Goal: Download file/media

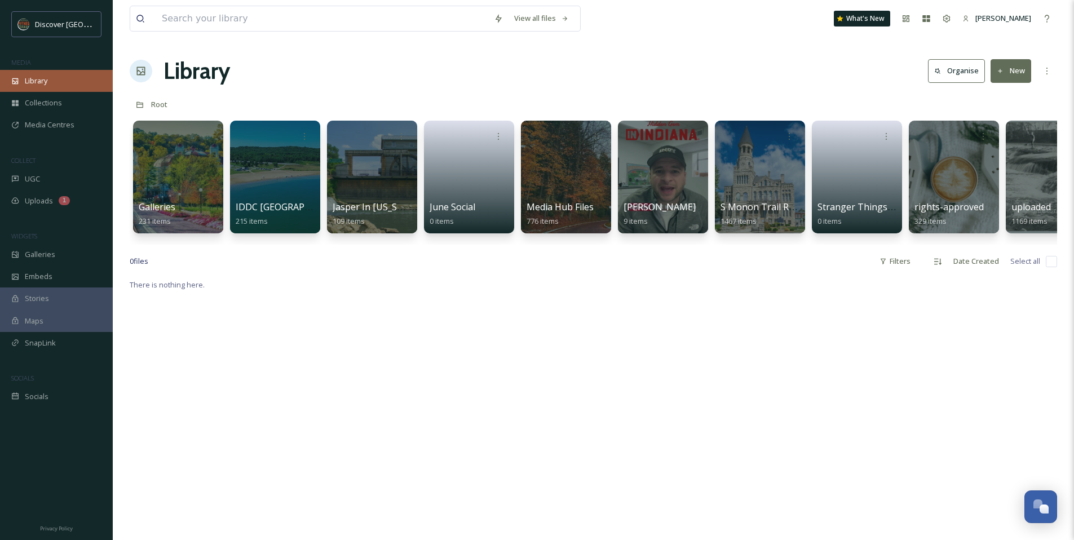
click at [33, 82] on span "Library" at bounding box center [36, 81] width 23 height 11
click at [287, 17] on input at bounding box center [322, 18] width 332 height 25
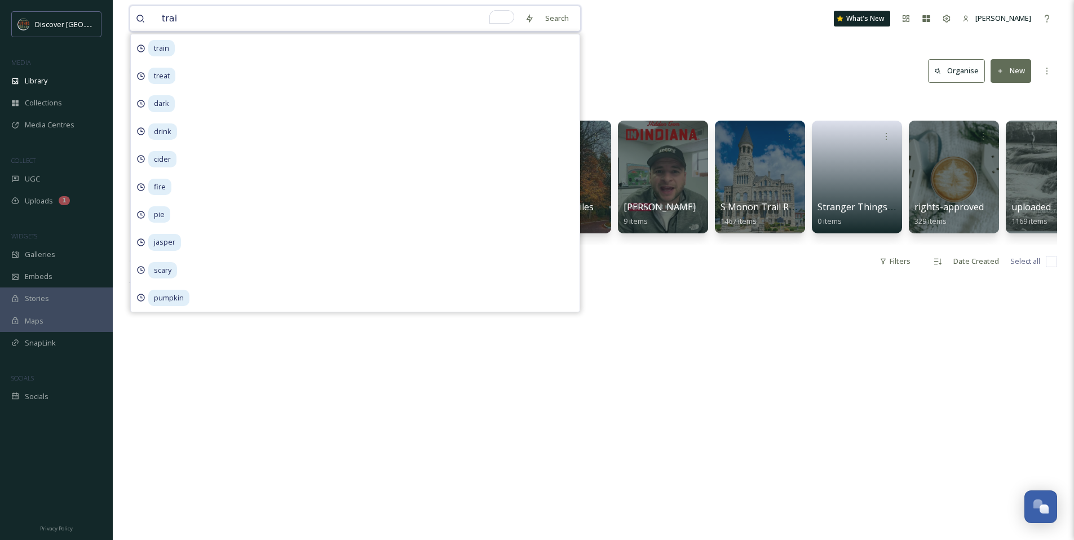
type input "train"
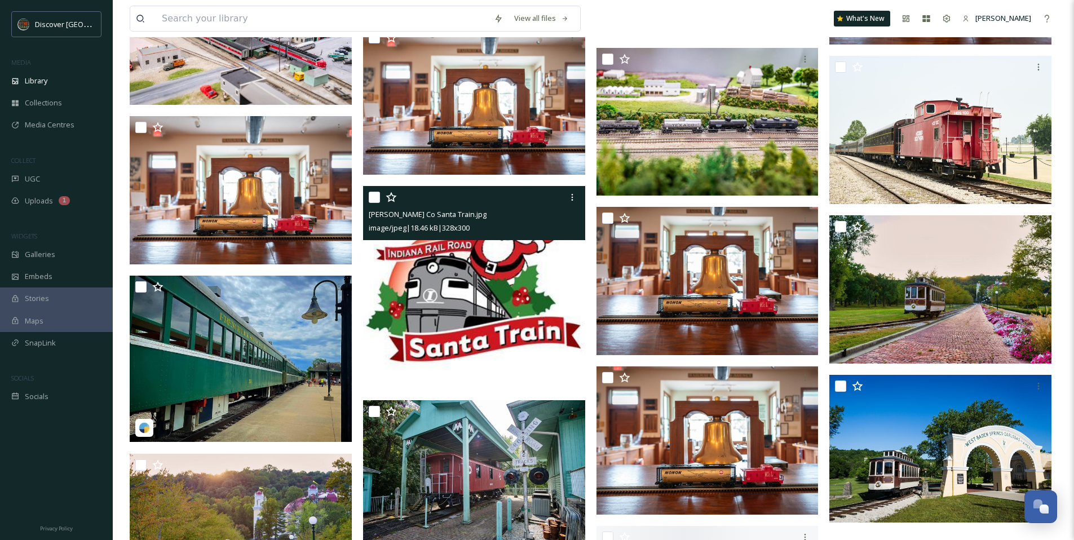
scroll to position [2416, 0]
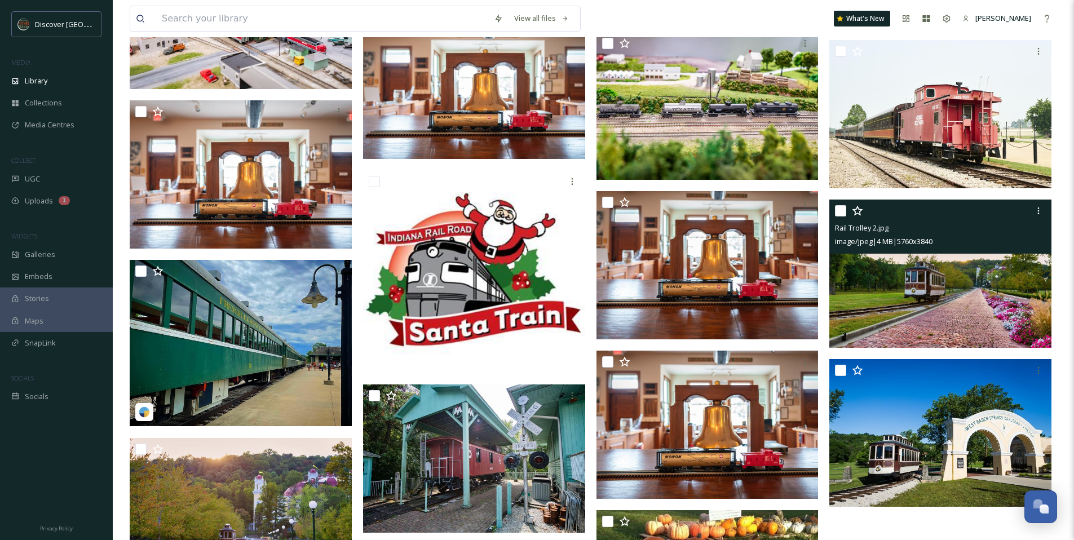
click at [927, 313] on img at bounding box center [941, 274] width 222 height 148
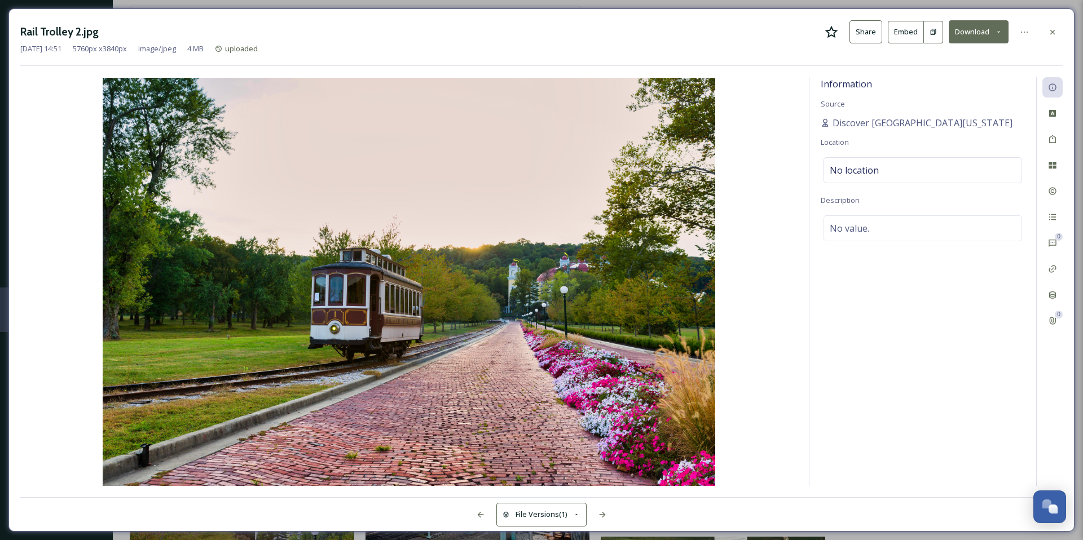
click at [835, 30] on icon at bounding box center [831, 31] width 13 height 12
click at [1052, 30] on icon at bounding box center [1052, 32] width 9 height 9
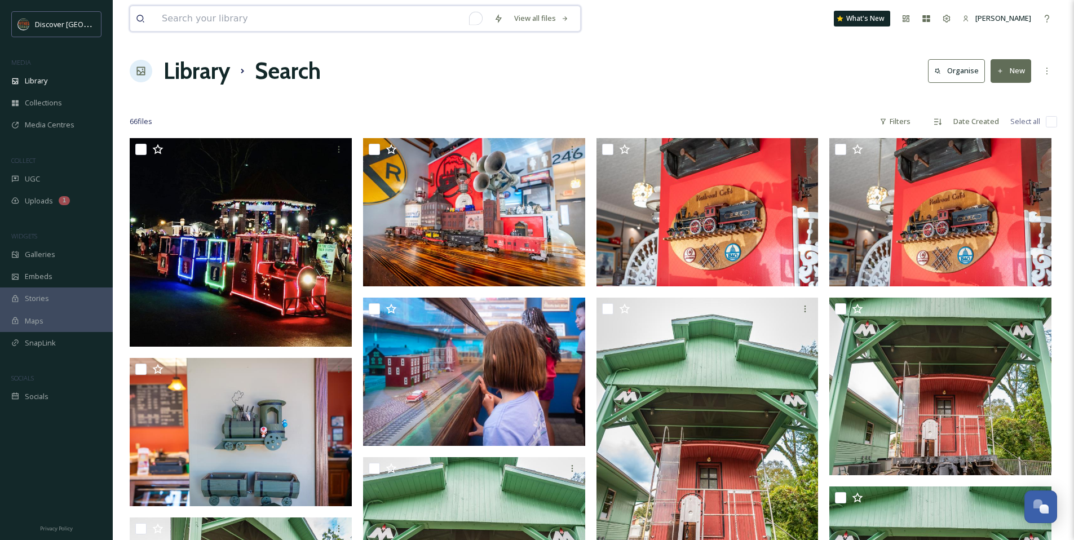
click at [213, 26] on input "To enrich screen reader interactions, please activate Accessibility in Grammarl…" at bounding box center [322, 18] width 332 height 25
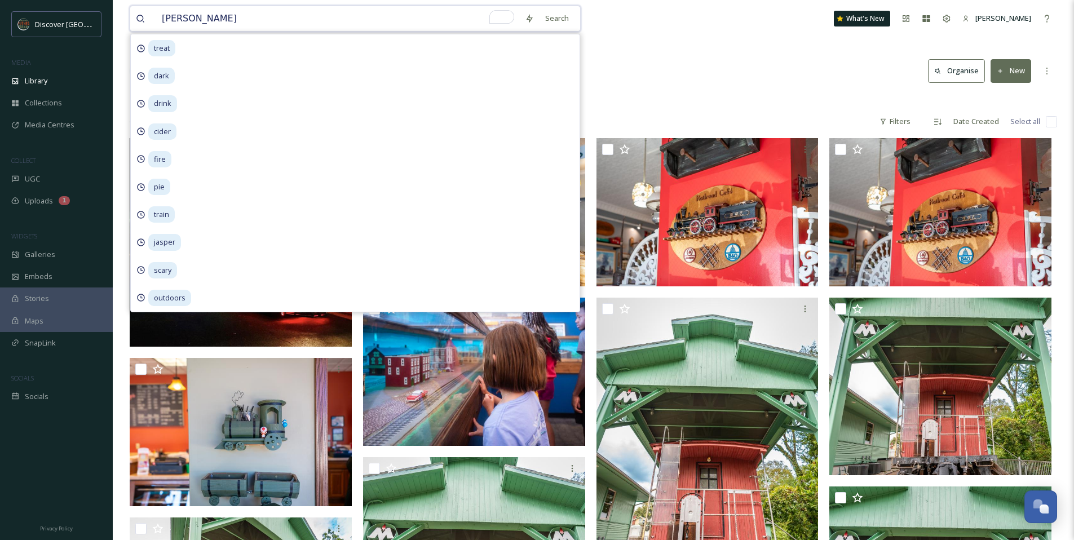
type input "ferdinand"
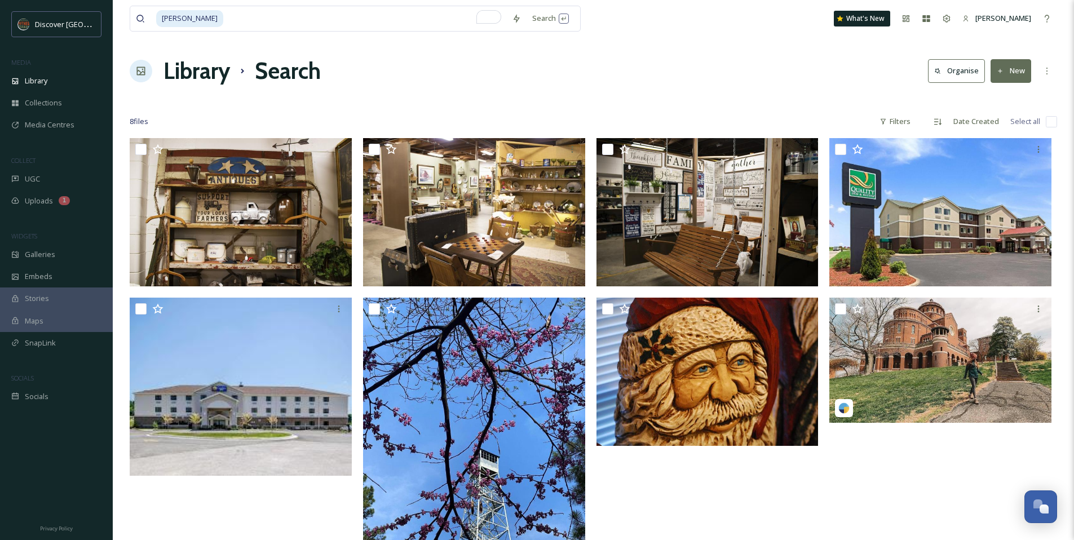
click at [784, 520] on div at bounding box center [711, 359] width 228 height 443
click at [39, 72] on div "Library" at bounding box center [56, 81] width 113 height 22
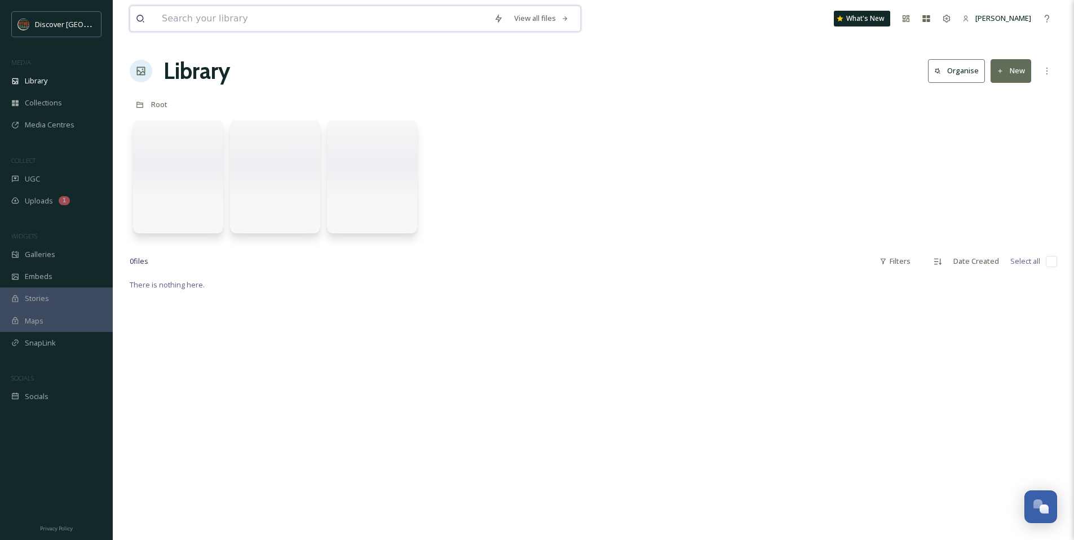
click at [318, 25] on input at bounding box center [322, 18] width 332 height 25
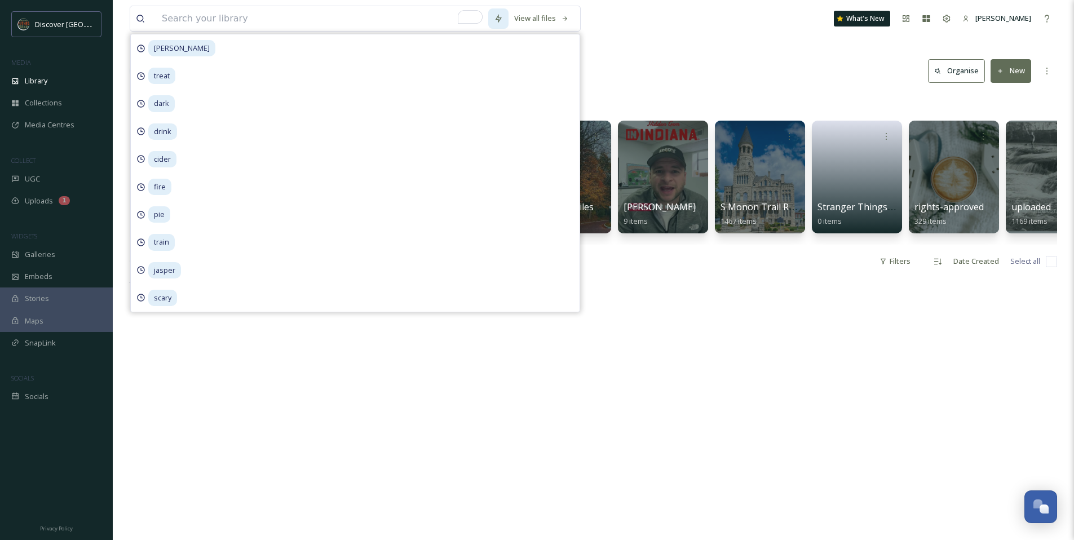
click at [500, 18] on icon at bounding box center [498, 18] width 9 height 9
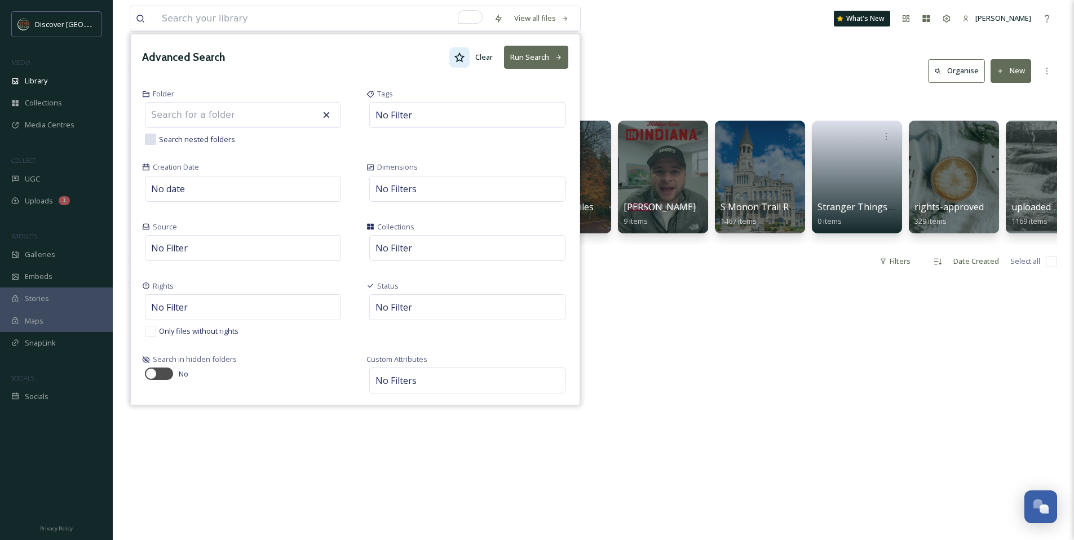
click at [453, 63] on div at bounding box center [460, 57] width 20 height 20
click at [519, 61] on button "Run Search" at bounding box center [536, 57] width 64 height 23
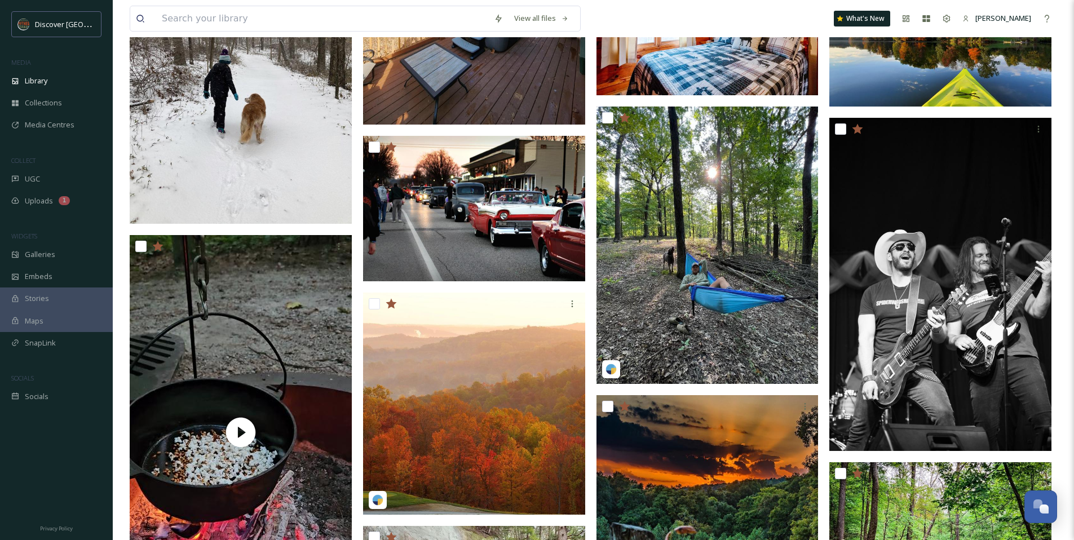
scroll to position [1682, 0]
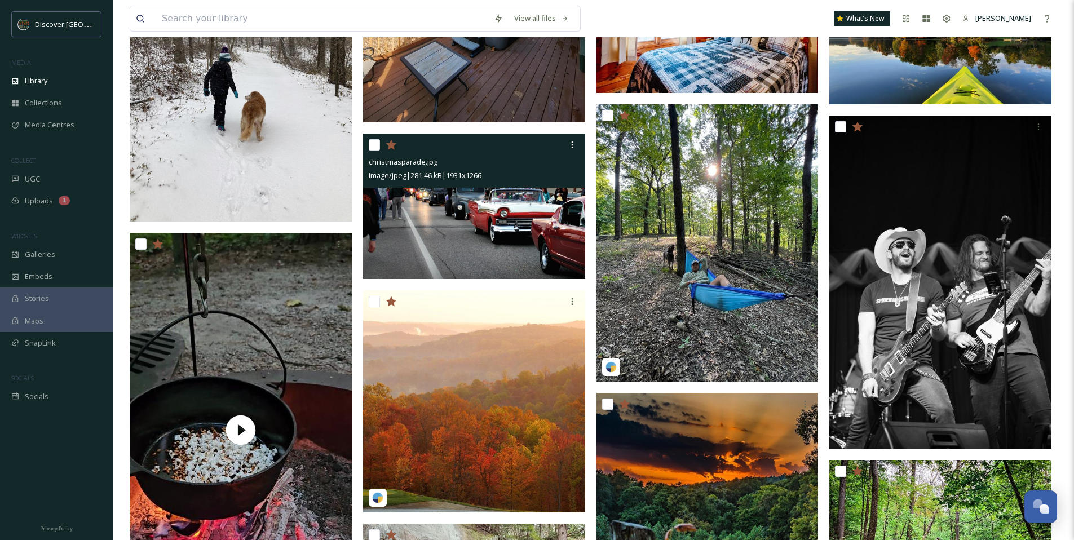
click at [521, 243] on img at bounding box center [474, 207] width 222 height 146
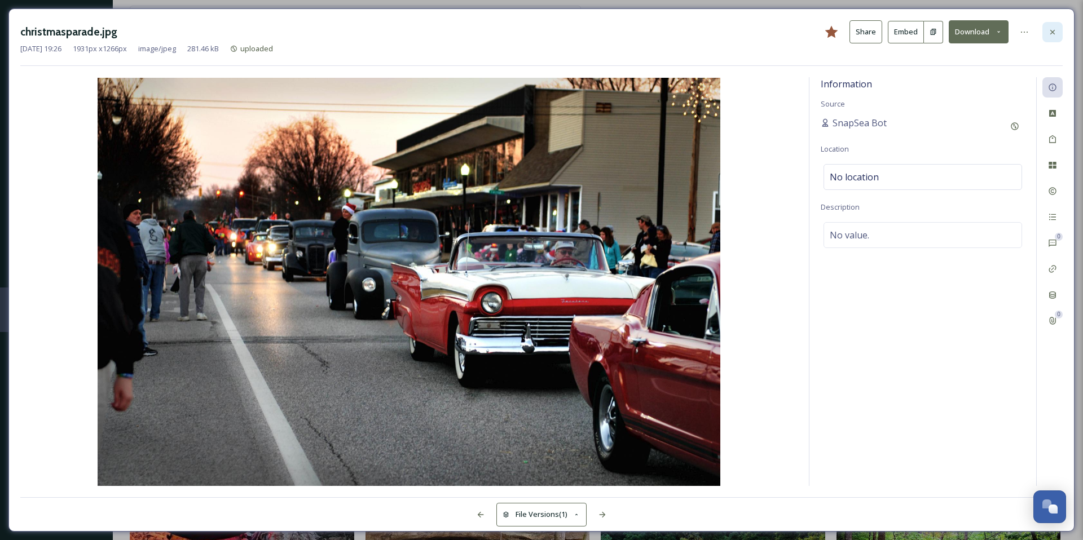
click at [1052, 35] on icon at bounding box center [1052, 32] width 9 height 9
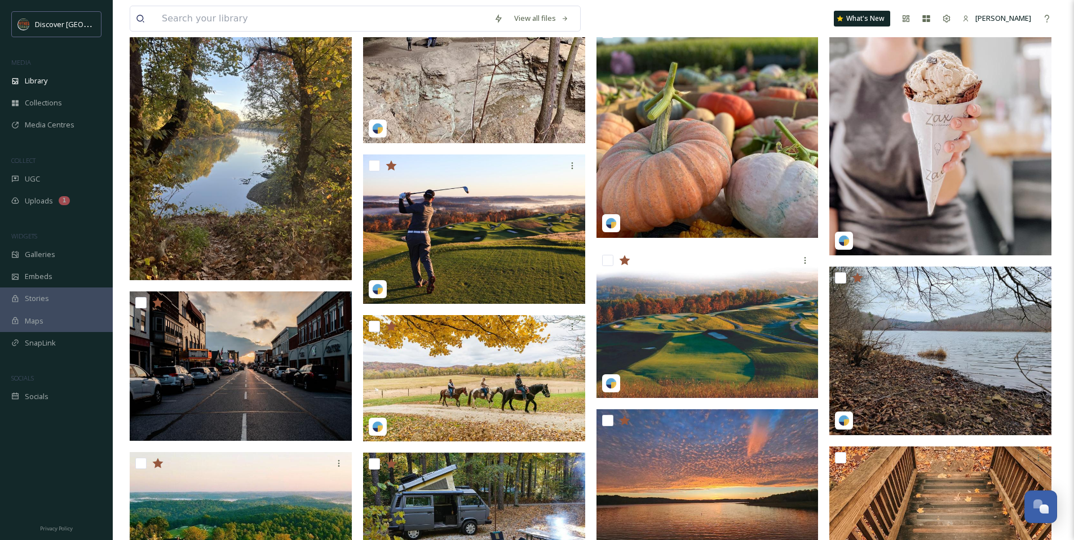
scroll to position [2378, 0]
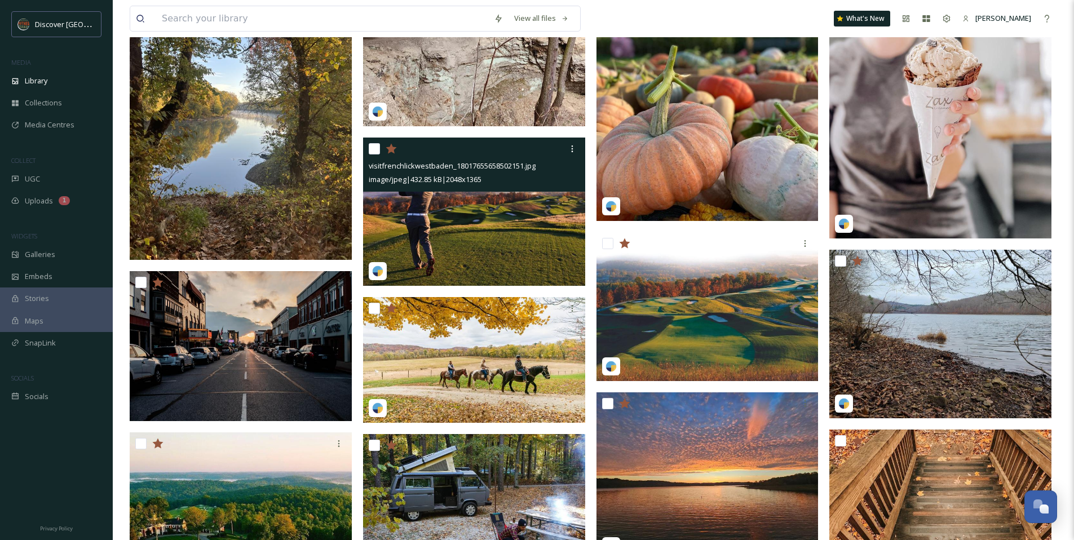
click at [394, 151] on icon at bounding box center [391, 148] width 11 height 10
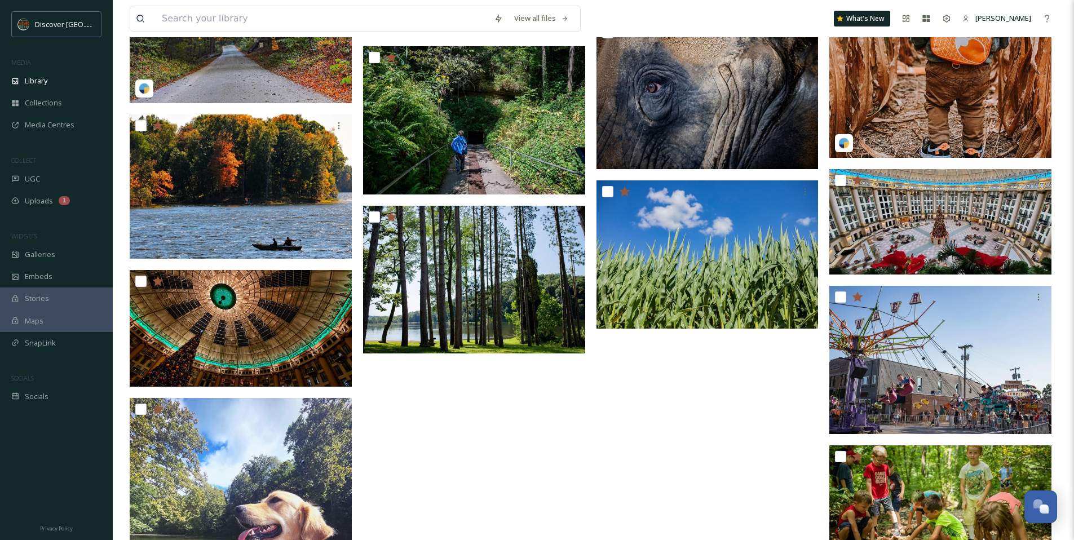
scroll to position [3487, 0]
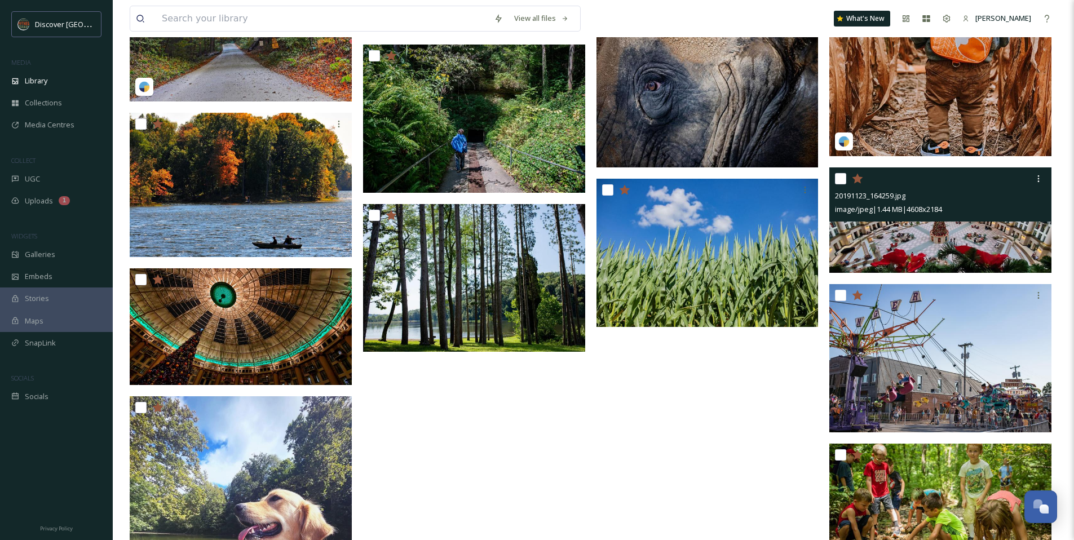
click at [895, 244] on img at bounding box center [941, 220] width 222 height 105
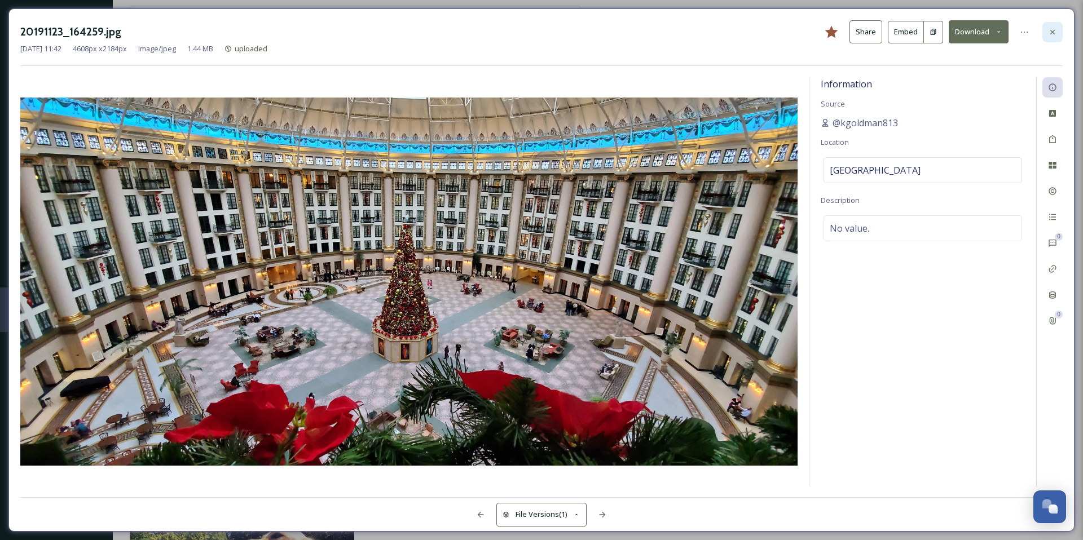
click at [1052, 27] on div at bounding box center [1052, 32] width 20 height 20
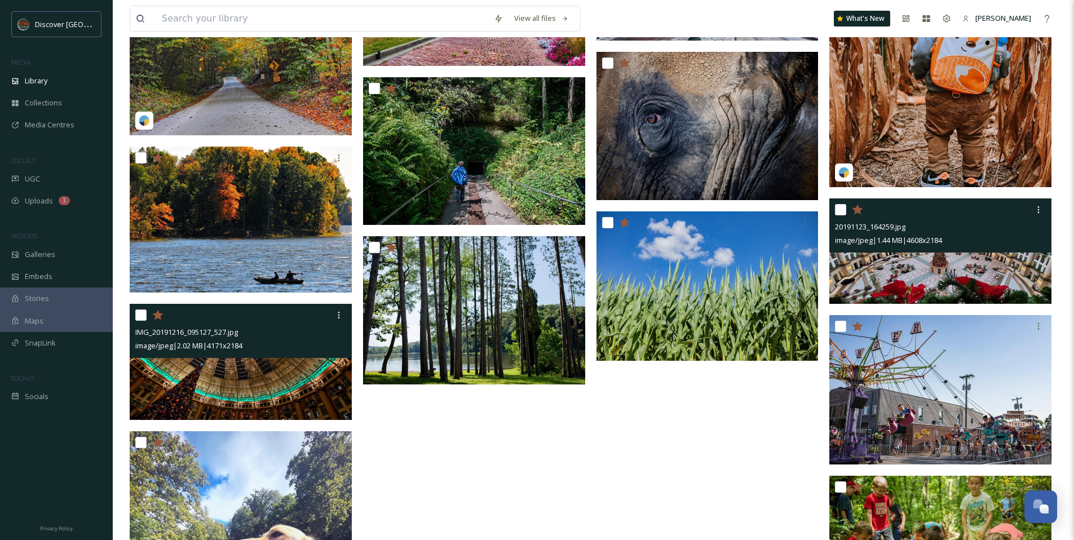
click at [313, 371] on img at bounding box center [241, 361] width 222 height 117
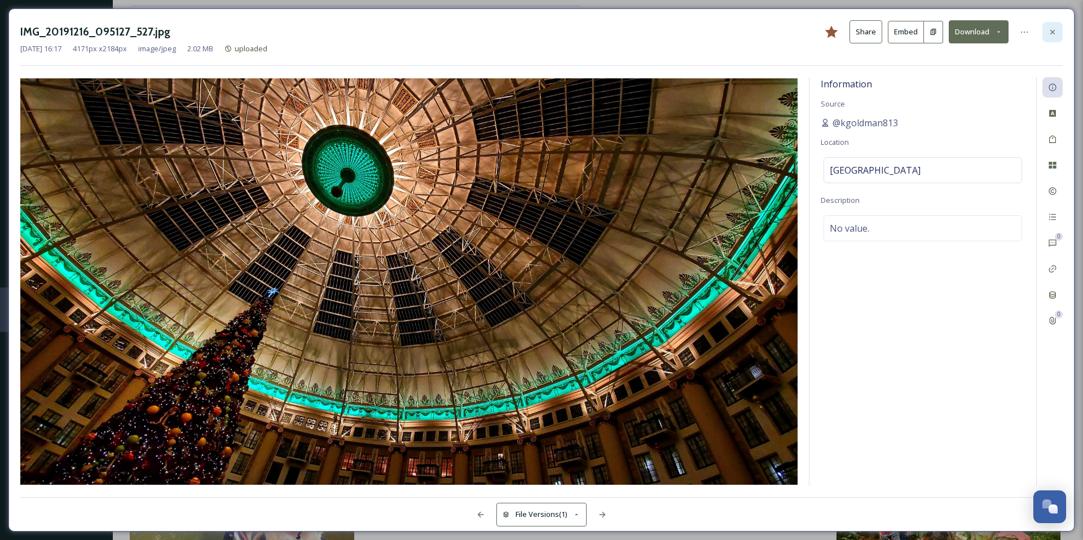
click at [1057, 27] on div at bounding box center [1052, 32] width 20 height 20
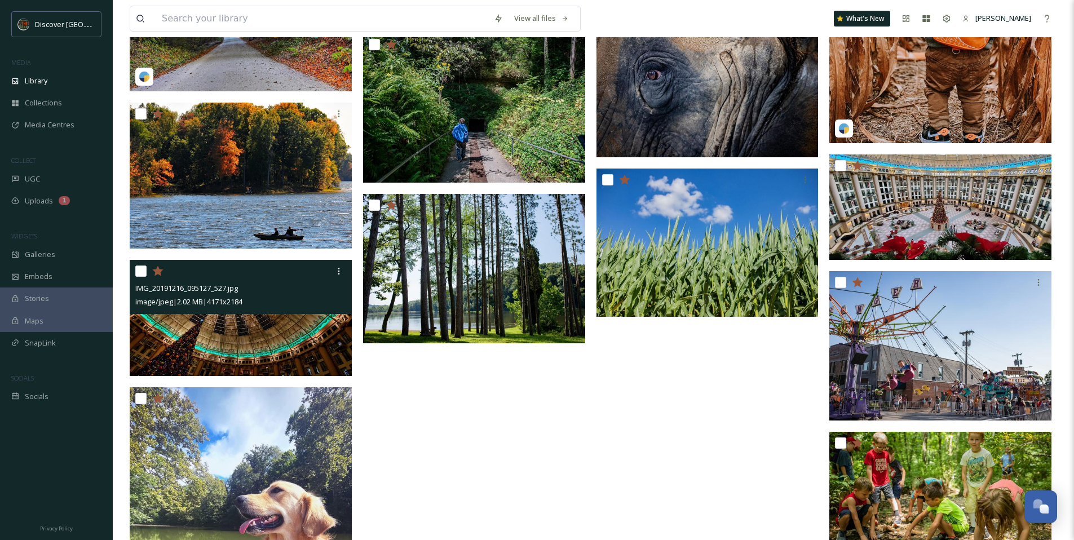
scroll to position [3585, 0]
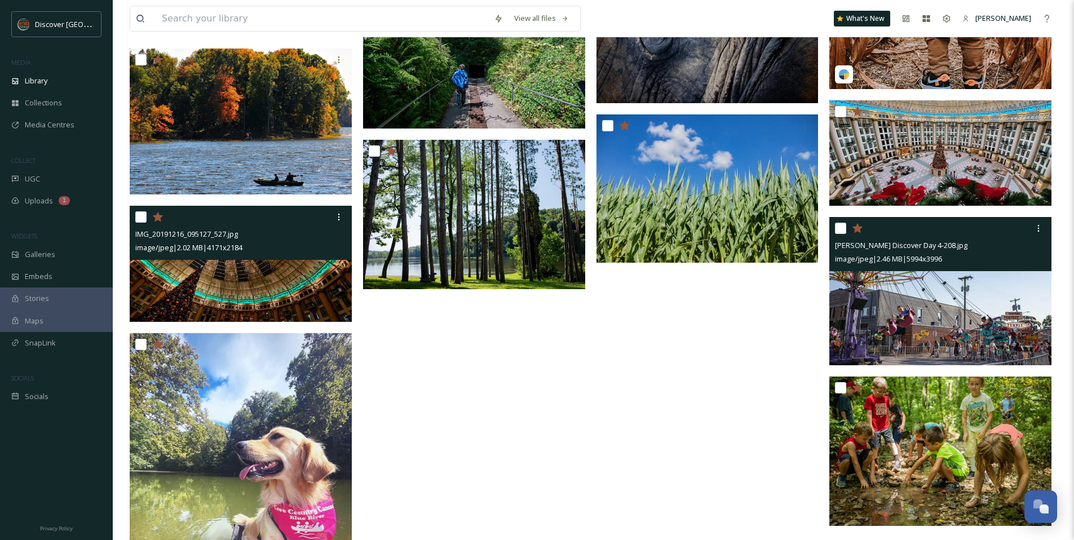
click at [864, 226] on div at bounding box center [942, 228] width 214 height 20
click at [860, 229] on icon at bounding box center [858, 228] width 11 height 10
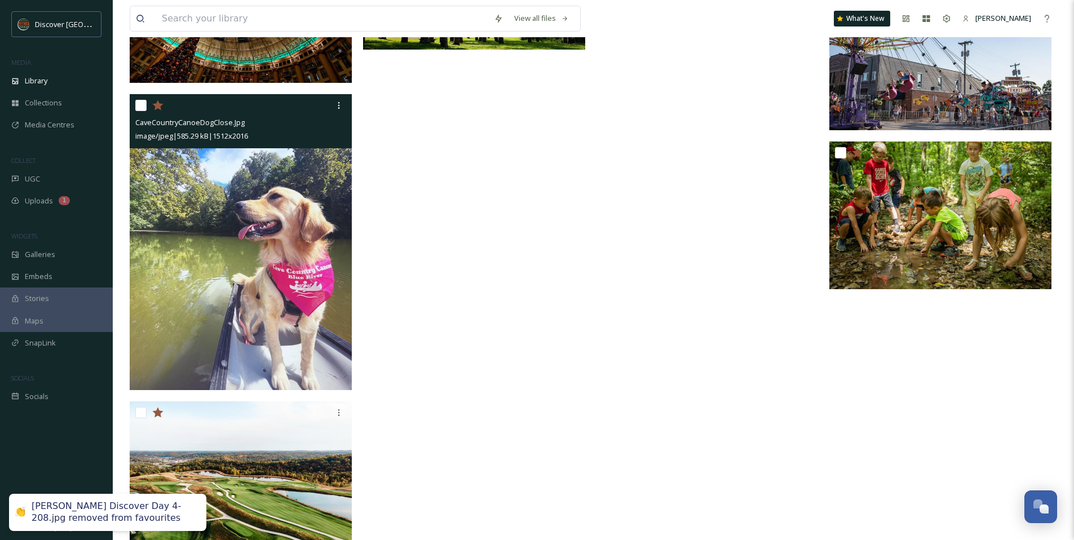
scroll to position [3775, 0]
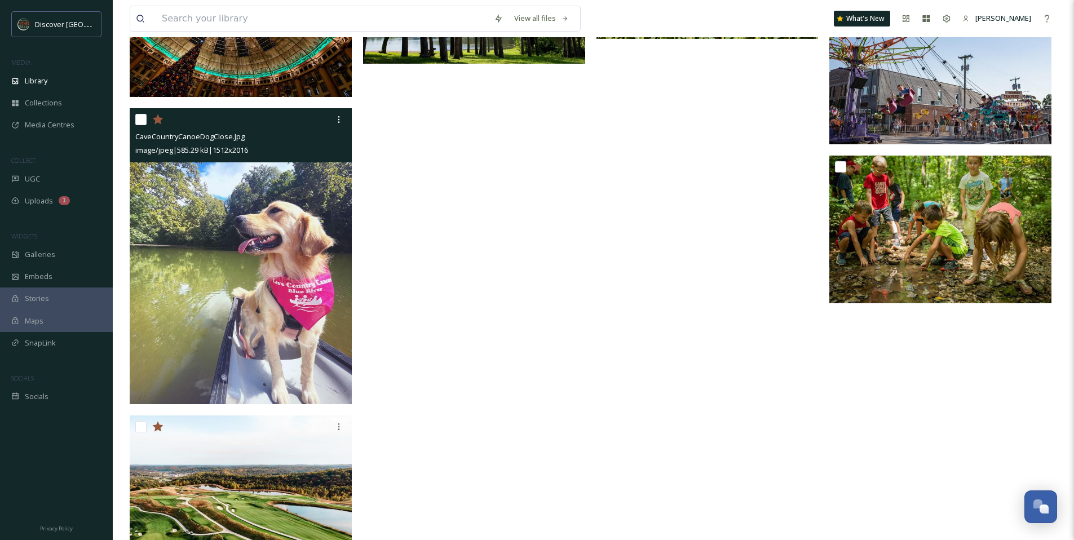
click at [157, 117] on icon at bounding box center [157, 119] width 11 height 10
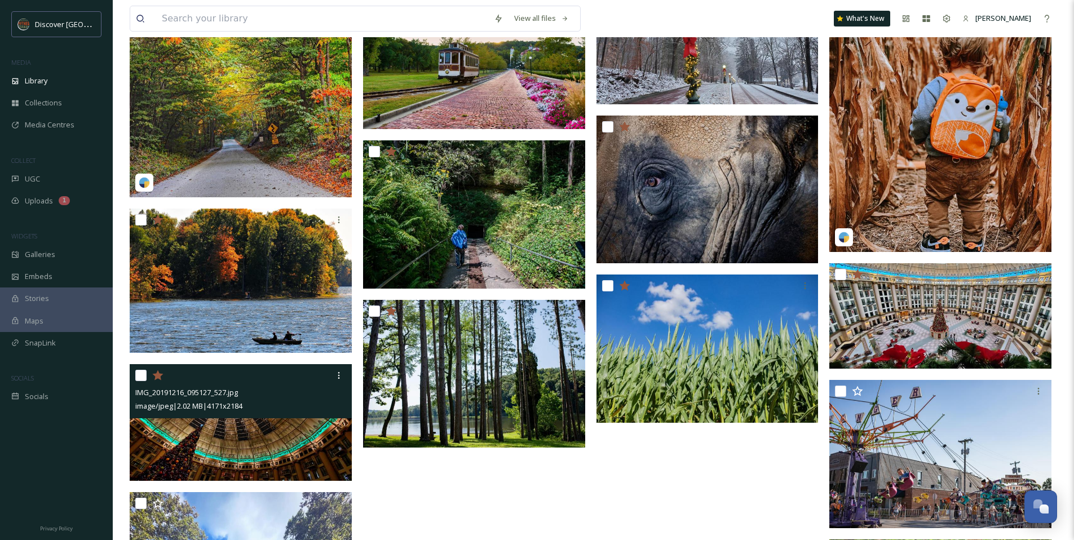
scroll to position [3390, 0]
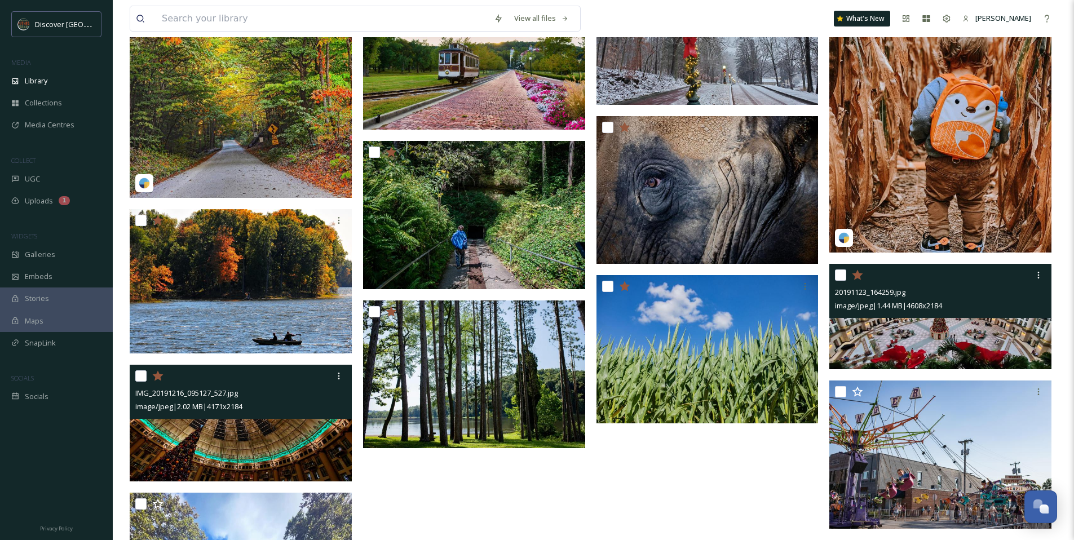
click at [901, 352] on img at bounding box center [941, 316] width 222 height 105
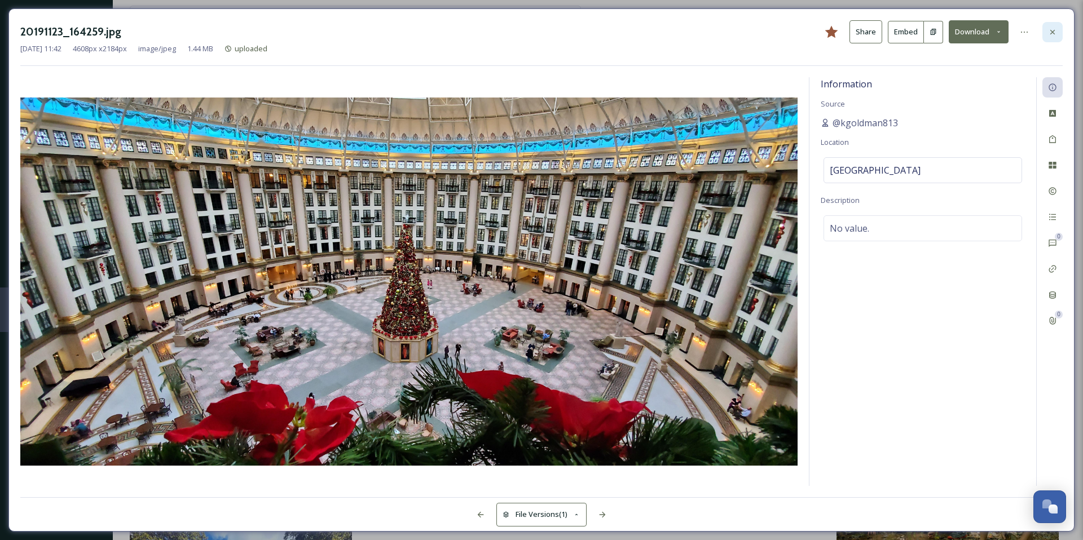
click at [1049, 33] on icon at bounding box center [1052, 32] width 9 height 9
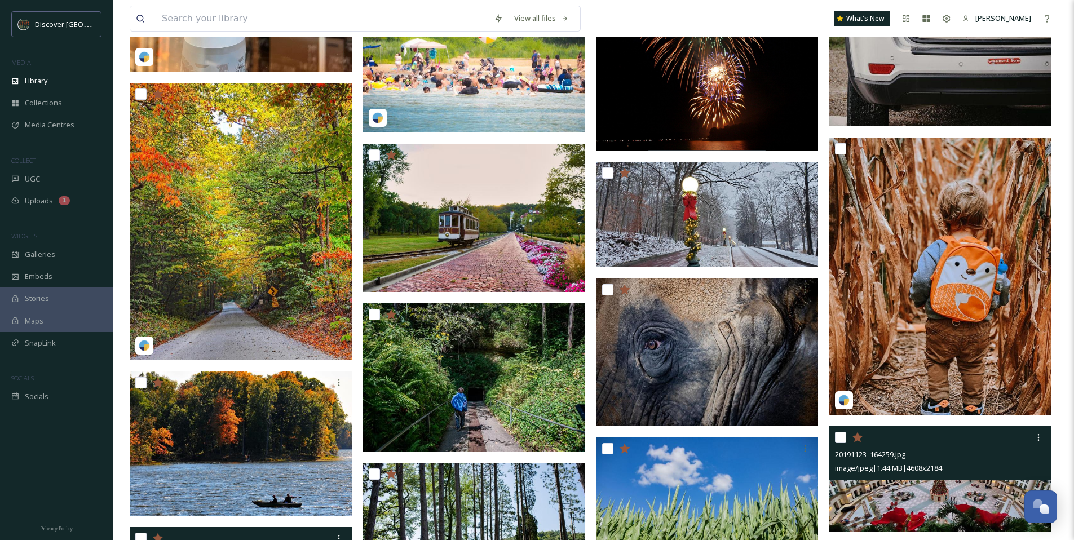
scroll to position [3152, 0]
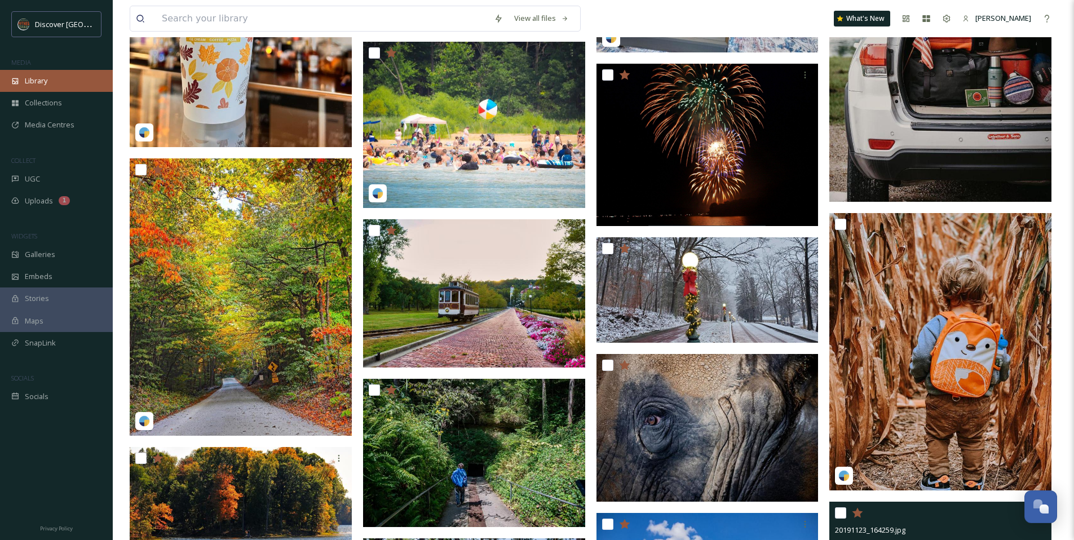
click at [36, 80] on span "Library" at bounding box center [36, 81] width 23 height 11
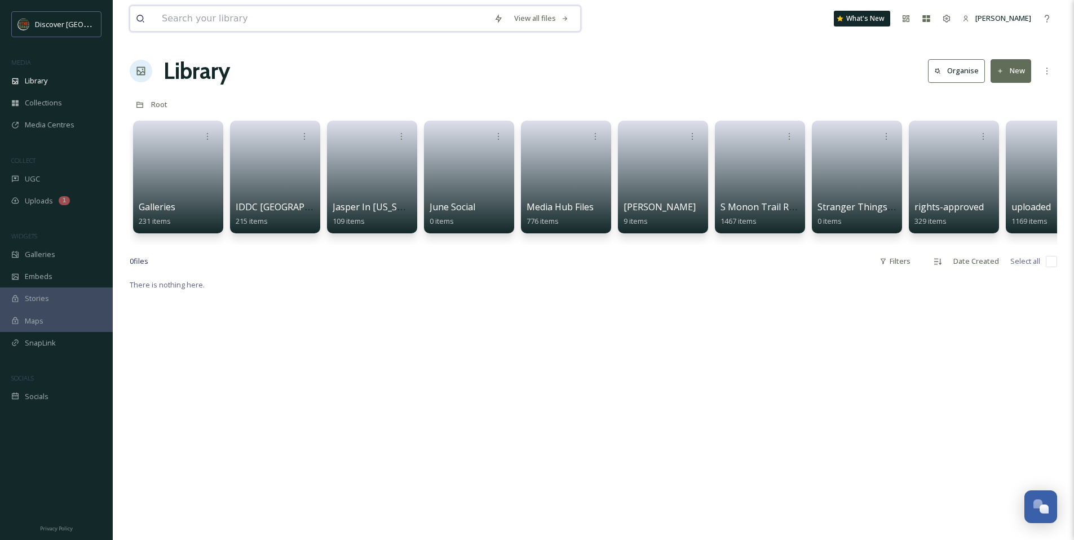
click at [183, 17] on input at bounding box center [322, 18] width 332 height 25
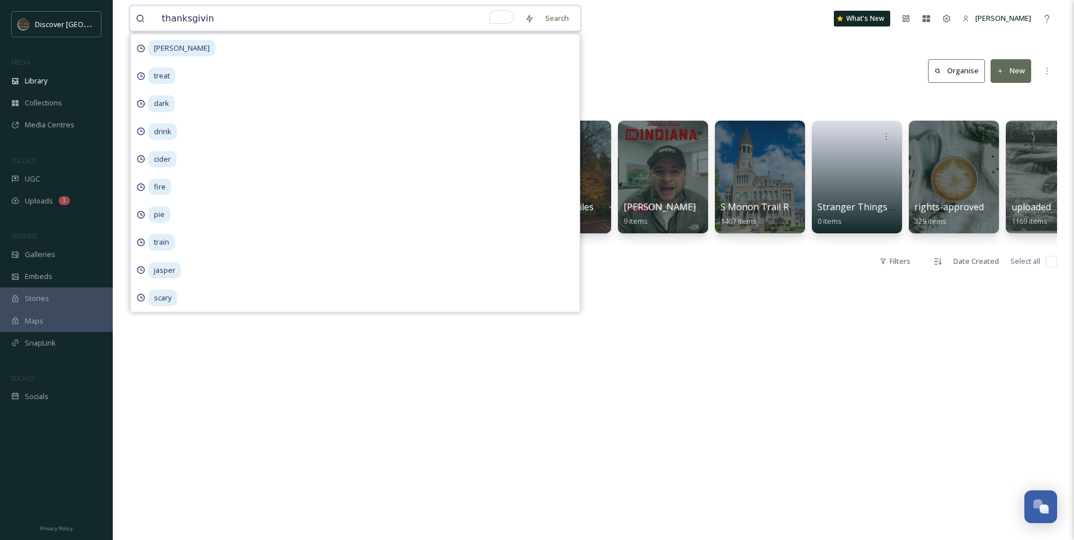
type input "thanksgiving"
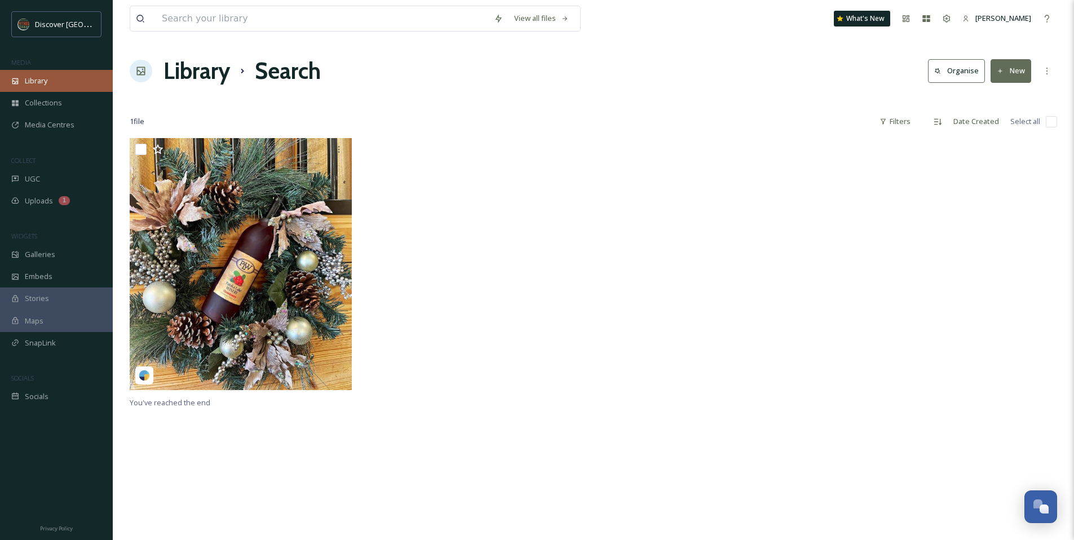
click at [32, 85] on span "Library" at bounding box center [36, 81] width 23 height 11
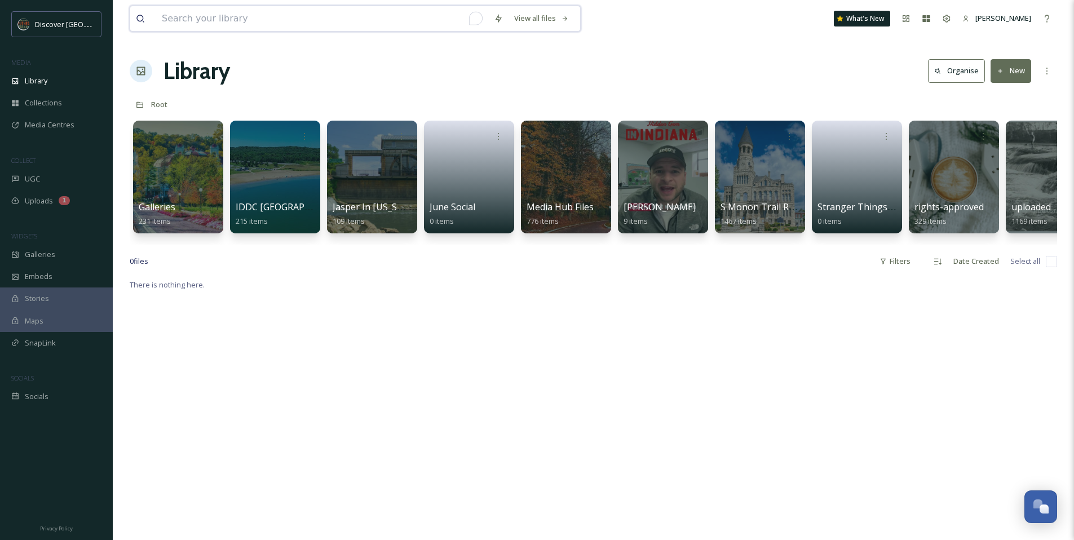
click at [201, 29] on input "To enrich screen reader interactions, please activate Accessibility in Grammarl…" at bounding box center [322, 18] width 332 height 25
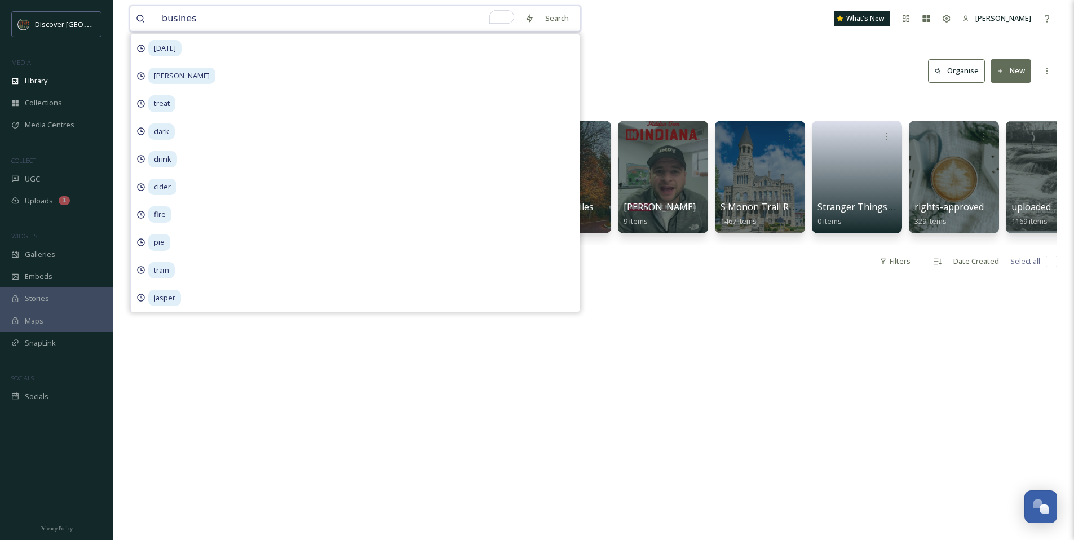
type input "business"
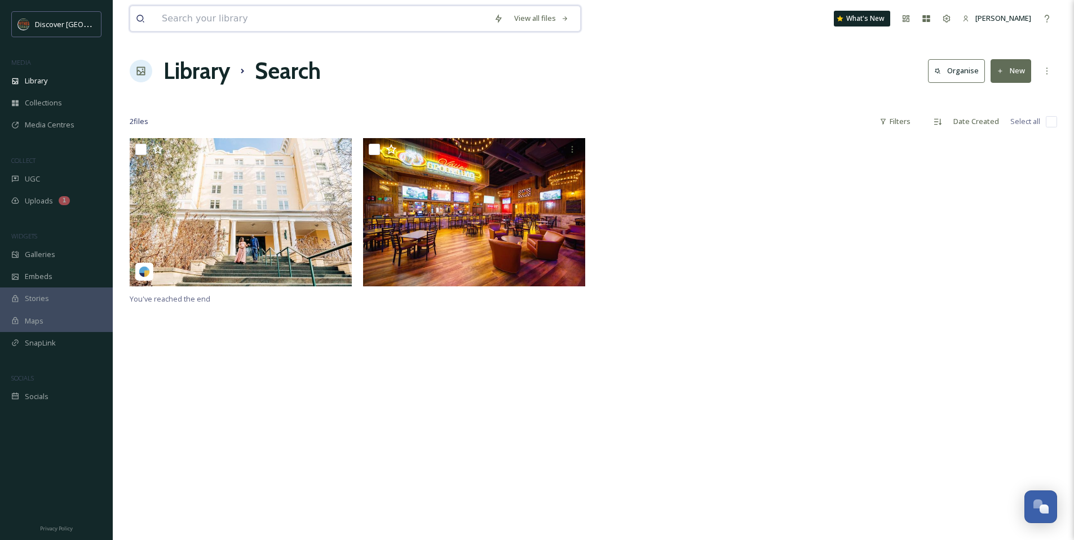
click at [214, 23] on input at bounding box center [322, 18] width 332 height 25
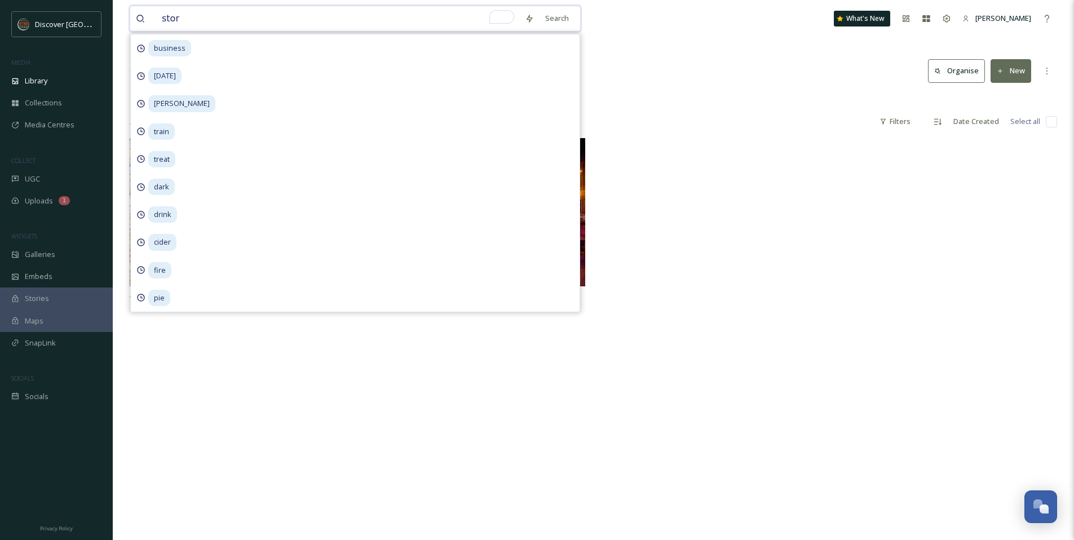
type input "store"
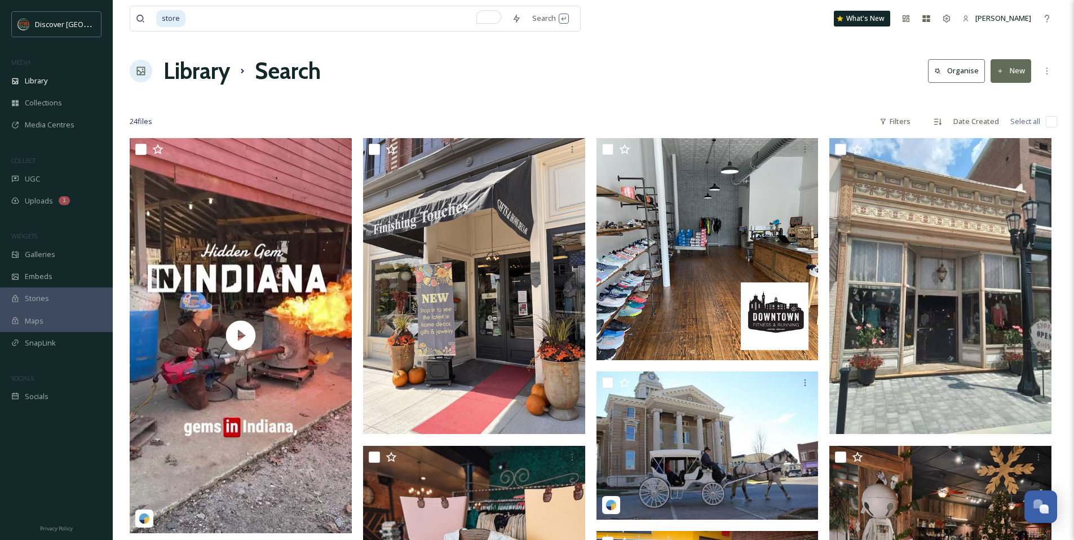
click at [623, 67] on div "Library Search Organise New" at bounding box center [594, 71] width 928 height 34
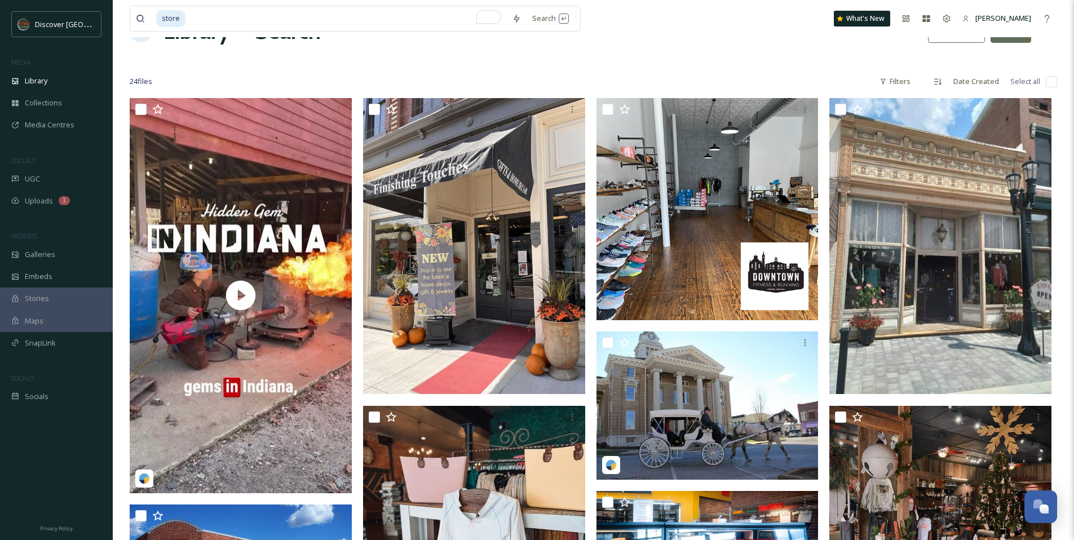
scroll to position [168, 0]
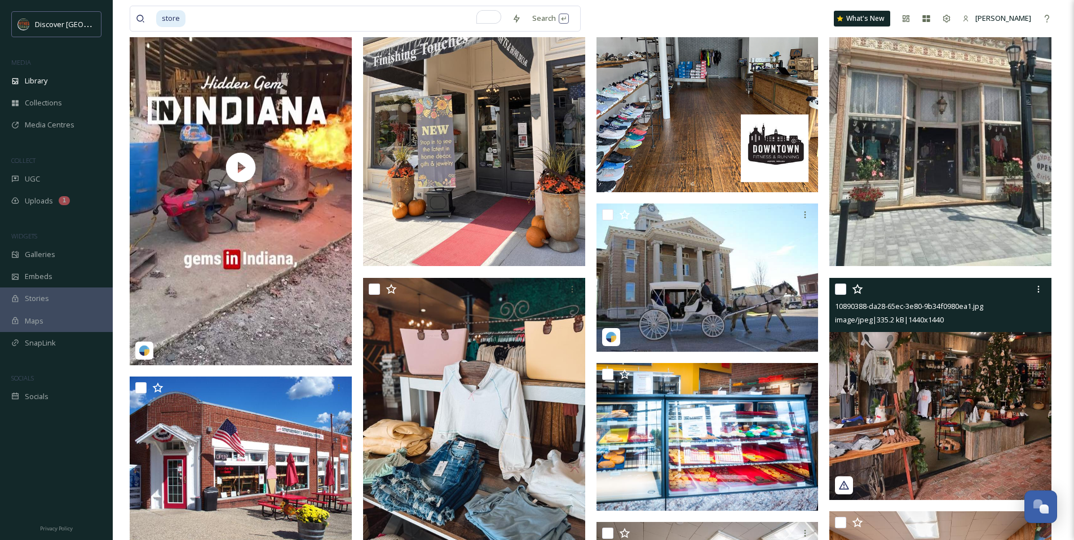
click at [952, 411] on img at bounding box center [941, 389] width 222 height 222
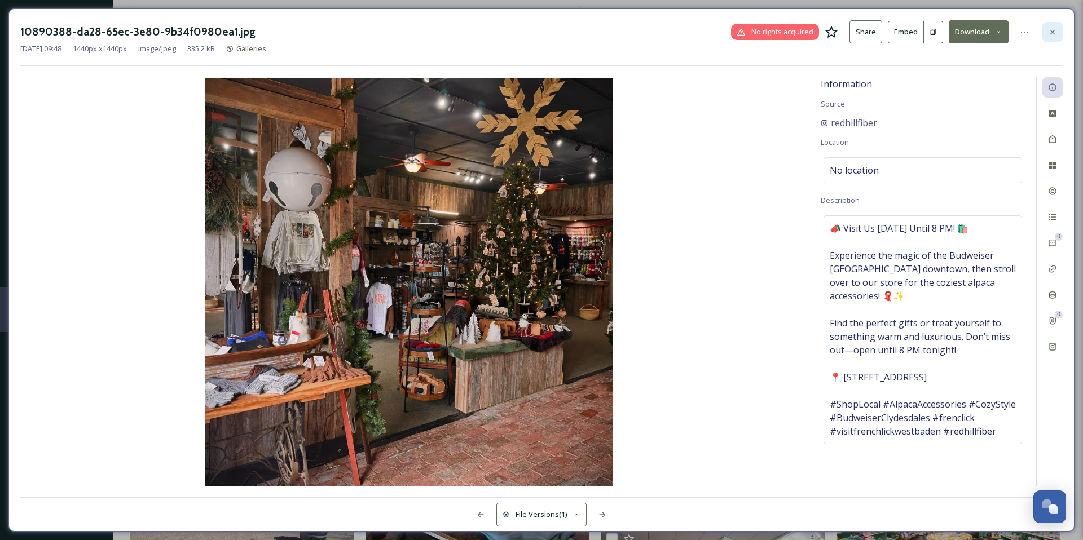
click at [1055, 34] on icon at bounding box center [1052, 32] width 9 height 9
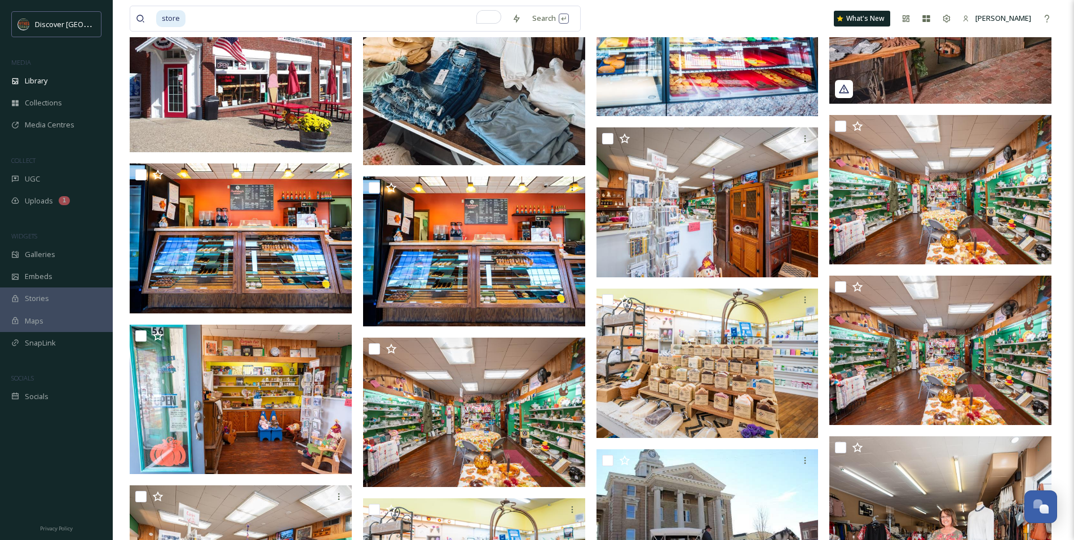
scroll to position [594, 0]
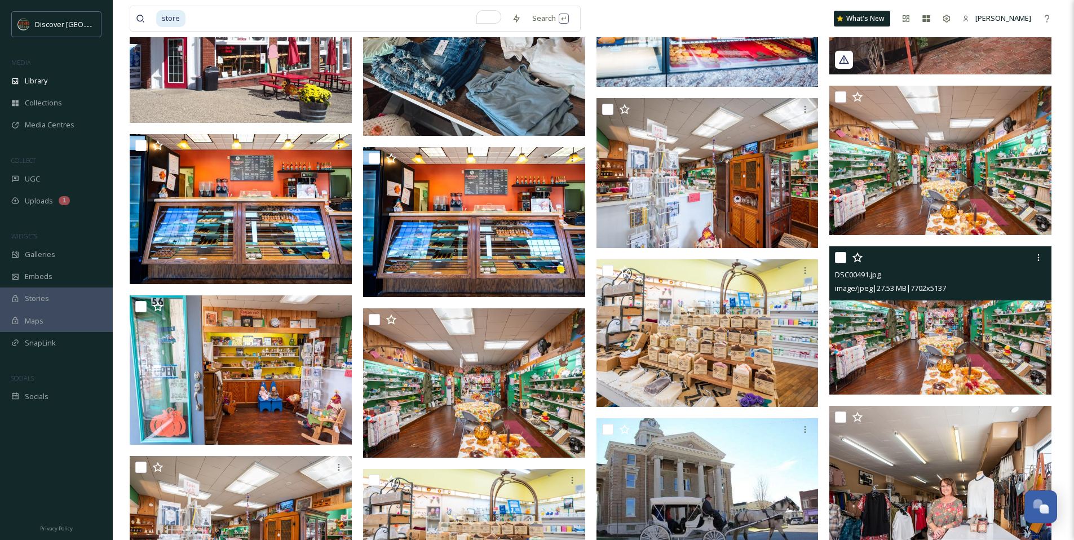
click at [879, 367] on img at bounding box center [941, 320] width 222 height 148
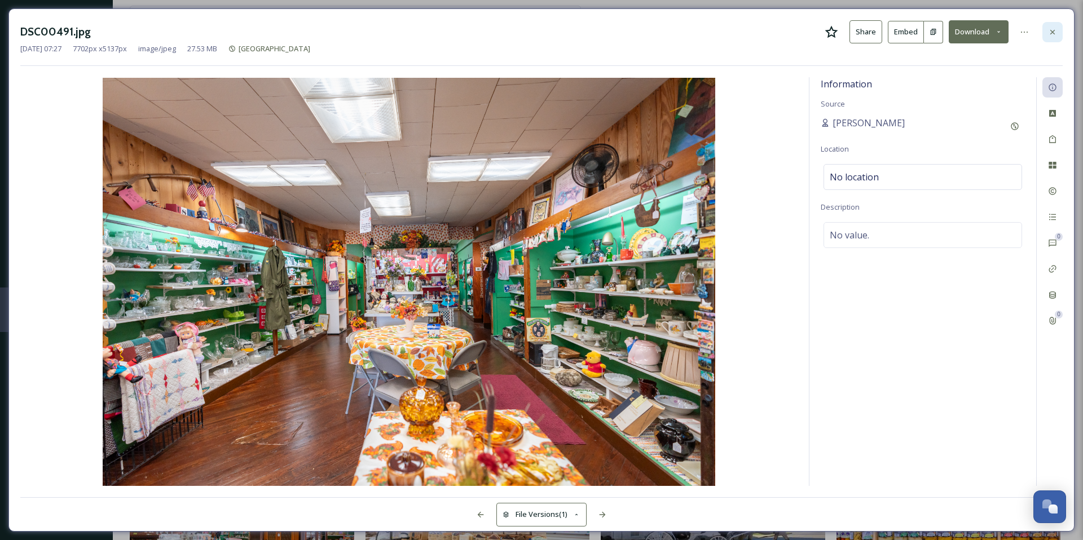
click at [1052, 35] on icon at bounding box center [1052, 32] width 9 height 9
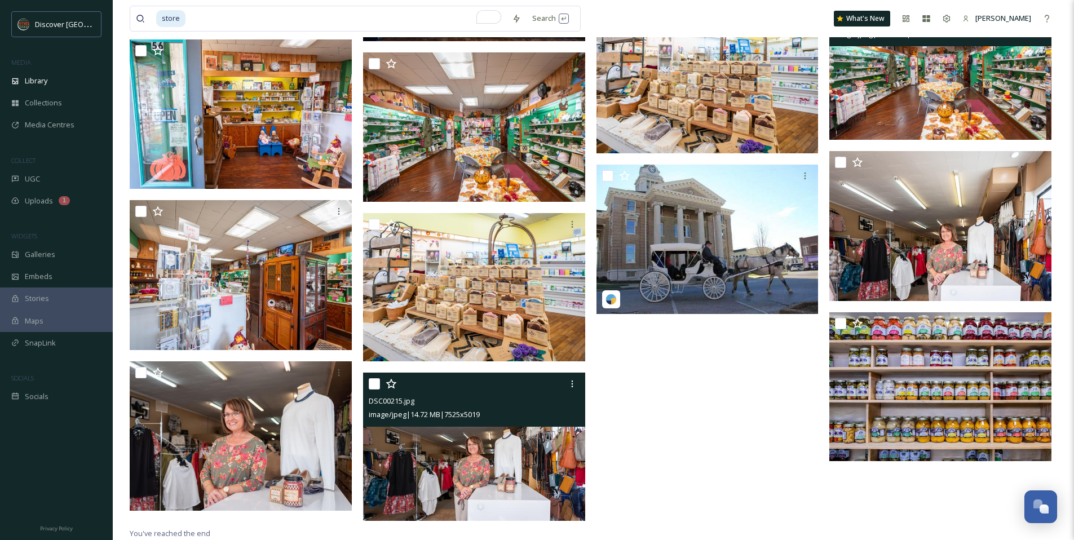
scroll to position [850, 0]
click at [451, 447] on img at bounding box center [474, 447] width 222 height 148
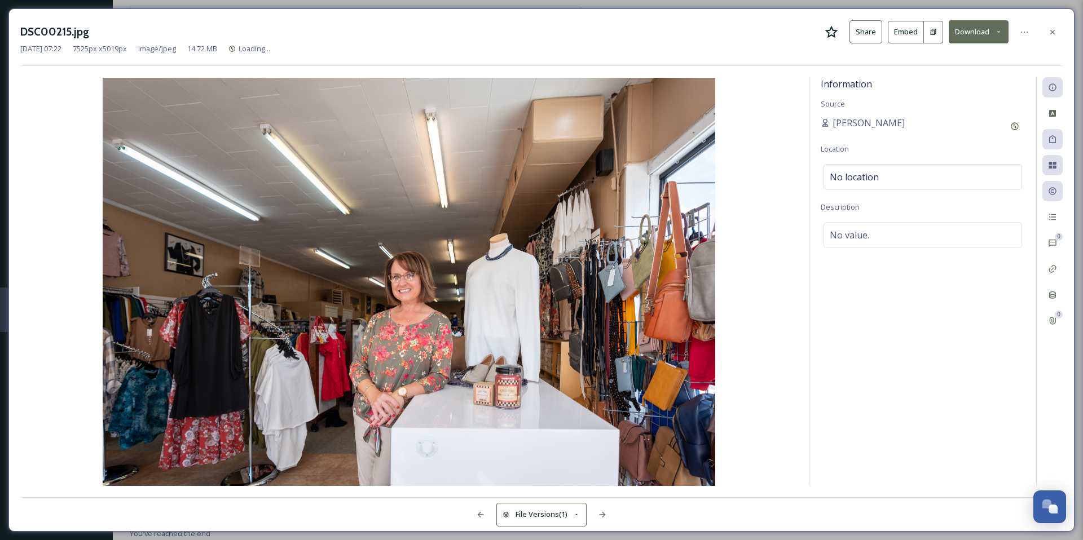
scroll to position [840, 0]
click at [1054, 37] on div at bounding box center [1052, 32] width 20 height 20
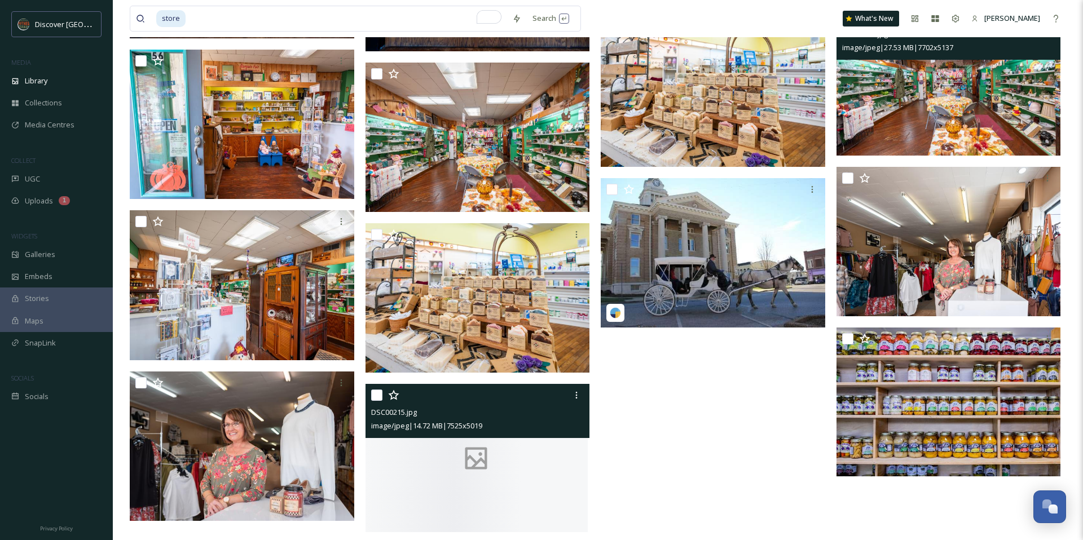
scroll to position [851, 0]
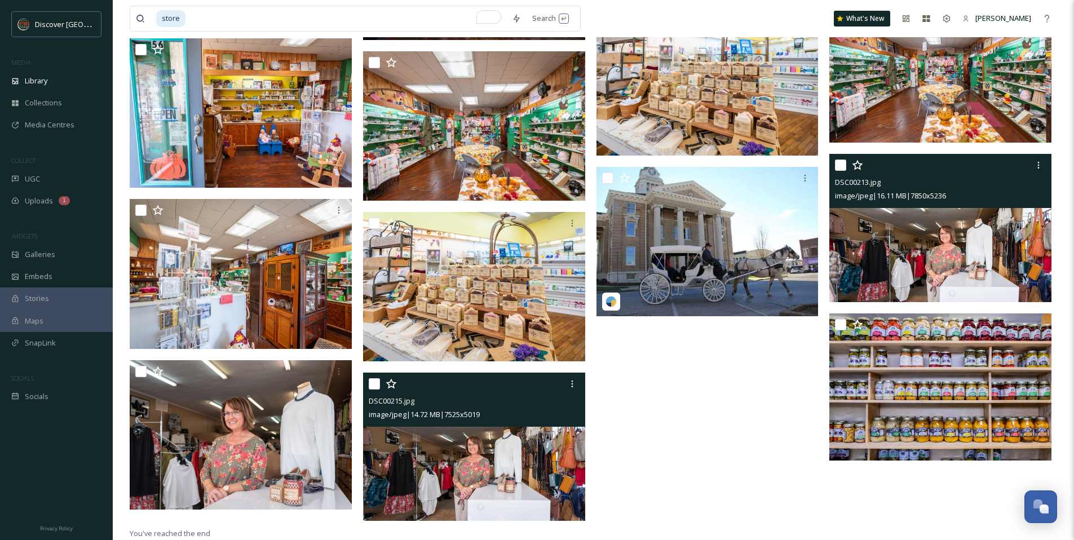
click at [893, 280] on img at bounding box center [941, 228] width 222 height 148
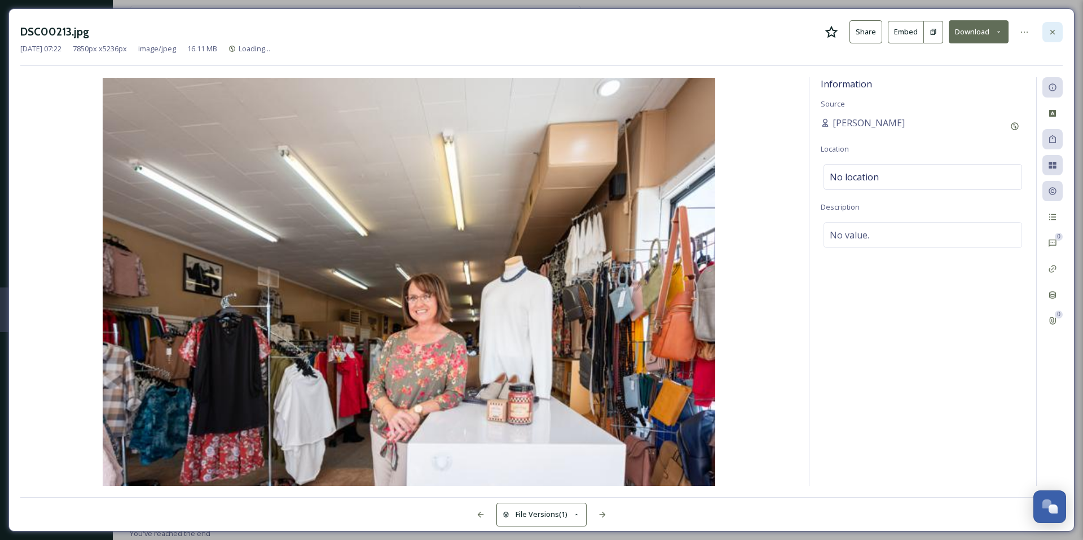
click at [1046, 33] on div at bounding box center [1052, 32] width 20 height 20
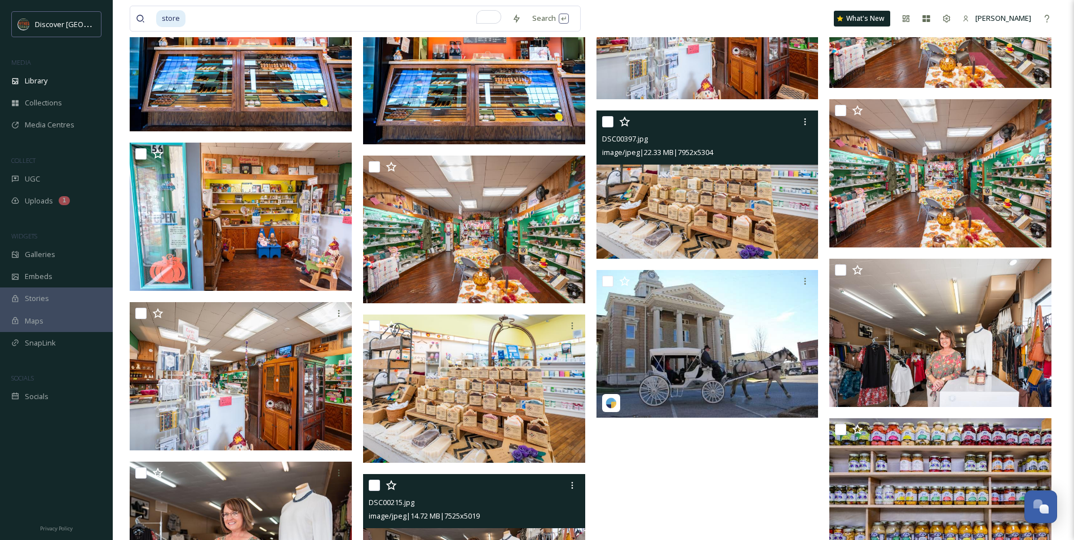
scroll to position [737, 0]
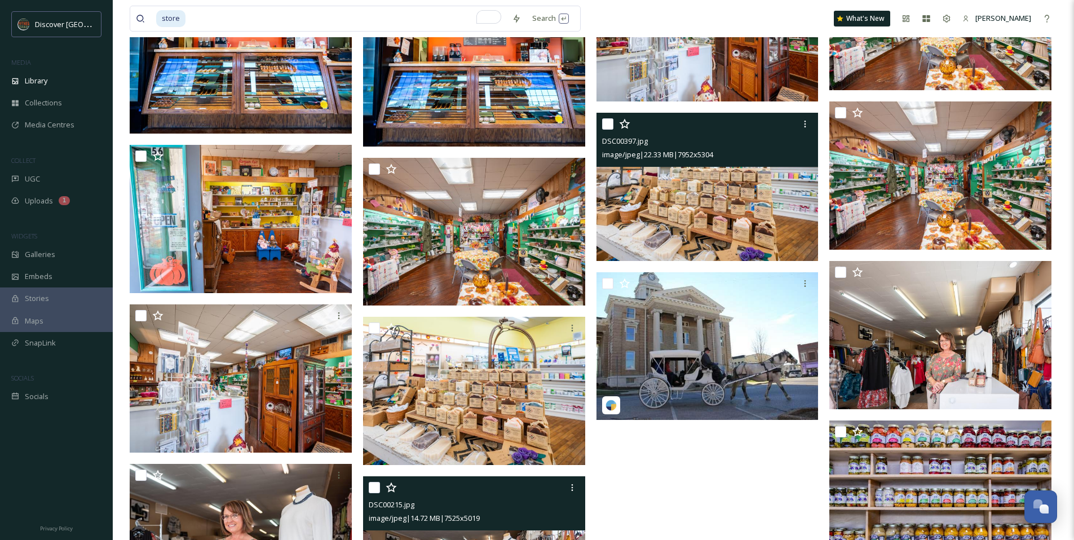
click at [729, 228] on img at bounding box center [708, 187] width 222 height 148
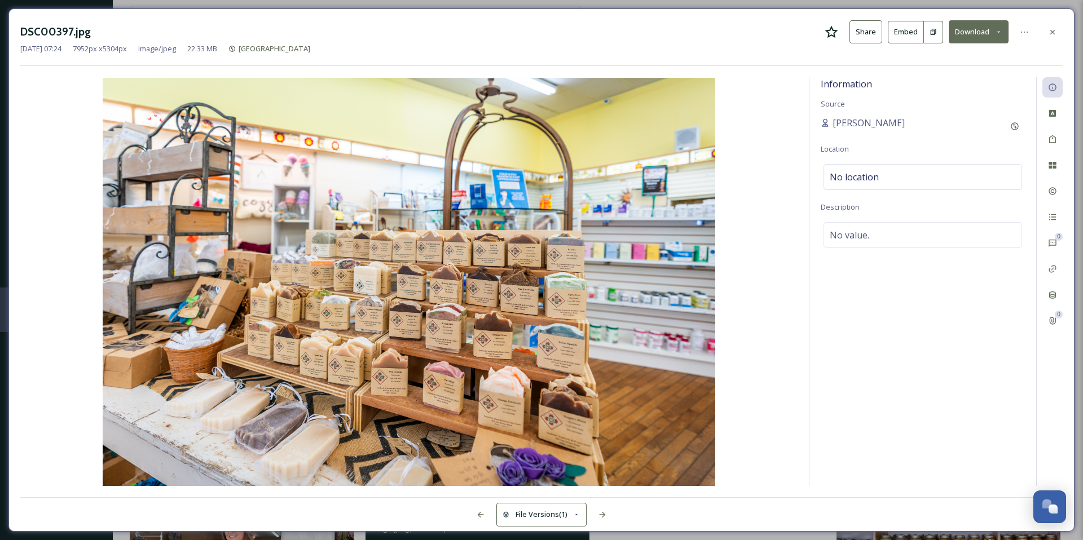
click at [838, 38] on div "DSC00397.jpg Share Embed Download" at bounding box center [541, 31] width 1042 height 23
click at [831, 34] on icon at bounding box center [832, 32] width 14 height 14
click at [1049, 30] on icon at bounding box center [1052, 32] width 9 height 9
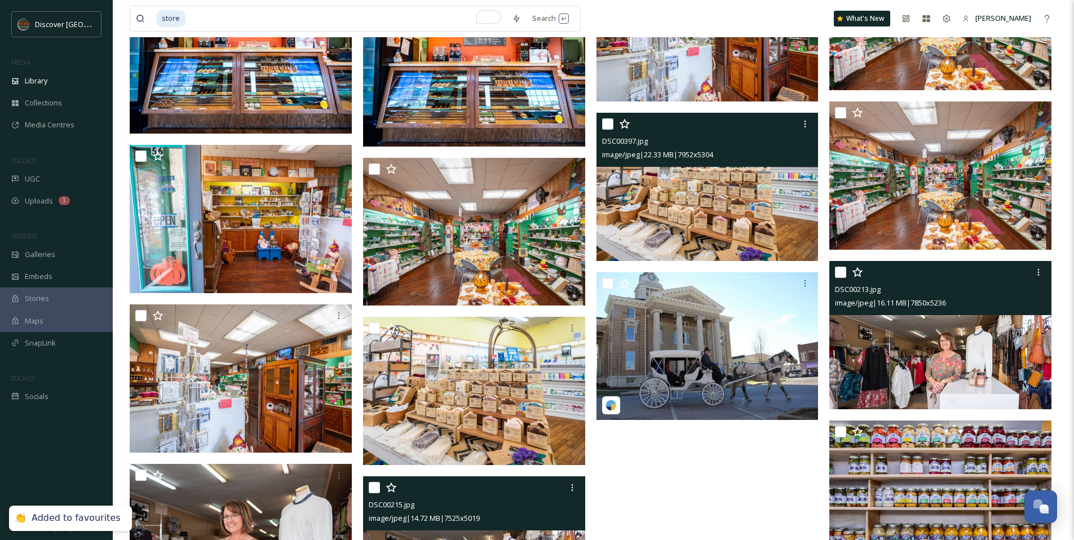
click at [885, 352] on img at bounding box center [941, 335] width 222 height 148
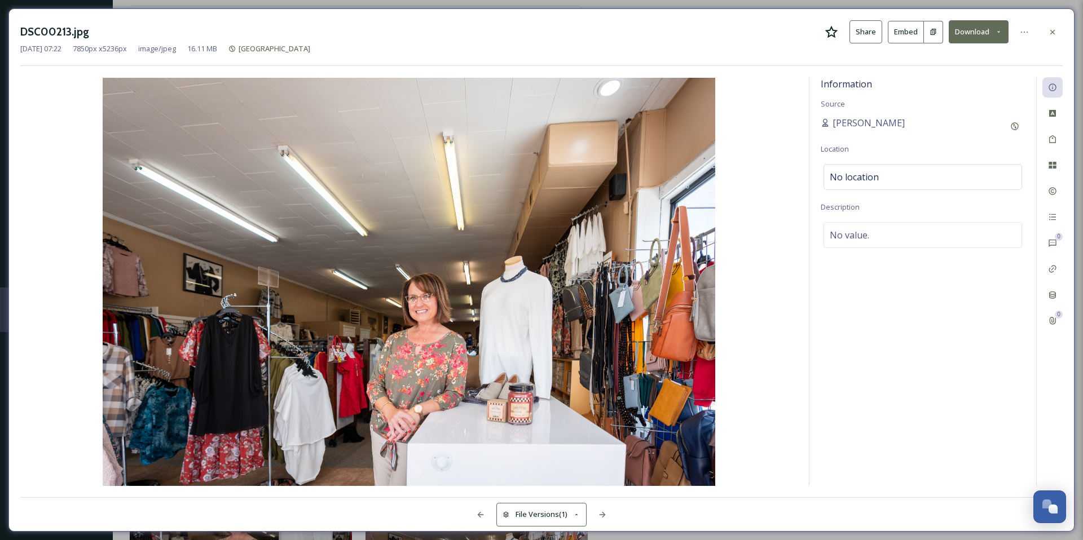
click at [832, 37] on icon at bounding box center [832, 32] width 14 height 14
click at [1054, 37] on div at bounding box center [1052, 32] width 20 height 20
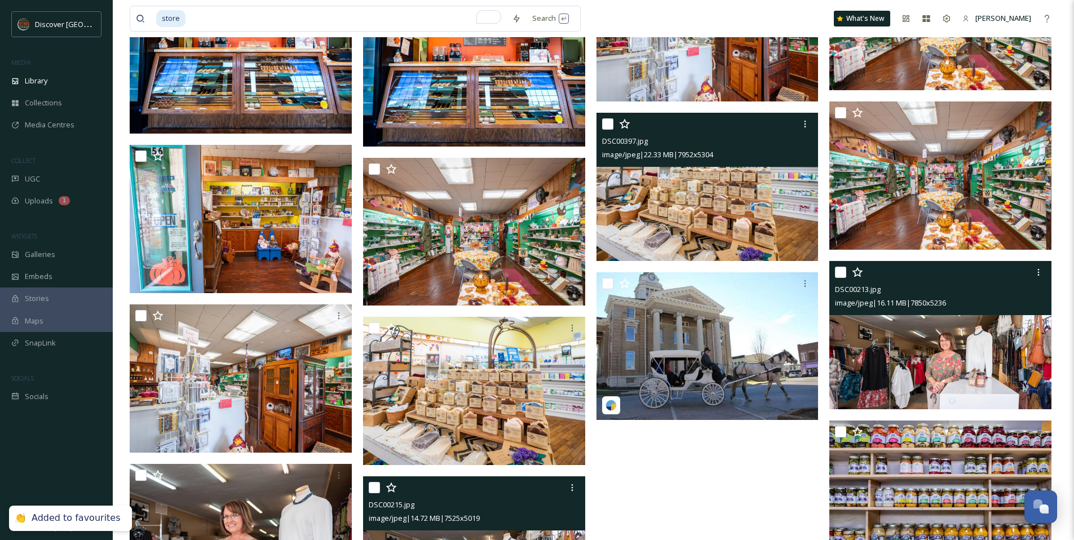
click at [841, 343] on img at bounding box center [941, 335] width 222 height 148
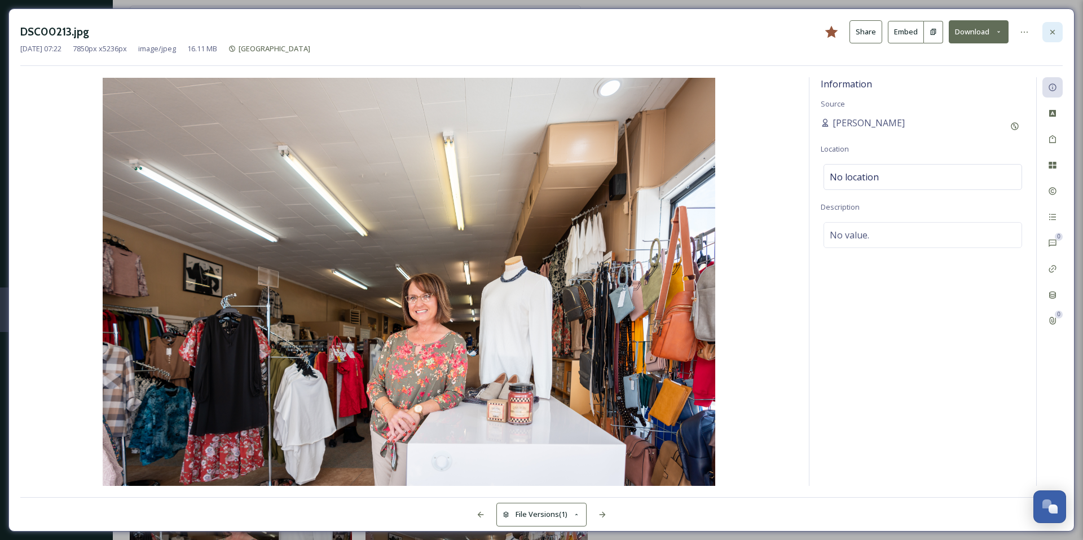
click at [1049, 35] on icon at bounding box center [1052, 32] width 9 height 9
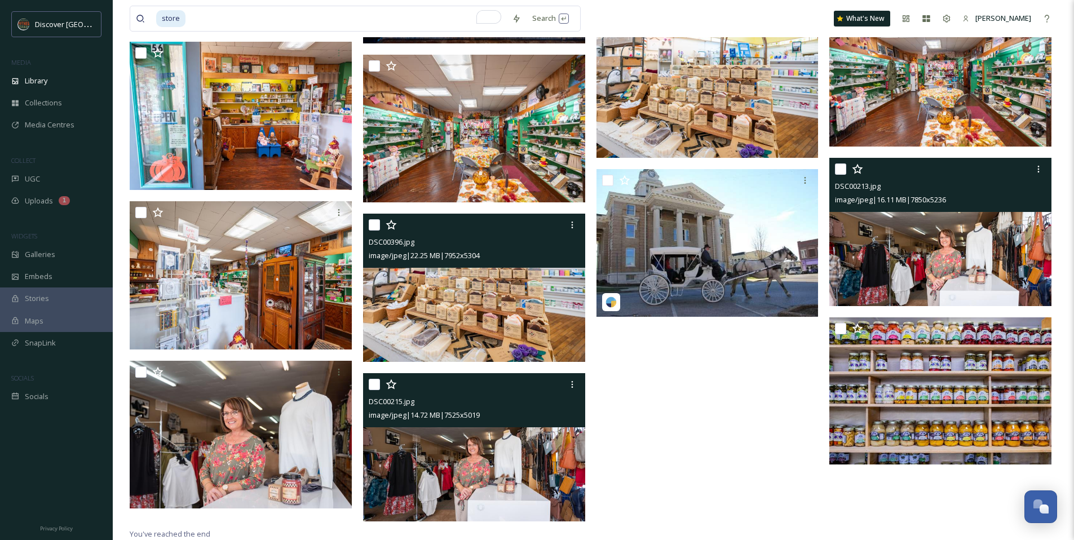
scroll to position [841, 0]
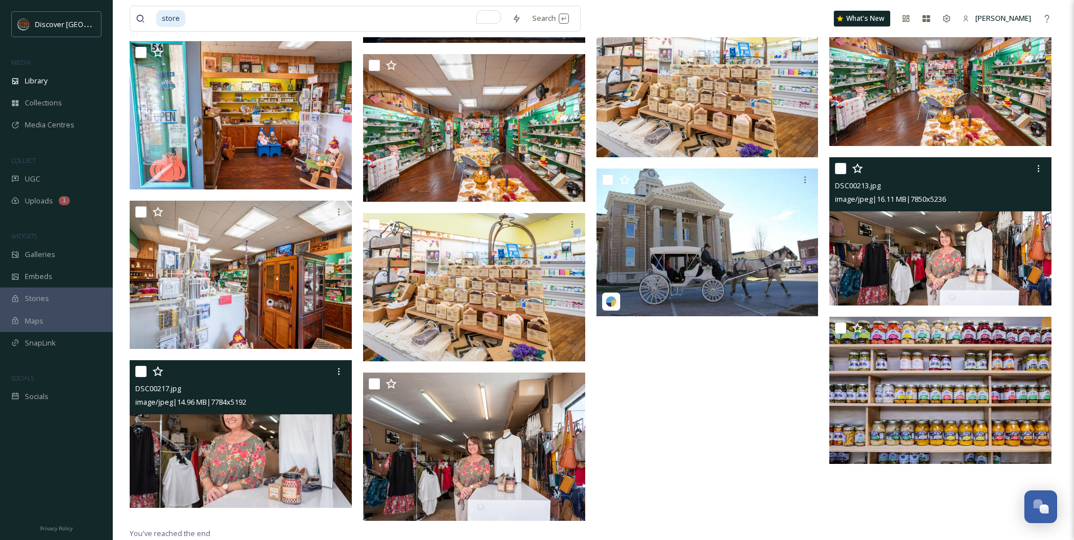
click at [313, 461] on img at bounding box center [241, 434] width 222 height 148
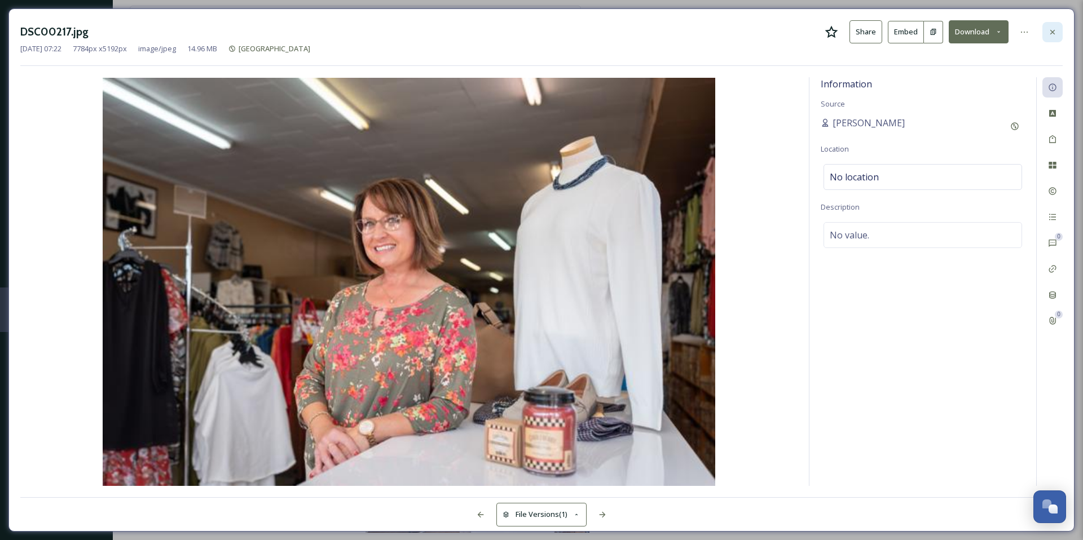
click at [1050, 25] on div at bounding box center [1052, 32] width 20 height 20
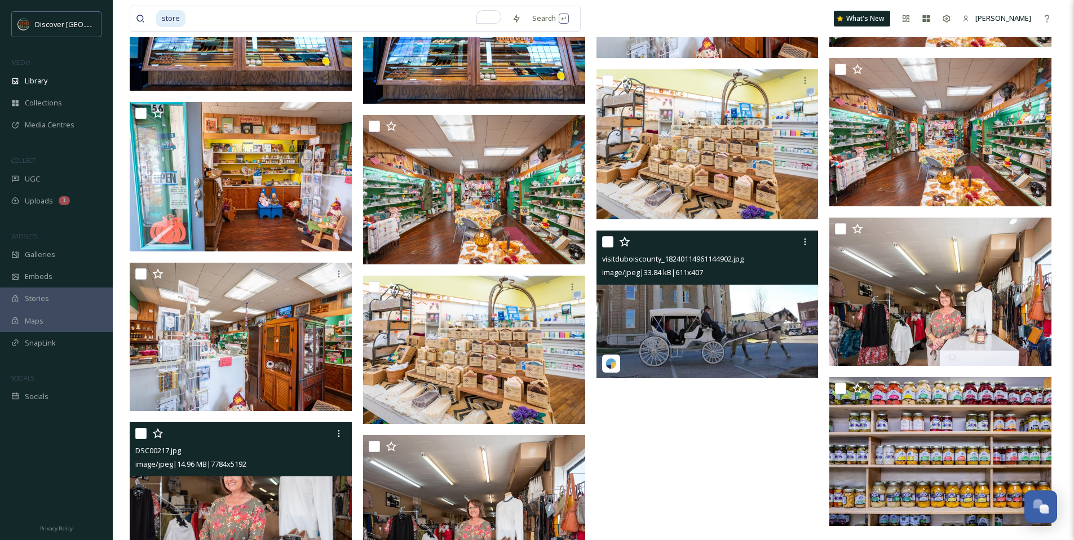
scroll to position [771, 0]
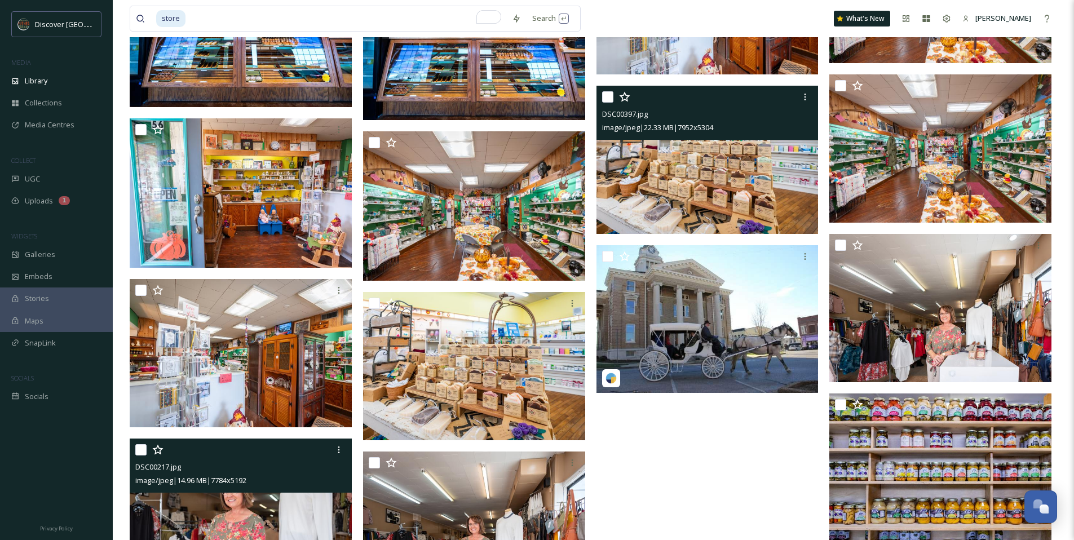
click at [694, 160] on img at bounding box center [708, 160] width 222 height 148
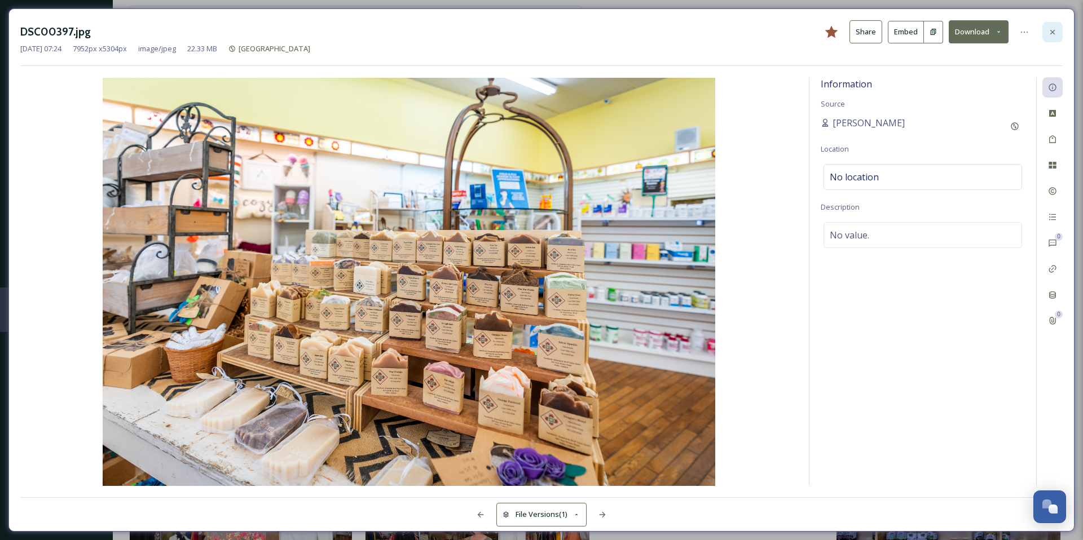
click at [1051, 33] on icon at bounding box center [1052, 31] width 5 height 5
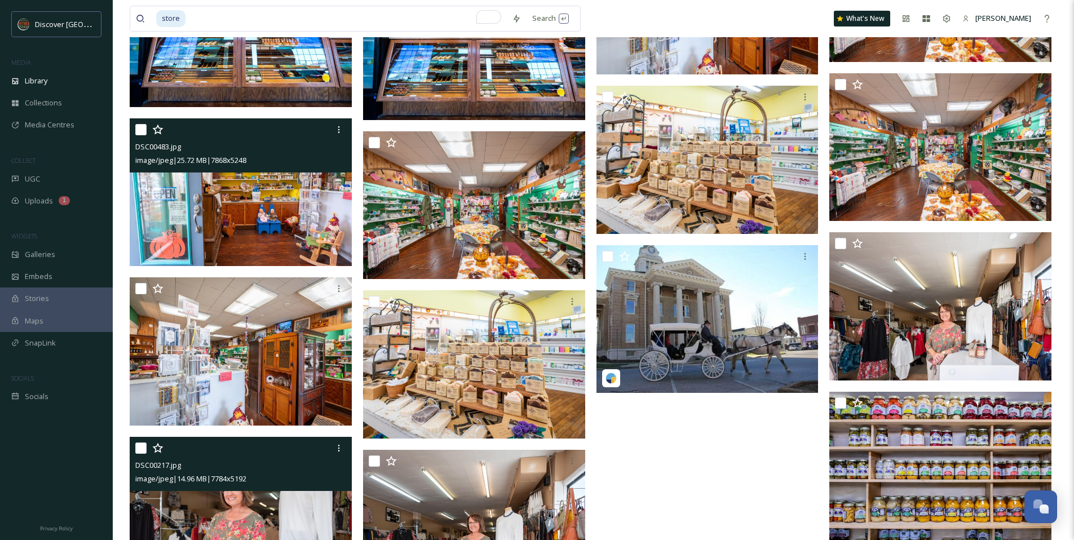
click at [270, 228] on img at bounding box center [241, 192] width 222 height 148
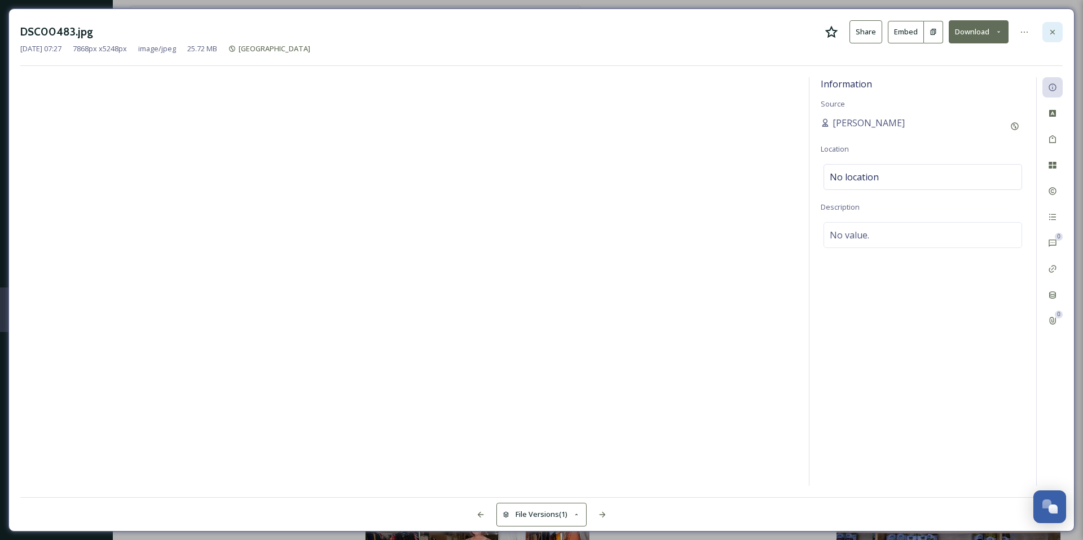
click at [1056, 34] on icon at bounding box center [1052, 32] width 9 height 9
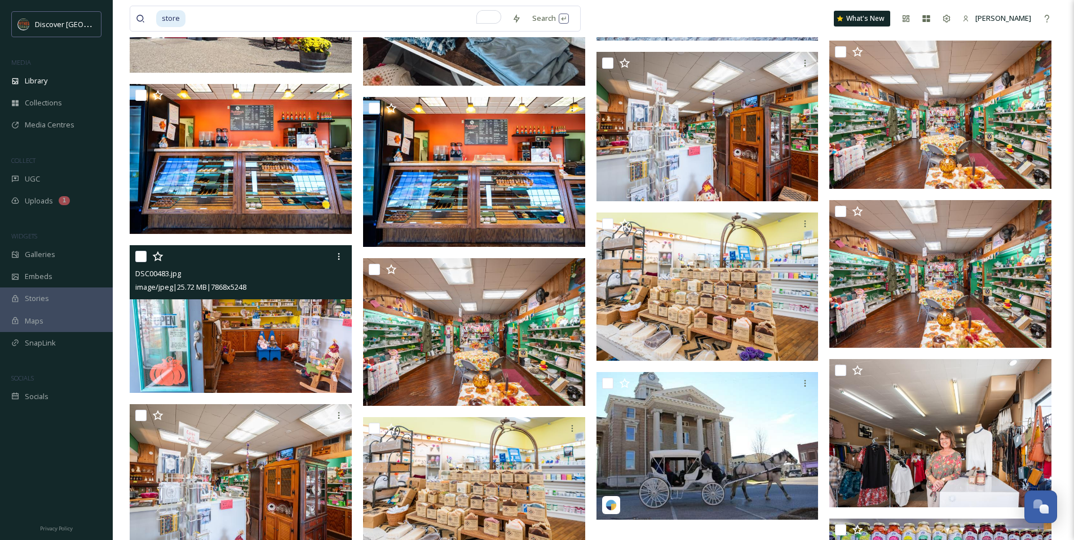
scroll to position [644, 0]
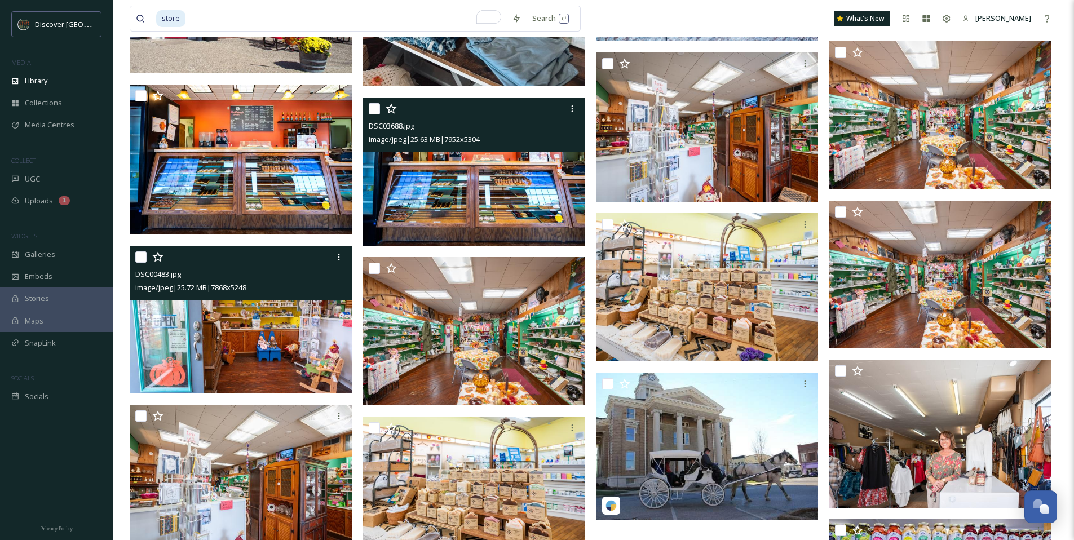
click at [503, 206] on img at bounding box center [474, 172] width 222 height 148
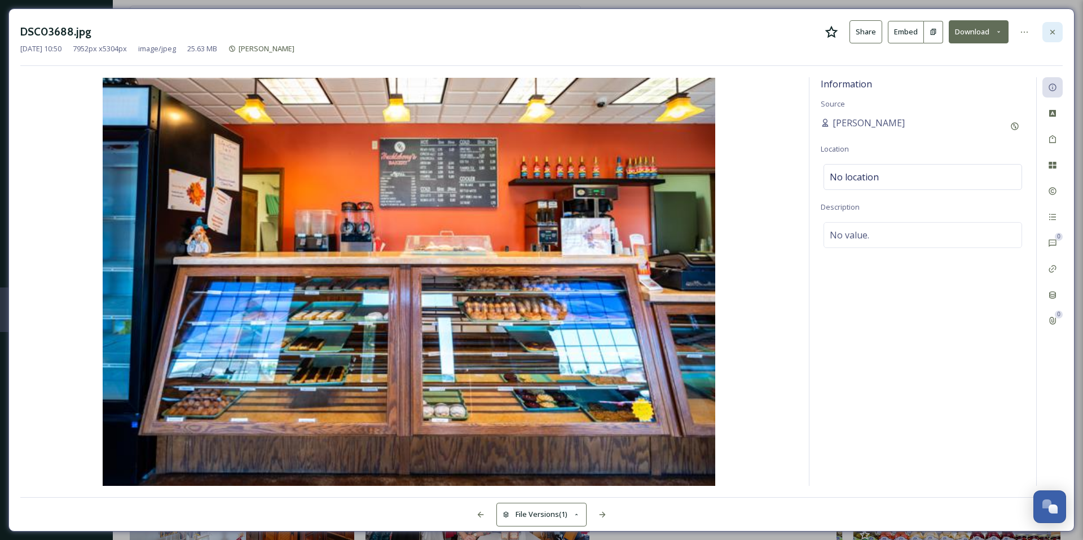
click at [1055, 28] on icon at bounding box center [1052, 32] width 9 height 9
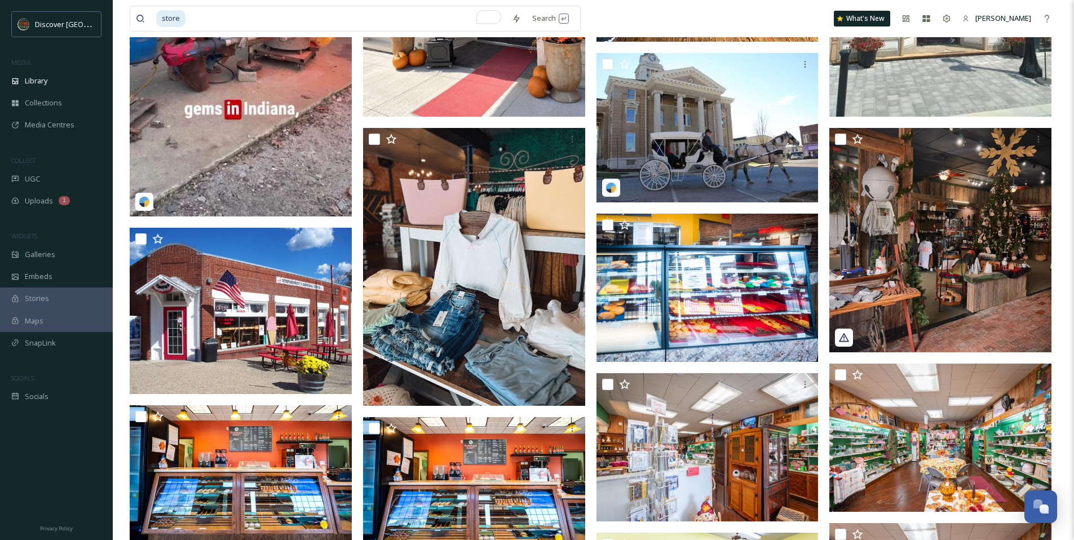
scroll to position [306, 0]
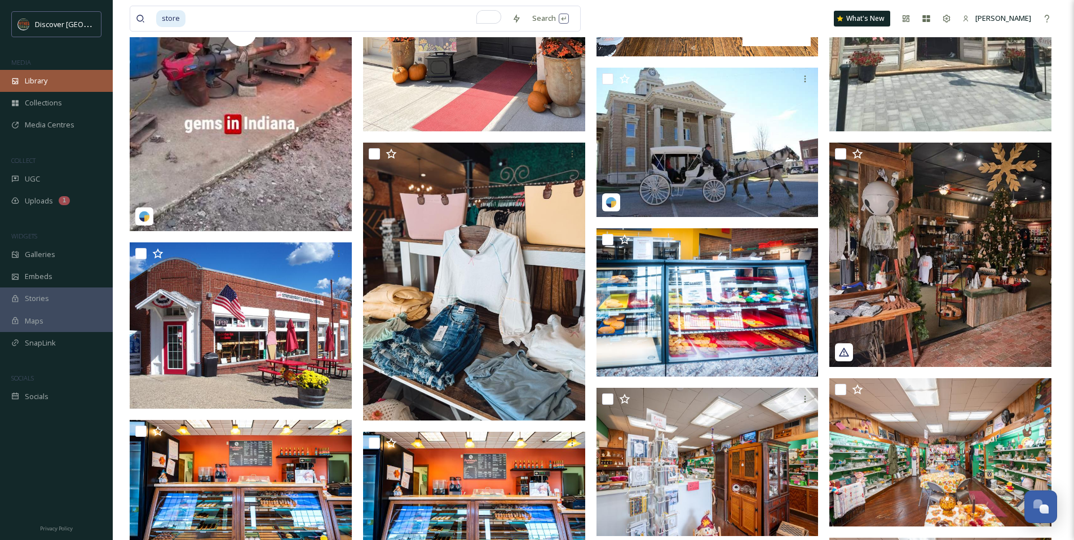
click at [45, 81] on span "Library" at bounding box center [36, 81] width 23 height 11
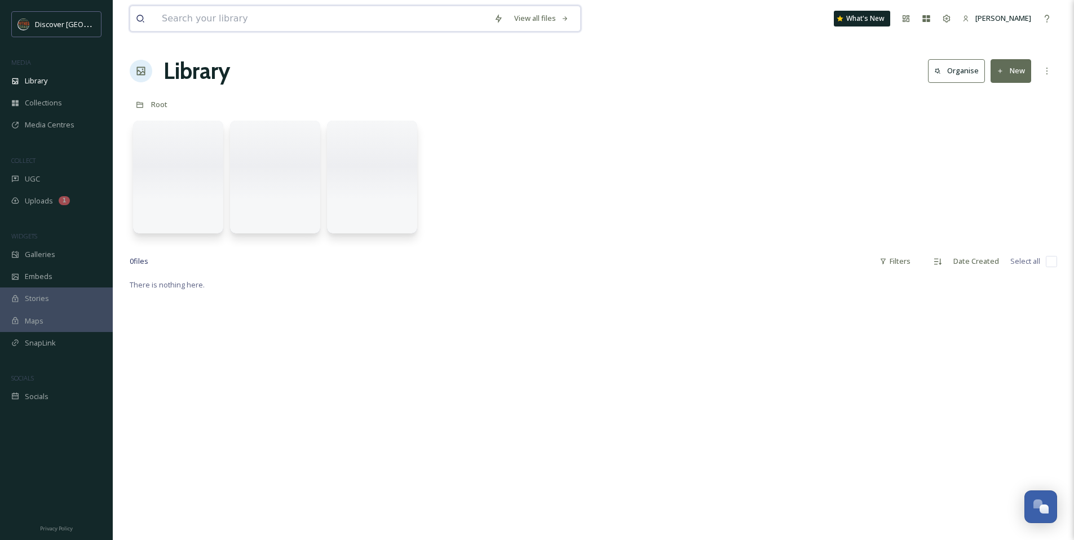
click at [211, 16] on input at bounding box center [322, 18] width 332 height 25
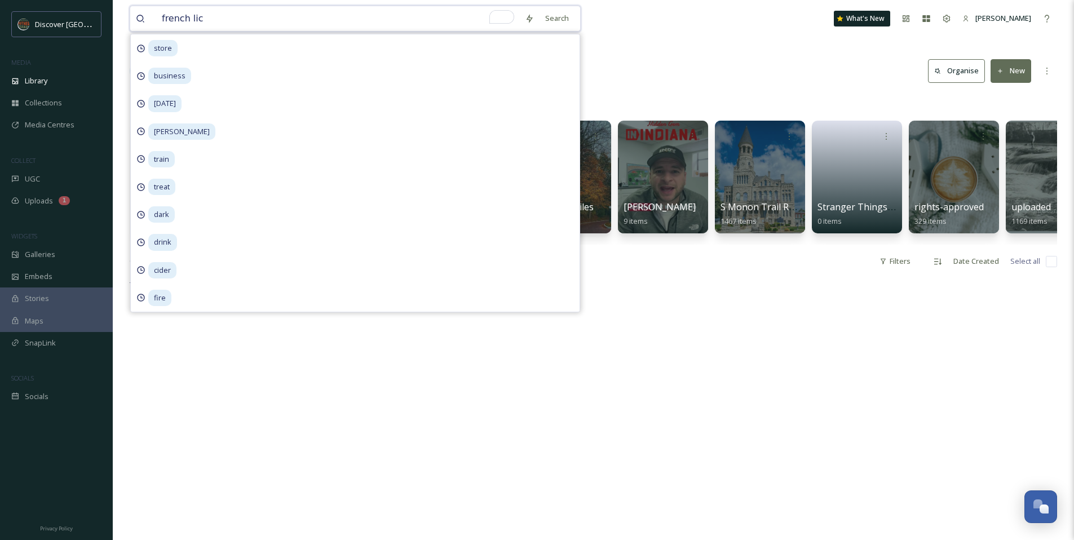
type input "french lick"
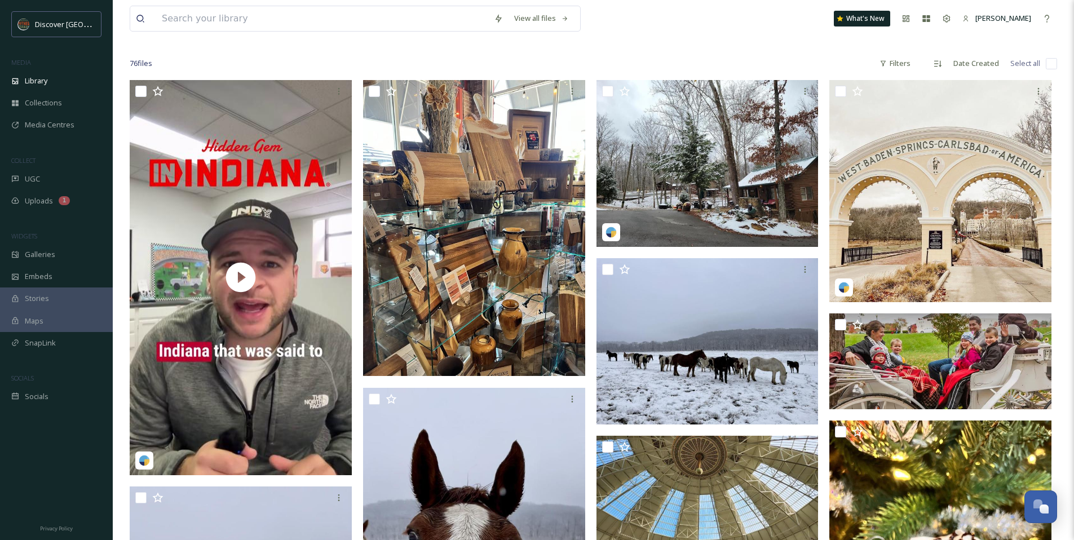
scroll to position [92, 0]
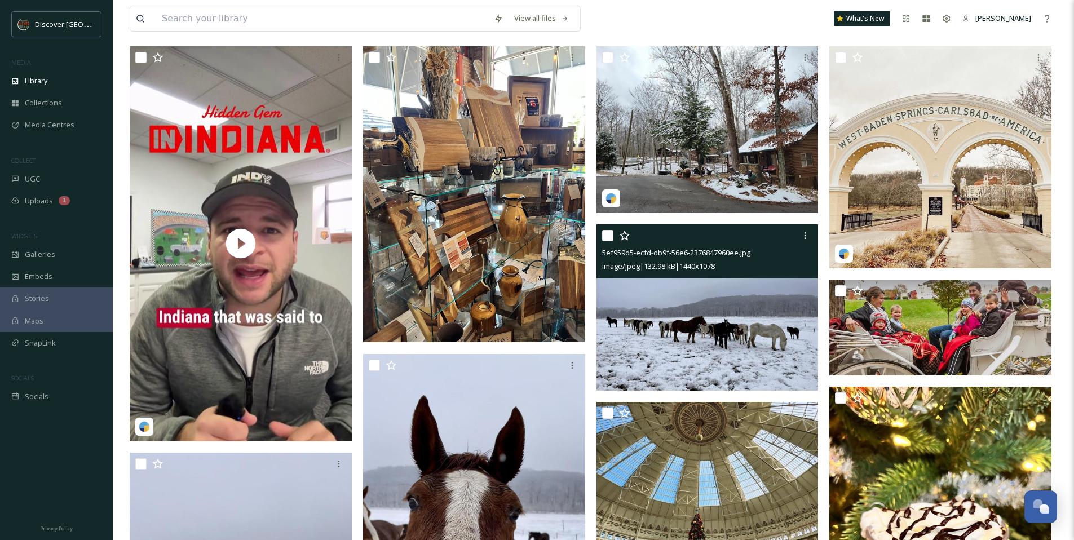
click at [663, 332] on img at bounding box center [708, 307] width 222 height 166
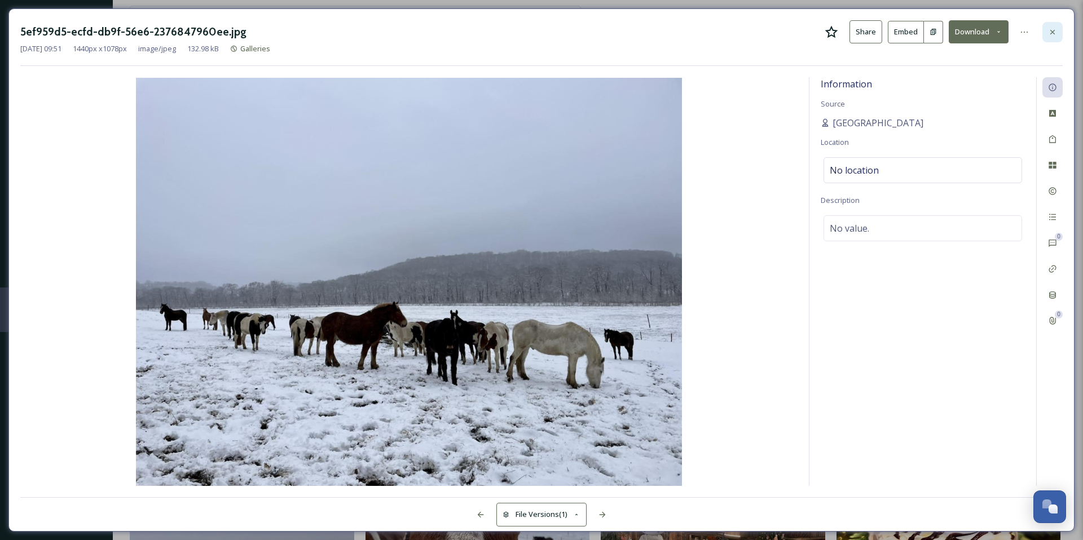
click at [1051, 33] on icon at bounding box center [1052, 32] width 9 height 9
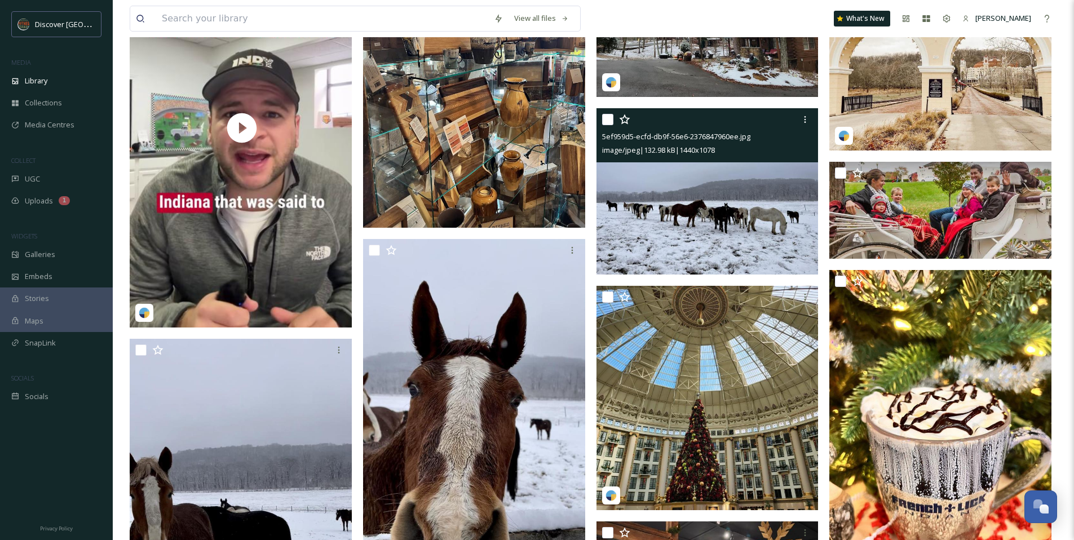
scroll to position [220, 0]
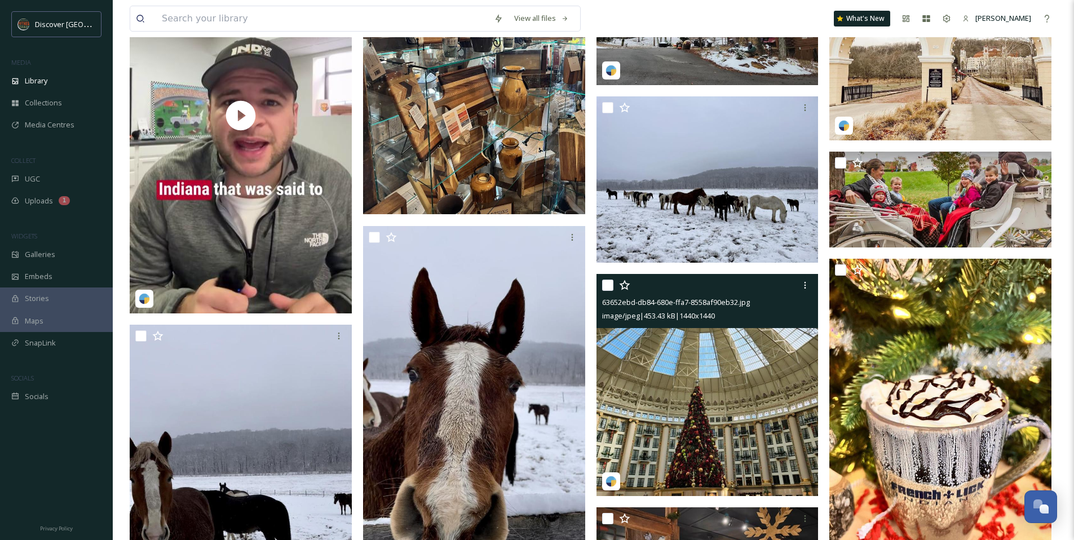
click at [625, 374] on img at bounding box center [708, 385] width 222 height 222
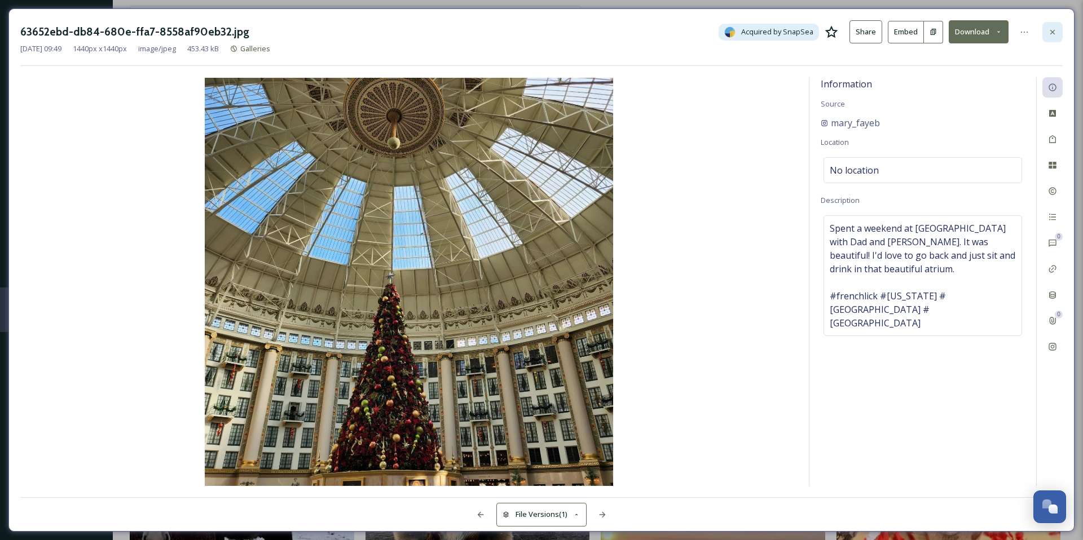
click at [1047, 32] on div at bounding box center [1052, 32] width 20 height 20
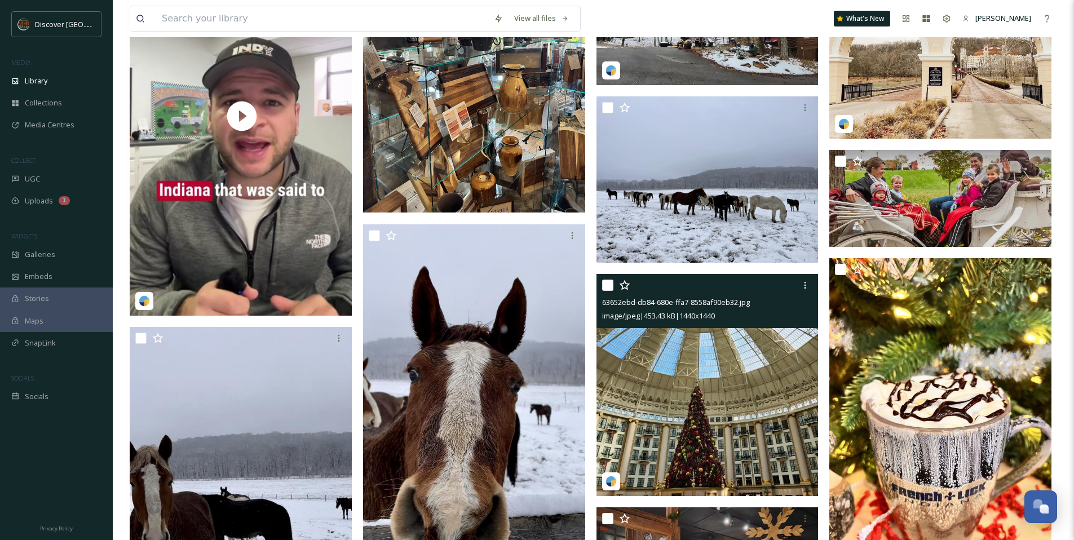
scroll to position [222, 0]
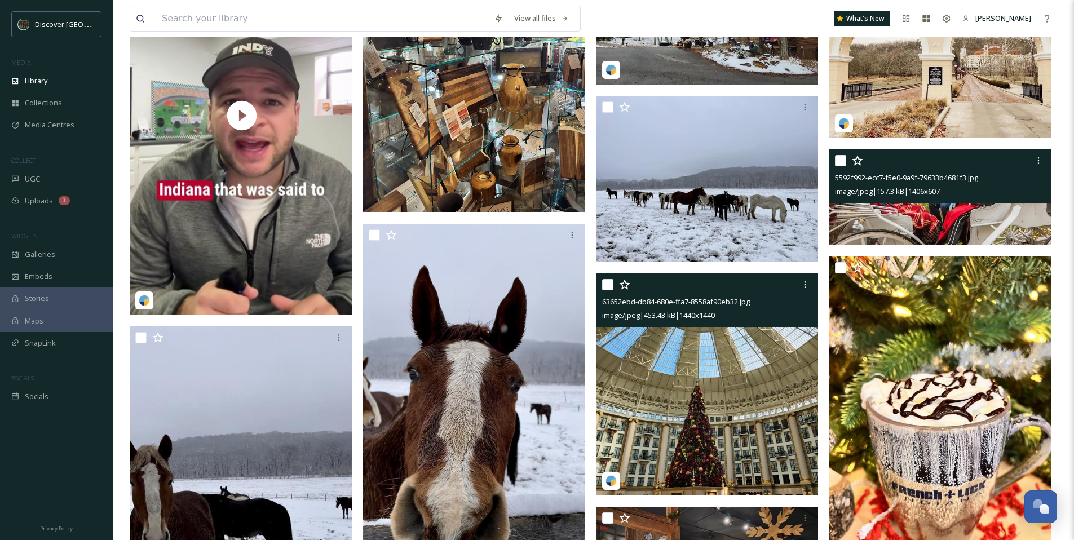
click at [869, 206] on img at bounding box center [941, 197] width 222 height 96
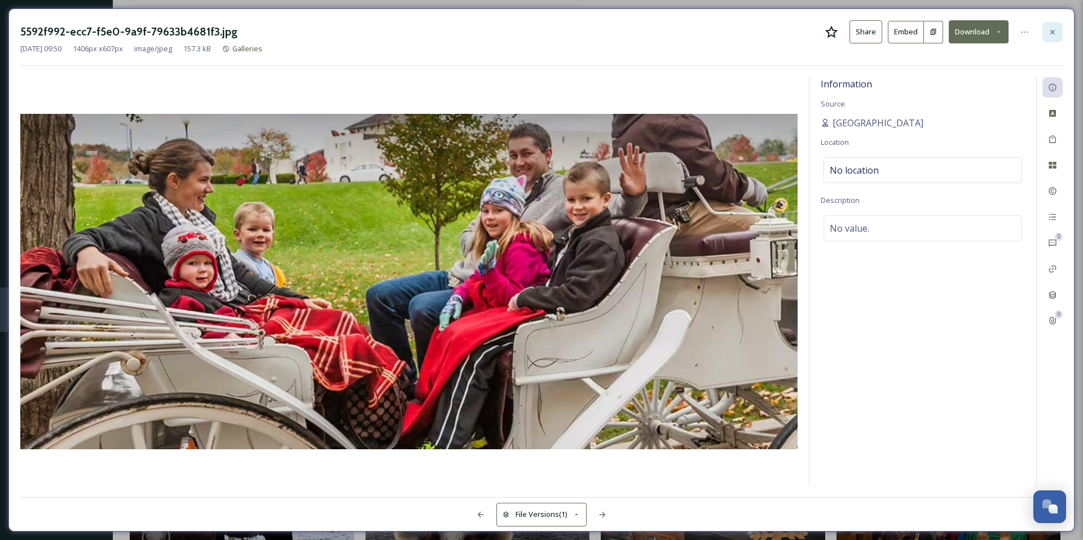
click at [1052, 36] on icon at bounding box center [1052, 32] width 9 height 9
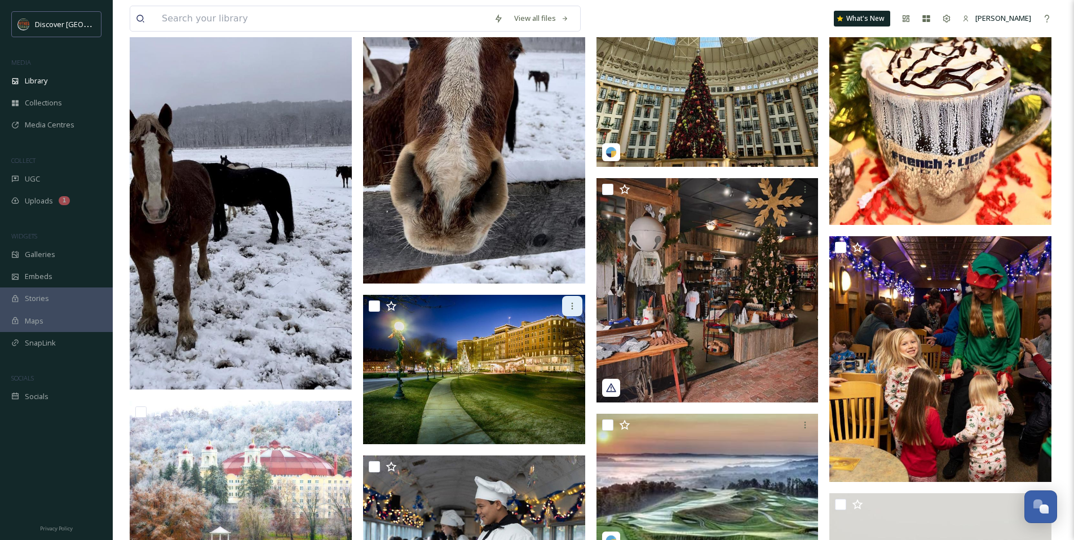
scroll to position [554, 0]
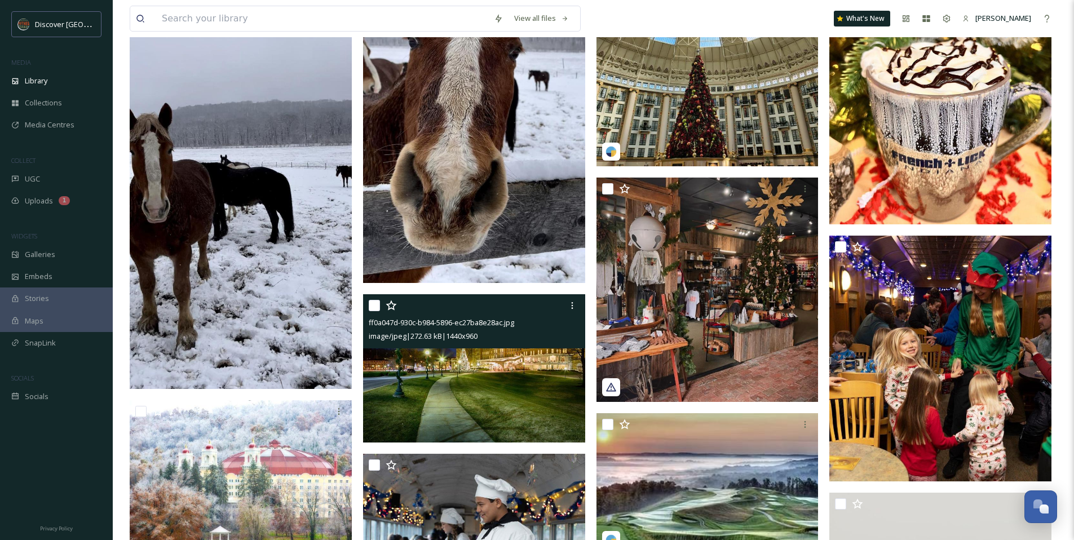
click at [508, 379] on img at bounding box center [474, 368] width 222 height 148
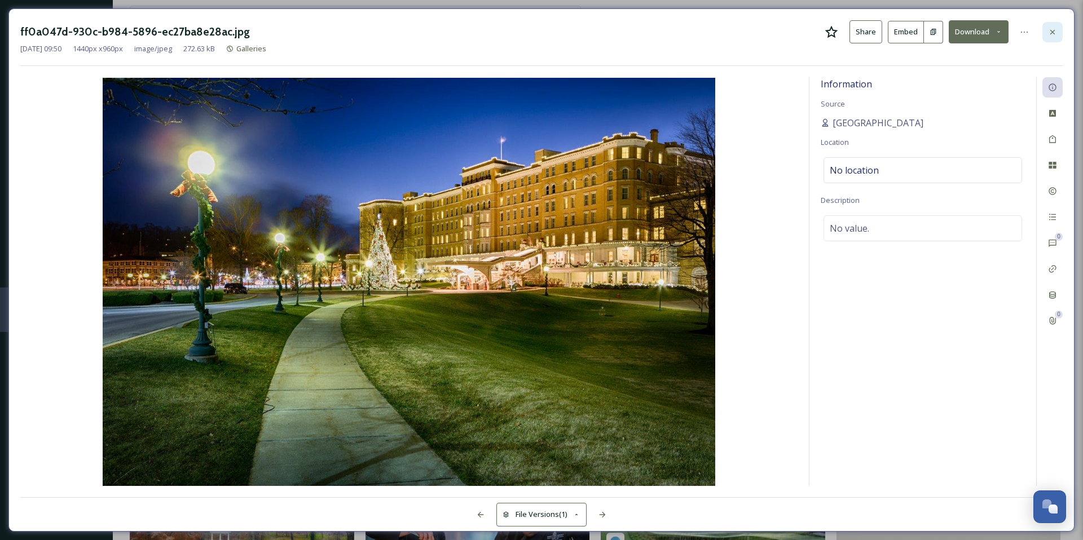
click at [1054, 37] on div at bounding box center [1052, 32] width 20 height 20
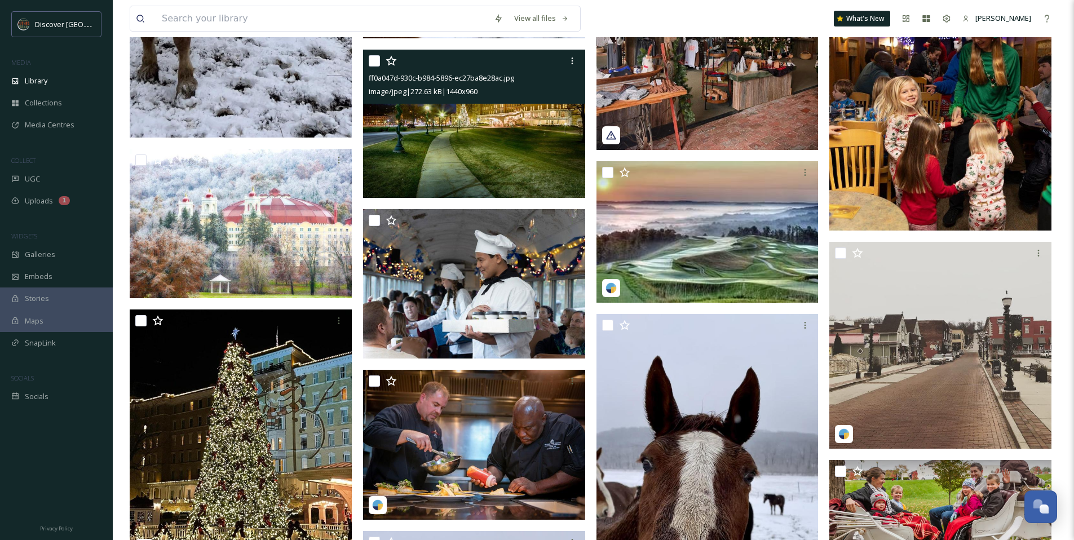
scroll to position [845, 0]
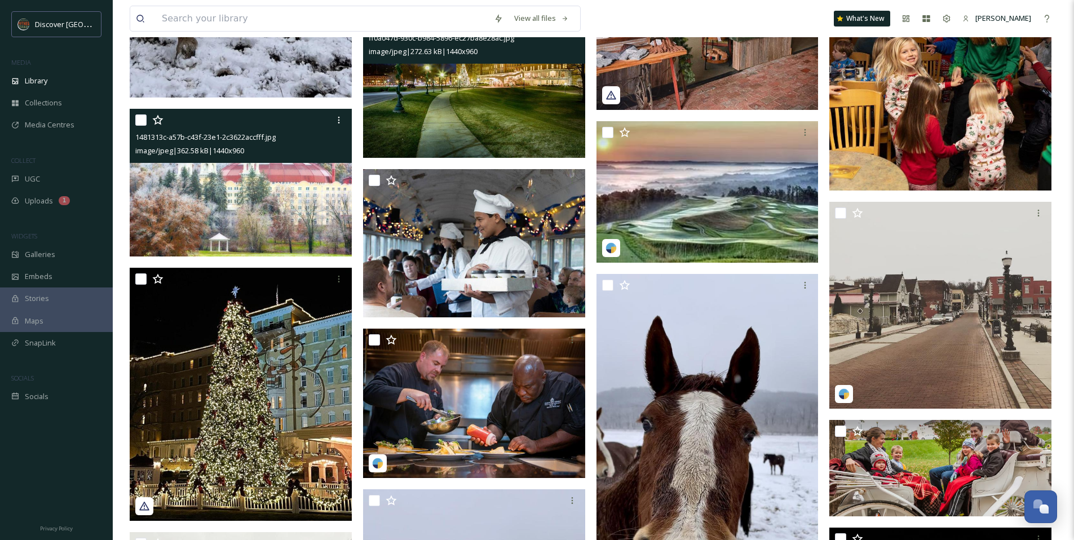
click at [270, 205] on img at bounding box center [241, 183] width 222 height 148
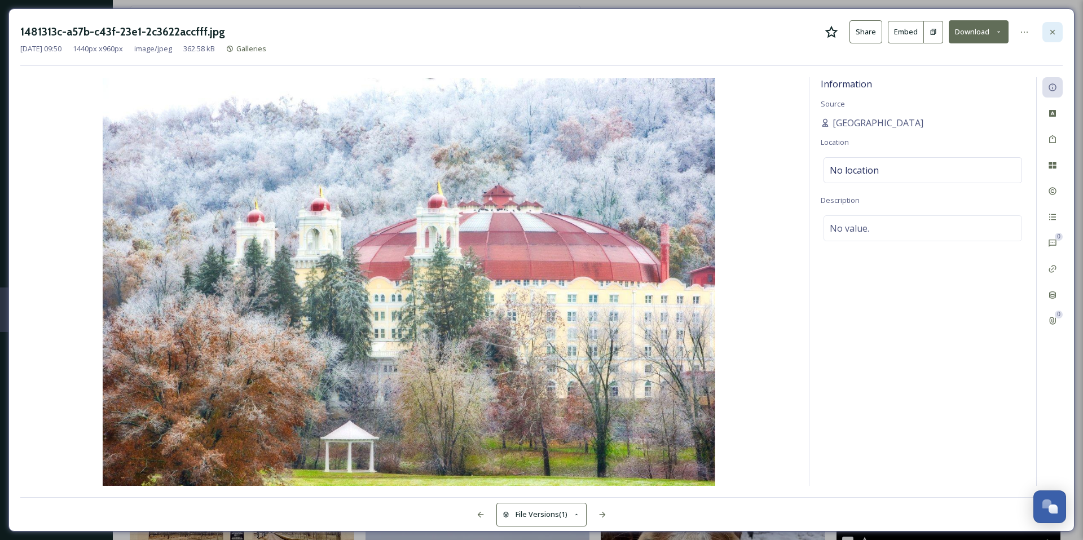
click at [1055, 36] on icon at bounding box center [1052, 32] width 9 height 9
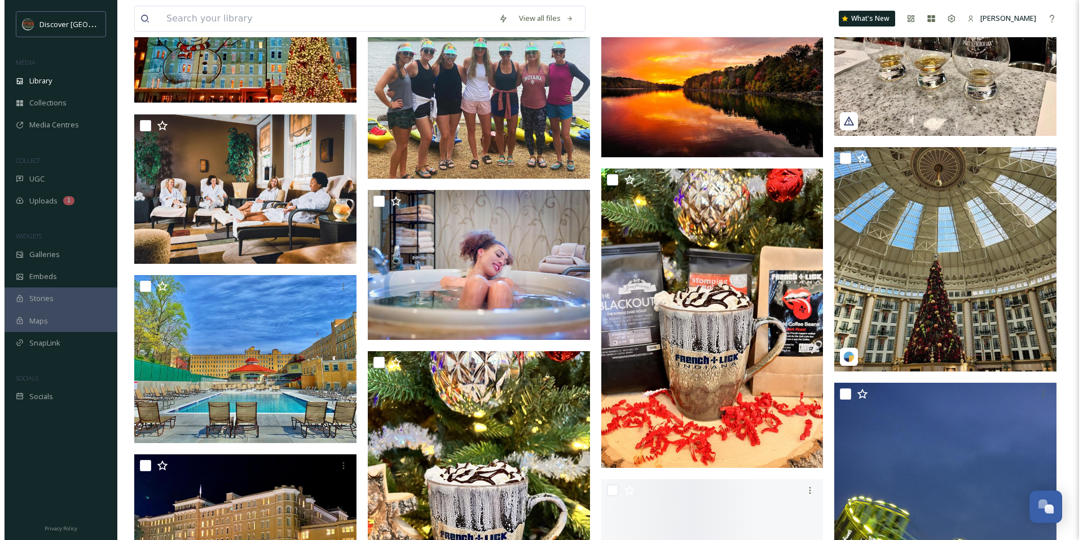
scroll to position [1995, 0]
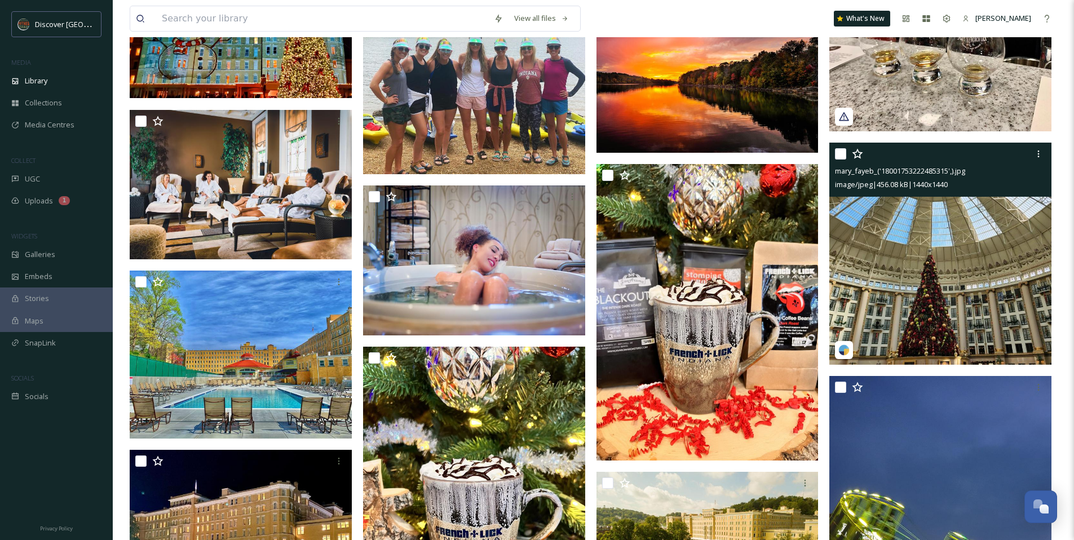
click at [945, 251] on img at bounding box center [941, 254] width 222 height 222
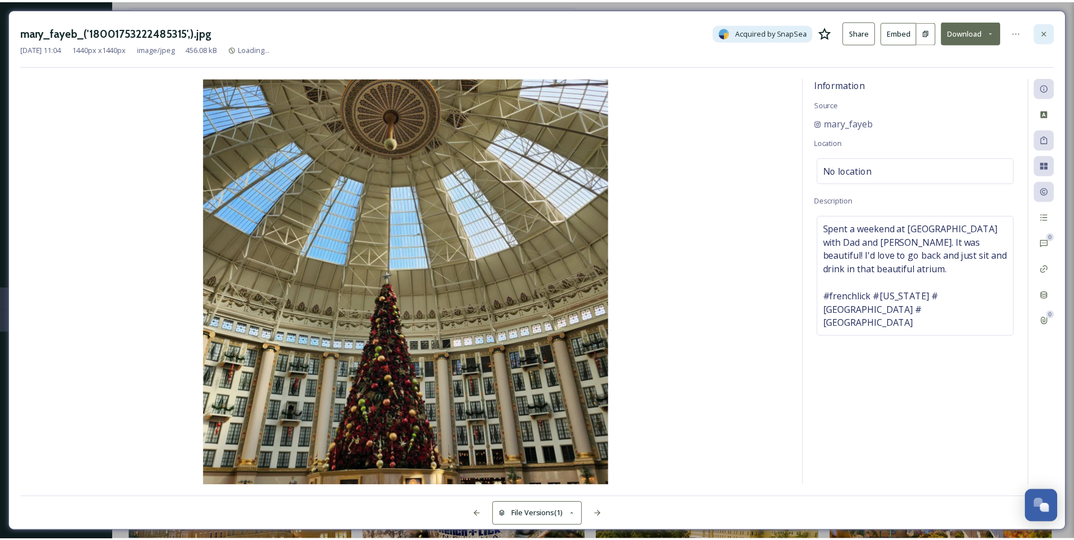
scroll to position [1996, 0]
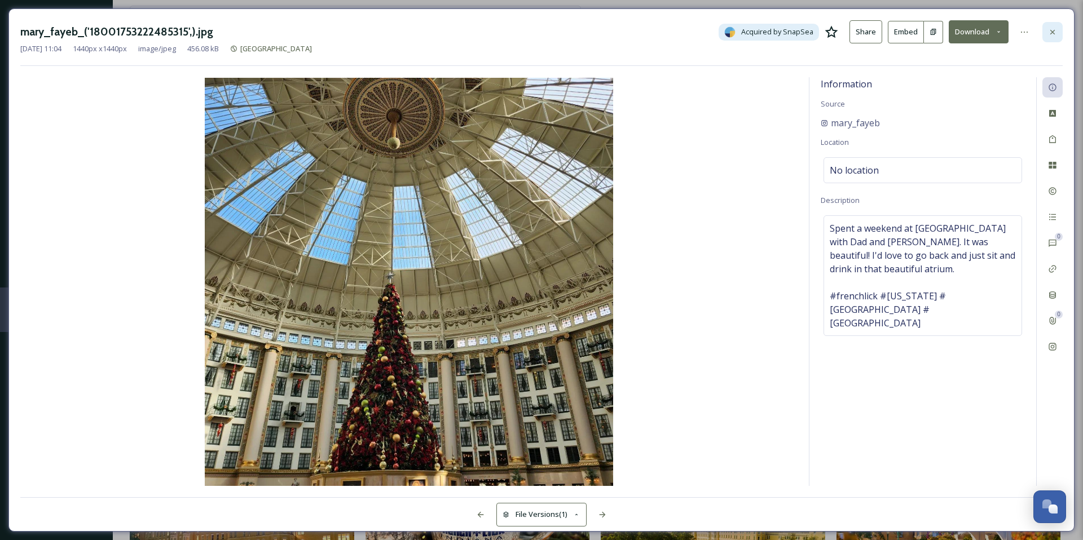
click at [1047, 27] on div at bounding box center [1052, 32] width 20 height 20
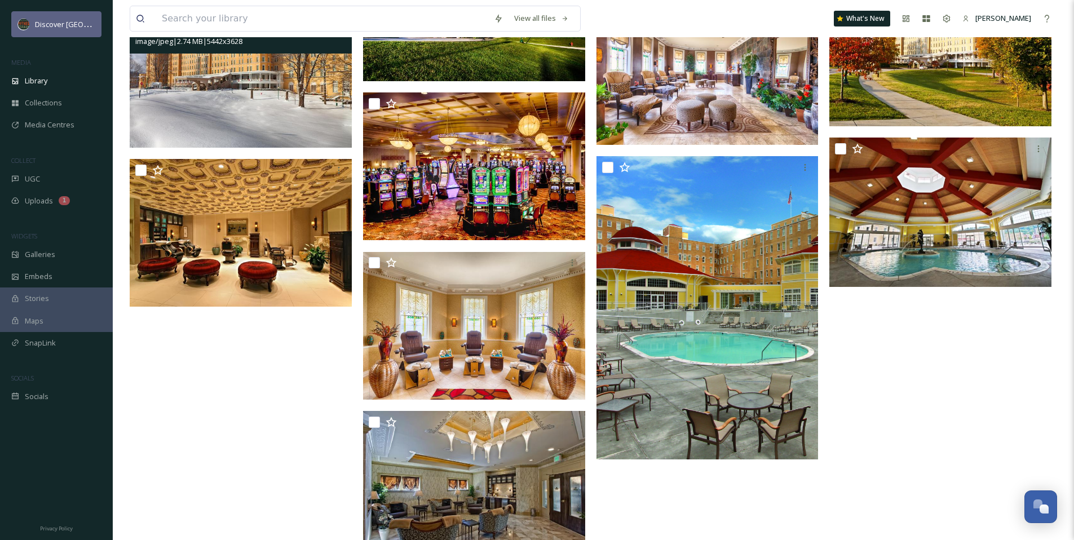
scroll to position [3583, 0]
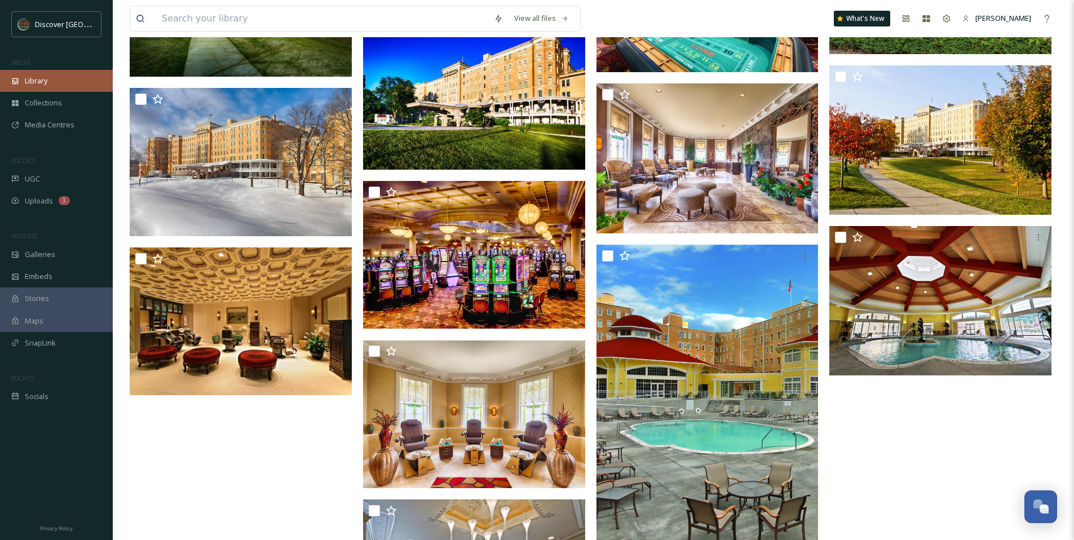
click at [41, 87] on div "Library" at bounding box center [56, 81] width 113 height 22
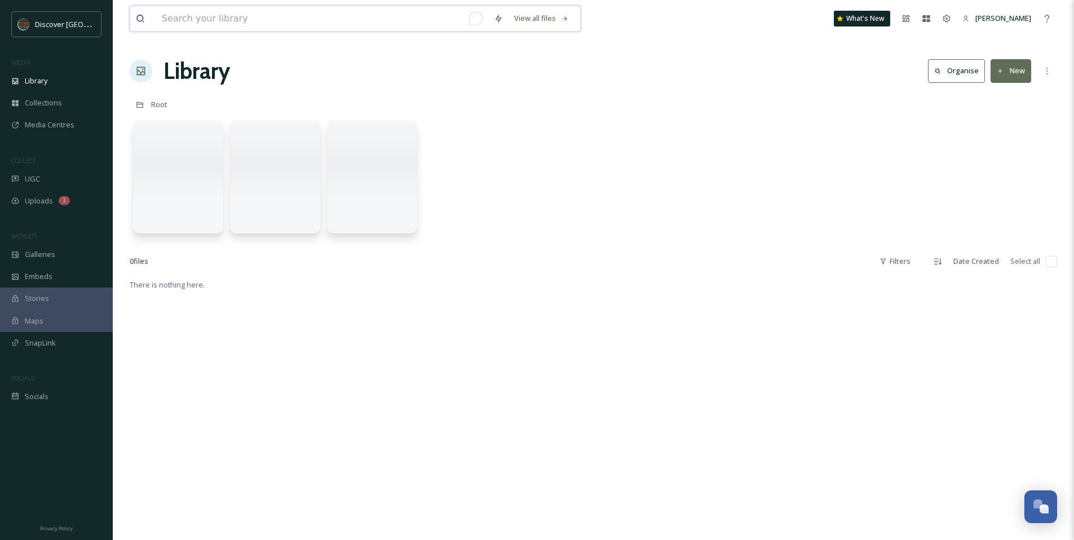
click at [215, 25] on input "To enrich screen reader interactions, please activate Accessibility in Grammarl…" at bounding box center [322, 18] width 332 height 25
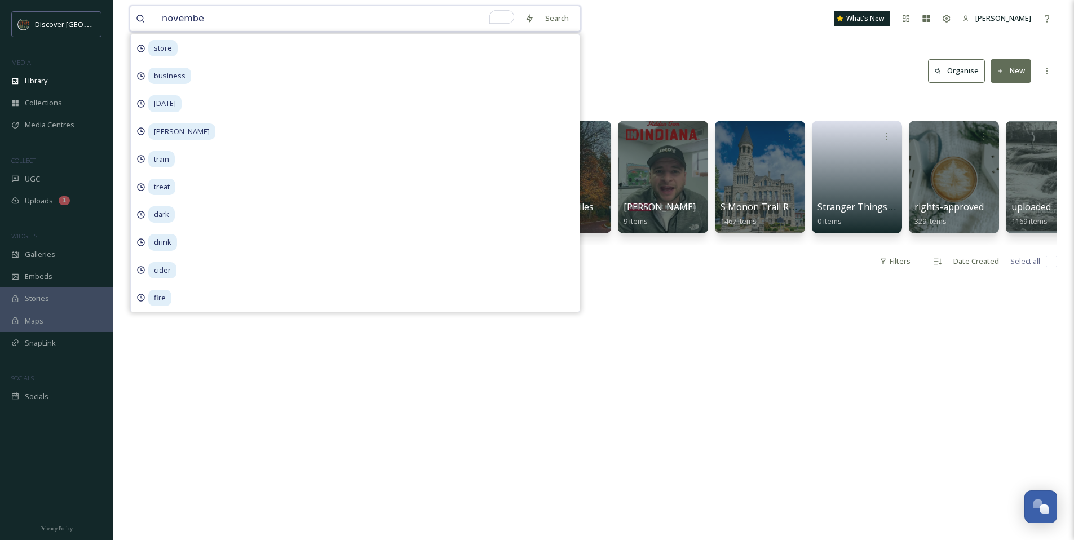
type input "november"
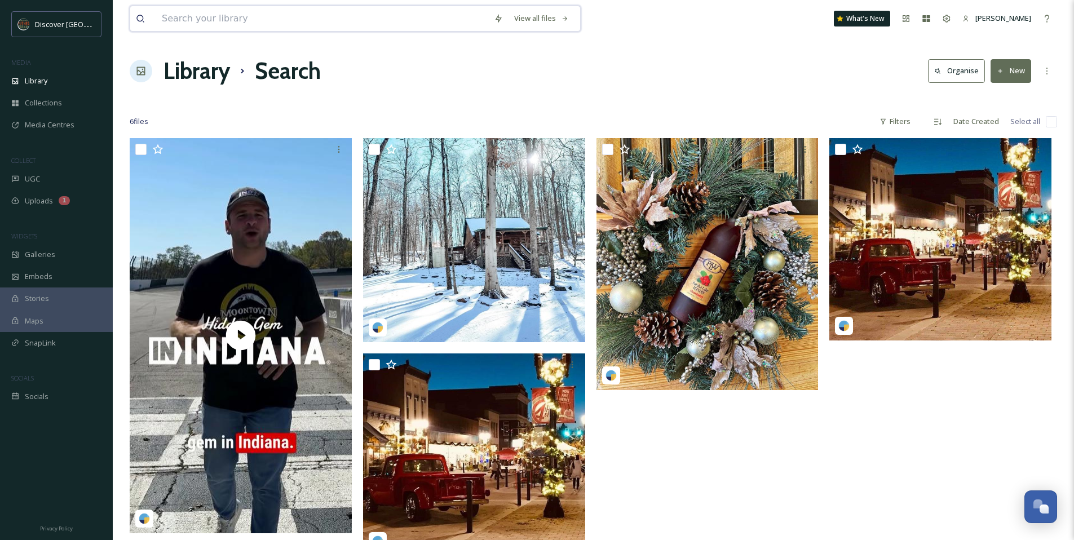
click at [191, 23] on input at bounding box center [322, 18] width 332 height 25
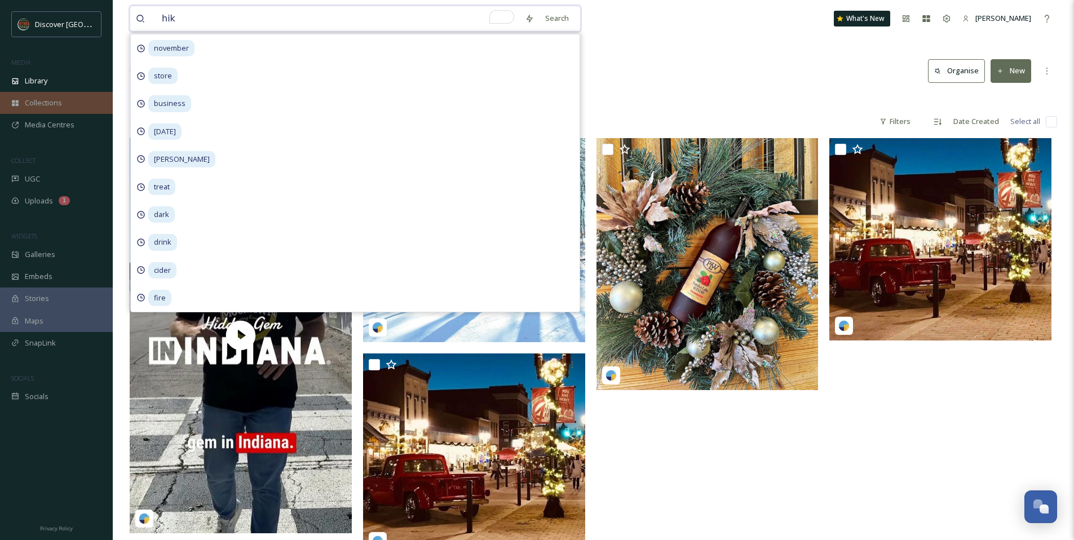
type input "hike"
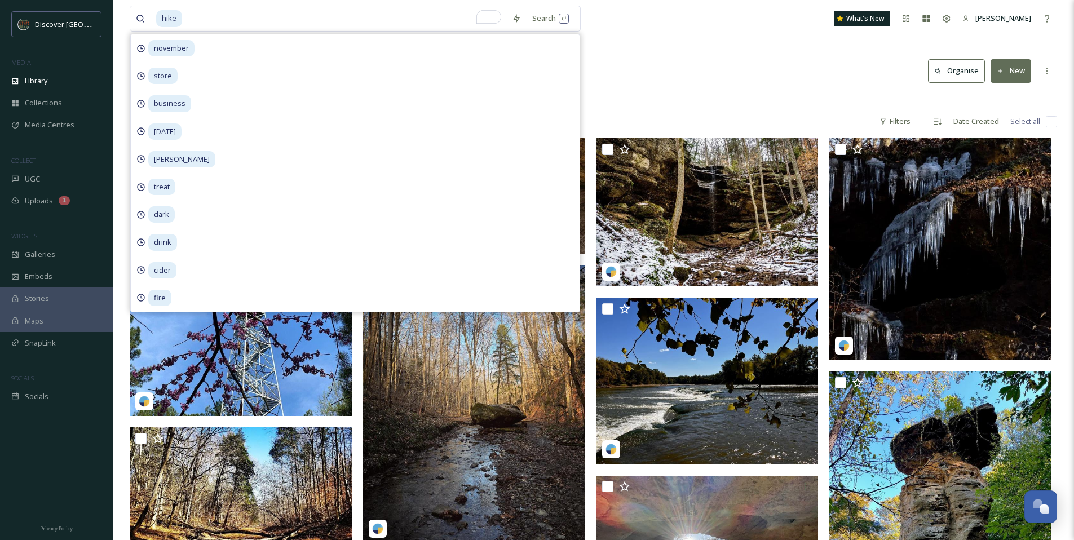
click at [673, 58] on div "Library Search Organise New" at bounding box center [594, 71] width 928 height 34
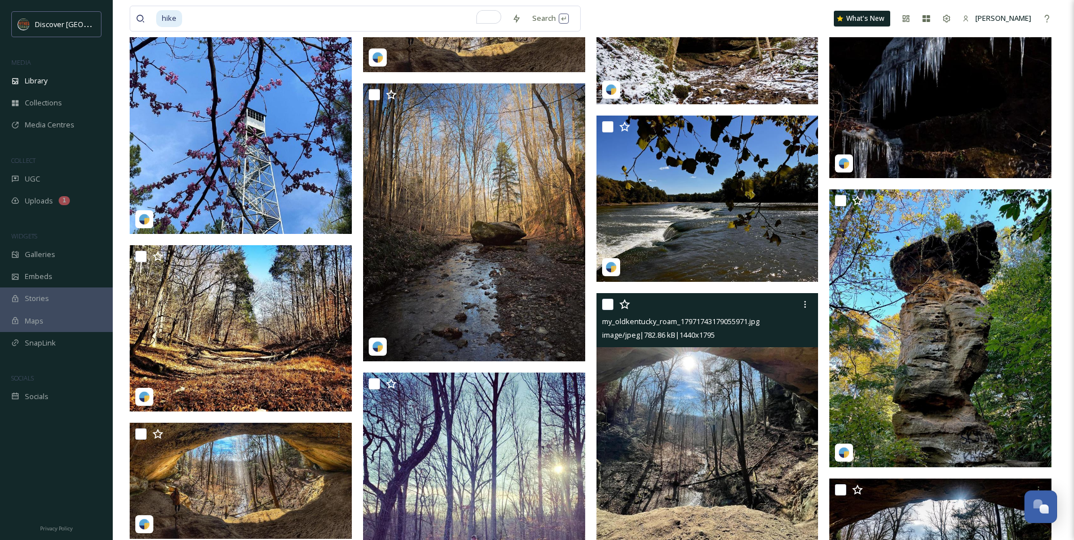
scroll to position [186, 0]
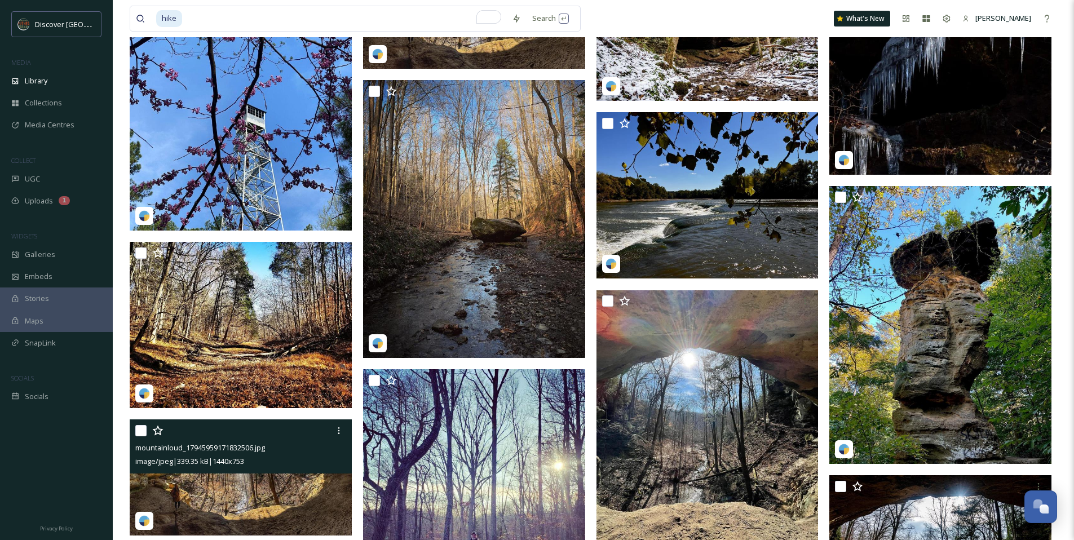
click at [296, 505] on img at bounding box center [241, 478] width 222 height 116
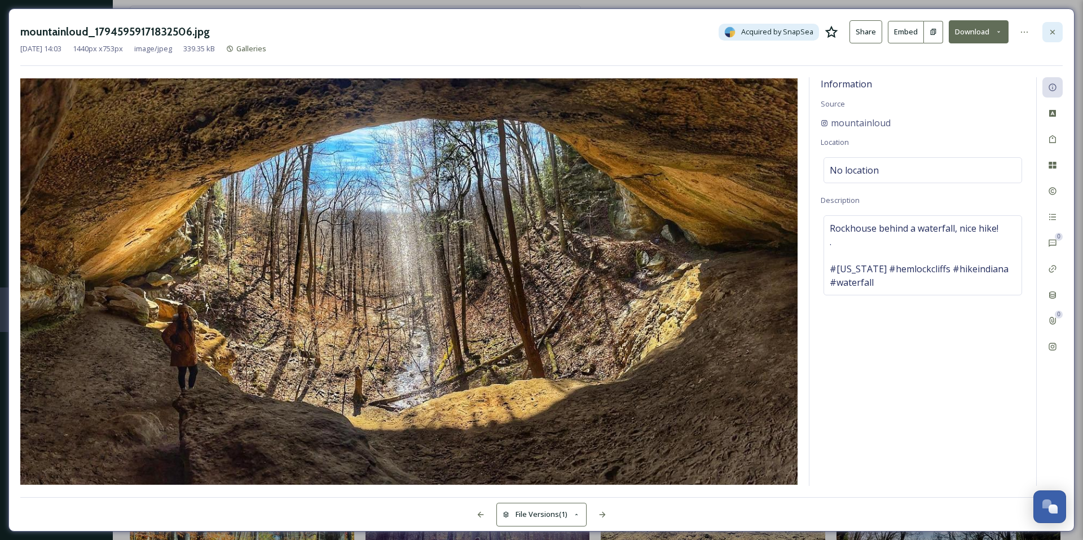
click at [1050, 34] on icon at bounding box center [1052, 32] width 9 height 9
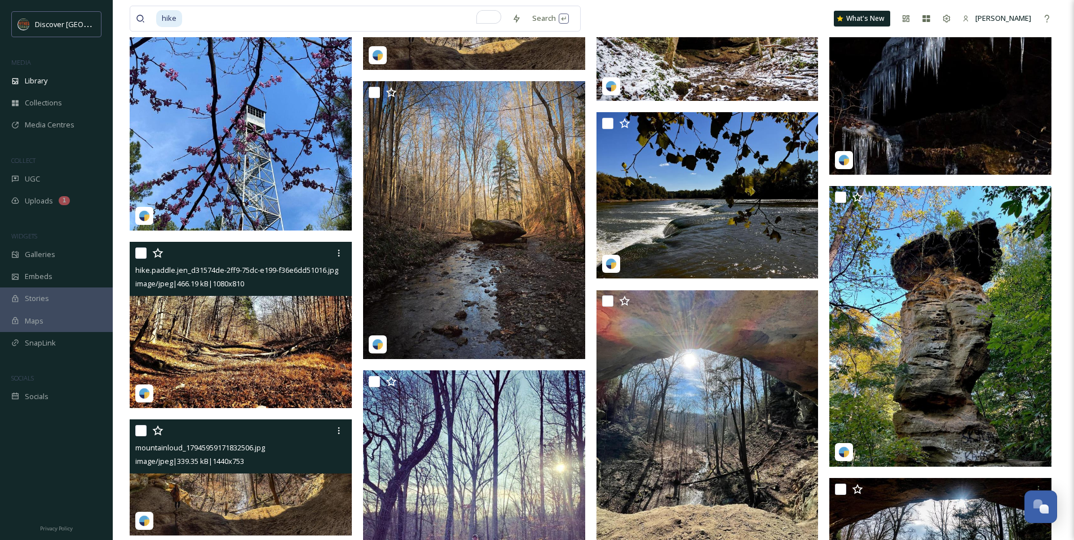
click at [226, 353] on img at bounding box center [241, 325] width 222 height 167
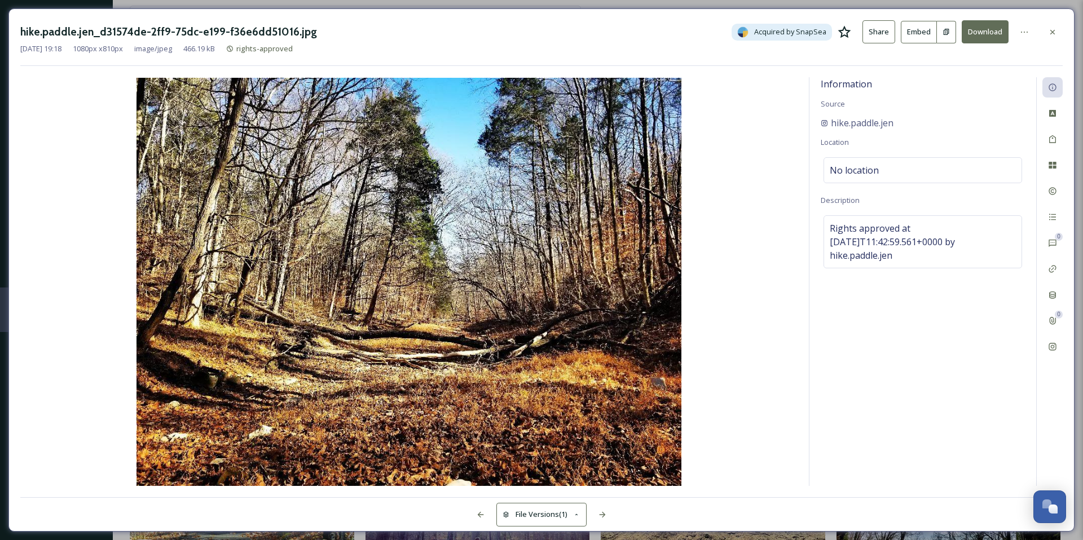
click at [1064, 33] on div "hike.paddle.jen_d31574de-2ff9-75dc-e199-f36e6dd51016.jpg Acquired by SnapSea Sh…" at bounding box center [541, 269] width 1066 height 523
click at [1051, 32] on icon at bounding box center [1052, 32] width 9 height 9
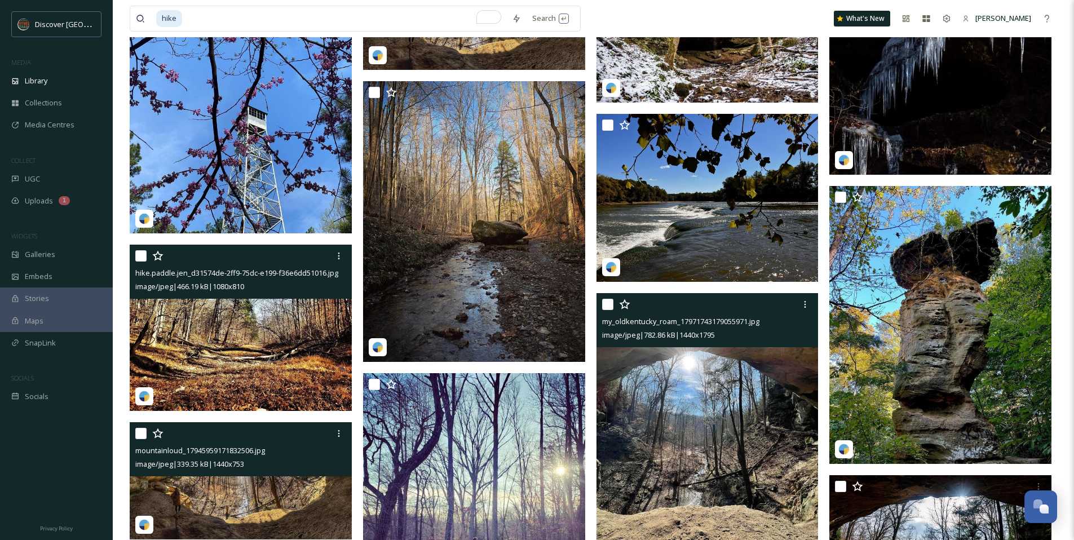
click at [731, 415] on img at bounding box center [708, 431] width 222 height 277
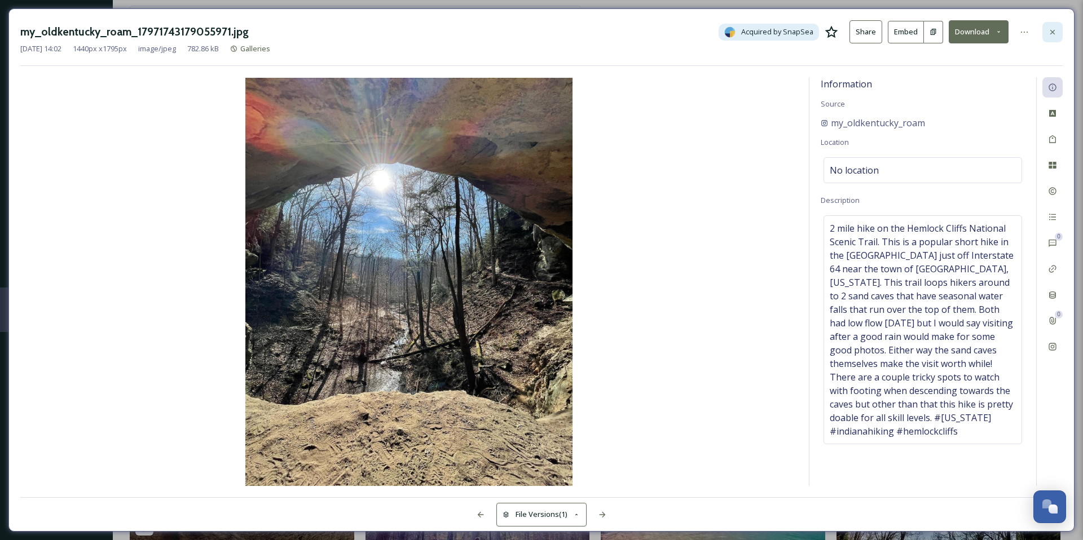
click at [1051, 32] on icon at bounding box center [1052, 31] width 5 height 5
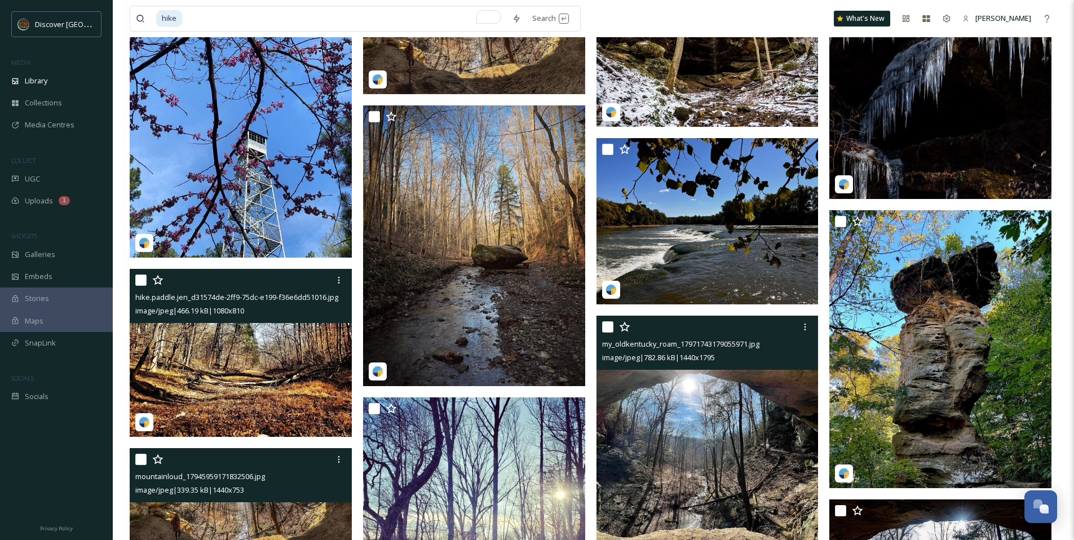
scroll to position [75, 0]
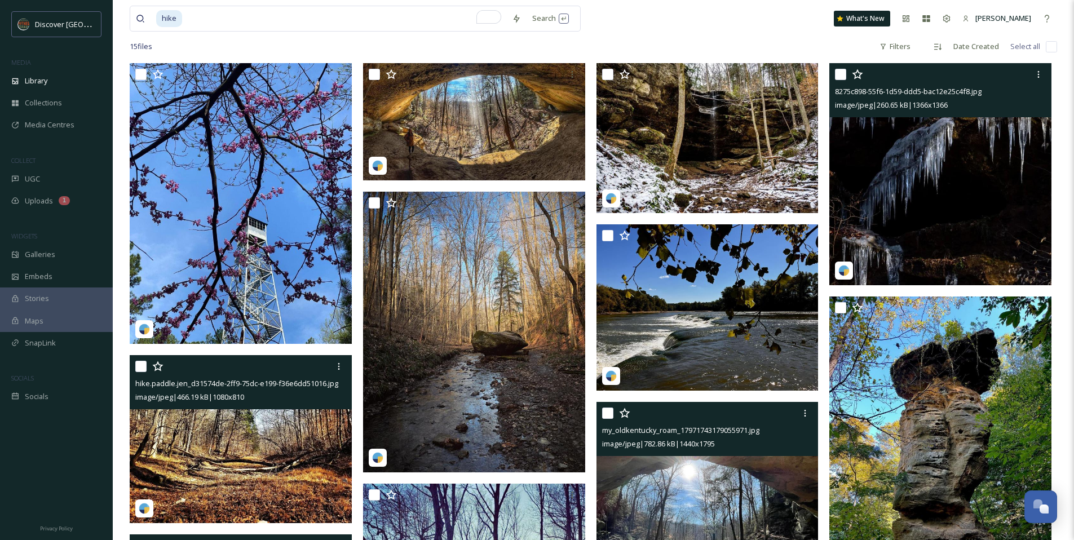
click at [888, 186] on img at bounding box center [941, 174] width 222 height 222
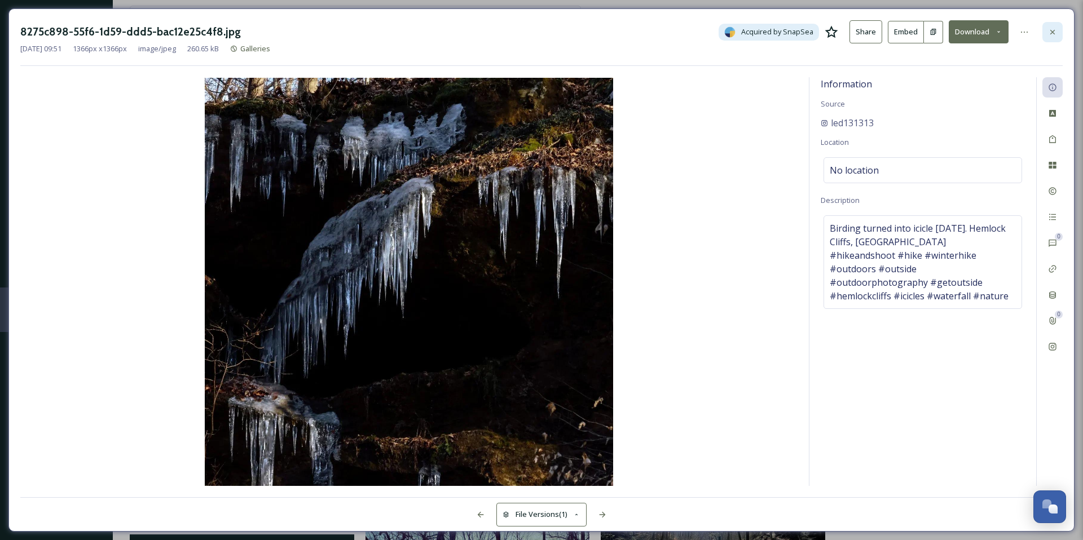
click at [1060, 26] on div at bounding box center [1052, 32] width 20 height 20
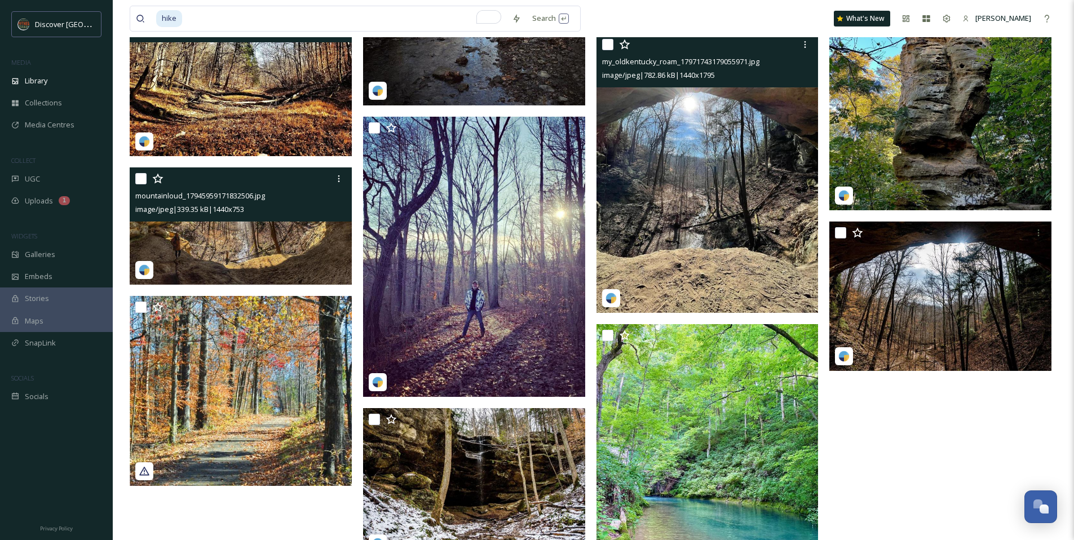
scroll to position [490, 0]
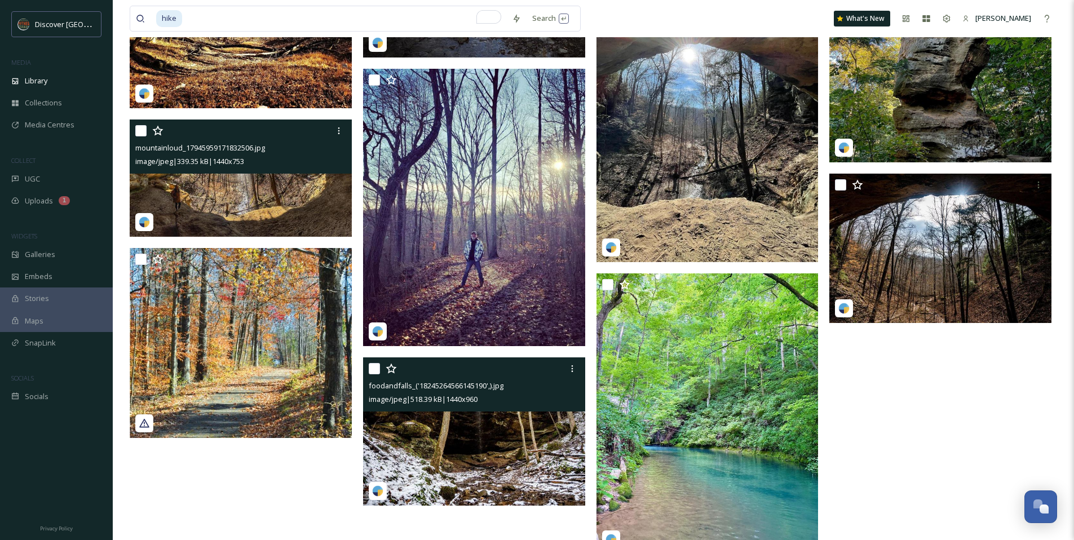
click at [527, 440] on img at bounding box center [474, 432] width 222 height 148
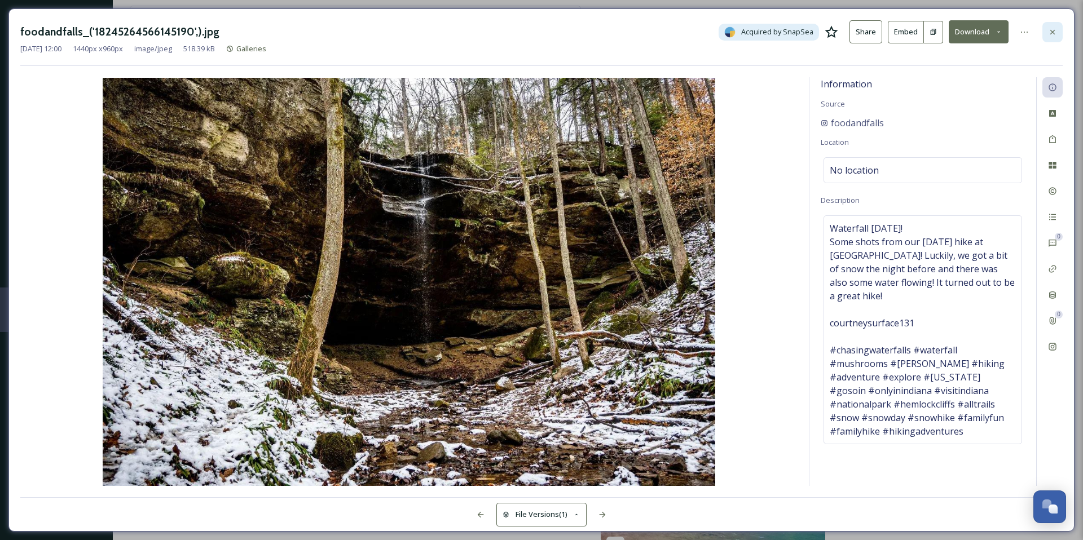
click at [1053, 31] on icon at bounding box center [1052, 31] width 5 height 5
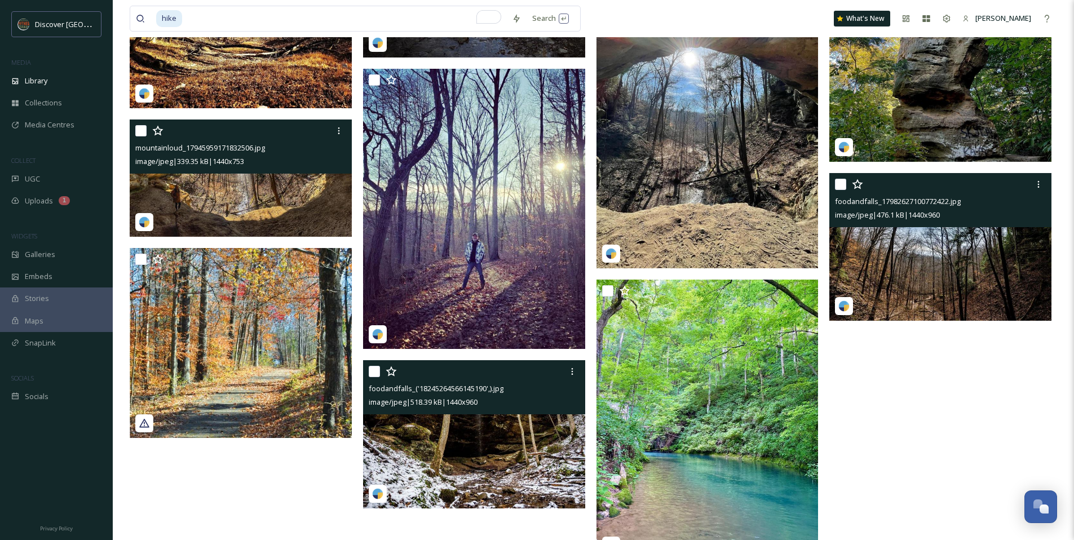
click at [877, 263] on img at bounding box center [941, 247] width 222 height 148
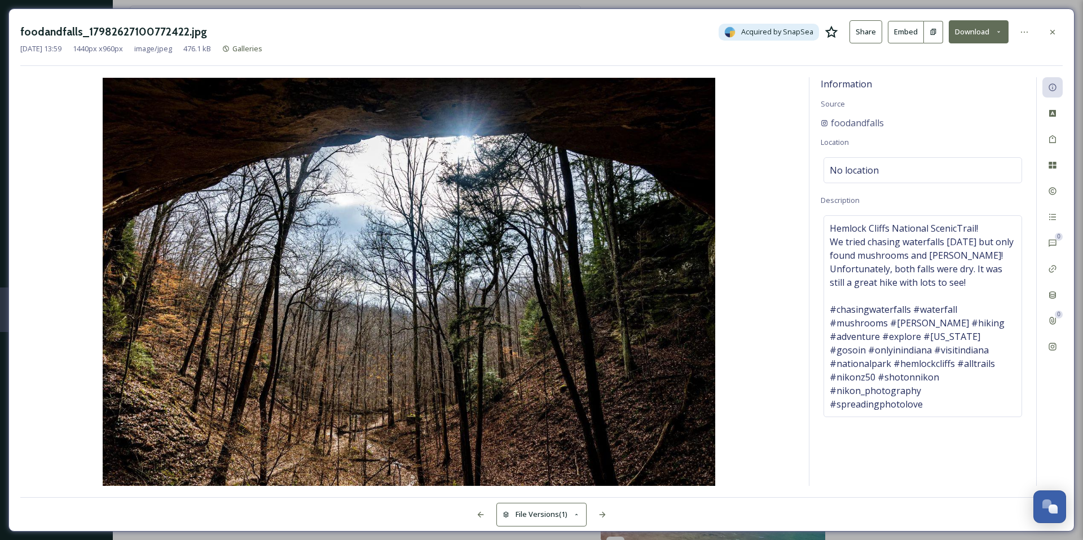
click at [837, 27] on icon at bounding box center [832, 32] width 14 height 14
click at [1053, 30] on icon at bounding box center [1052, 31] width 5 height 5
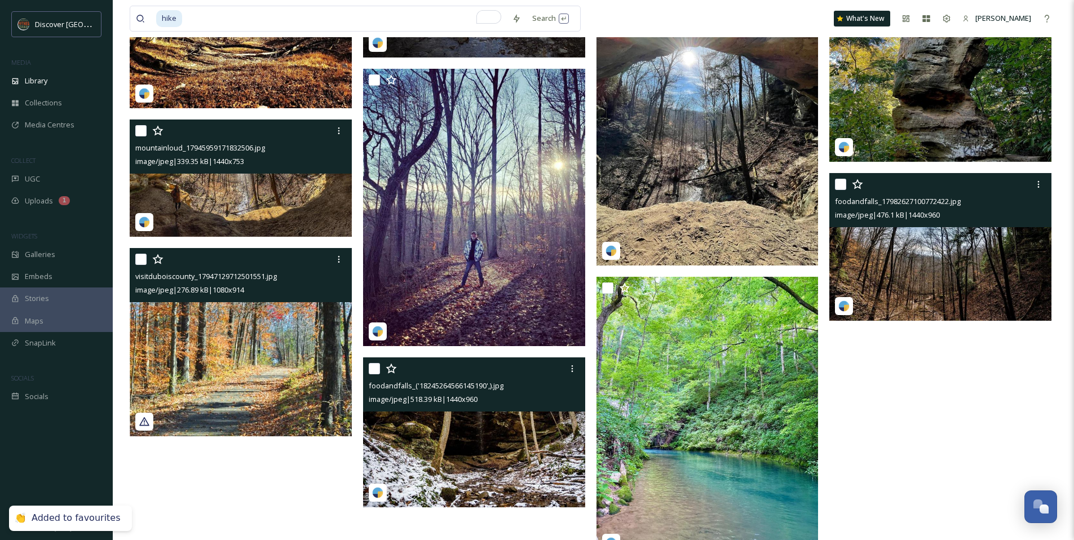
click at [312, 349] on img at bounding box center [241, 342] width 222 height 188
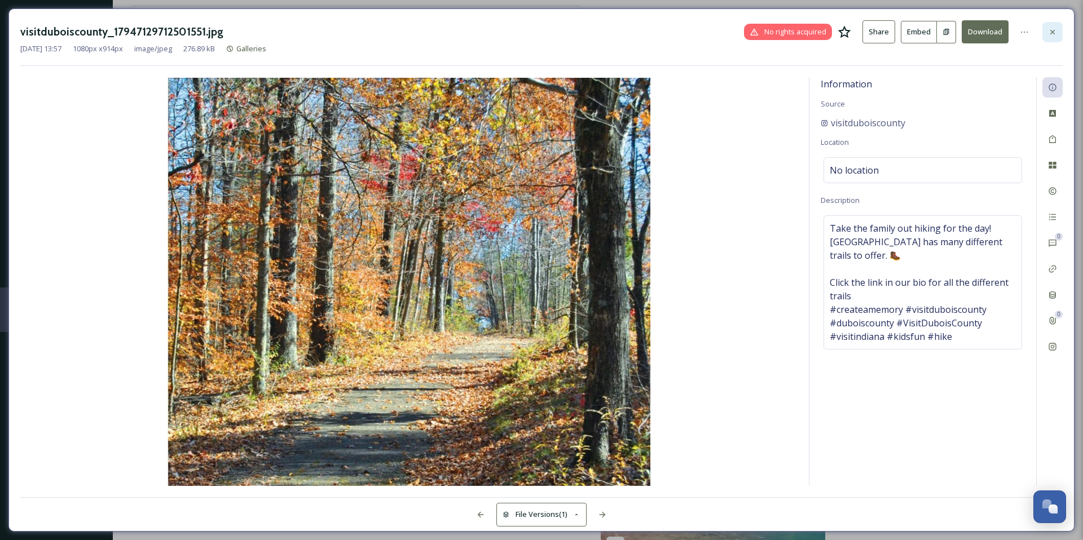
click at [1056, 34] on icon at bounding box center [1052, 32] width 9 height 9
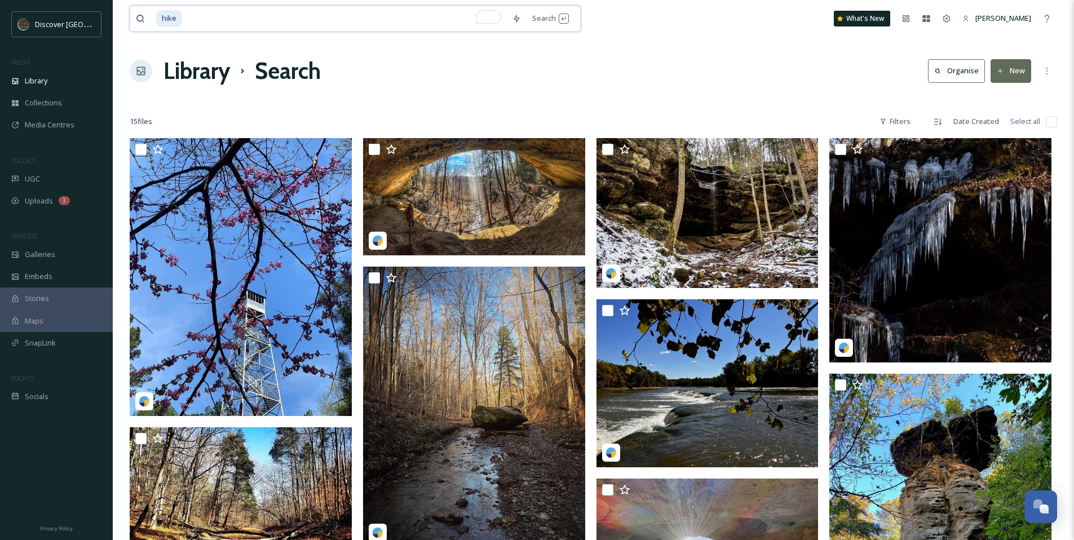
click at [245, 21] on input "To enrich screen reader interactions, please activate Accessibility in Grammarl…" at bounding box center [344, 18] width 323 height 25
type input "h"
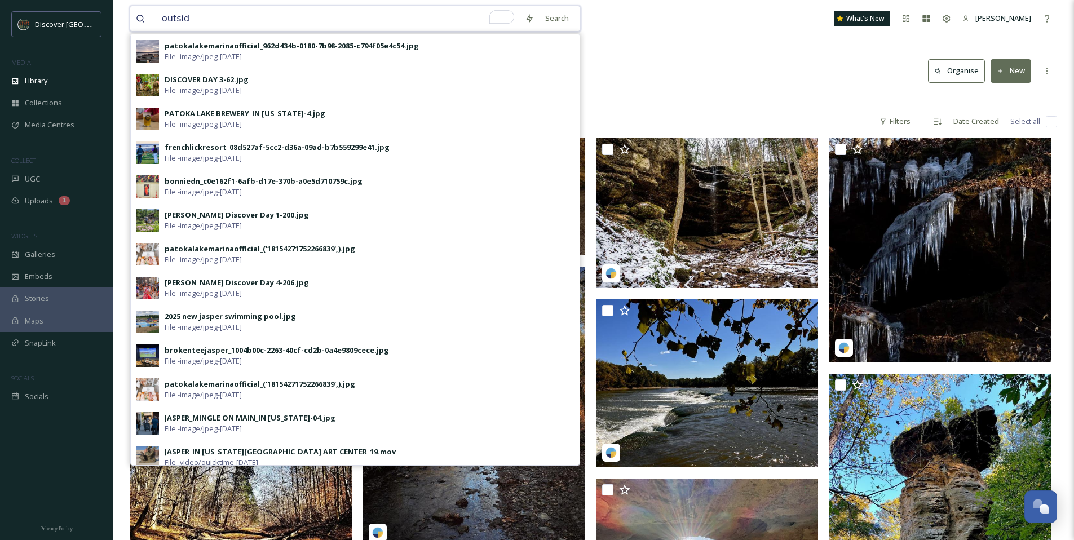
type input "outside"
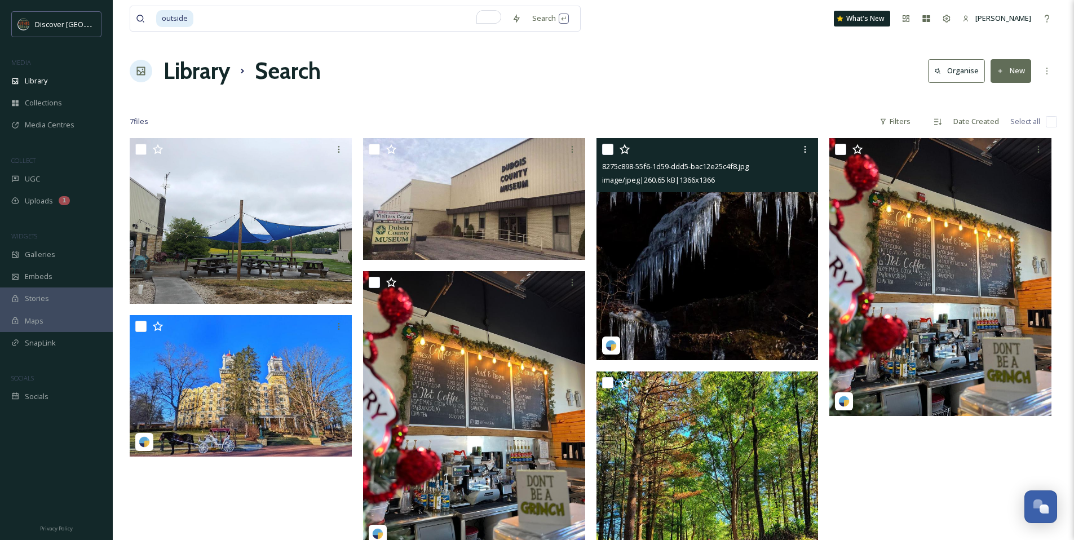
click at [684, 279] on img at bounding box center [708, 249] width 222 height 222
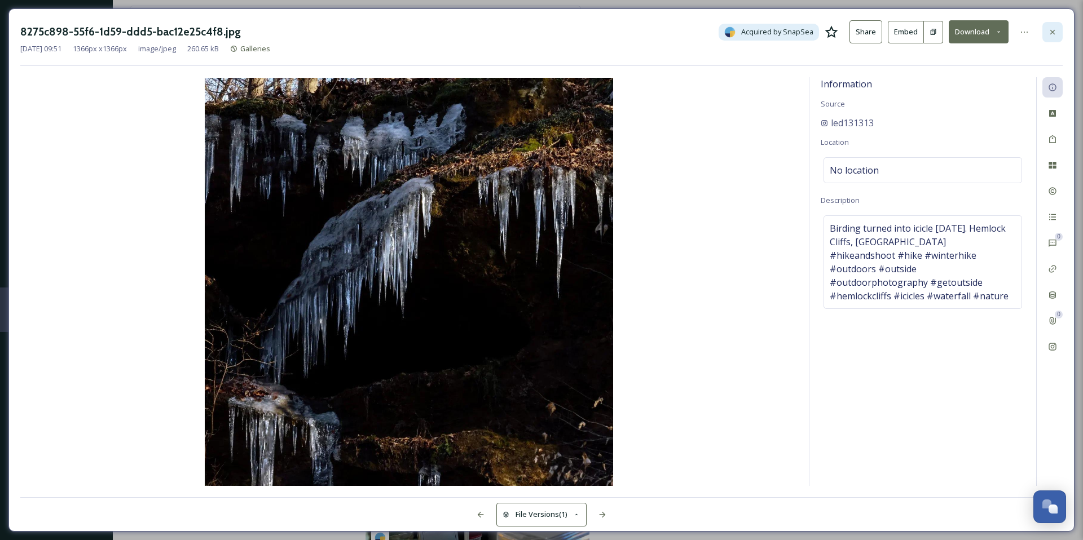
click at [1047, 42] on div at bounding box center [1052, 32] width 20 height 20
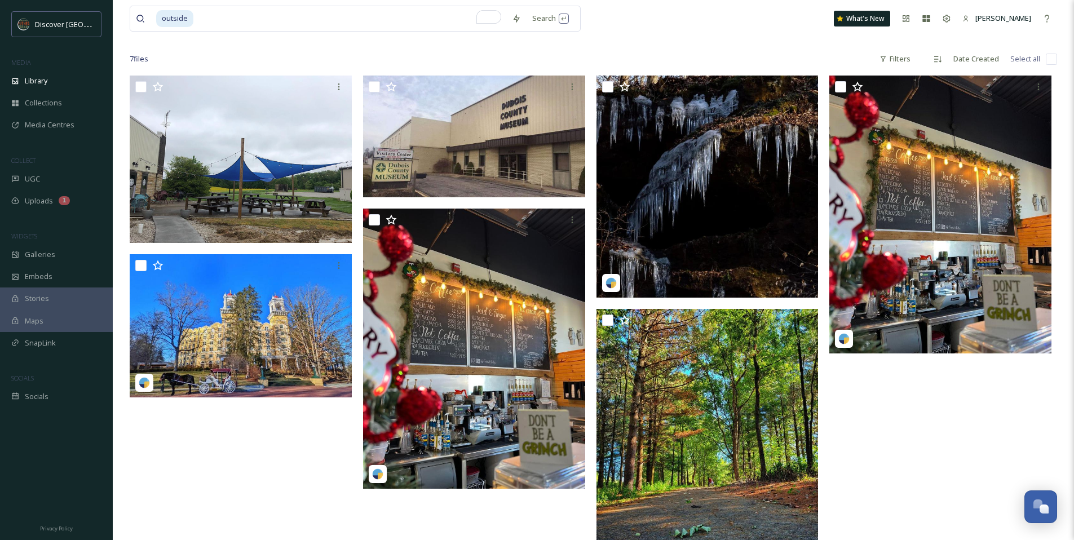
scroll to position [138, 0]
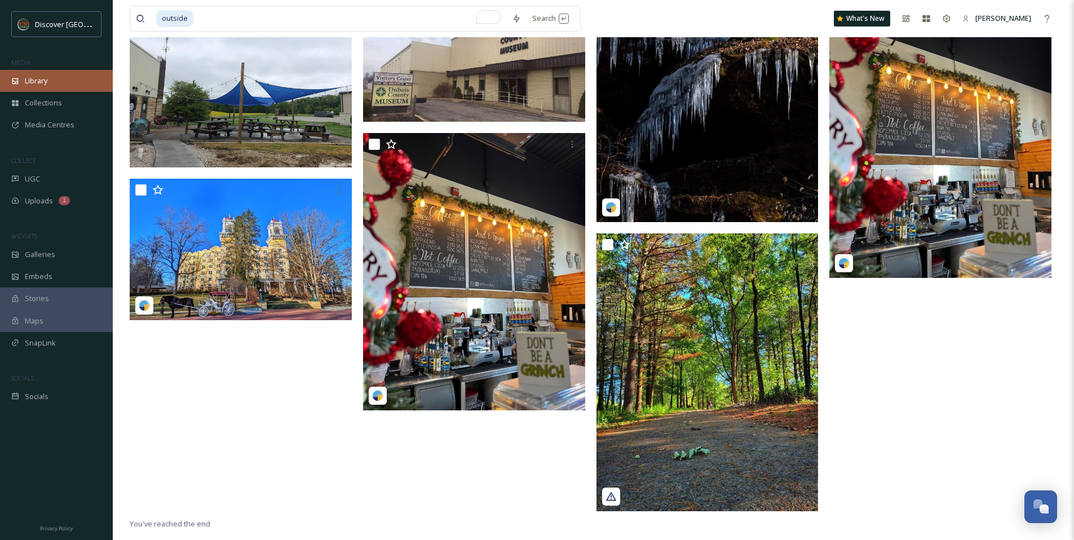
click at [21, 81] on div "Library" at bounding box center [56, 81] width 113 height 22
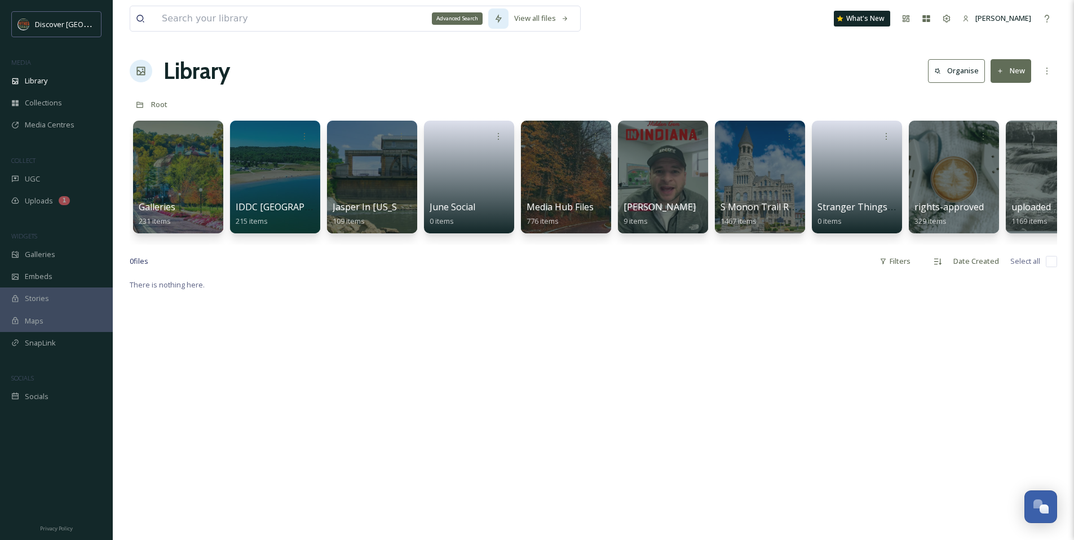
click at [494, 15] on icon at bounding box center [498, 18] width 9 height 9
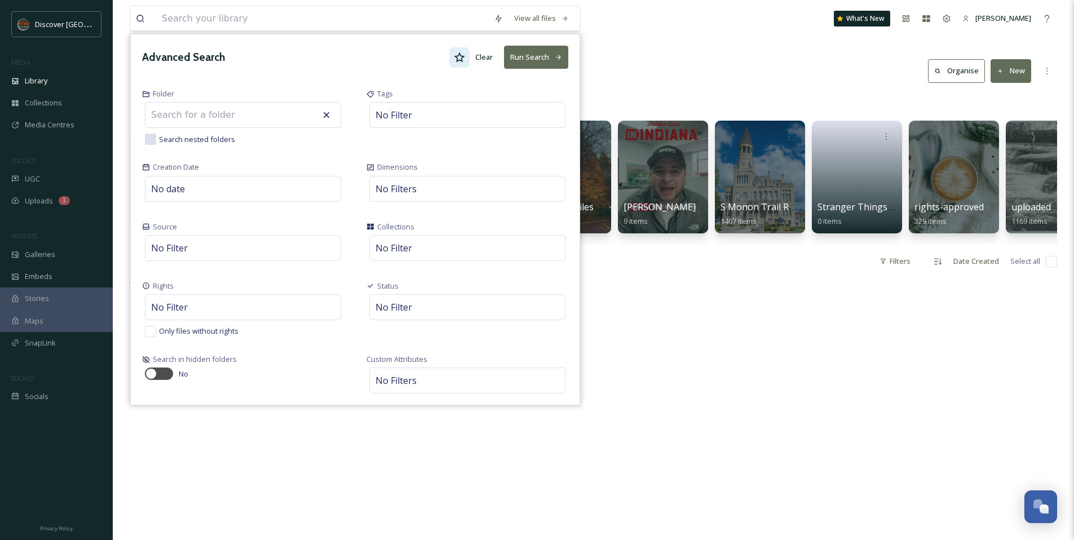
click at [457, 58] on icon at bounding box center [460, 57] width 11 height 10
click at [509, 63] on button "Run Search" at bounding box center [536, 57] width 64 height 23
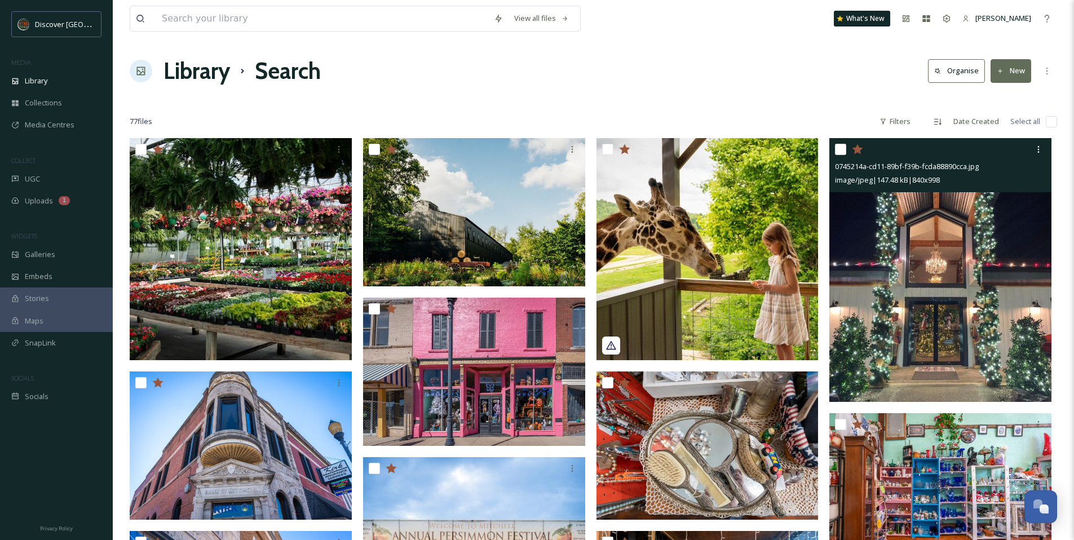
click at [965, 325] on img at bounding box center [941, 270] width 222 height 264
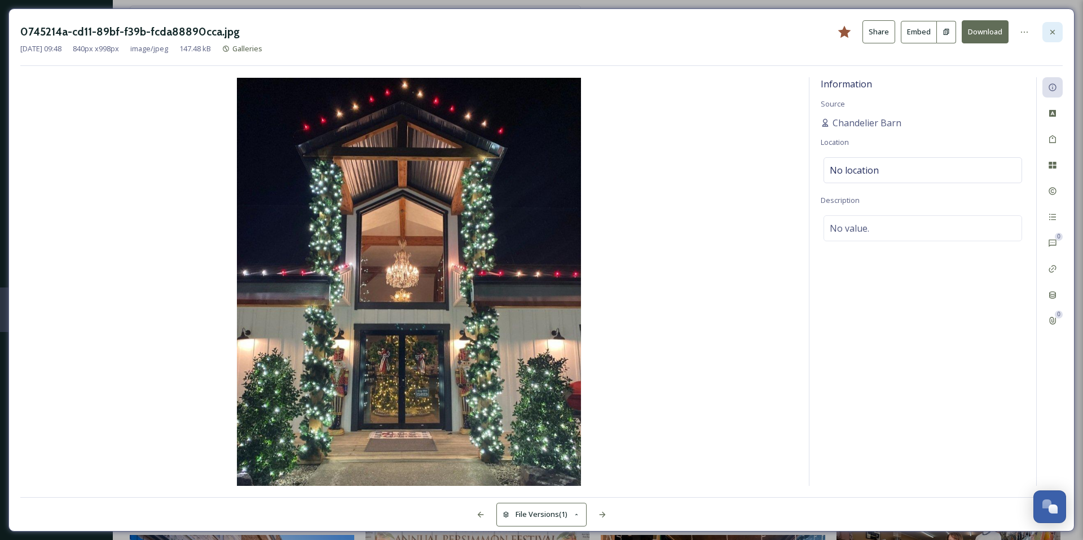
click at [1051, 33] on icon at bounding box center [1052, 32] width 9 height 9
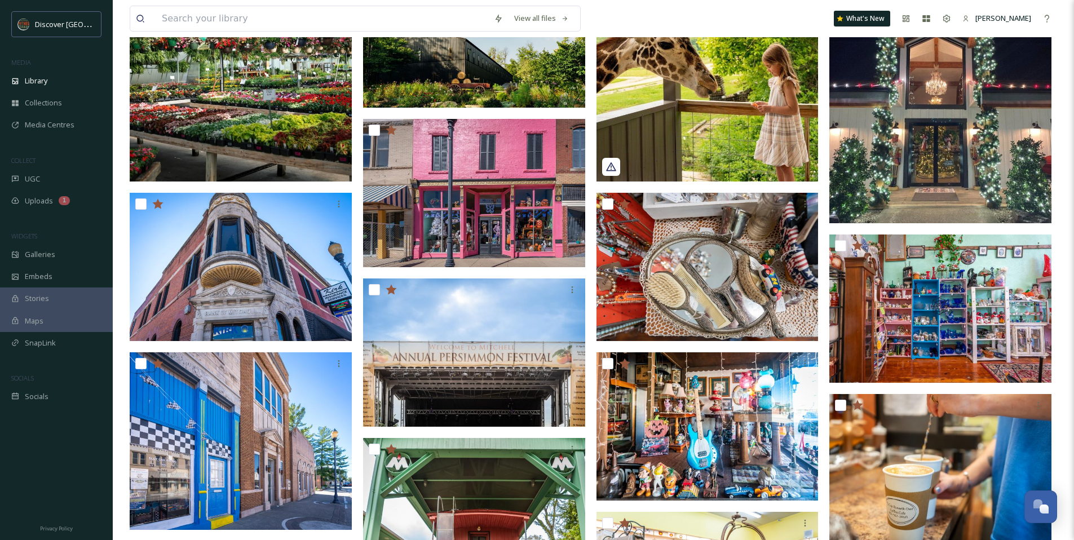
scroll to position [297, 0]
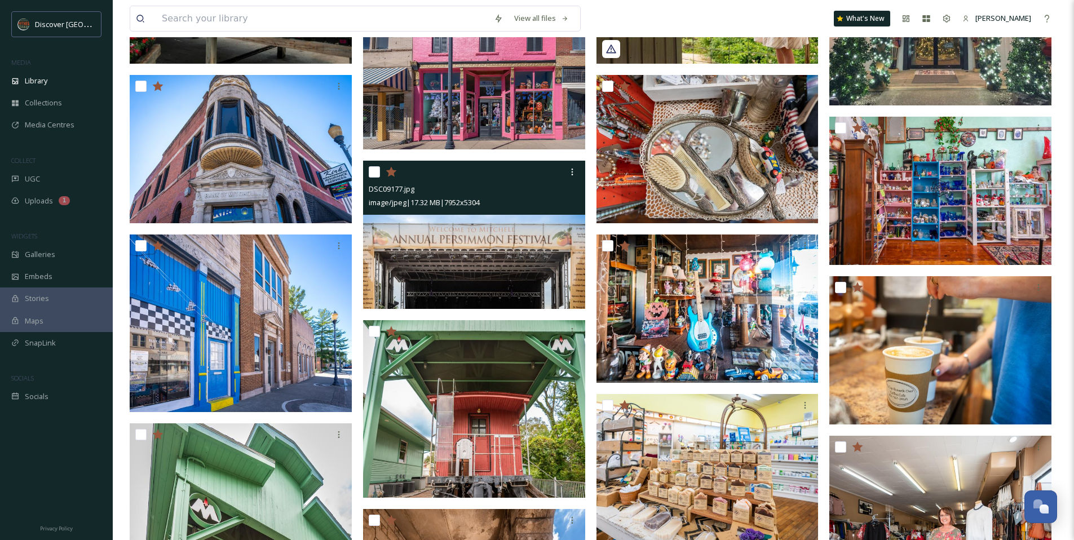
click at [392, 172] on icon at bounding box center [391, 171] width 11 height 10
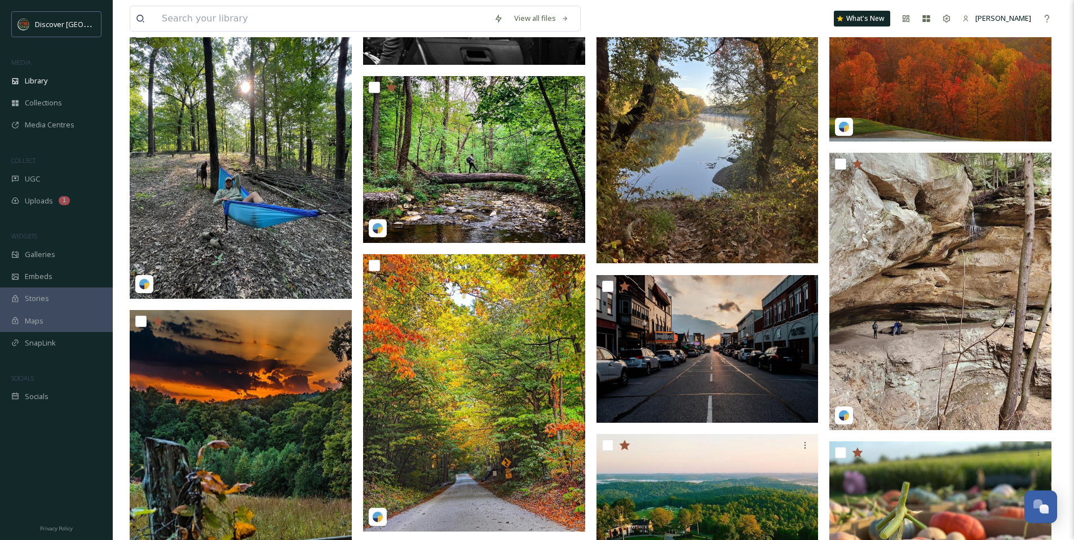
scroll to position [2220, 0]
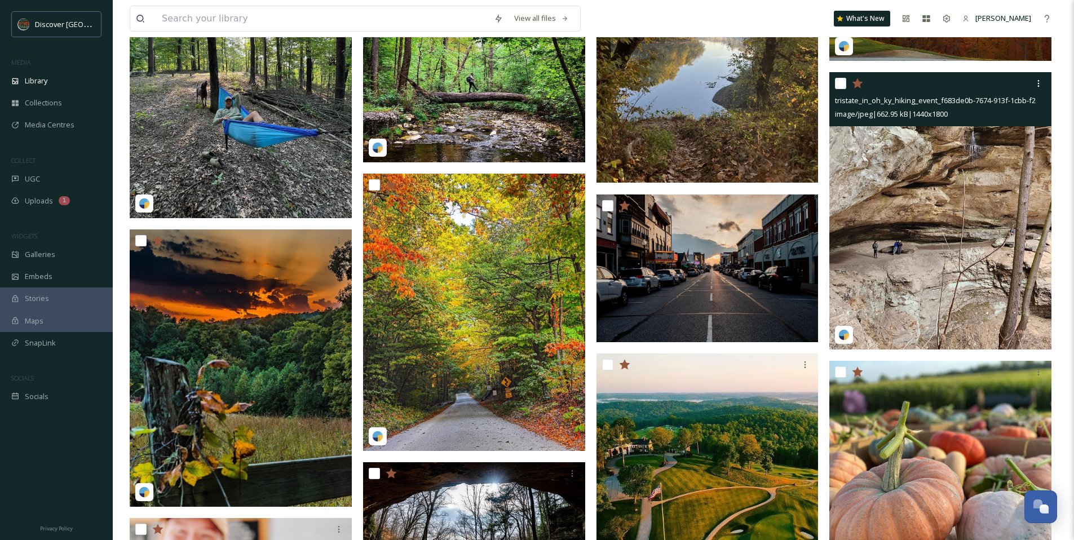
click at [944, 247] on img at bounding box center [941, 211] width 222 height 278
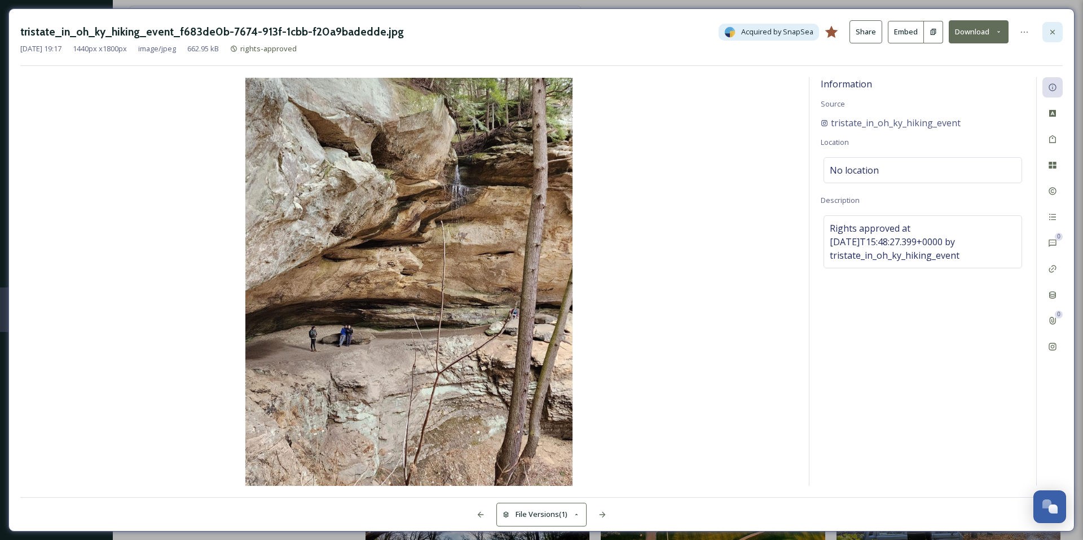
click at [1052, 38] on div at bounding box center [1052, 32] width 20 height 20
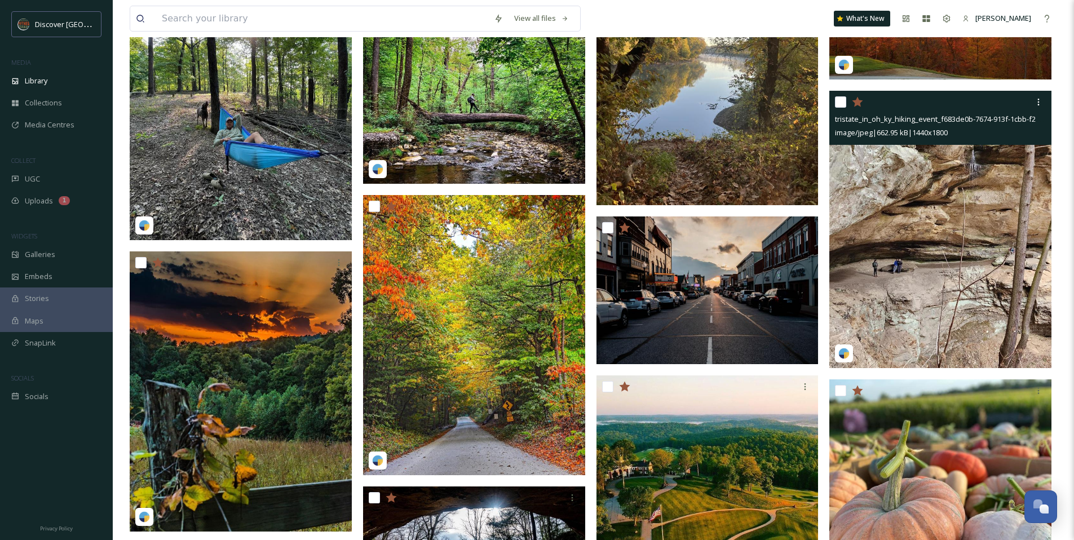
click at [876, 281] on img at bounding box center [941, 230] width 222 height 278
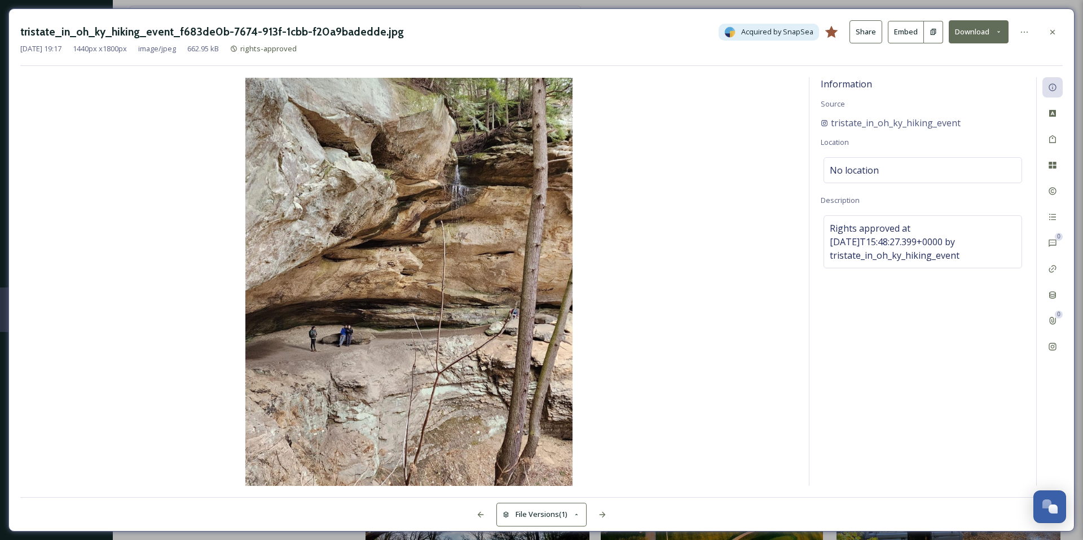
click at [1005, 33] on button "Download" at bounding box center [979, 31] width 60 height 23
click at [968, 60] on span "Download Original (1440 x 1800)" at bounding box center [949, 57] width 107 height 11
click at [1056, 38] on div at bounding box center [1052, 32] width 20 height 20
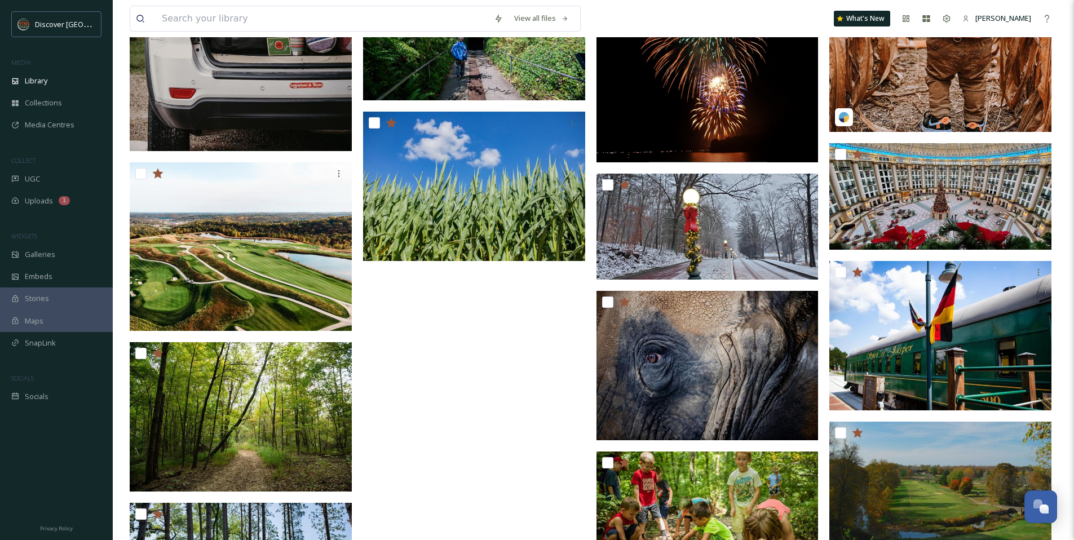
scroll to position [3543, 0]
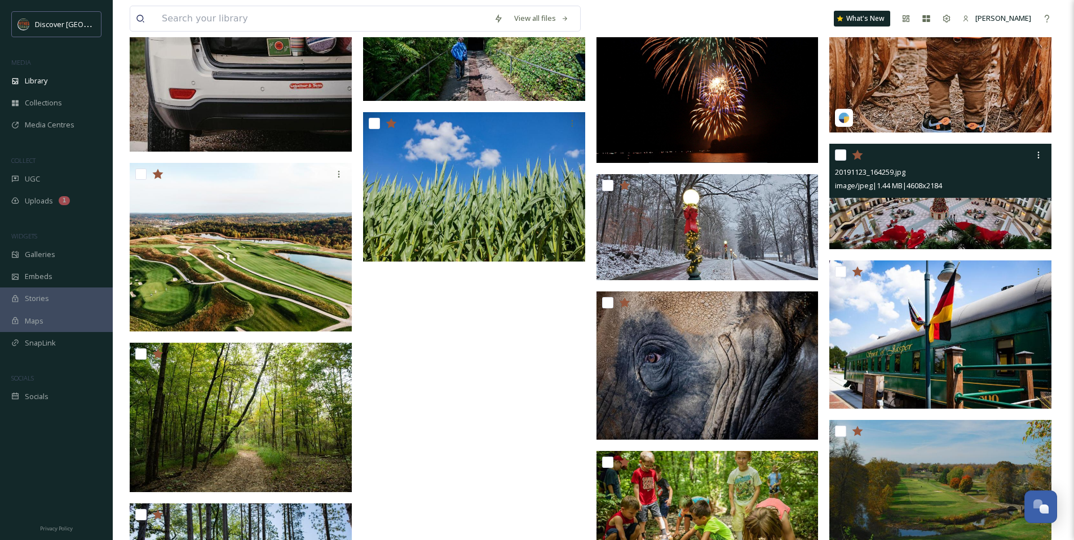
click at [904, 210] on img at bounding box center [941, 196] width 222 height 105
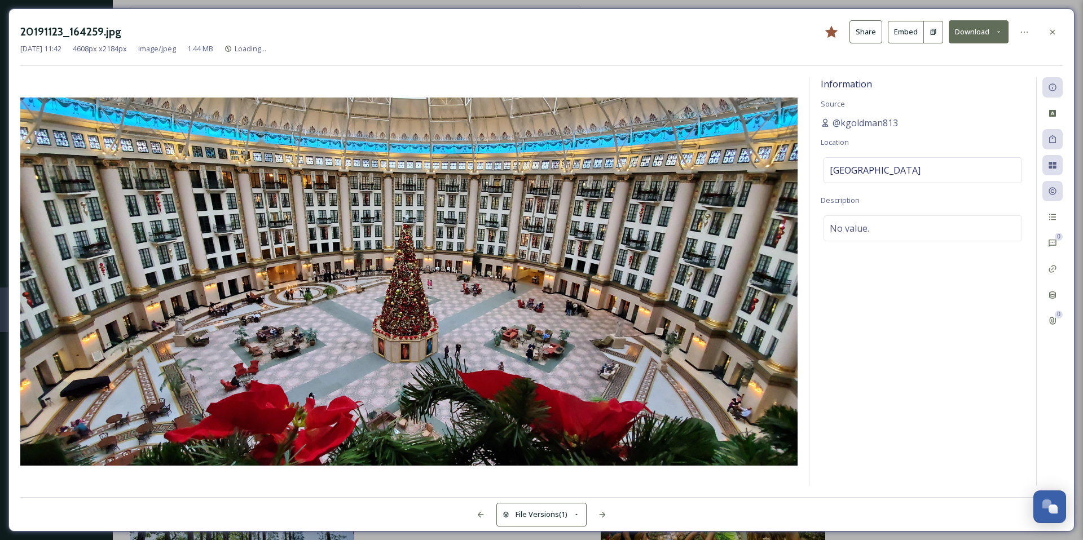
click at [997, 28] on icon at bounding box center [998, 31] width 7 height 7
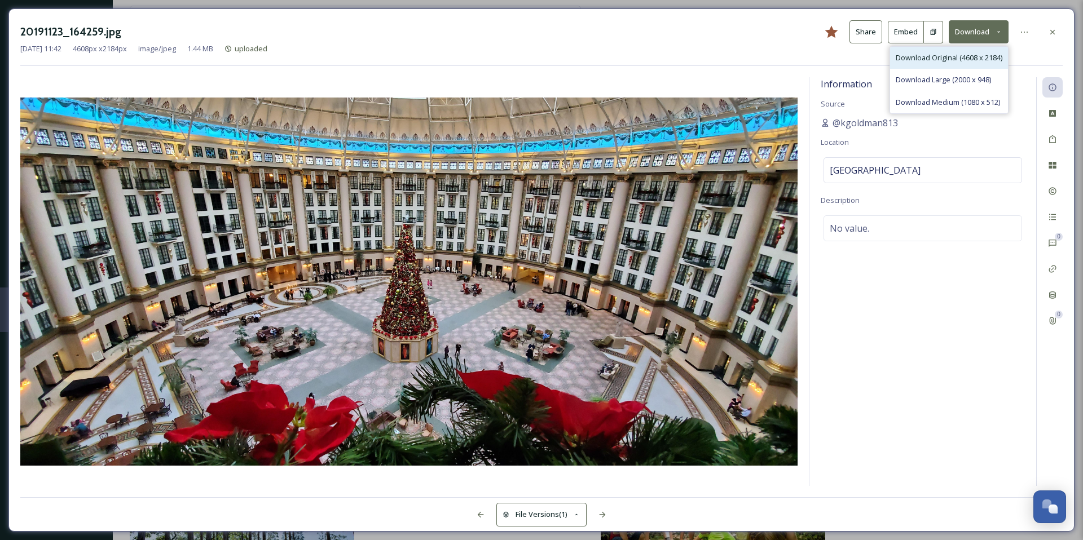
click at [950, 52] on span "Download Original (4608 x 2184)" at bounding box center [949, 57] width 107 height 11
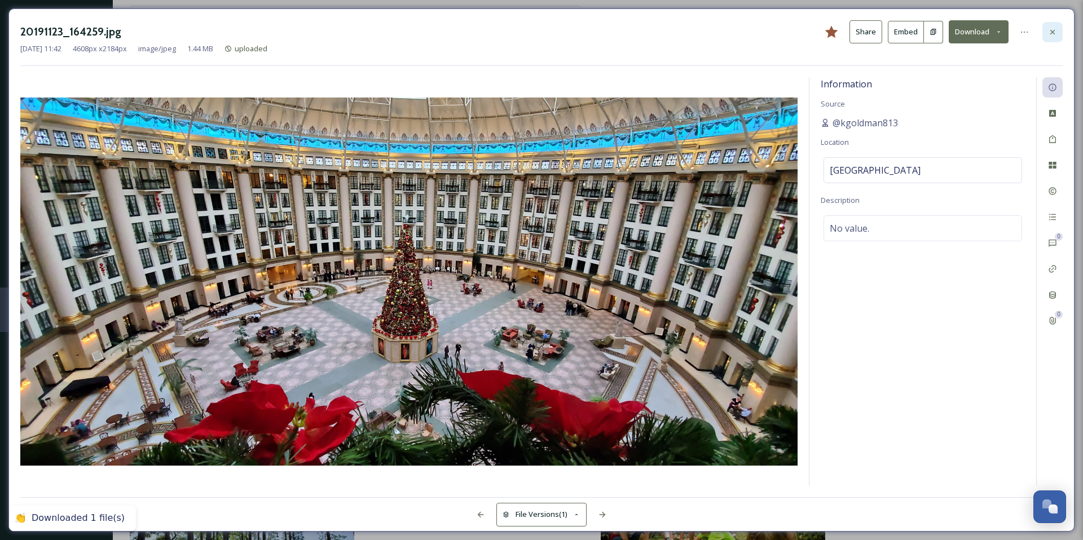
click at [1053, 25] on div at bounding box center [1052, 32] width 20 height 20
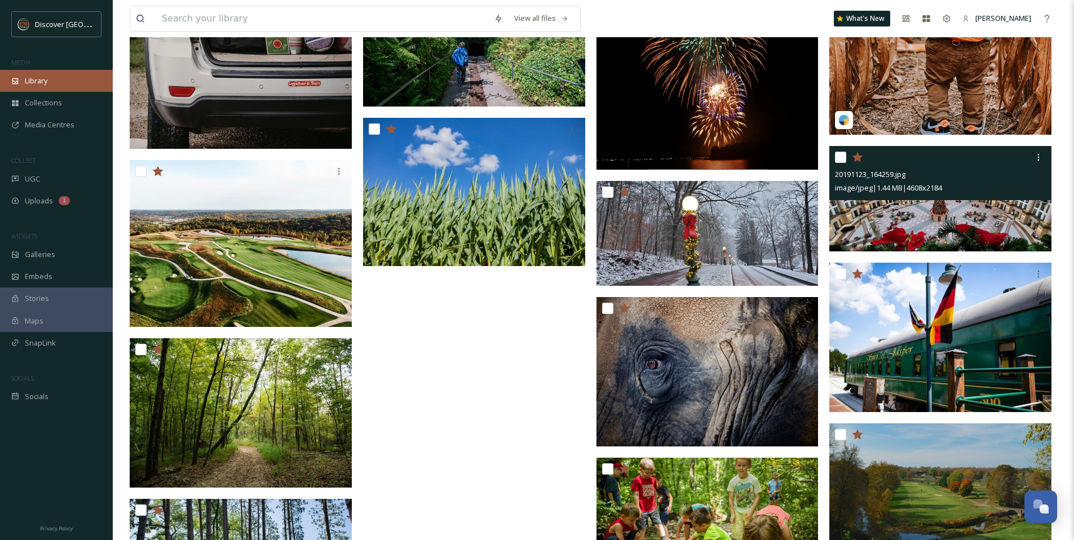
click at [66, 81] on div "Library" at bounding box center [56, 81] width 113 height 22
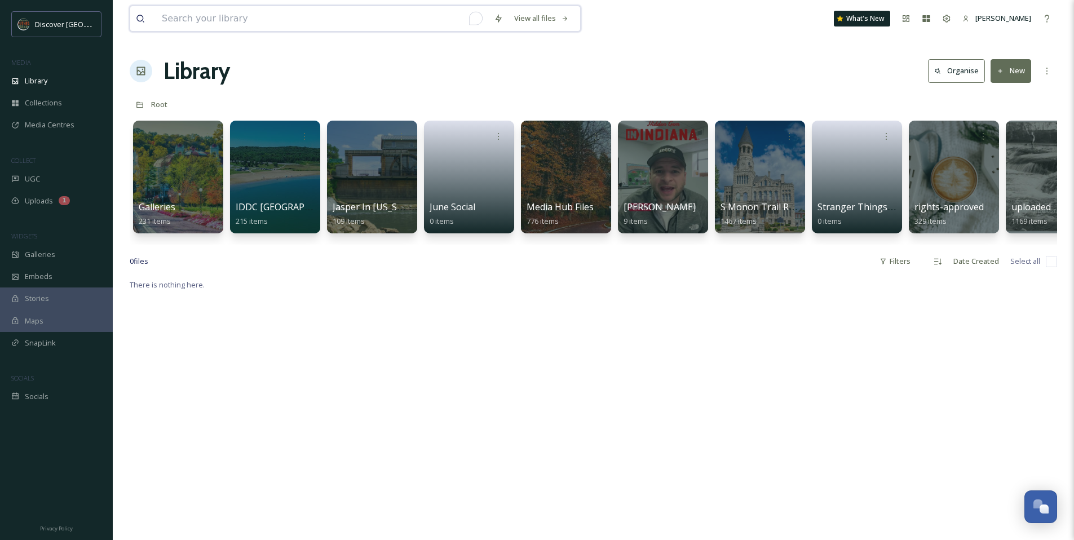
click at [226, 19] on input "To enrich screen reader interactions, please activate Accessibility in Grammarl…" at bounding box center [322, 18] width 332 height 25
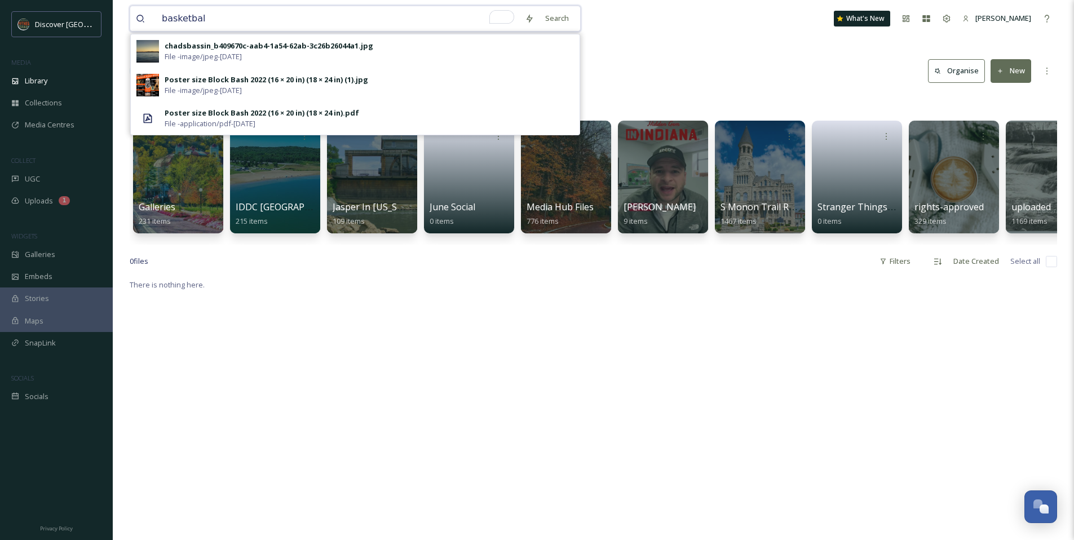
type input "basketball"
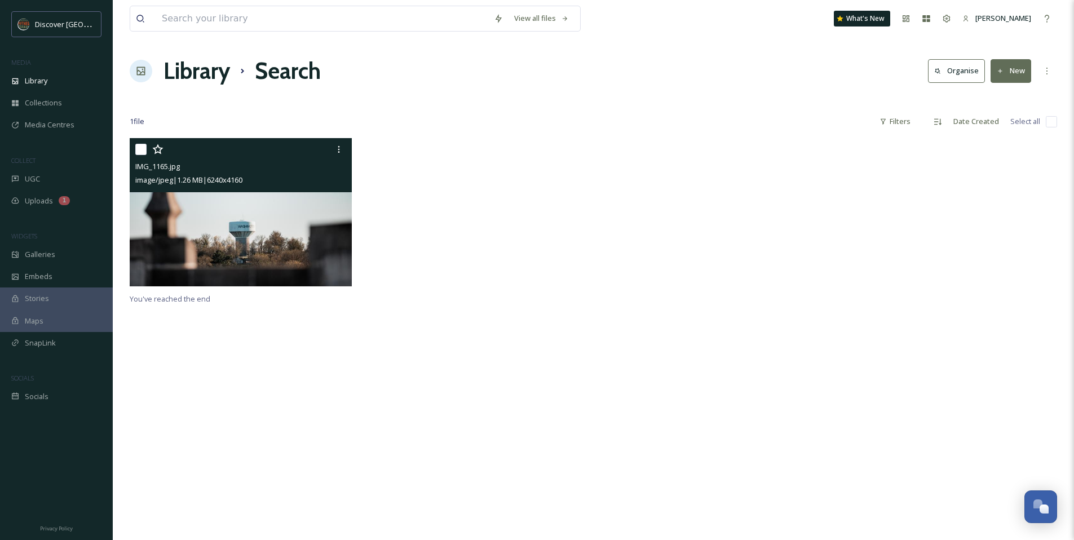
click at [245, 222] on img at bounding box center [241, 212] width 222 height 148
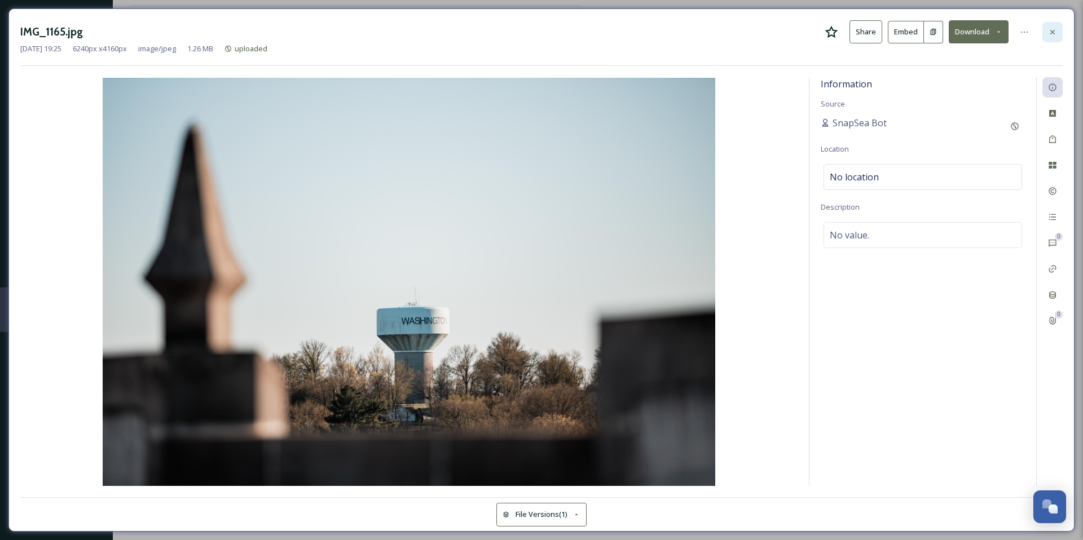
click at [1048, 33] on icon at bounding box center [1052, 32] width 9 height 9
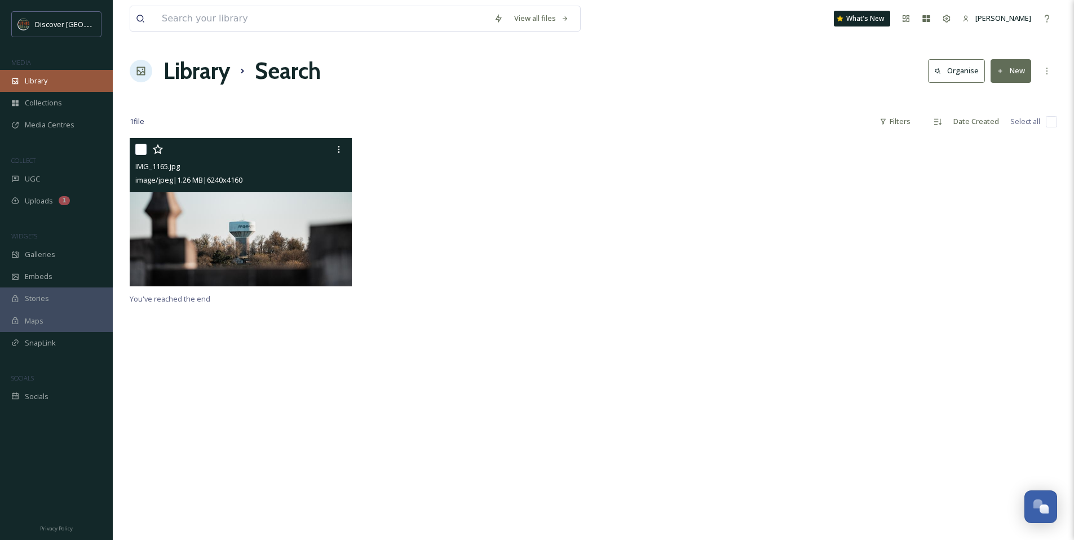
drag, startPoint x: 0, startPoint y: 0, endPoint x: 46, endPoint y: 89, distance: 99.9
click at [46, 89] on div "Library" at bounding box center [56, 81] width 113 height 22
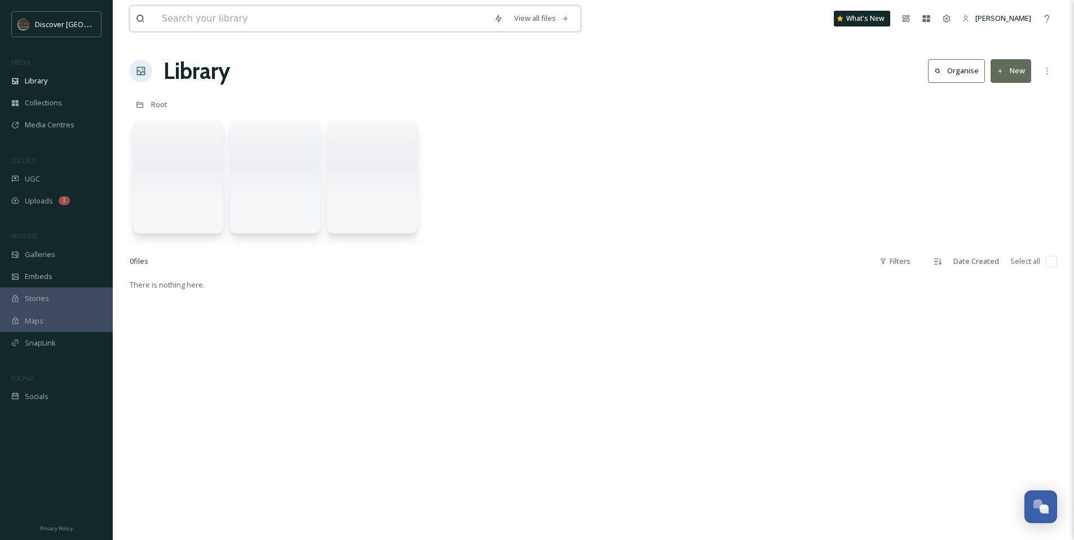
click at [217, 27] on input at bounding box center [322, 18] width 332 height 25
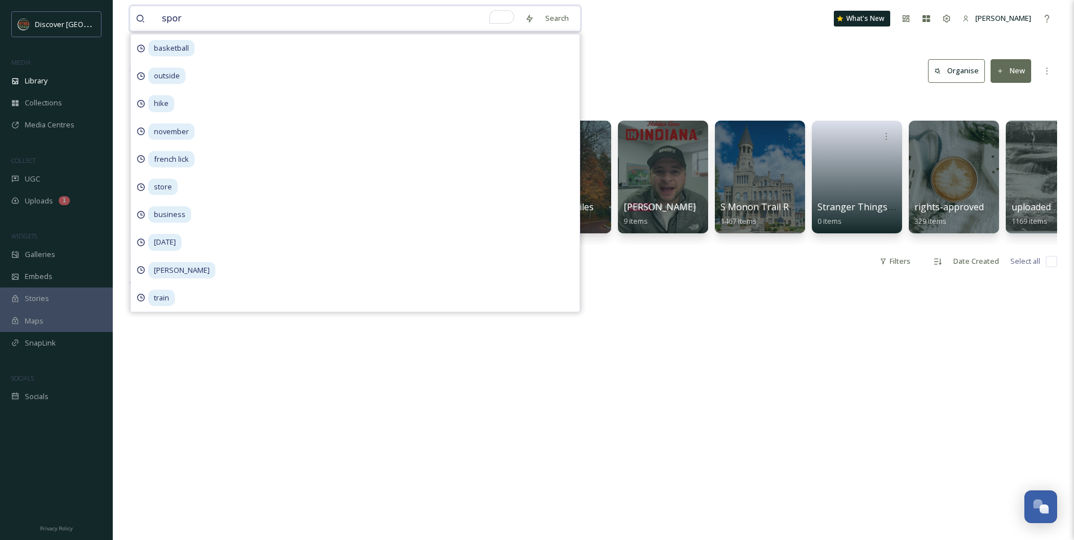
type input "sport"
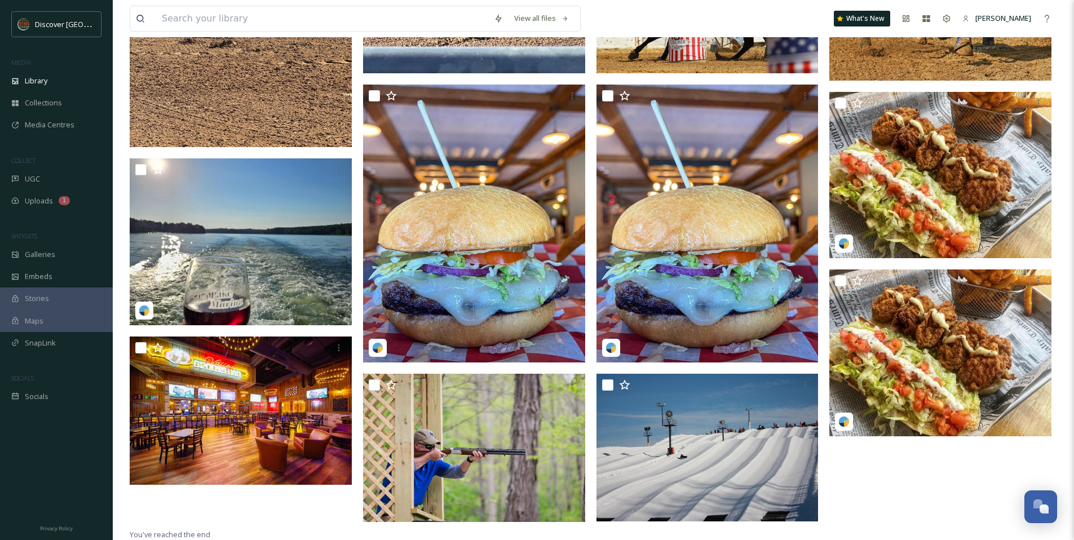
scroll to position [1178, 0]
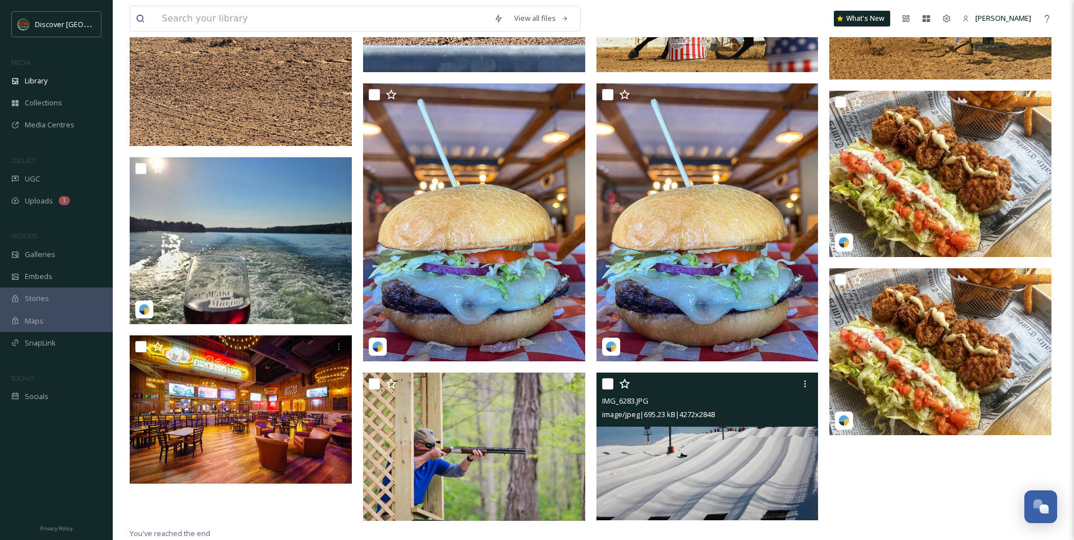
click at [675, 452] on img at bounding box center [708, 447] width 222 height 148
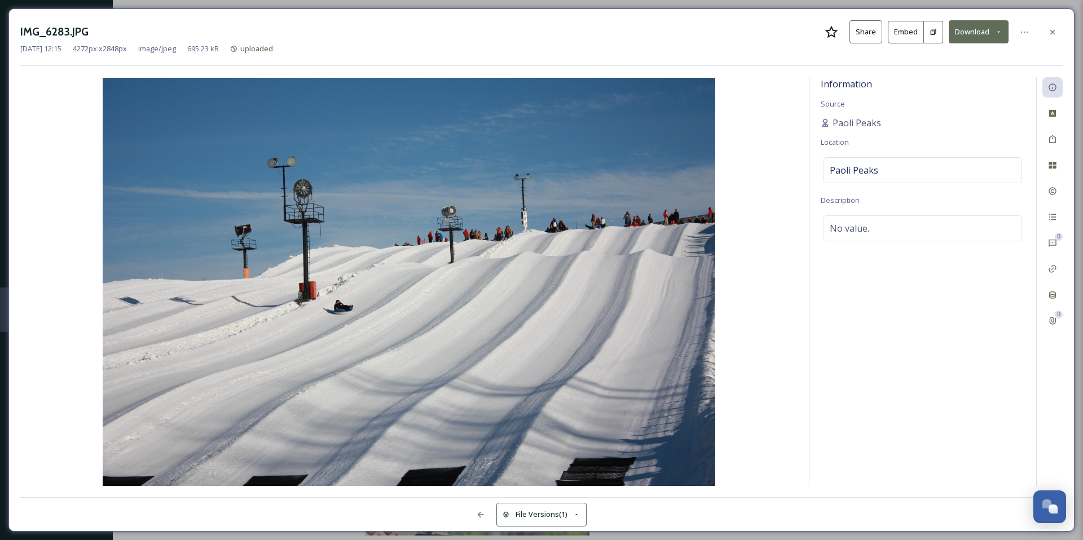
click at [827, 34] on icon at bounding box center [832, 32] width 14 height 14
click at [1055, 33] on icon at bounding box center [1052, 32] width 9 height 9
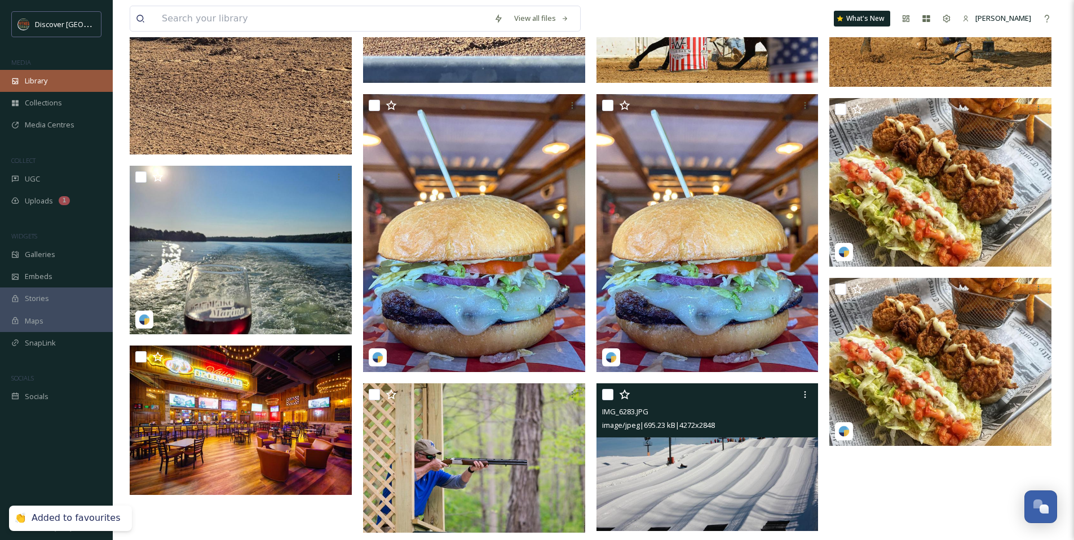
click at [27, 85] on span "Library" at bounding box center [36, 81] width 23 height 11
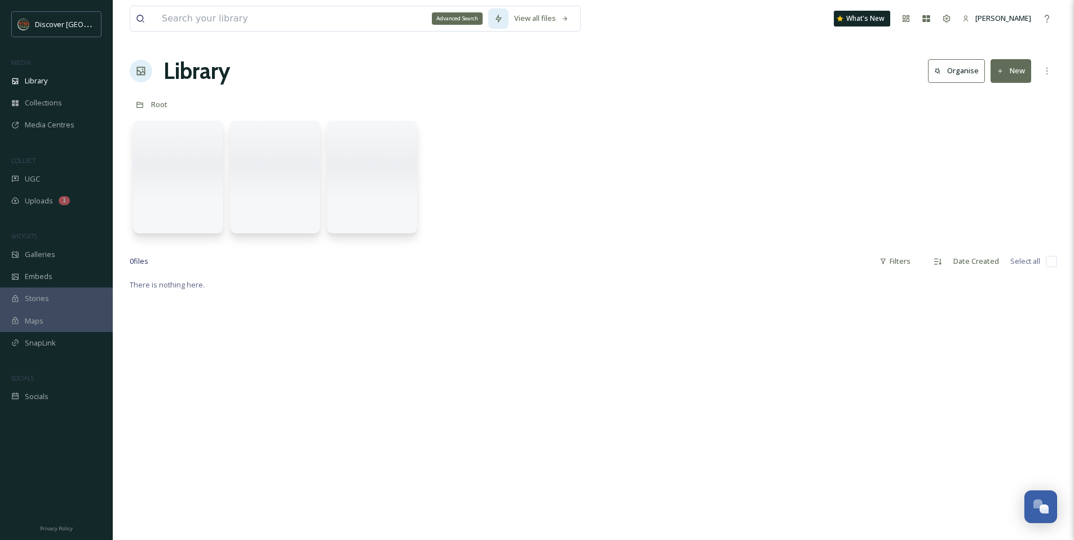
click at [498, 21] on icon at bounding box center [499, 18] width 6 height 9
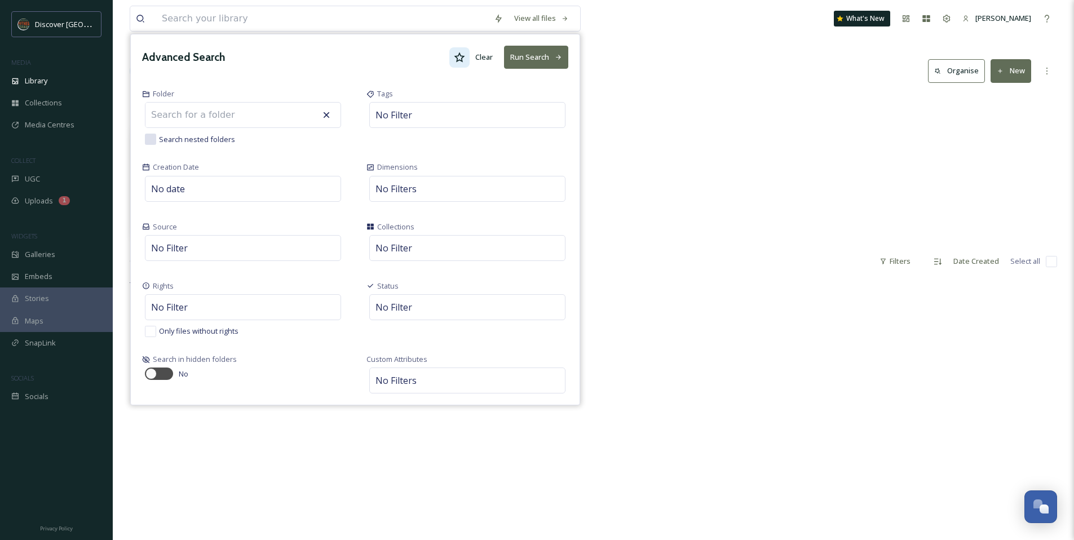
click at [464, 56] on icon at bounding box center [459, 57] width 11 height 11
click at [548, 64] on button "Run Search" at bounding box center [536, 57] width 64 height 23
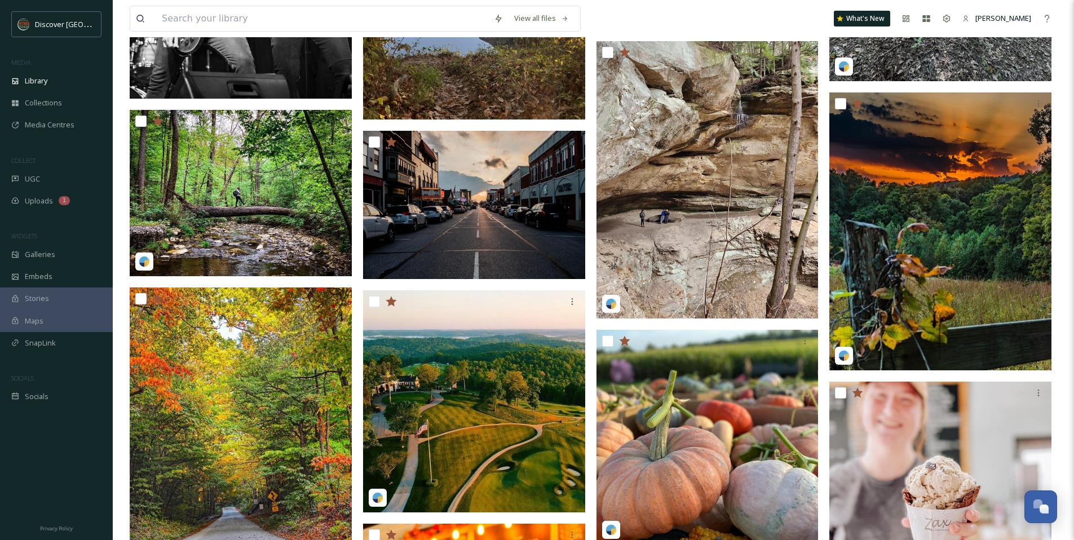
scroll to position [2186, 0]
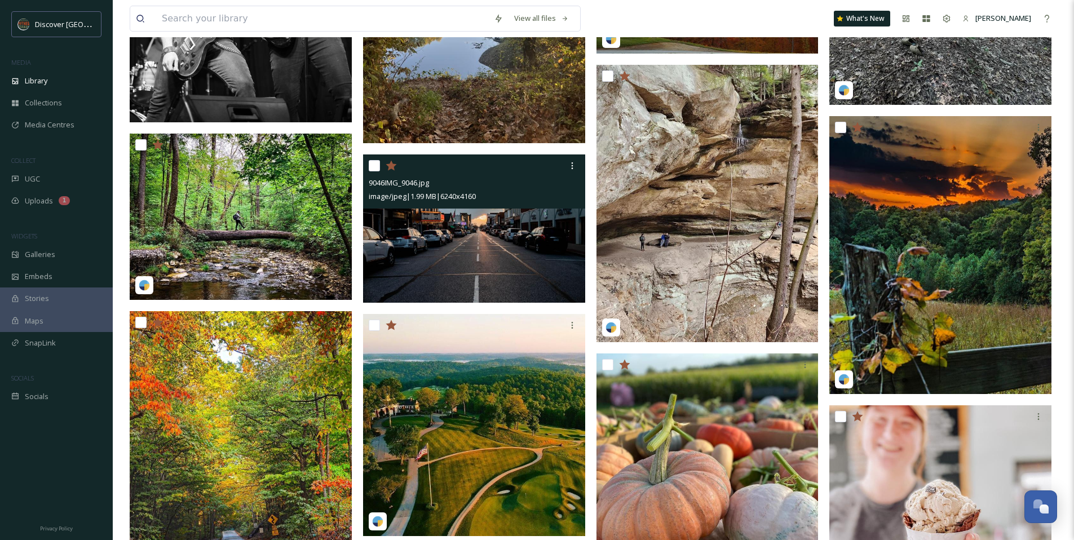
click at [451, 248] on img at bounding box center [474, 229] width 222 height 148
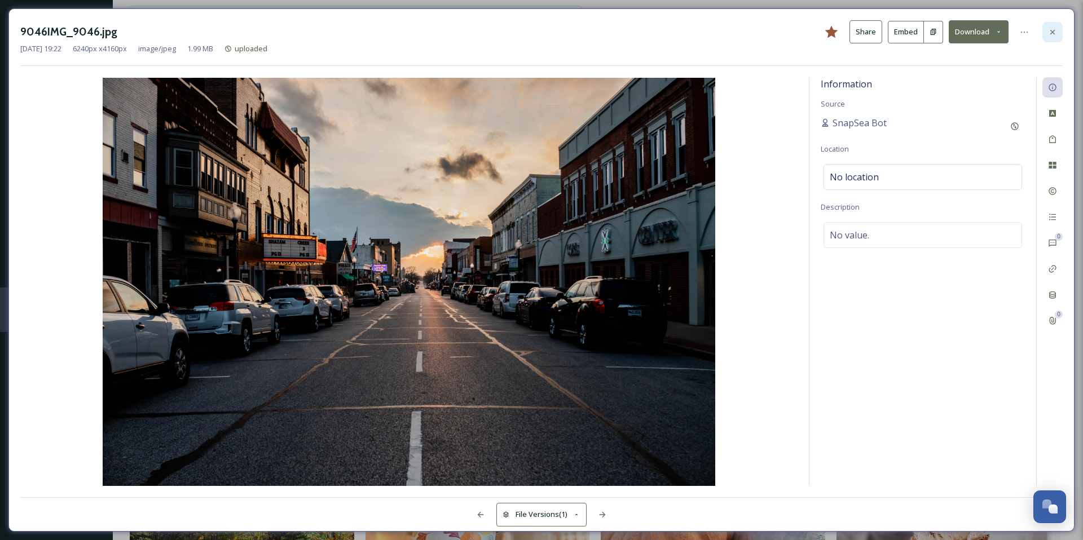
click at [1050, 36] on div at bounding box center [1052, 32] width 20 height 20
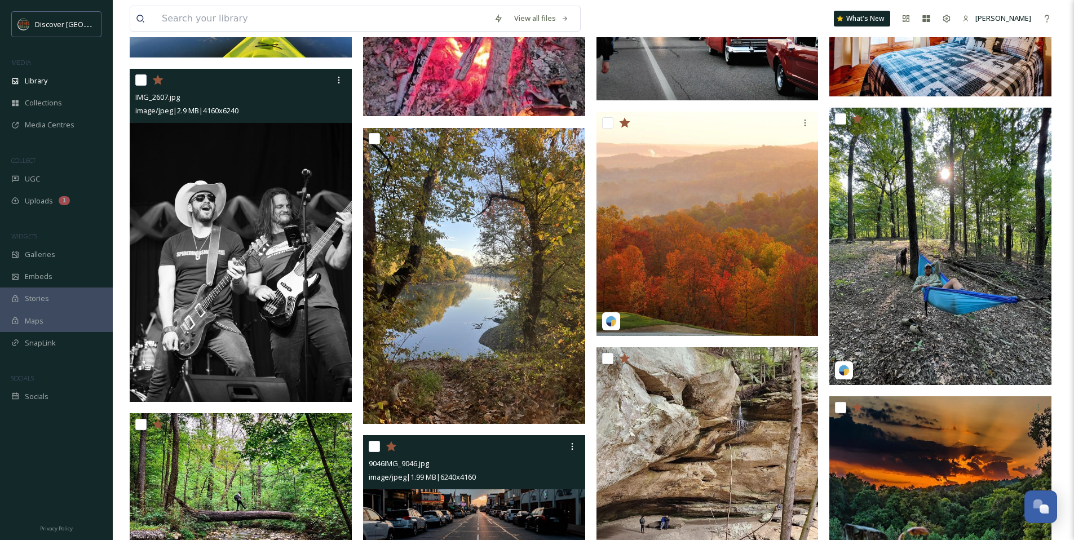
scroll to position [1902, 0]
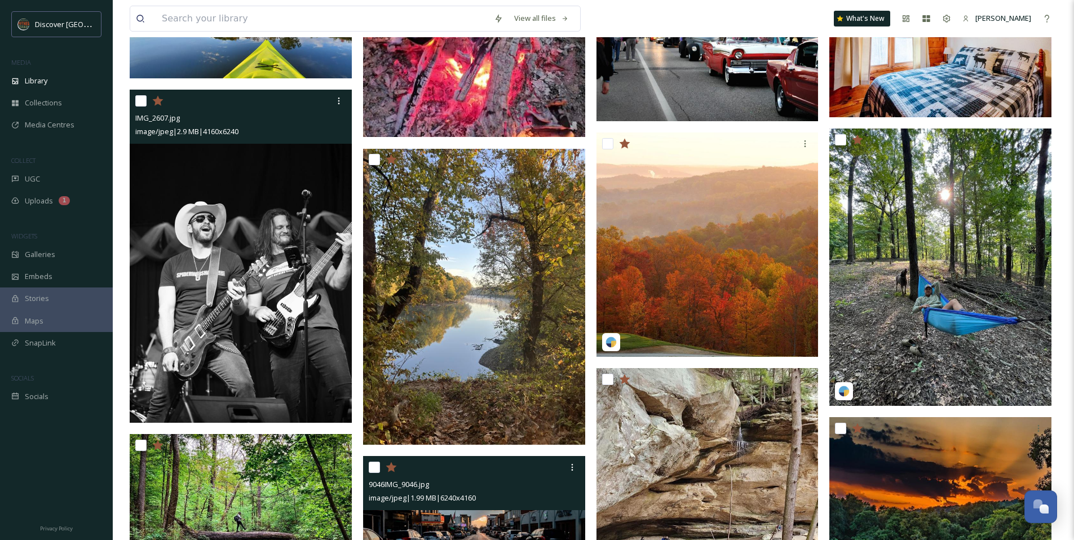
click at [157, 100] on icon at bounding box center [157, 100] width 11 height 10
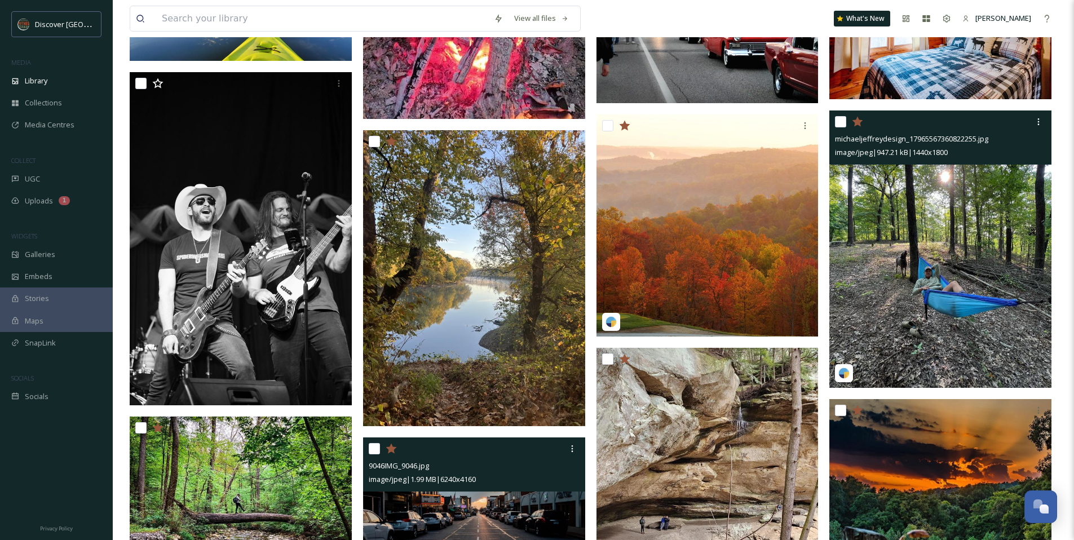
click at [858, 121] on icon at bounding box center [858, 121] width 11 height 10
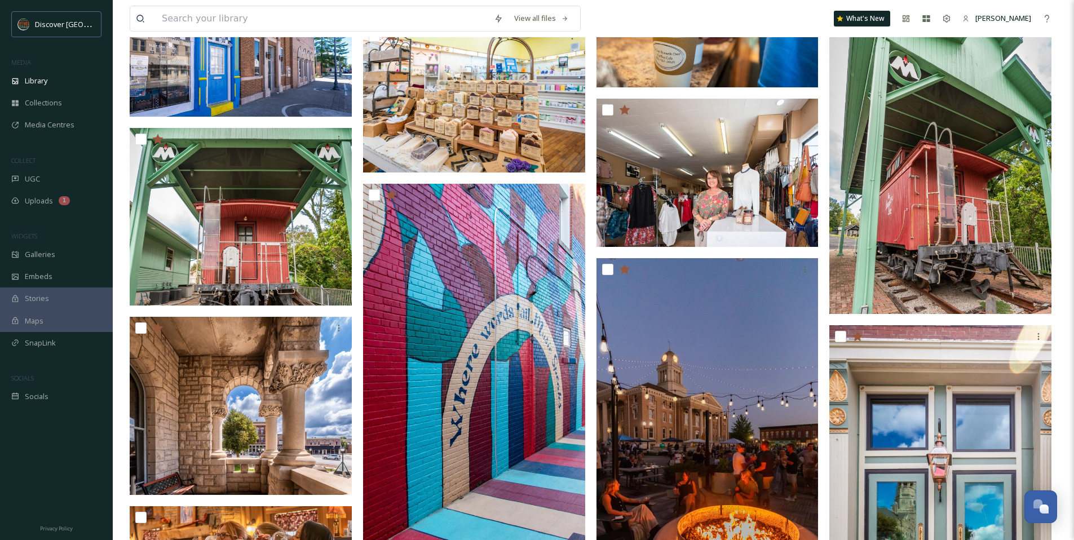
scroll to position [488, 0]
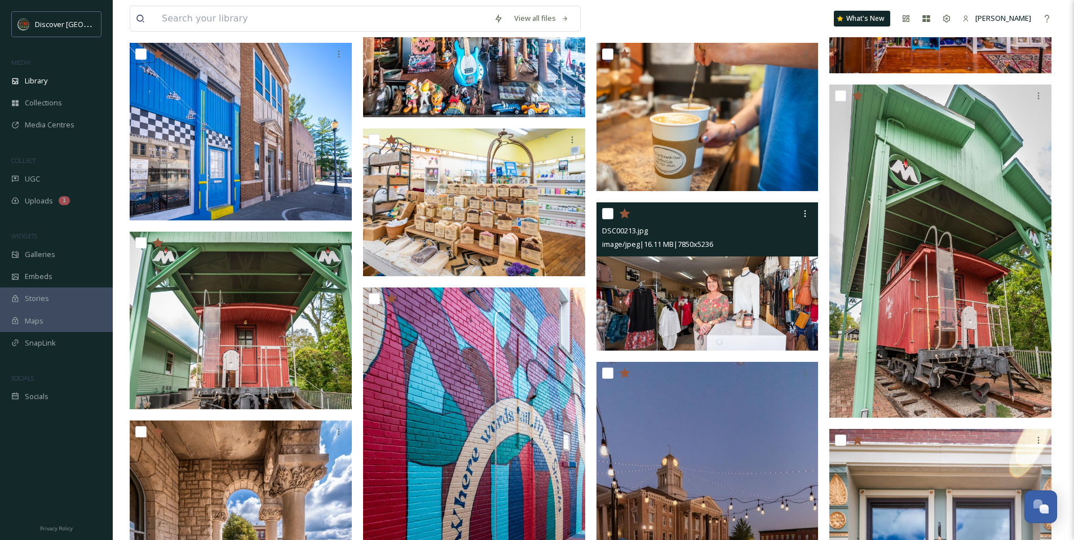
click at [678, 268] on img at bounding box center [708, 276] width 222 height 148
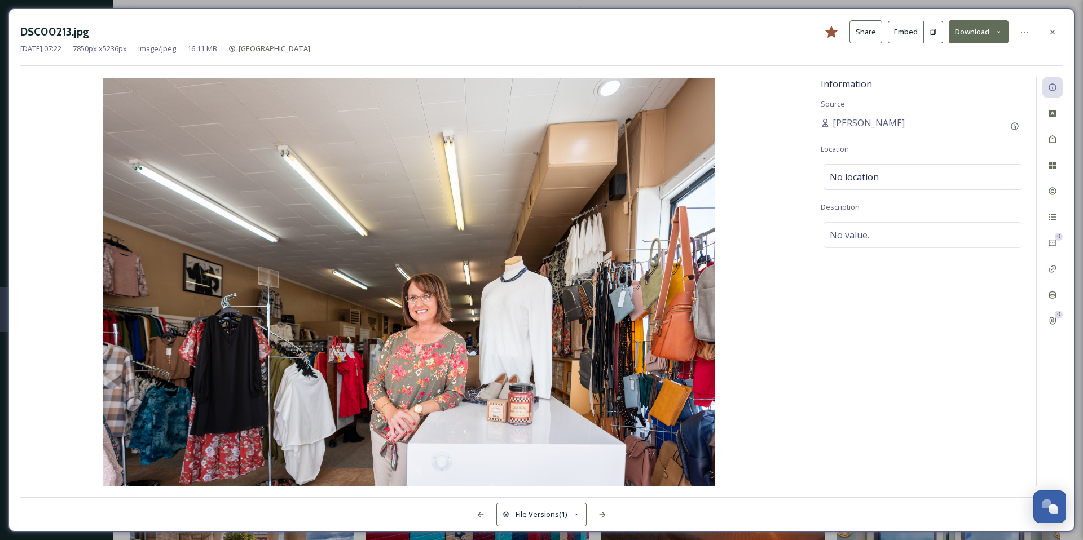
click at [1001, 31] on icon at bounding box center [998, 31] width 7 height 7
click at [940, 60] on span "Download Original (7850 x 5236)" at bounding box center [949, 57] width 107 height 11
click at [1049, 33] on icon at bounding box center [1052, 32] width 9 height 9
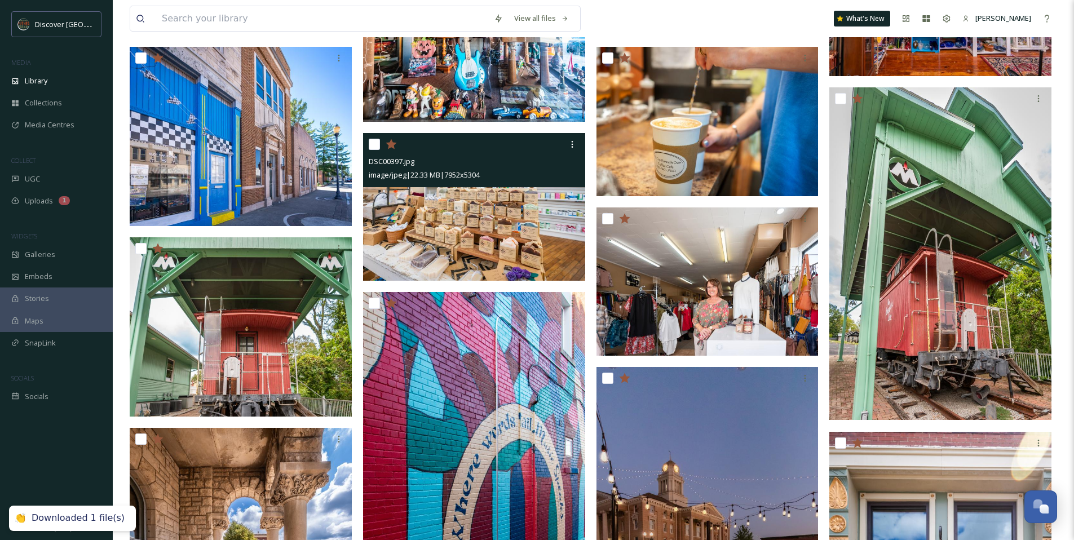
click at [450, 212] on img at bounding box center [474, 207] width 222 height 148
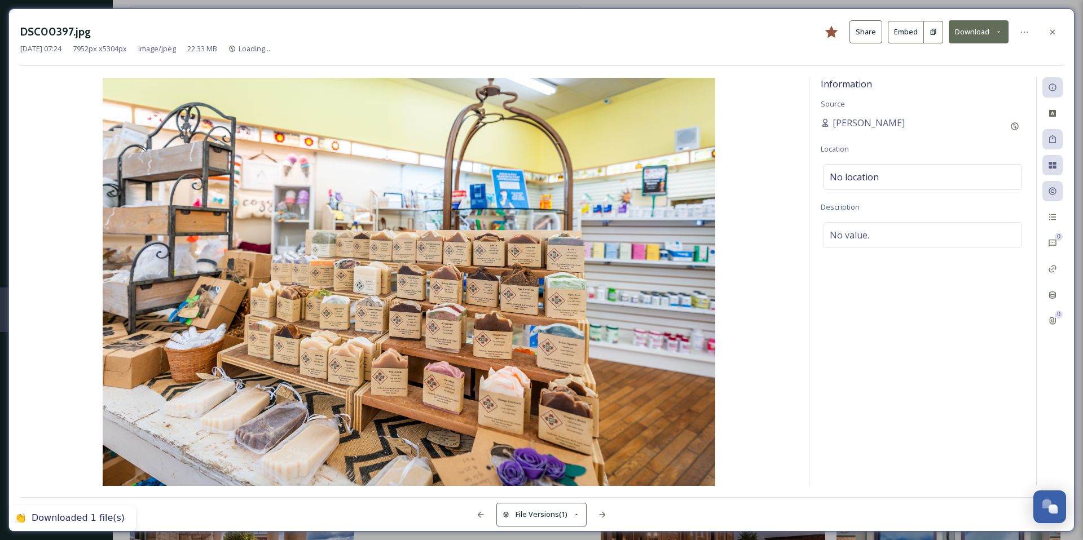
click at [742, 71] on div "DSC00397.jpg Share Embed Download Dec 19 2024 07:24 7952 px x 5304 px image/jpe…" at bounding box center [541, 269] width 1066 height 523
click at [1035, 15] on div "DSC00397.jpg Share Embed Download Dec 19 2024 07:24 7952 px x 5304 px image/jpe…" at bounding box center [541, 269] width 1066 height 523
click at [764, 50] on div "Dec 19 2024 07:24 7952 px x 5304 px image/jpeg 22.33 MB Salem" at bounding box center [541, 48] width 1042 height 11
click at [600, 58] on div "DSC00397.jpg Share Embed Download Dec 19 2024 07:24 7952 px x 5304 px image/jpe…" at bounding box center [541, 43] width 1042 height 46
click at [993, 32] on button "Download" at bounding box center [979, 31] width 60 height 23
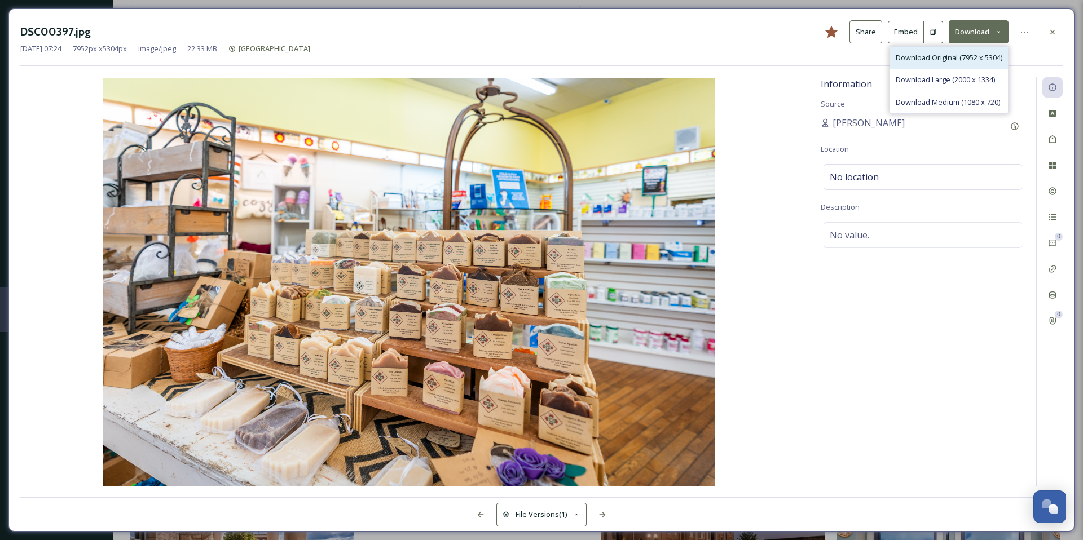
click at [975, 59] on span "Download Original (7952 x 5304)" at bounding box center [949, 57] width 107 height 11
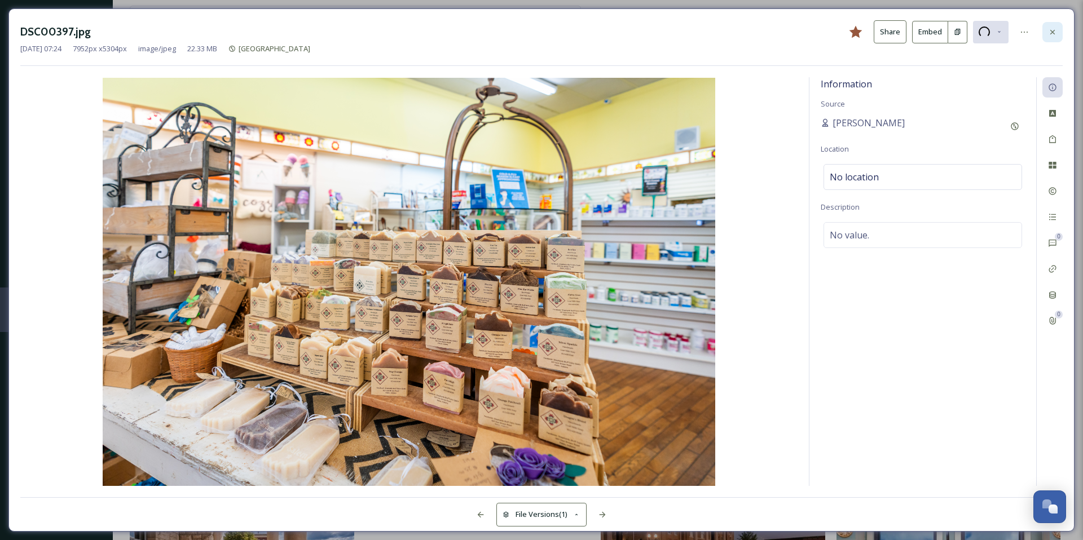
click at [1054, 32] on icon at bounding box center [1052, 32] width 9 height 9
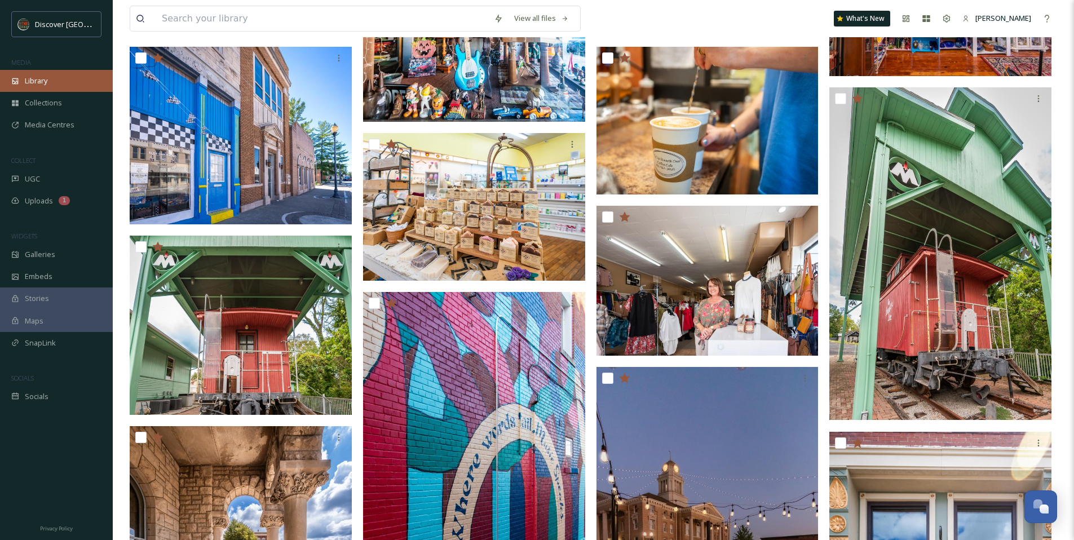
click at [57, 86] on div "Library" at bounding box center [56, 81] width 113 height 22
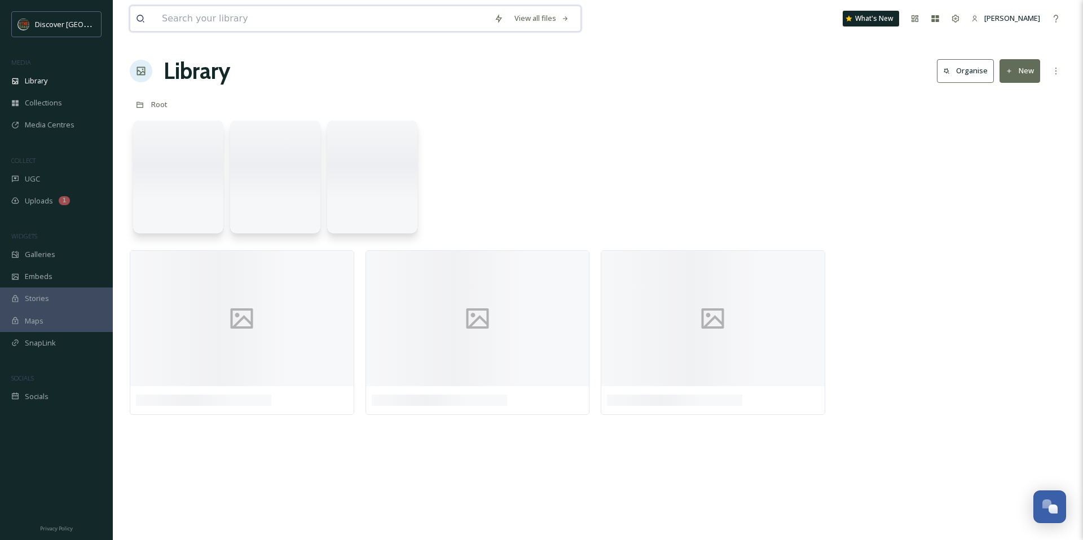
click at [216, 15] on input at bounding box center [322, 18] width 332 height 25
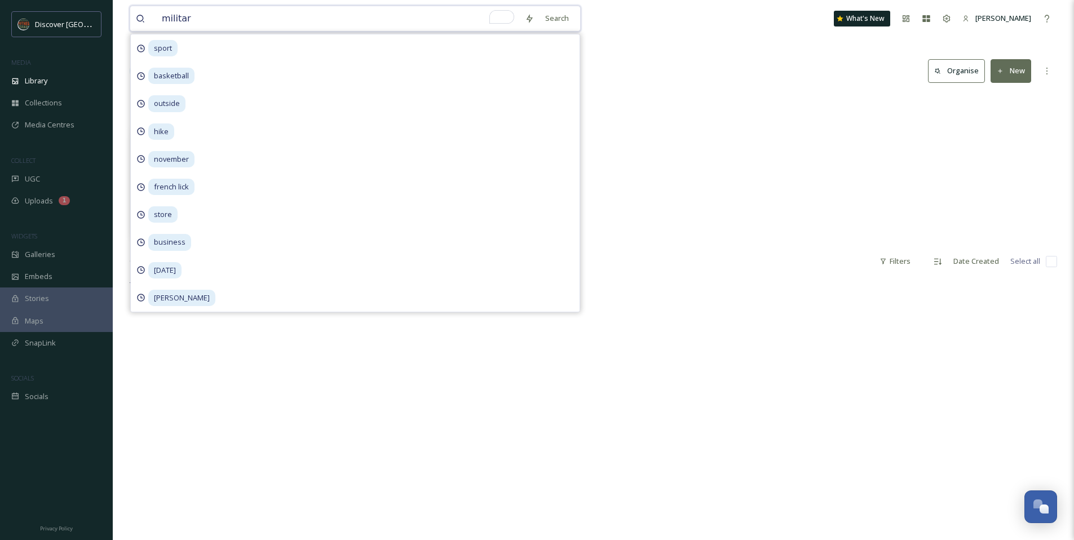
type input "military"
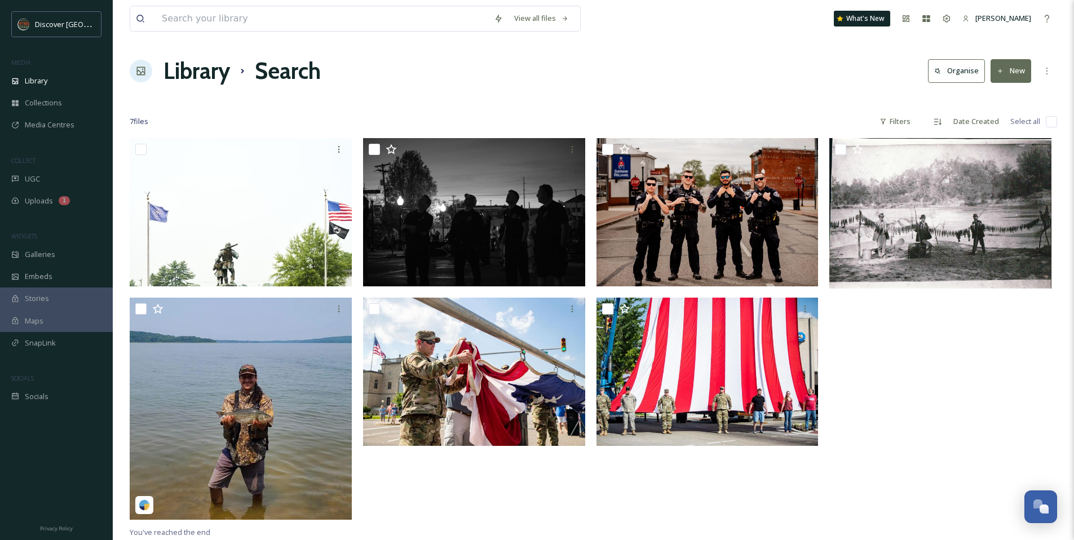
click at [929, 410] on div at bounding box center [944, 331] width 228 height 387
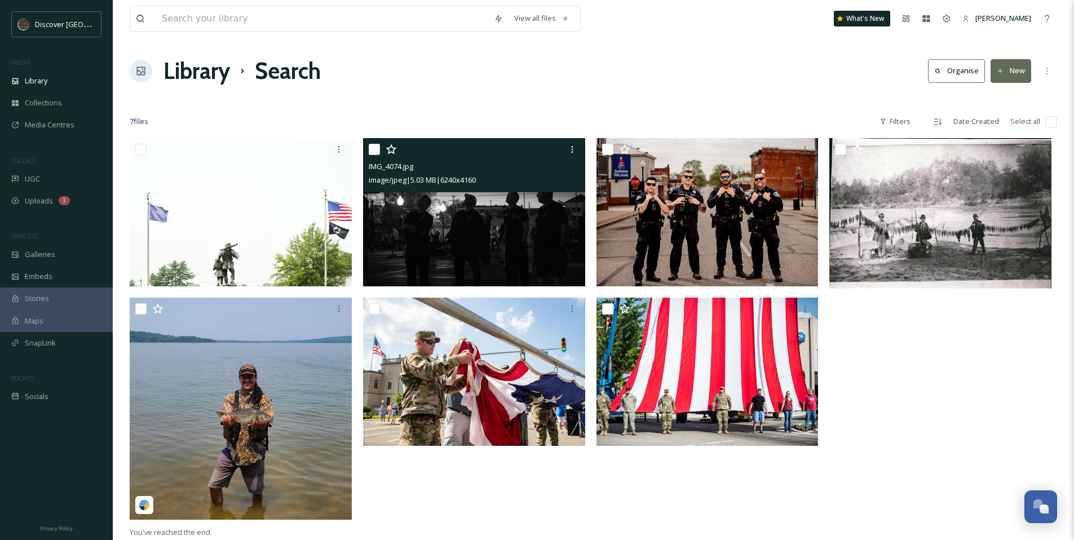
click at [473, 242] on img at bounding box center [474, 212] width 222 height 148
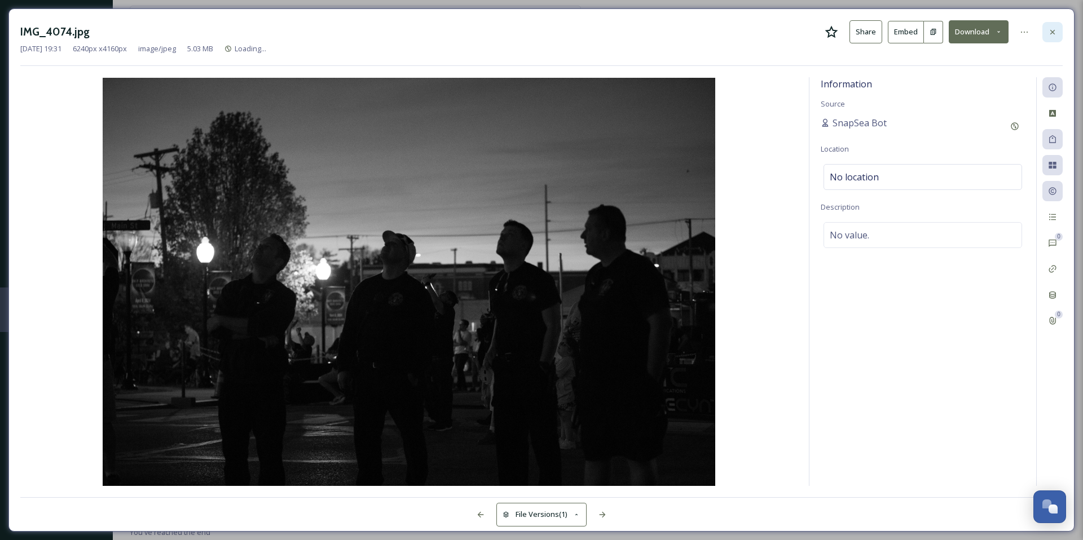
click at [1054, 30] on icon at bounding box center [1052, 31] width 5 height 5
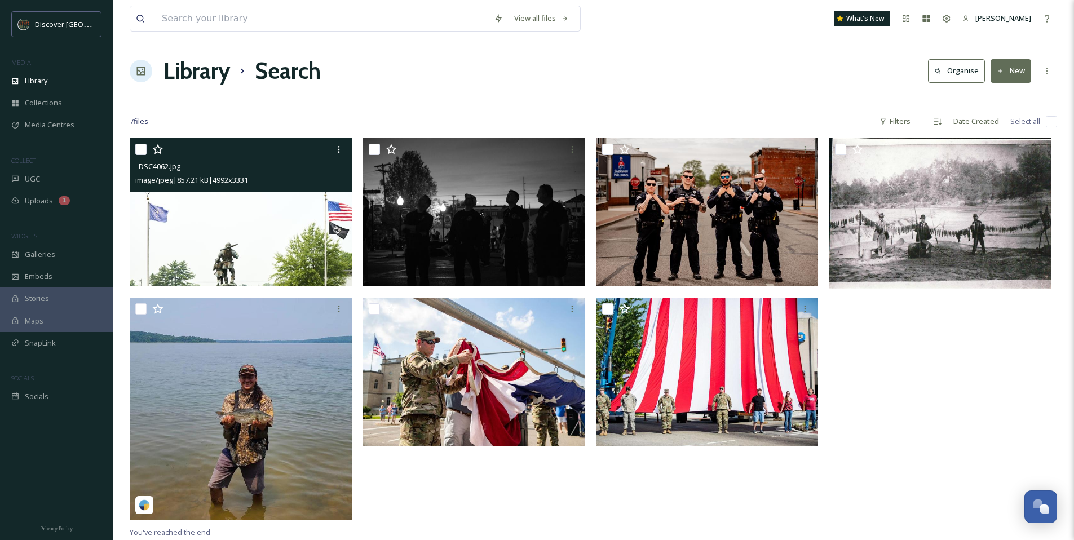
click at [282, 218] on img at bounding box center [241, 212] width 222 height 148
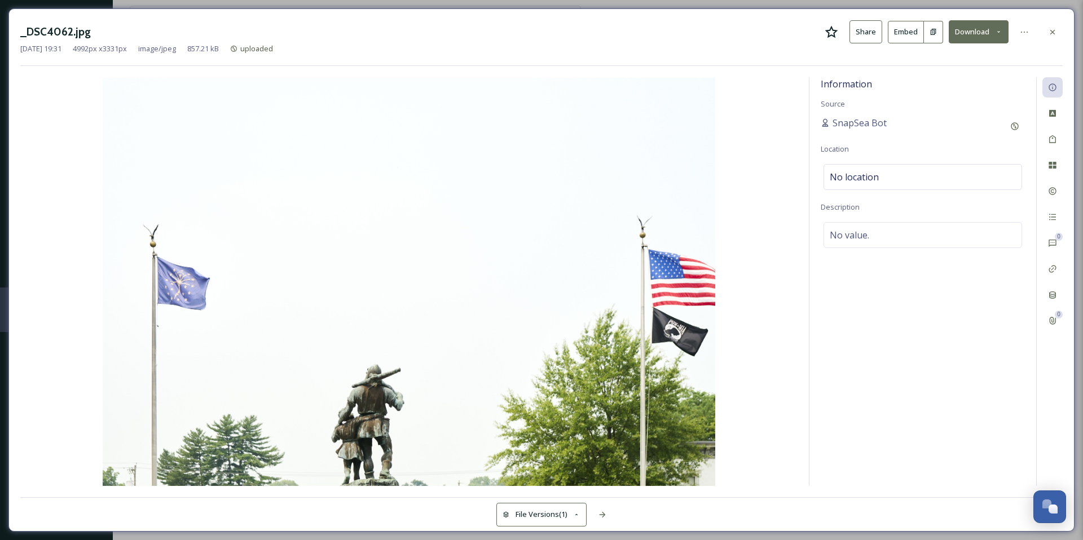
click at [835, 34] on icon at bounding box center [832, 32] width 14 height 14
click at [1051, 37] on div at bounding box center [1052, 32] width 20 height 20
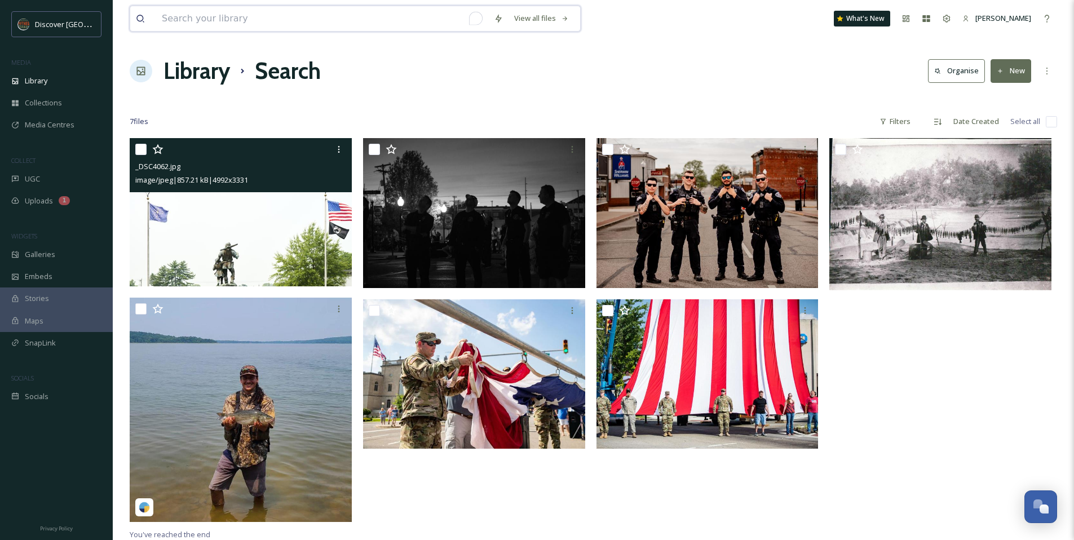
click at [206, 19] on input "To enrich screen reader interactions, please activate Accessibility in Grammarl…" at bounding box center [322, 18] width 332 height 25
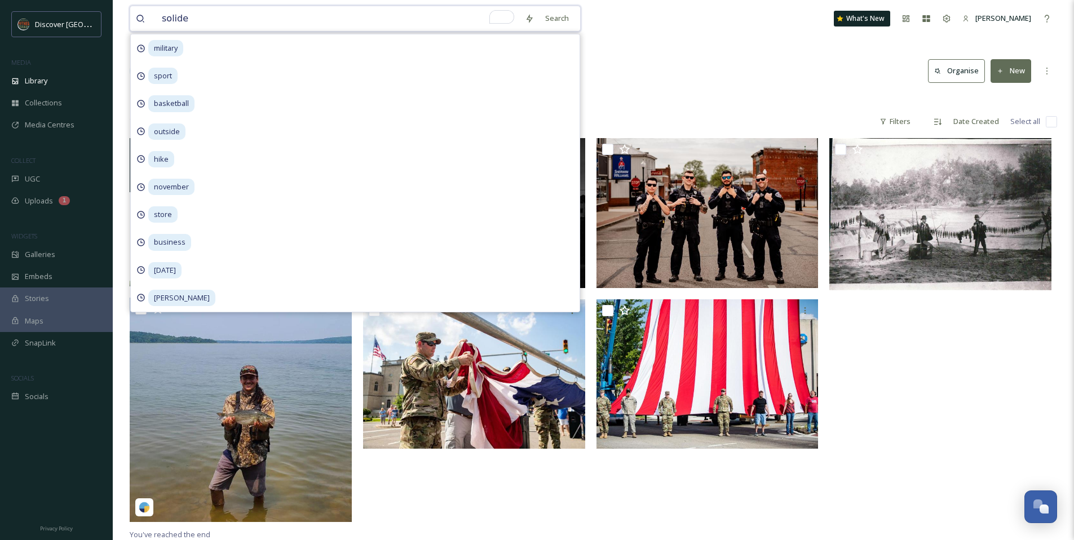
type input "solider"
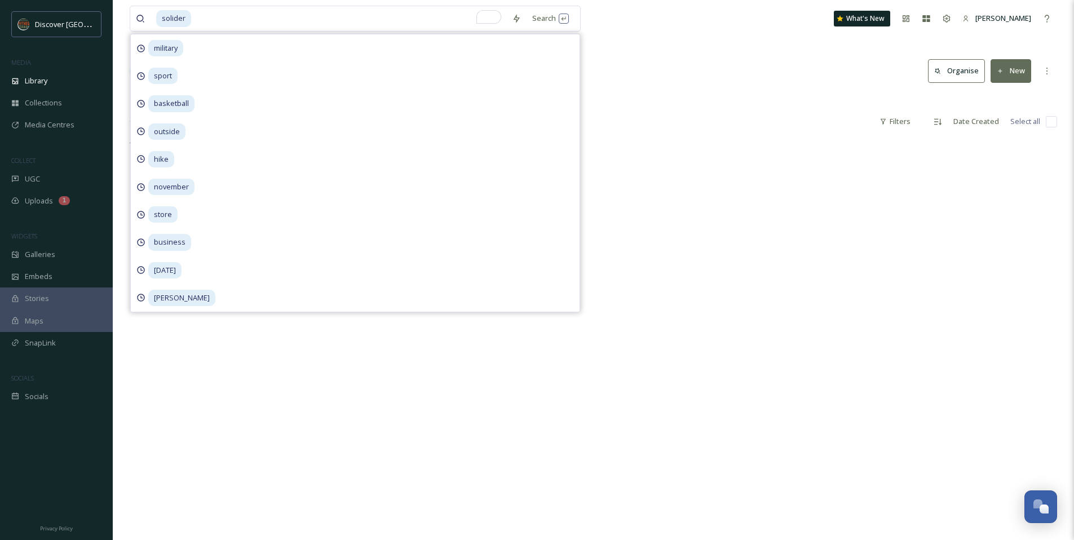
click at [662, 136] on div "solider Search military sport basketball outside hike november store business t…" at bounding box center [594, 339] width 962 height 679
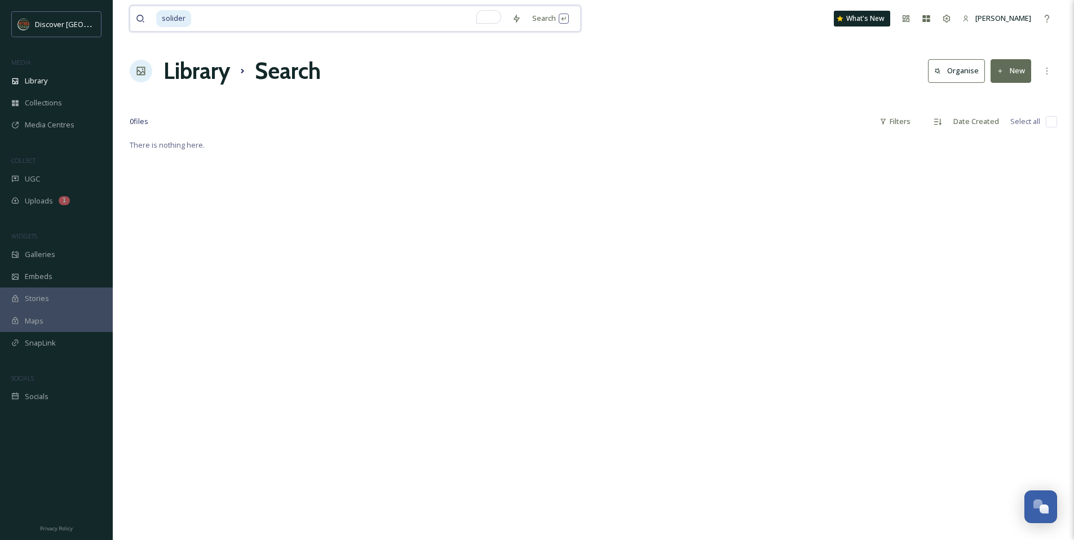
click at [196, 12] on input "To enrich screen reader interactions, please activate Accessibility in Grammarl…" at bounding box center [349, 18] width 314 height 25
type input "s"
type input "veteran"
click at [258, 23] on input "To enrich screen reader interactions, please activate Accessibility in Grammarl…" at bounding box center [351, 18] width 312 height 25
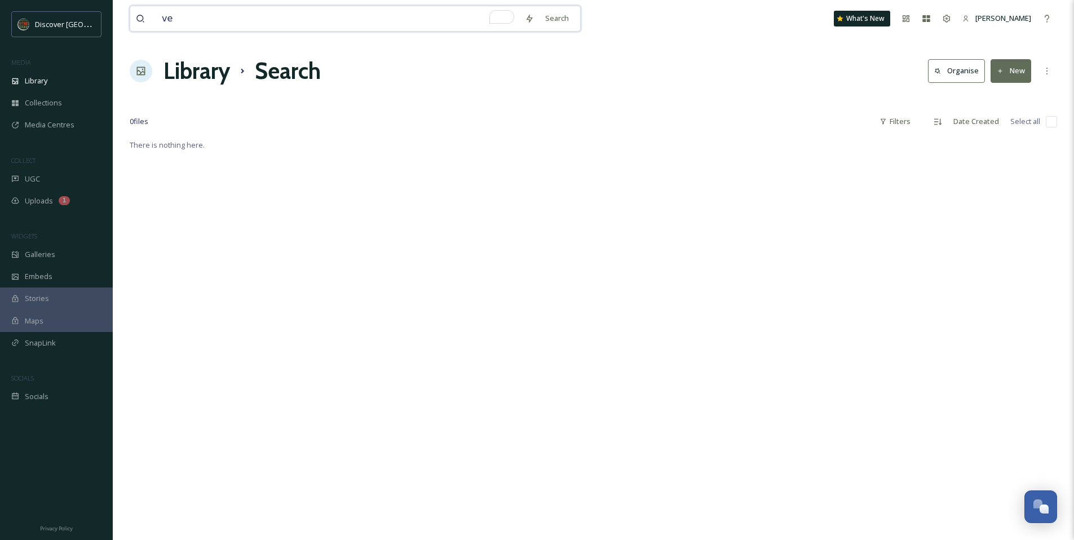
type input "v"
type input "parade"
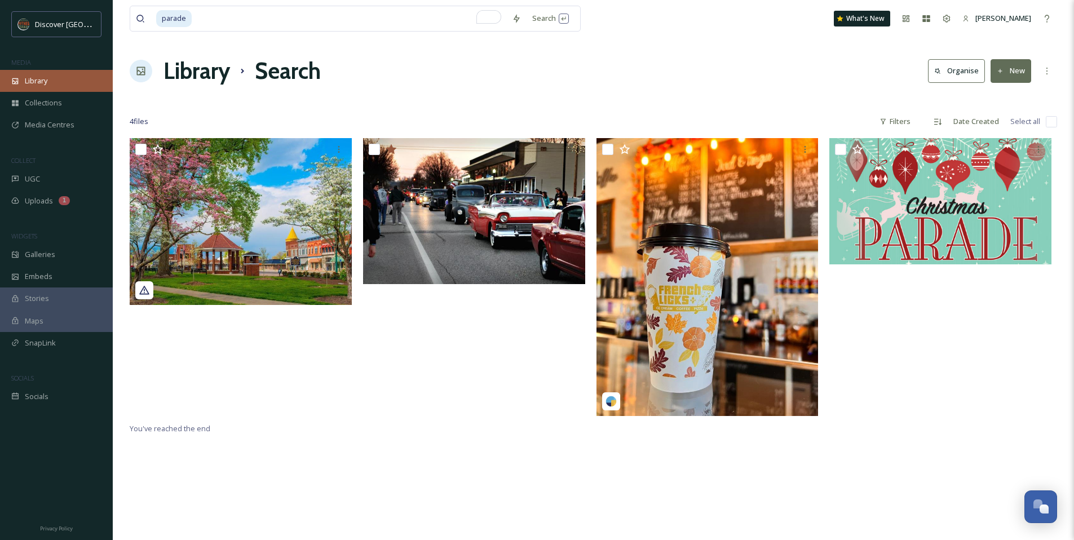
click at [67, 76] on div "Library" at bounding box center [56, 81] width 113 height 22
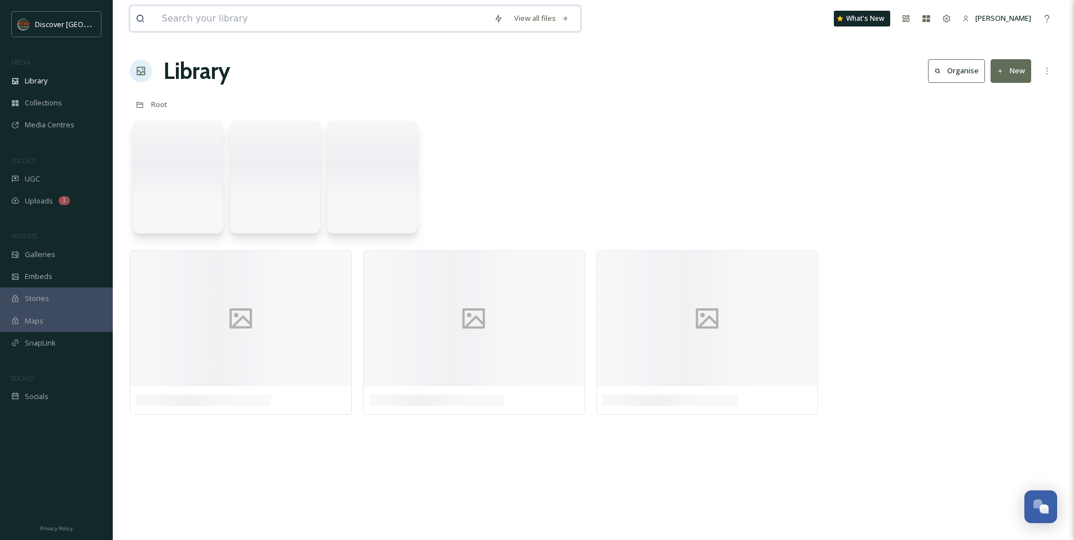
click at [191, 17] on input at bounding box center [322, 18] width 332 height 25
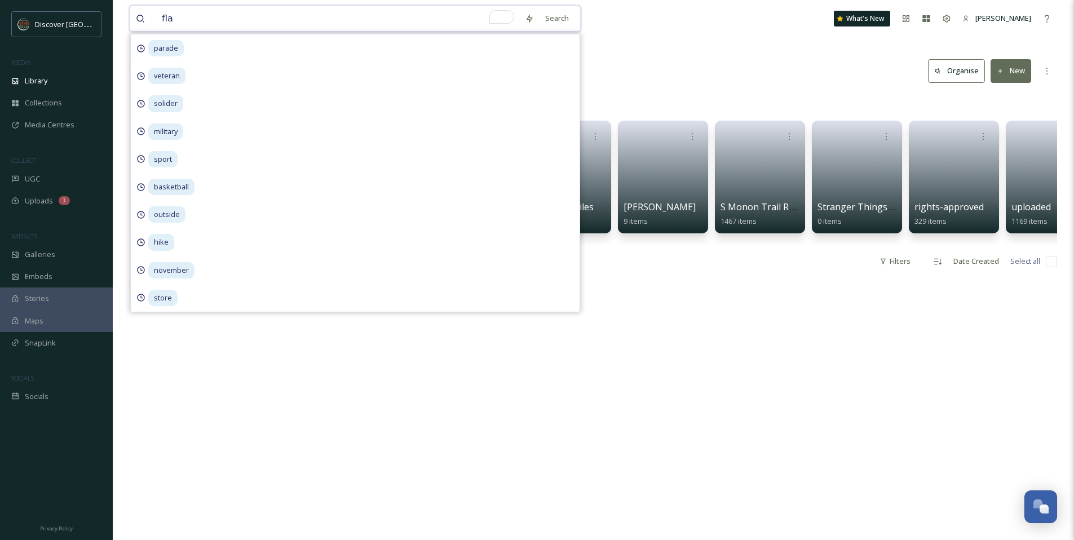
type input "flag"
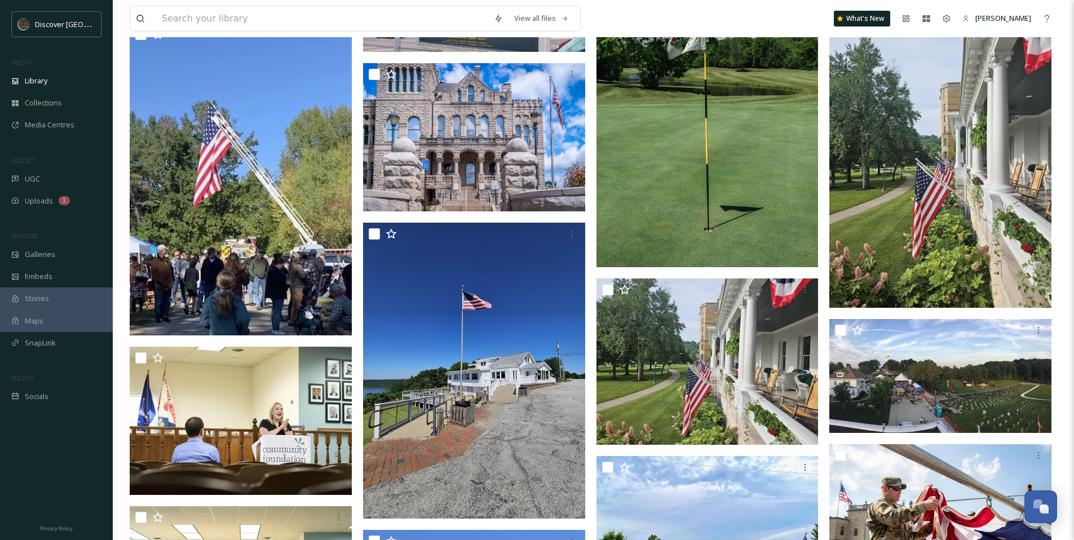
scroll to position [3880, 0]
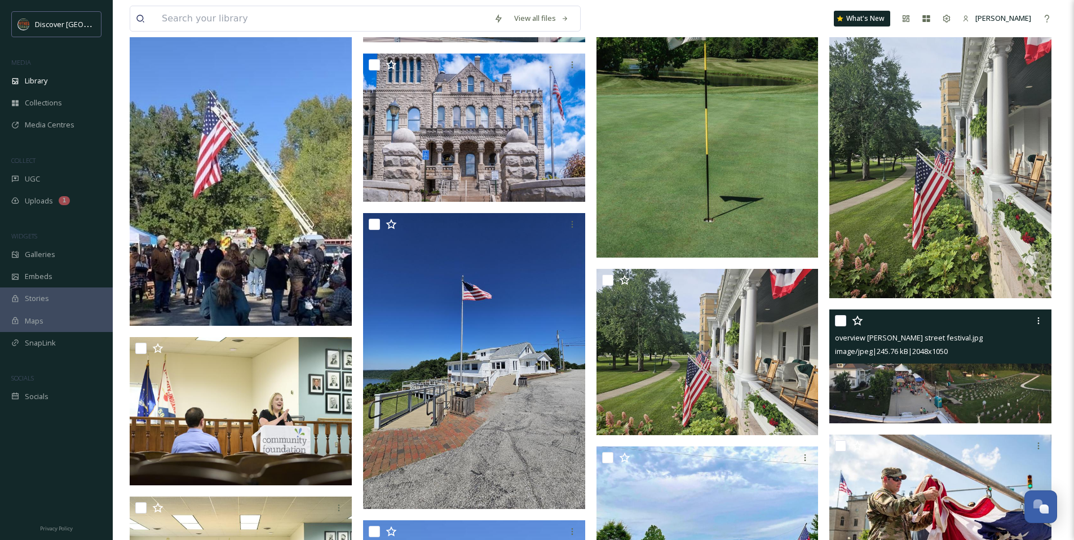
click at [917, 373] on img at bounding box center [941, 367] width 222 height 114
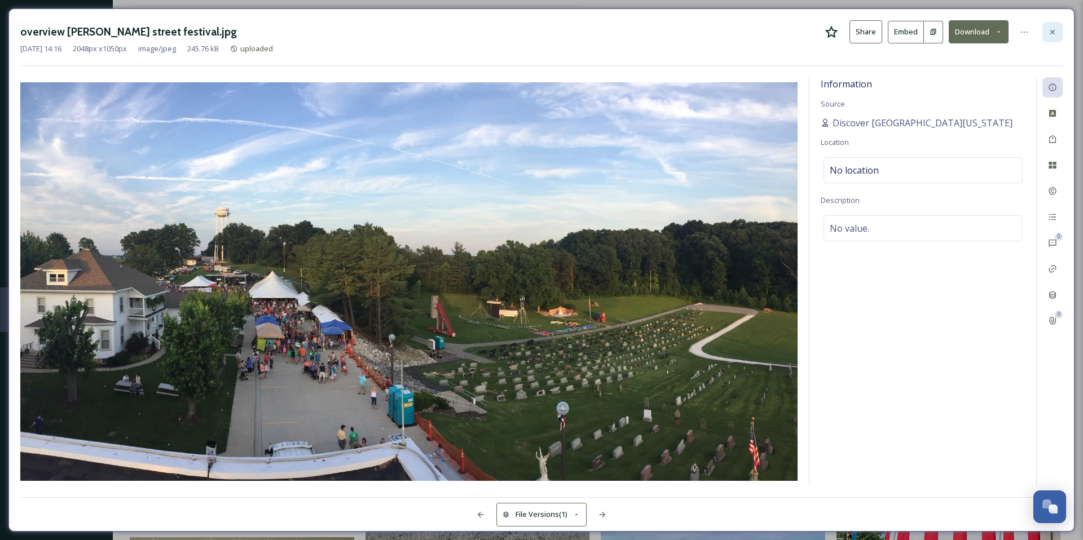
click at [1050, 36] on icon at bounding box center [1052, 32] width 9 height 9
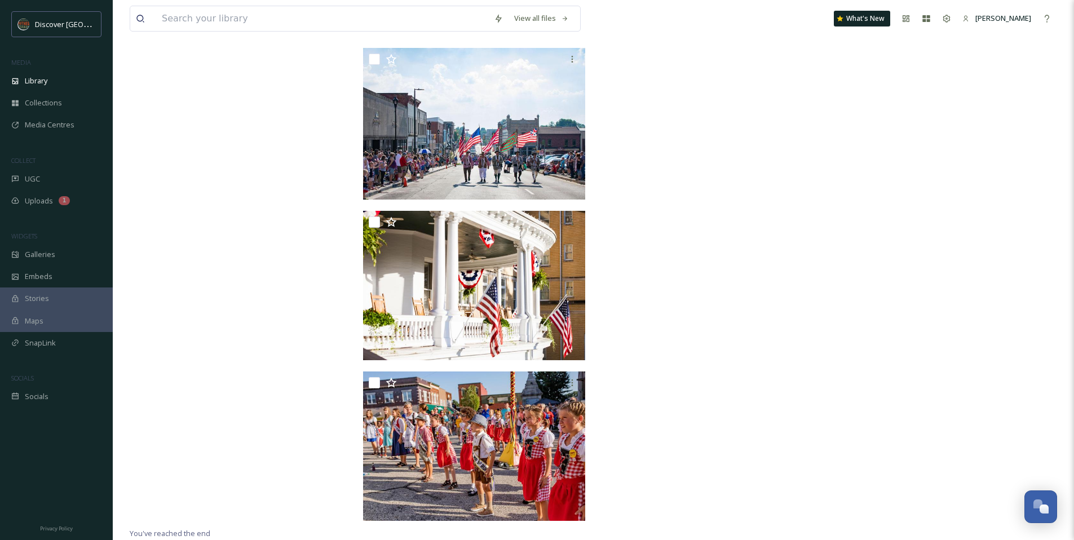
scroll to position [5347, 0]
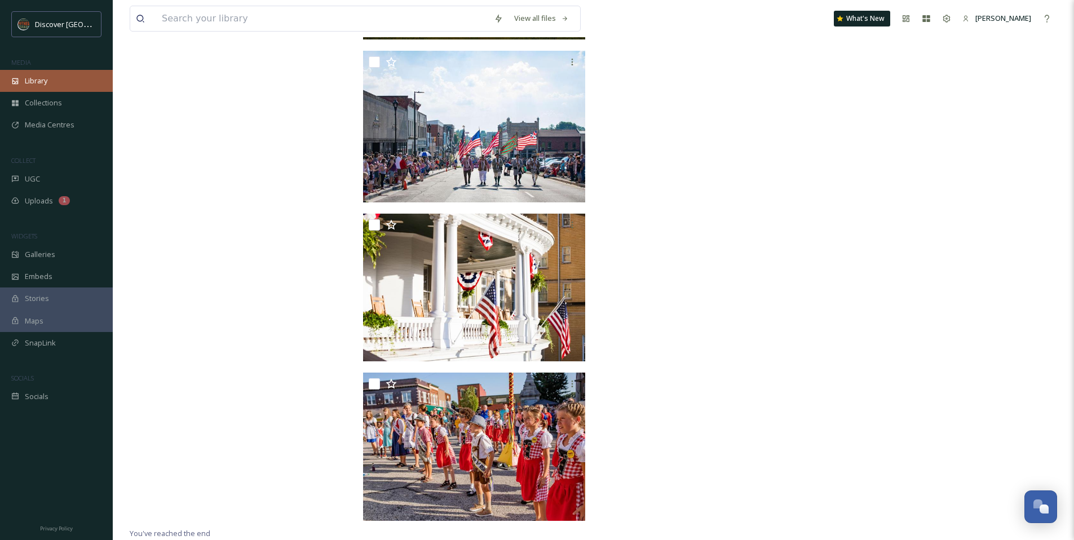
click at [39, 89] on div "Library" at bounding box center [56, 81] width 113 height 22
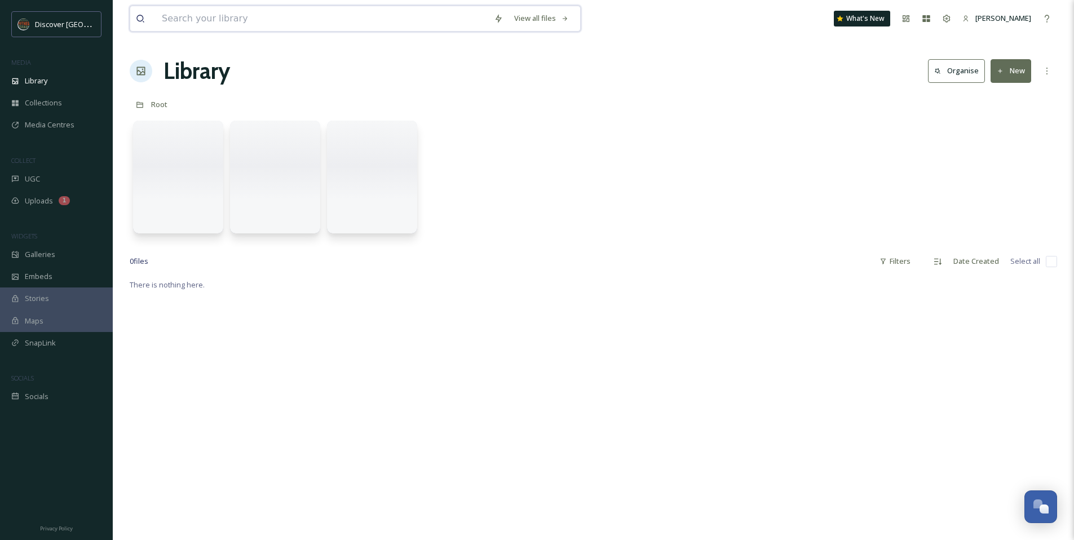
click at [196, 23] on input at bounding box center [322, 18] width 332 height 25
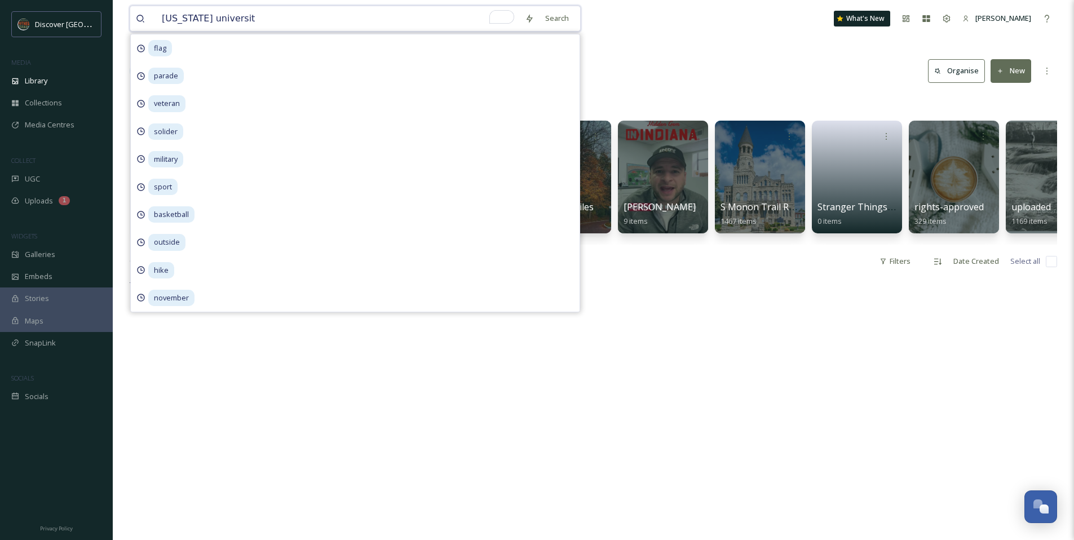
type input "indiana university"
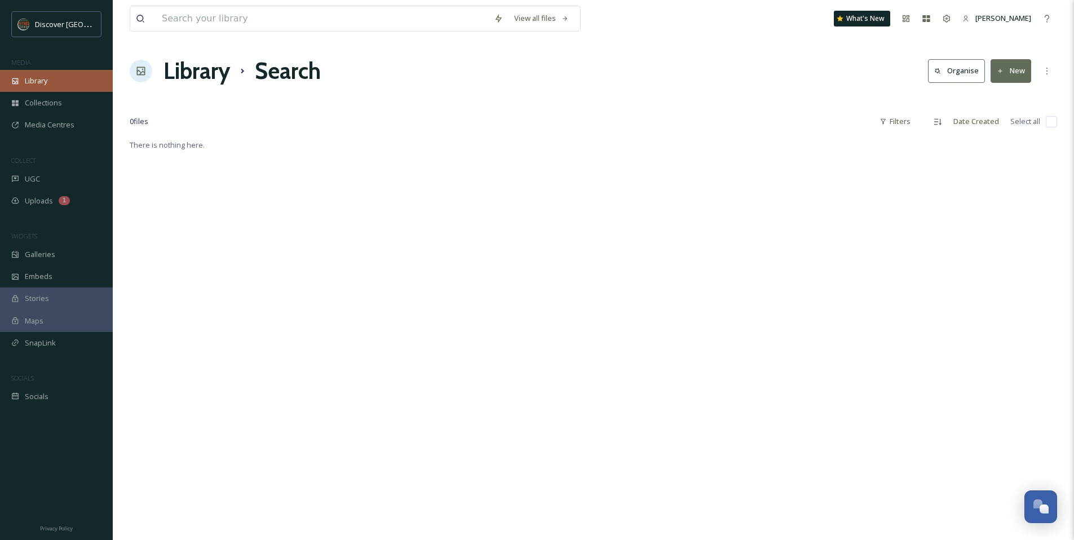
click at [32, 85] on span "Library" at bounding box center [36, 81] width 23 height 11
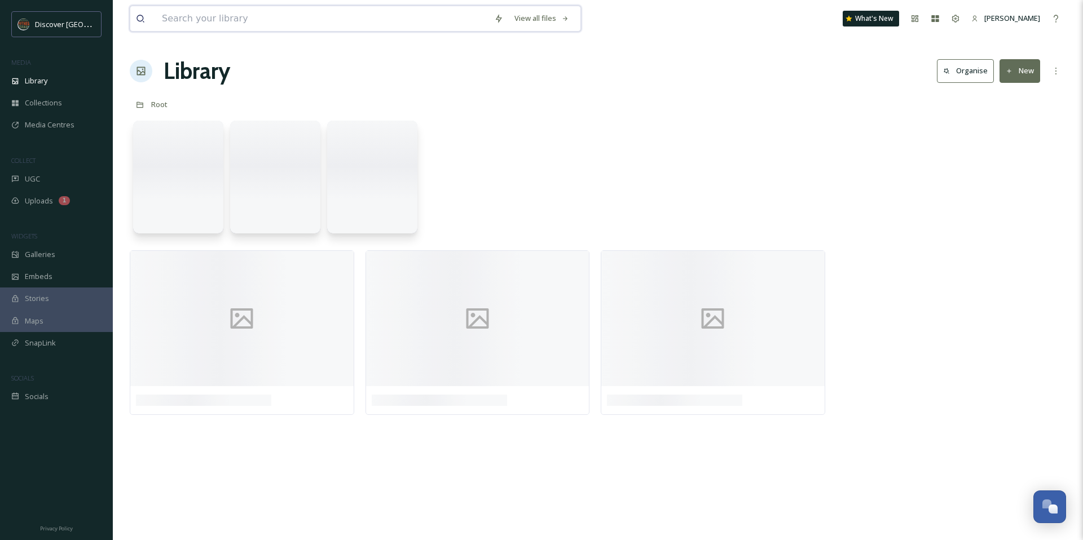
click at [199, 15] on input at bounding box center [322, 18] width 332 height 25
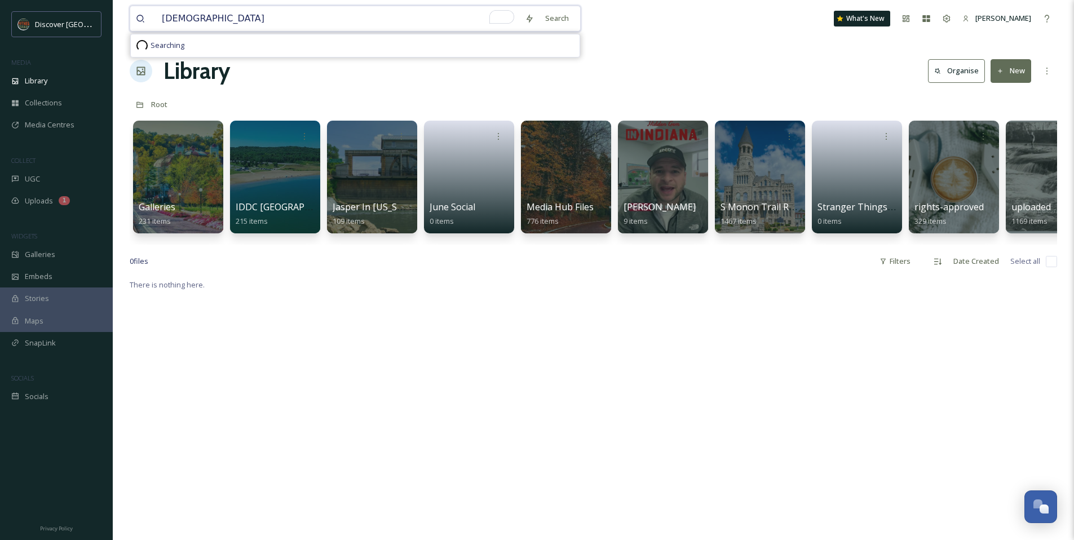
type input "christmas"
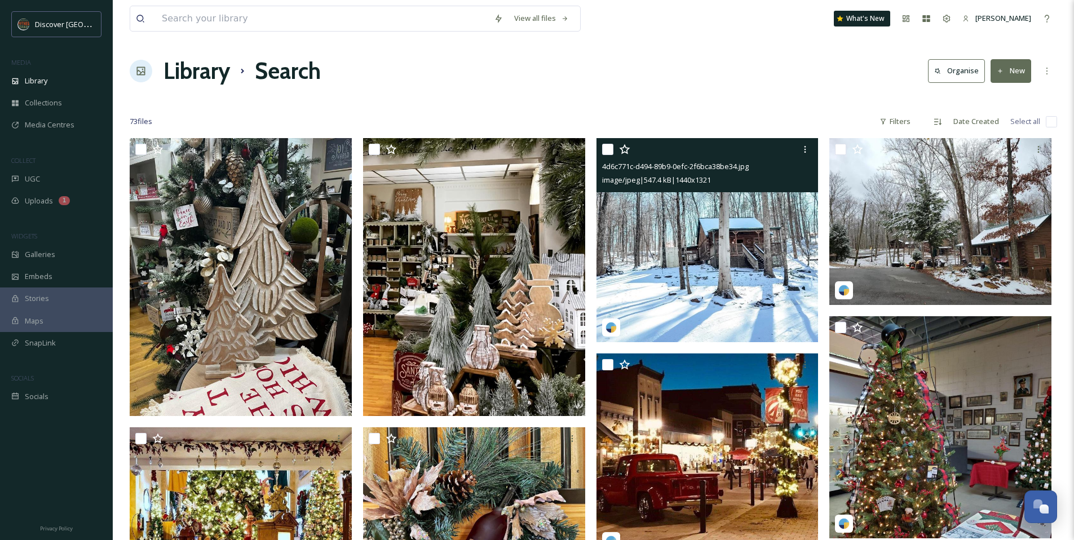
click at [674, 259] on img at bounding box center [708, 240] width 222 height 204
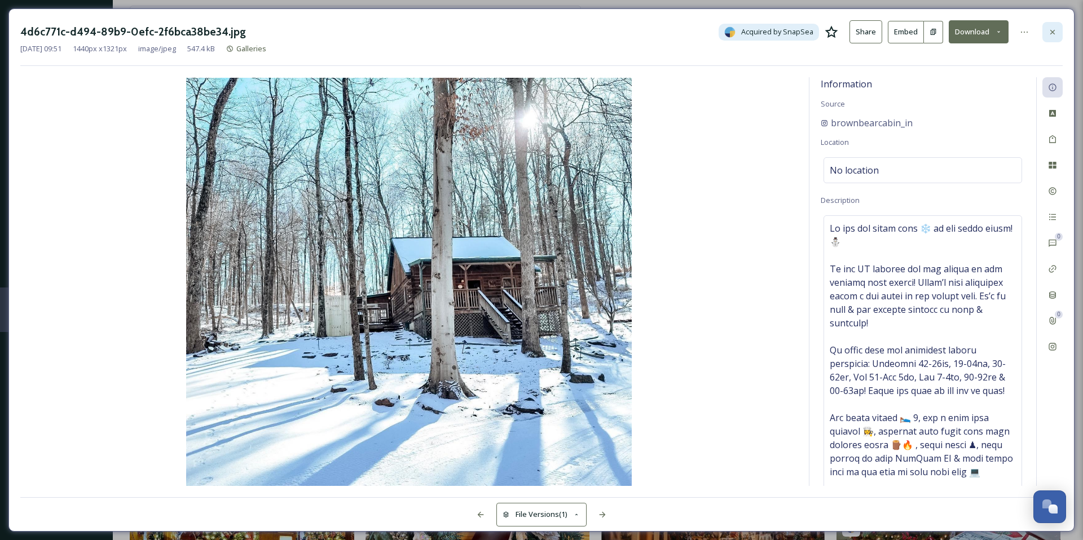
click at [1059, 30] on div at bounding box center [1052, 32] width 20 height 20
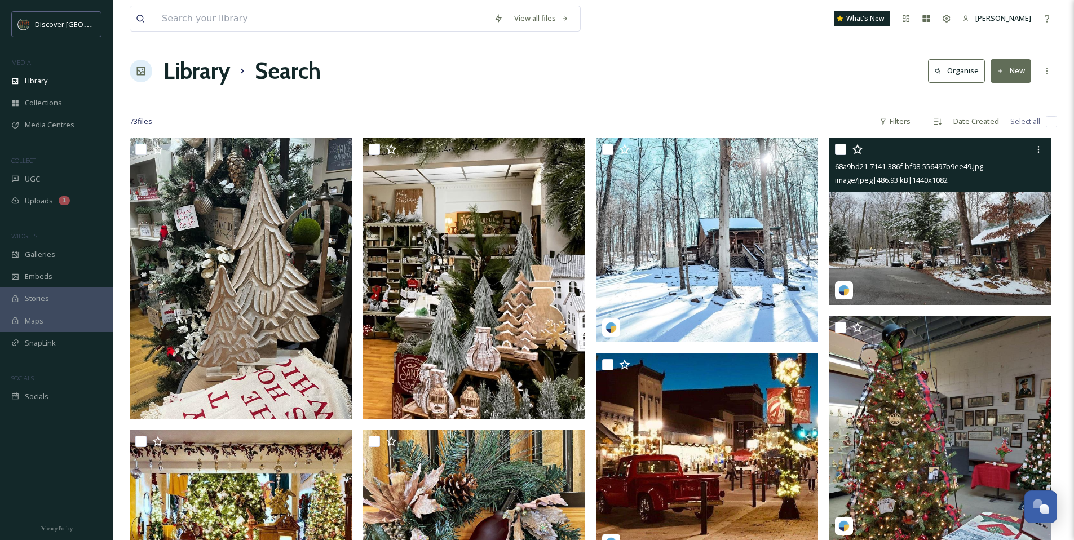
click at [889, 241] on img at bounding box center [941, 221] width 222 height 167
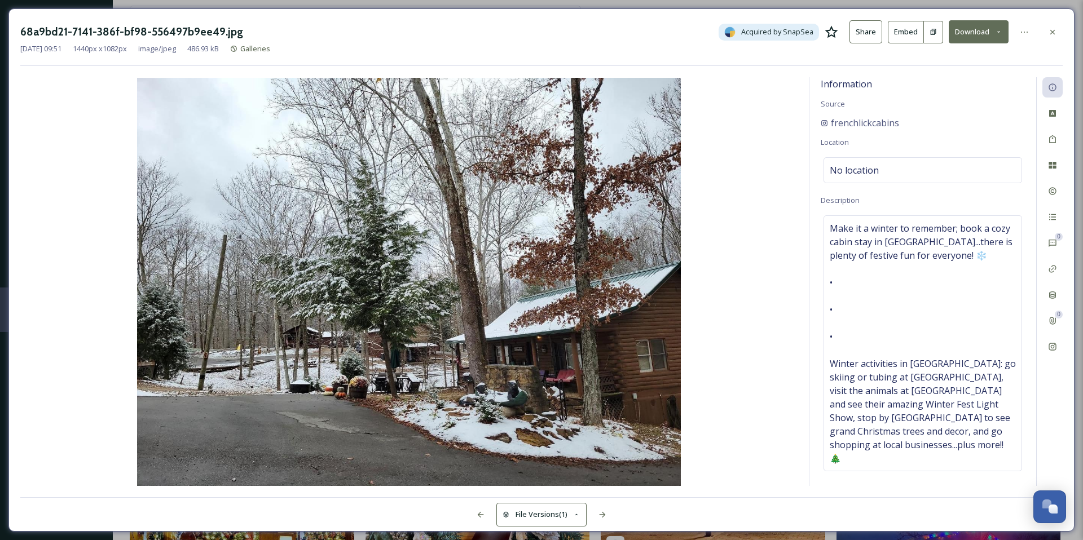
click at [832, 33] on icon at bounding box center [832, 32] width 14 height 14
click at [1054, 32] on icon at bounding box center [1052, 32] width 9 height 9
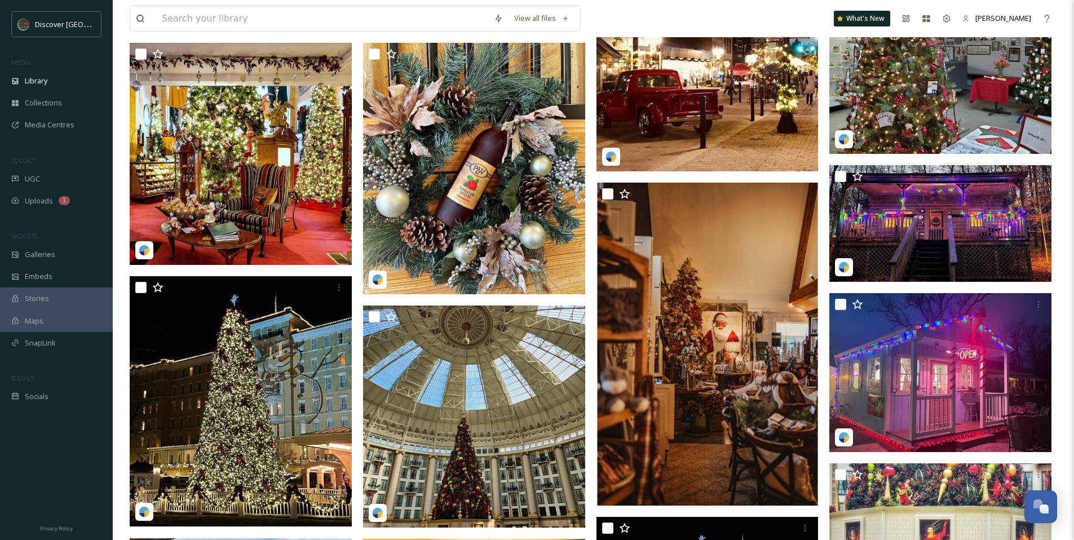
scroll to position [391, 0]
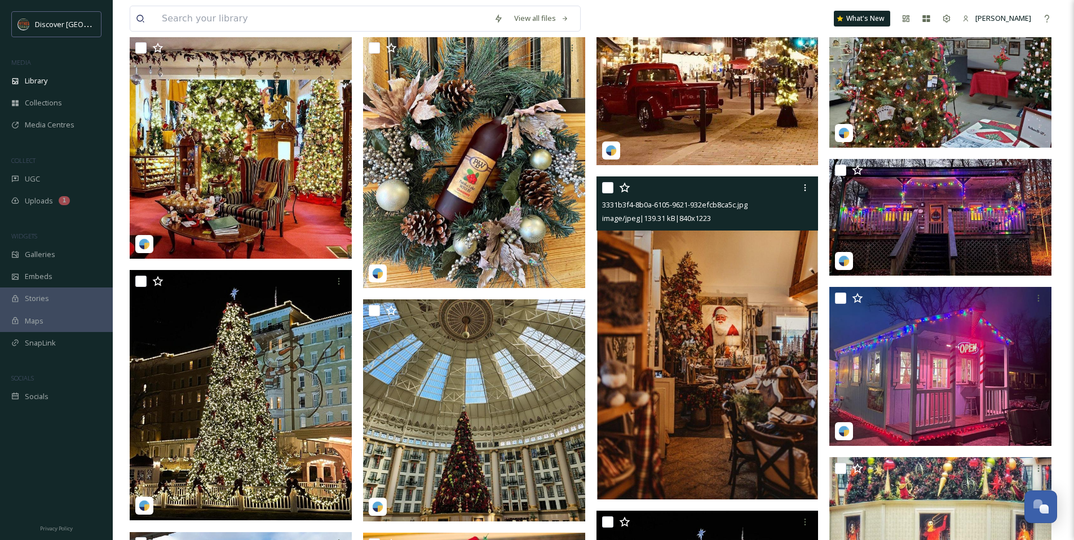
click at [681, 350] on img at bounding box center [708, 339] width 222 height 324
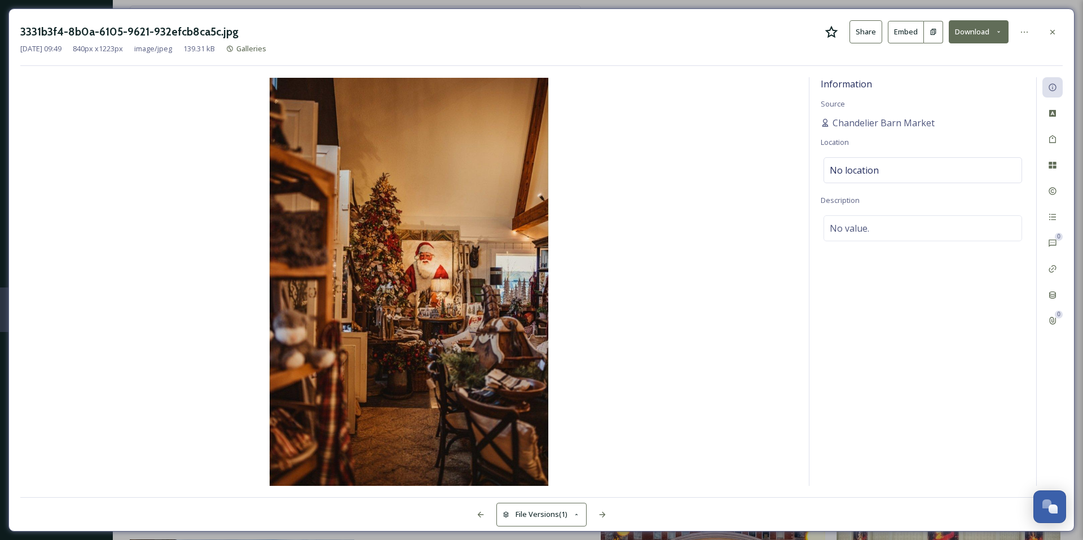
click at [836, 30] on icon at bounding box center [831, 31] width 13 height 12
click at [1053, 36] on icon at bounding box center [1052, 32] width 9 height 9
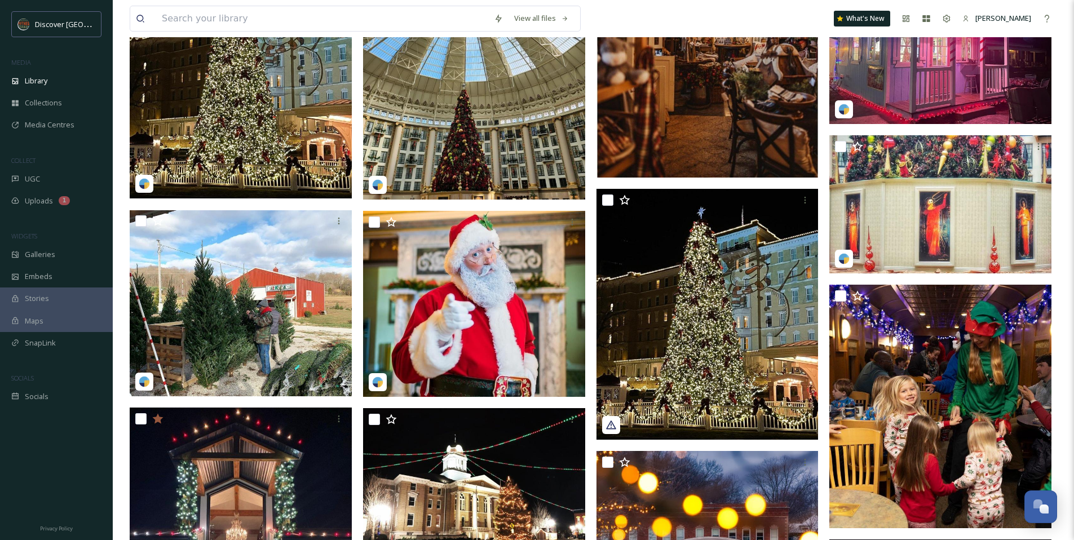
scroll to position [715, 0]
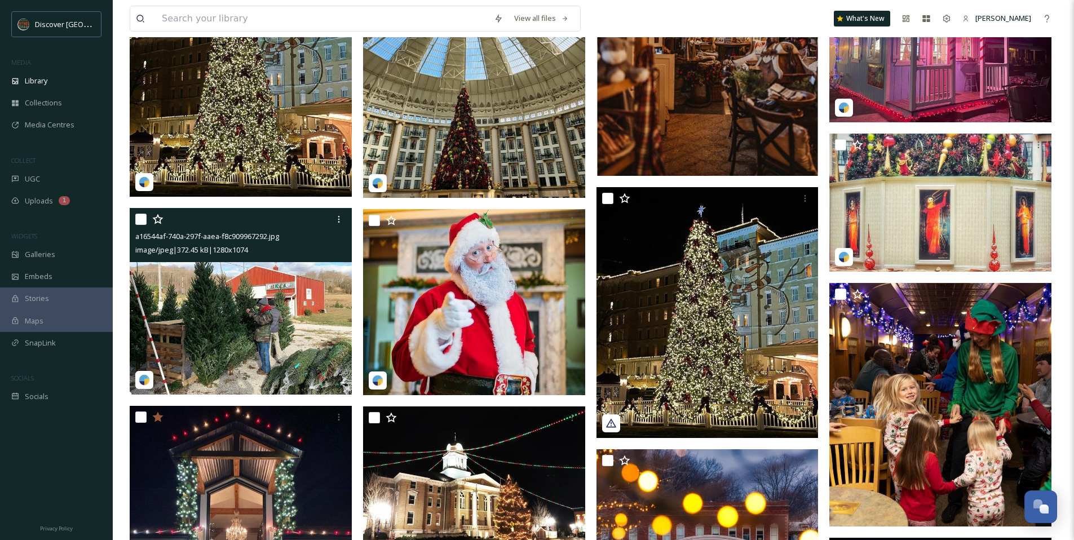
click at [239, 304] on img at bounding box center [241, 302] width 222 height 186
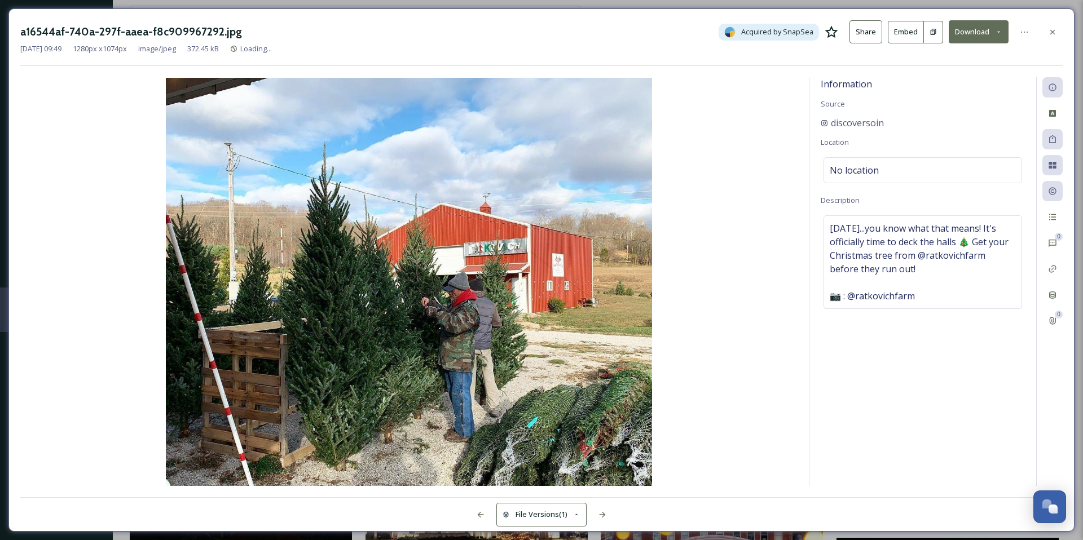
click at [835, 32] on icon at bounding box center [831, 31] width 13 height 12
click at [1058, 36] on div at bounding box center [1052, 32] width 20 height 20
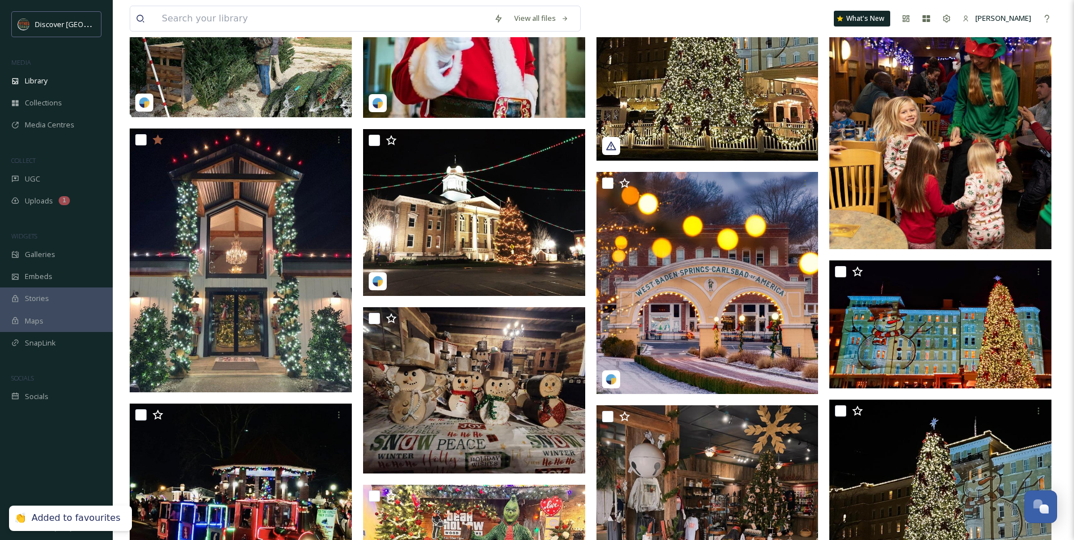
scroll to position [993, 0]
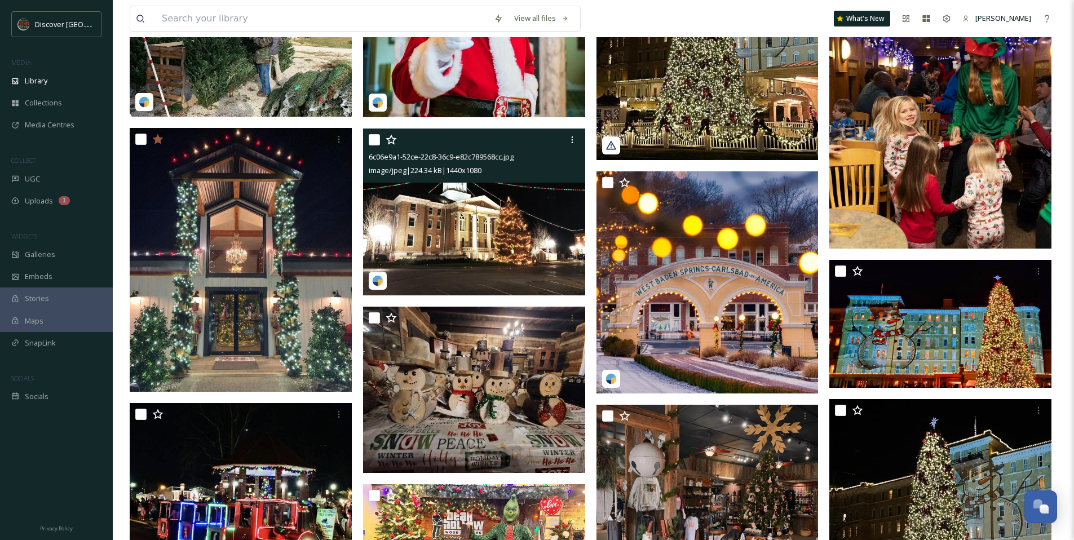
click at [534, 226] on img at bounding box center [474, 212] width 222 height 167
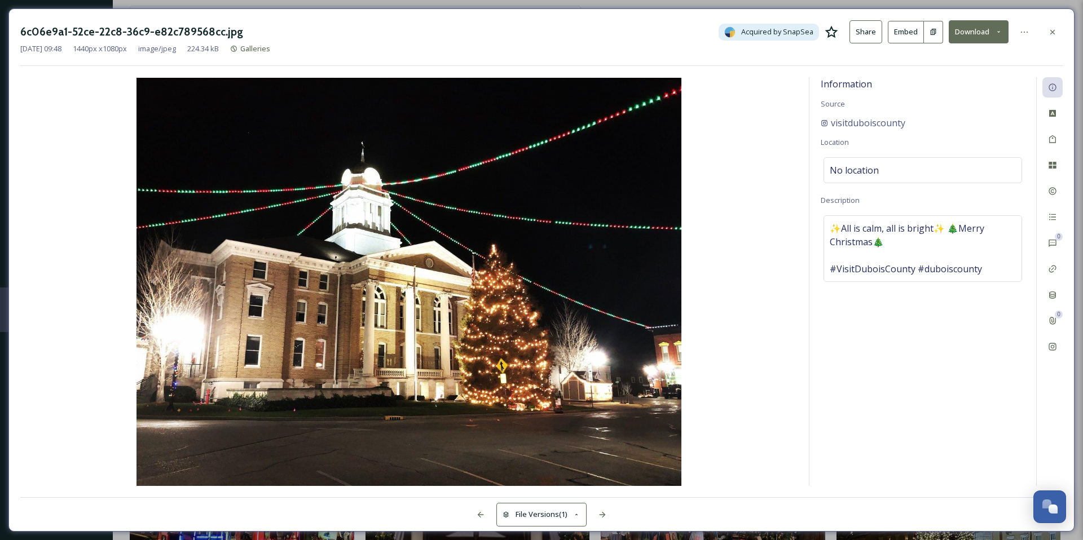
click at [832, 32] on icon at bounding box center [832, 32] width 14 height 14
click at [1058, 32] on div at bounding box center [1052, 32] width 20 height 20
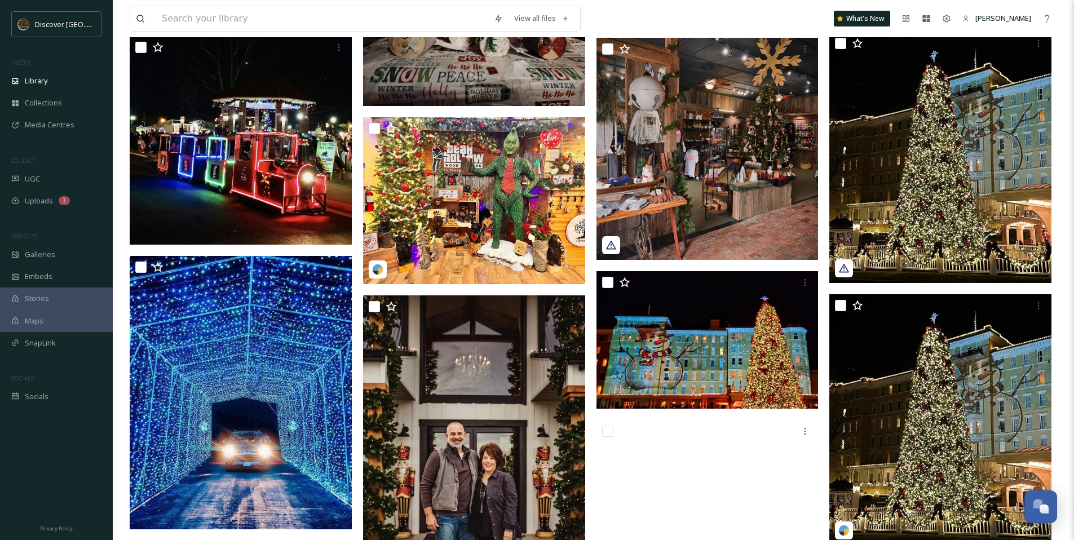
scroll to position [1417, 0]
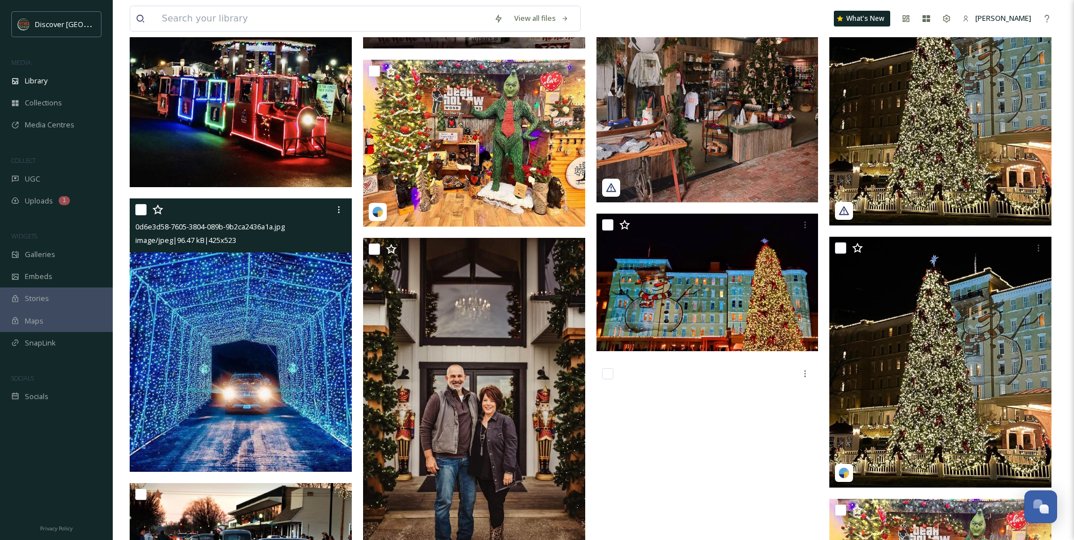
click at [245, 296] on img at bounding box center [241, 336] width 222 height 274
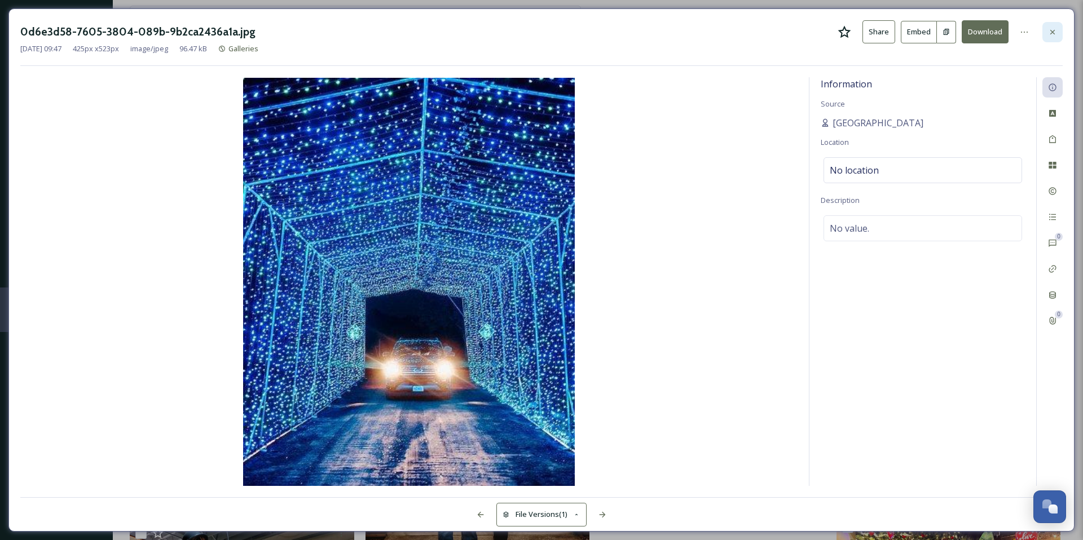
click at [1053, 35] on icon at bounding box center [1052, 32] width 9 height 9
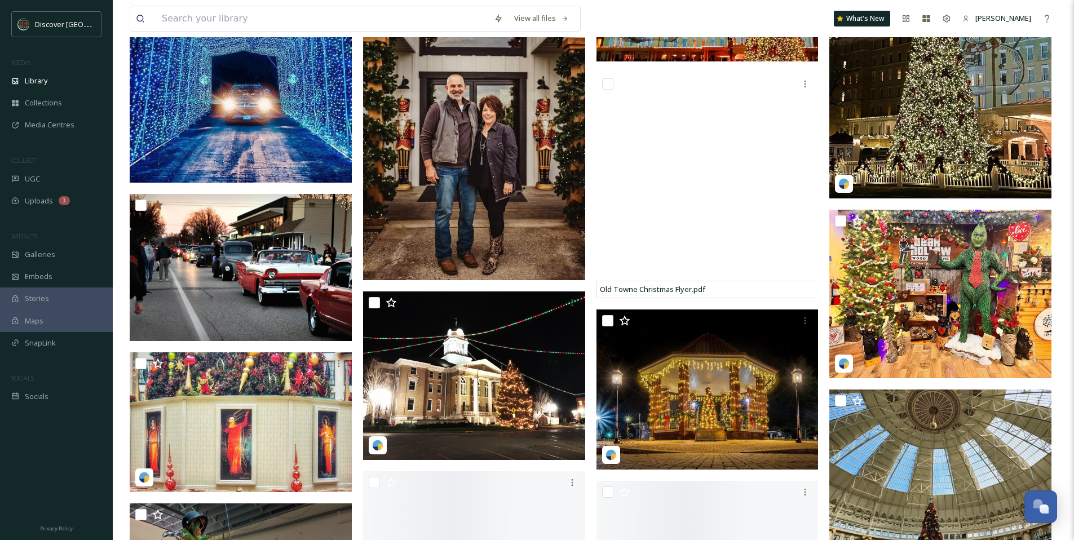
scroll to position [1736, 0]
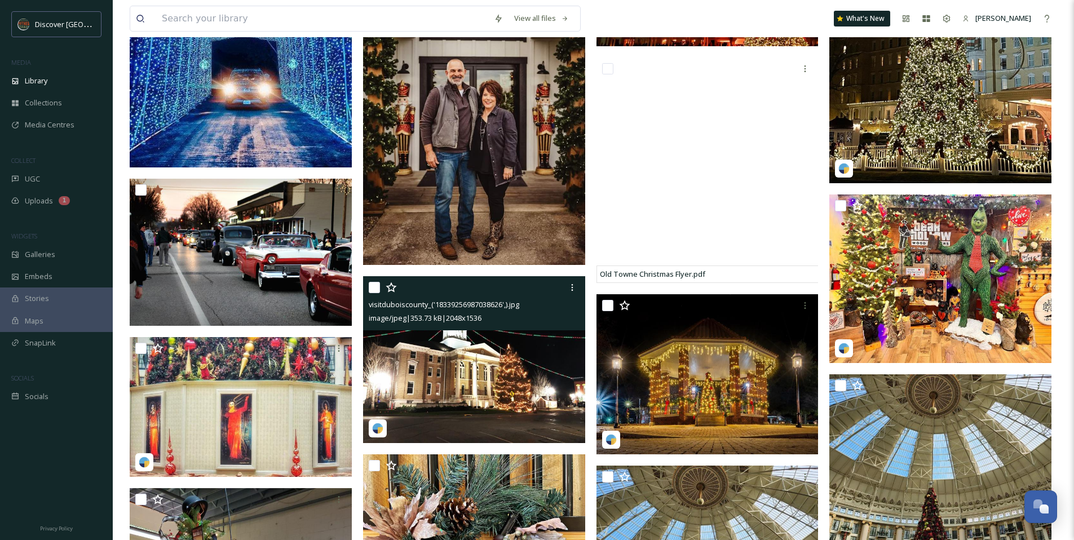
click at [516, 354] on img at bounding box center [474, 359] width 222 height 167
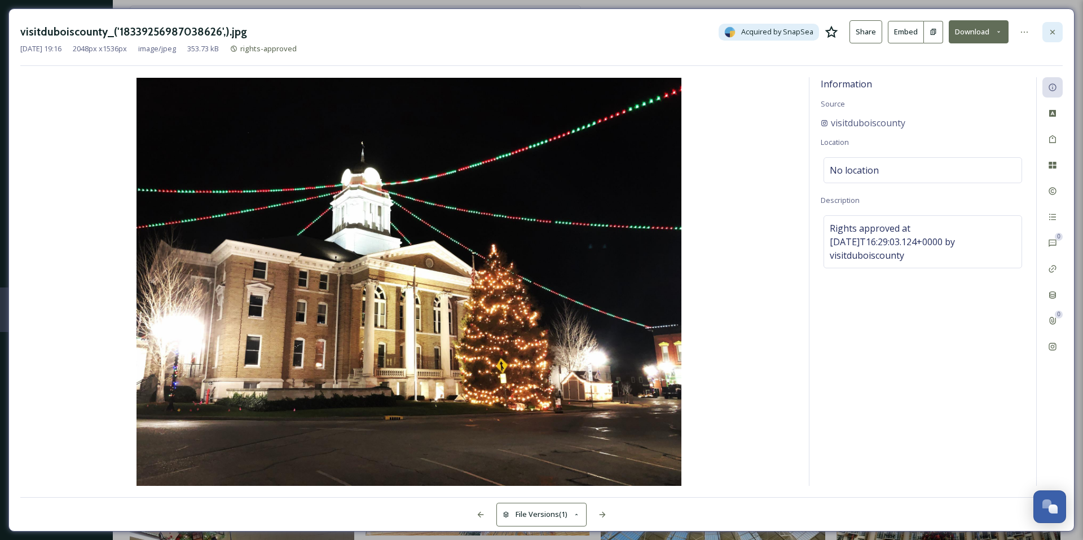
click at [1052, 24] on div at bounding box center [1052, 32] width 20 height 20
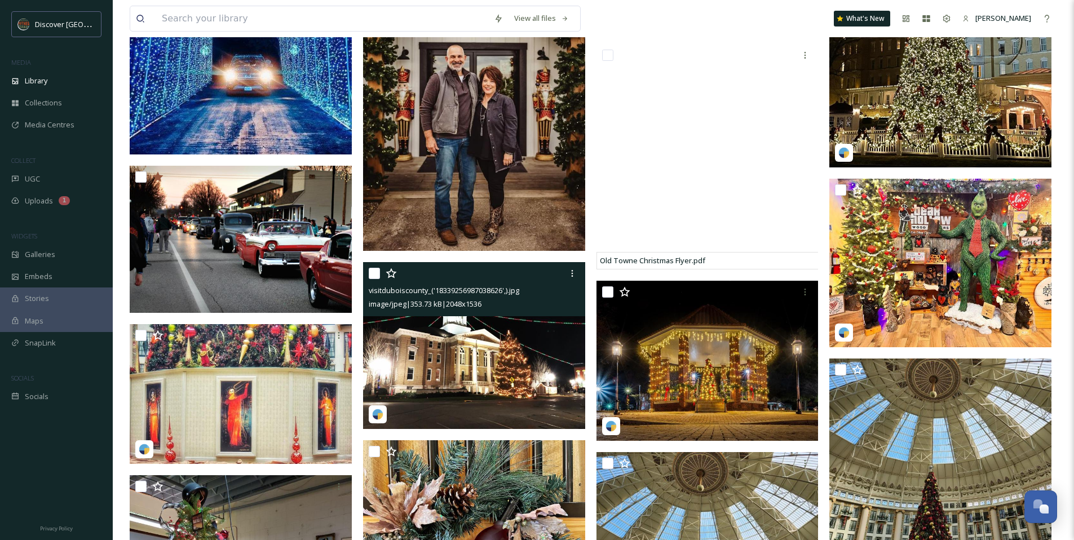
scroll to position [1753, 0]
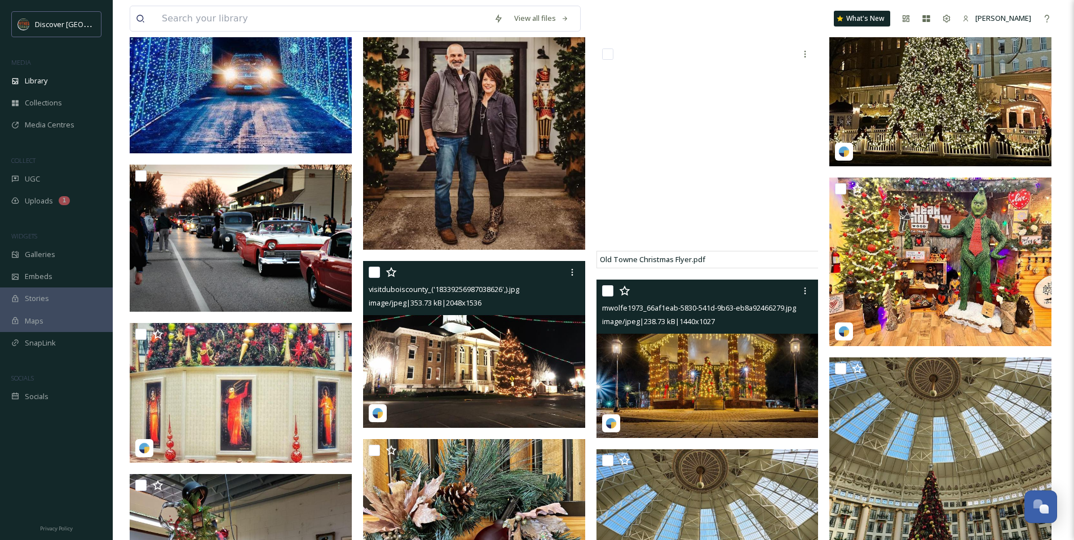
click at [707, 358] on img at bounding box center [708, 359] width 222 height 158
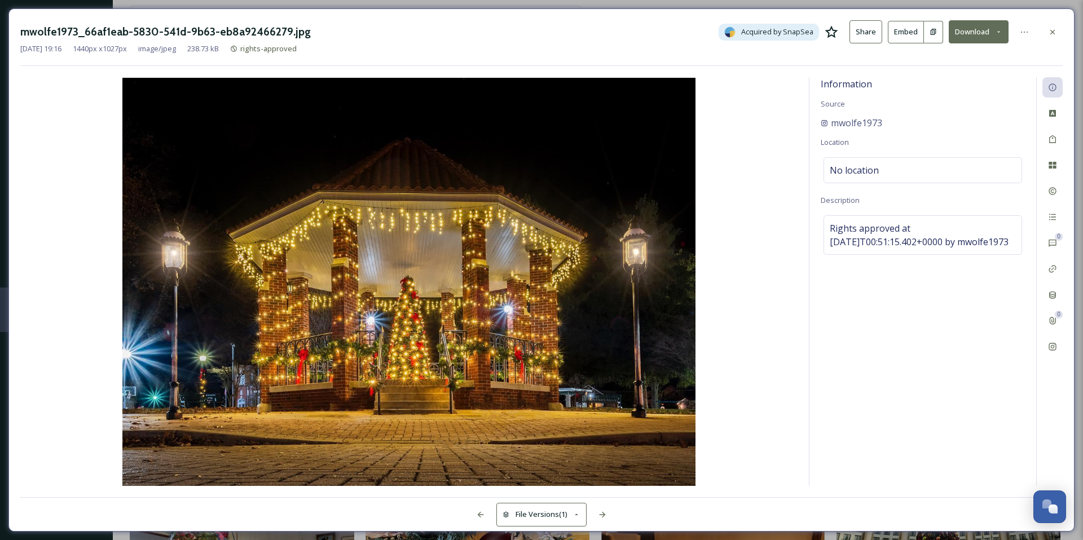
click at [835, 32] on icon at bounding box center [831, 31] width 13 height 12
click at [1052, 33] on icon at bounding box center [1052, 32] width 9 height 9
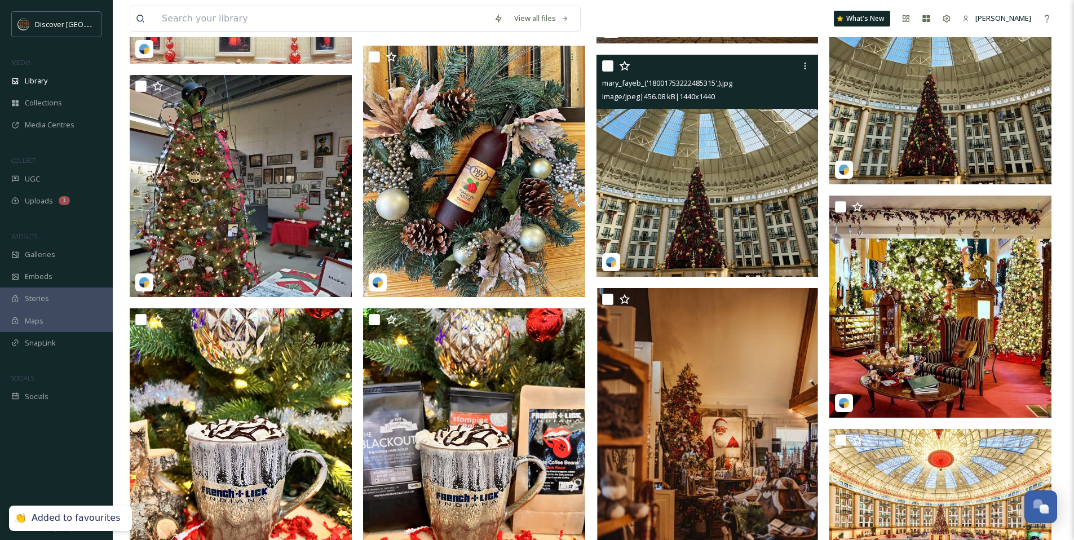
scroll to position [2142, 0]
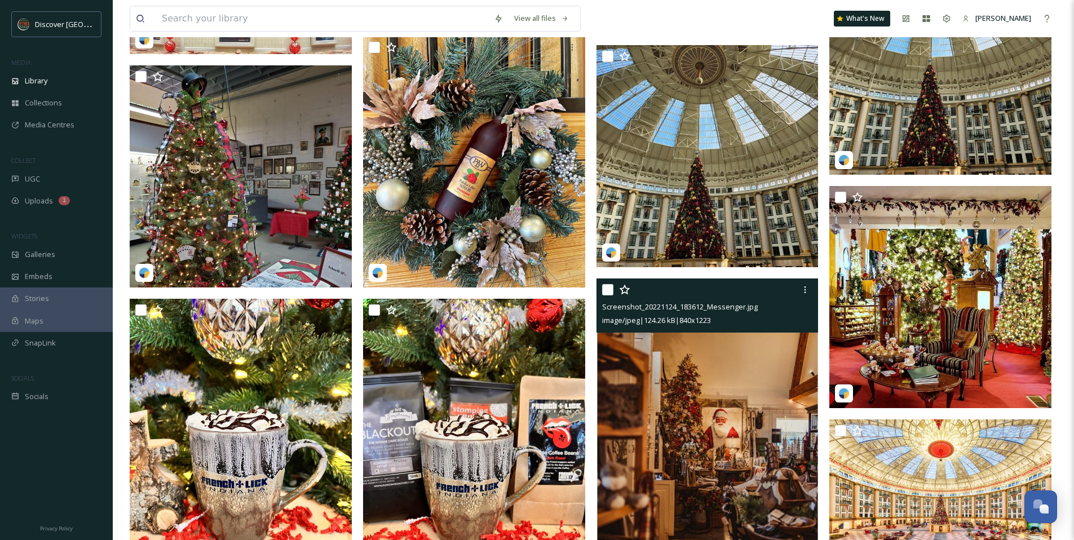
click at [700, 371] on img at bounding box center [708, 441] width 222 height 324
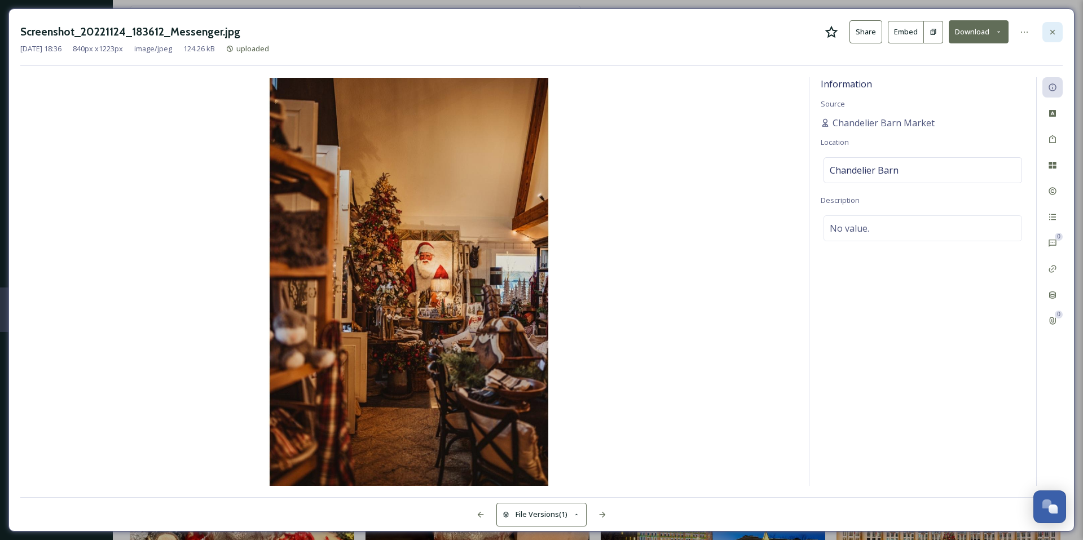
click at [1046, 30] on div at bounding box center [1052, 32] width 20 height 20
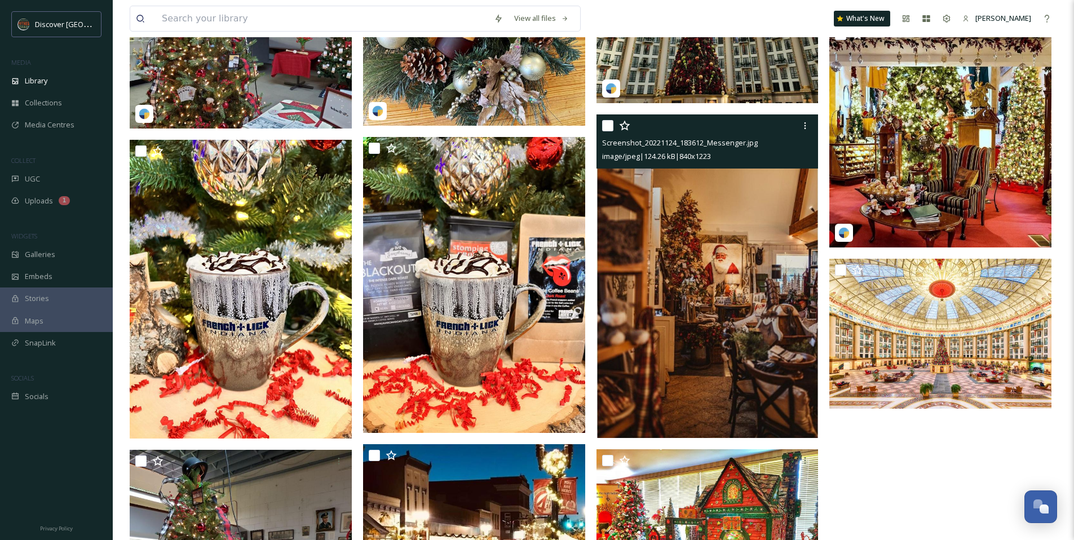
scroll to position [2324, 0]
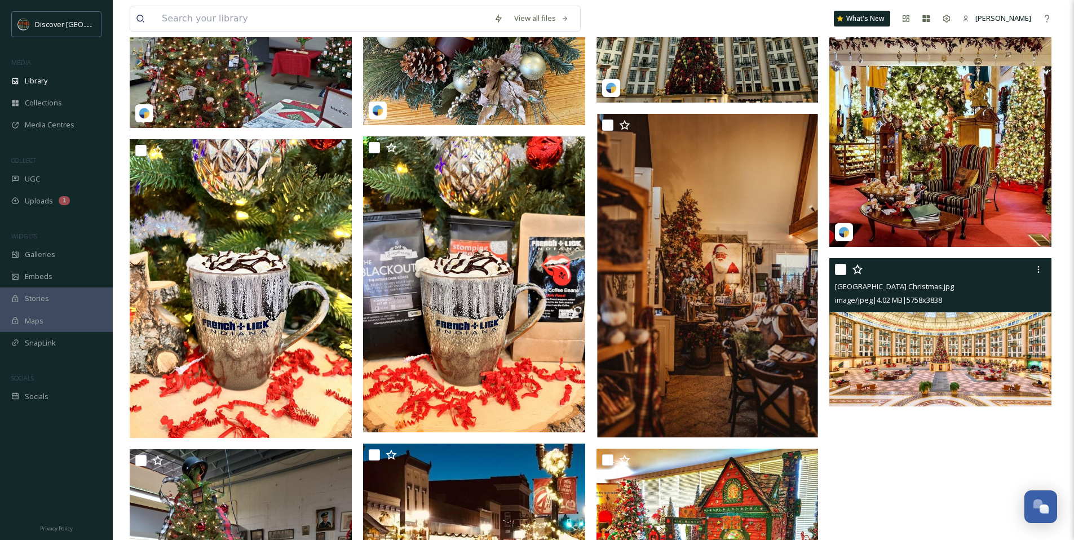
click at [940, 347] on img at bounding box center [941, 332] width 222 height 148
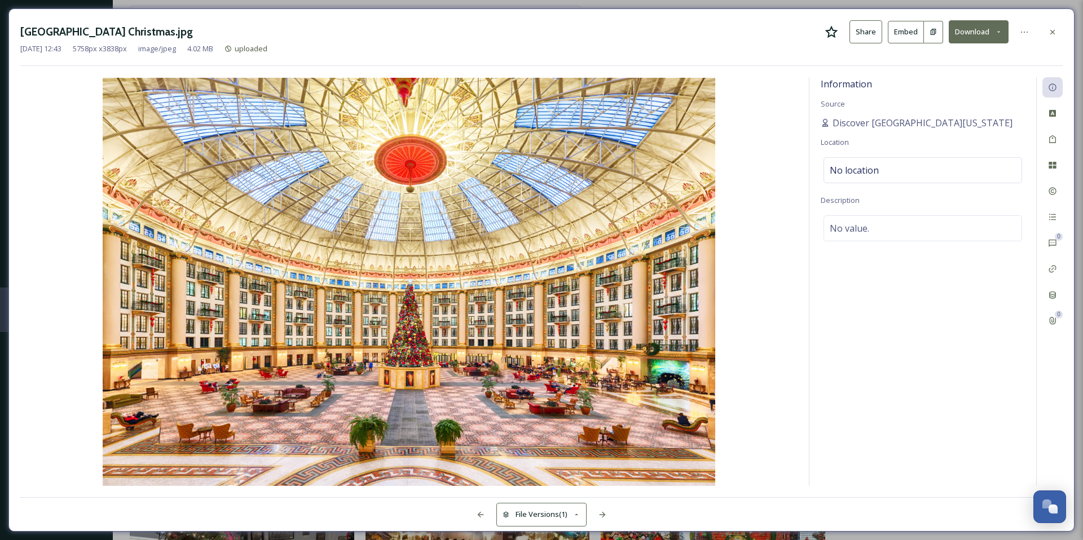
click at [833, 32] on icon at bounding box center [832, 32] width 14 height 14
click at [1059, 30] on div at bounding box center [1052, 32] width 20 height 20
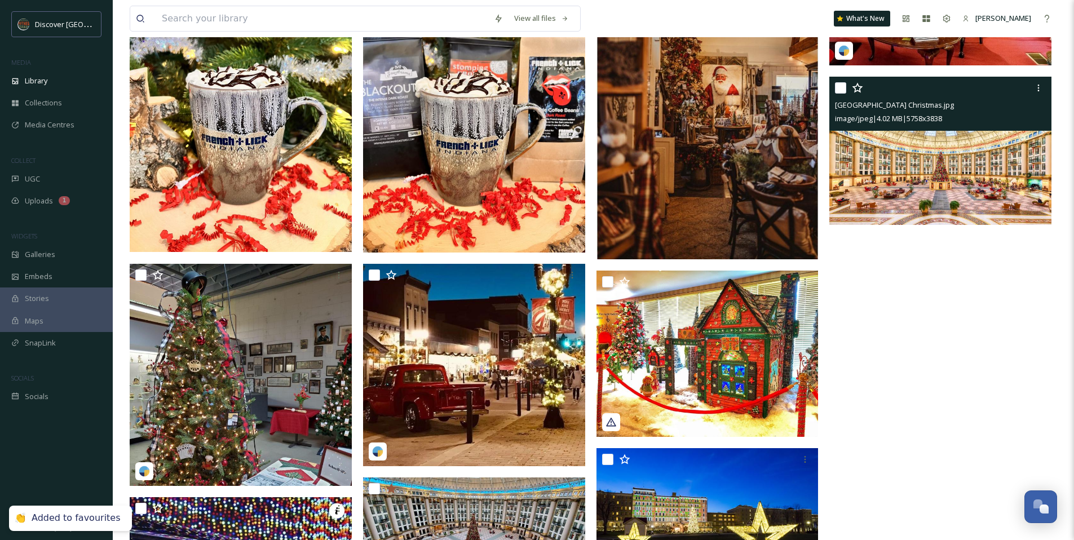
scroll to position [2505, 0]
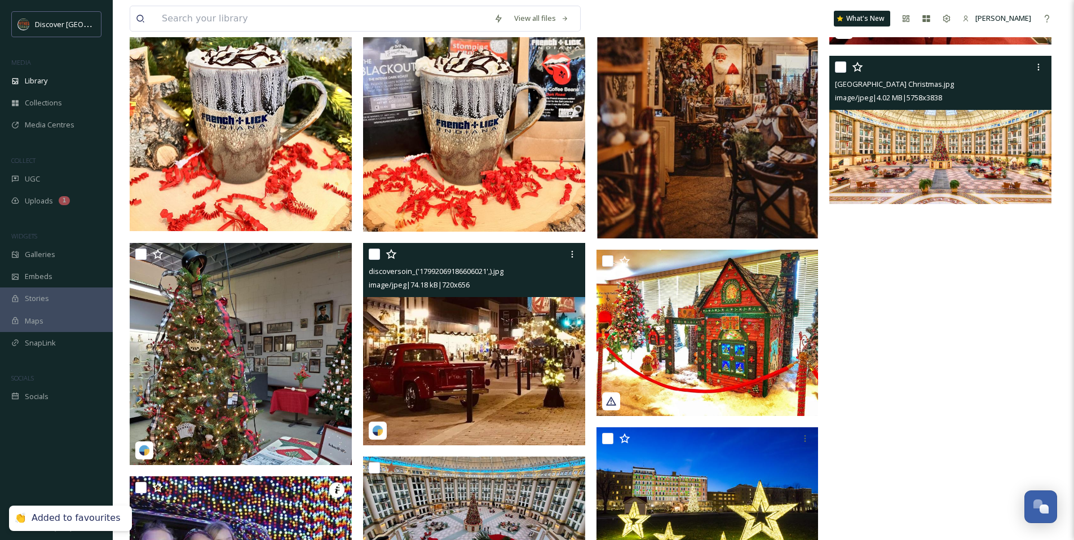
click at [525, 371] on img at bounding box center [474, 344] width 222 height 202
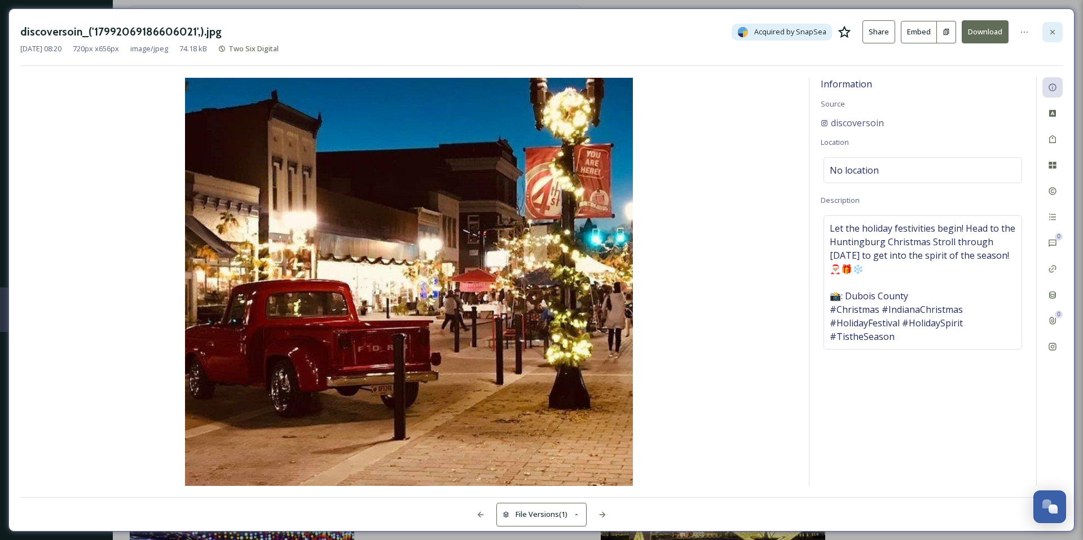
click at [1052, 30] on icon at bounding box center [1052, 32] width 9 height 9
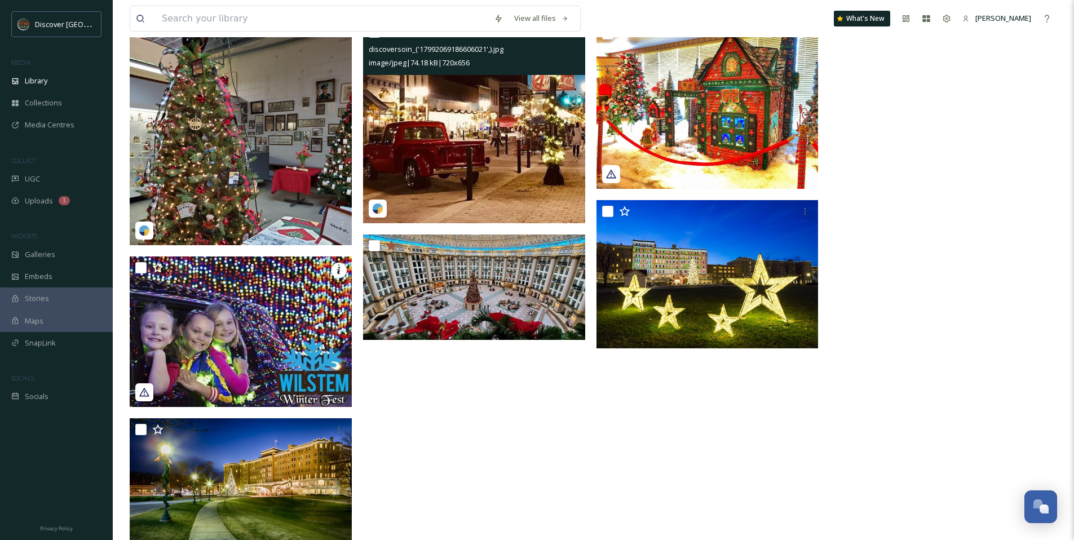
scroll to position [2750, 0]
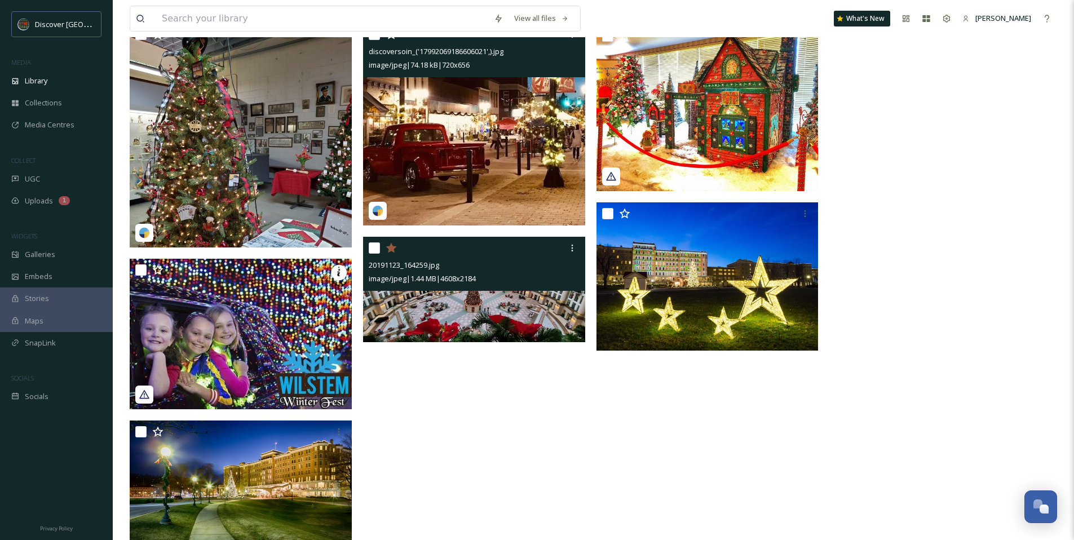
click at [540, 298] on img at bounding box center [474, 289] width 222 height 105
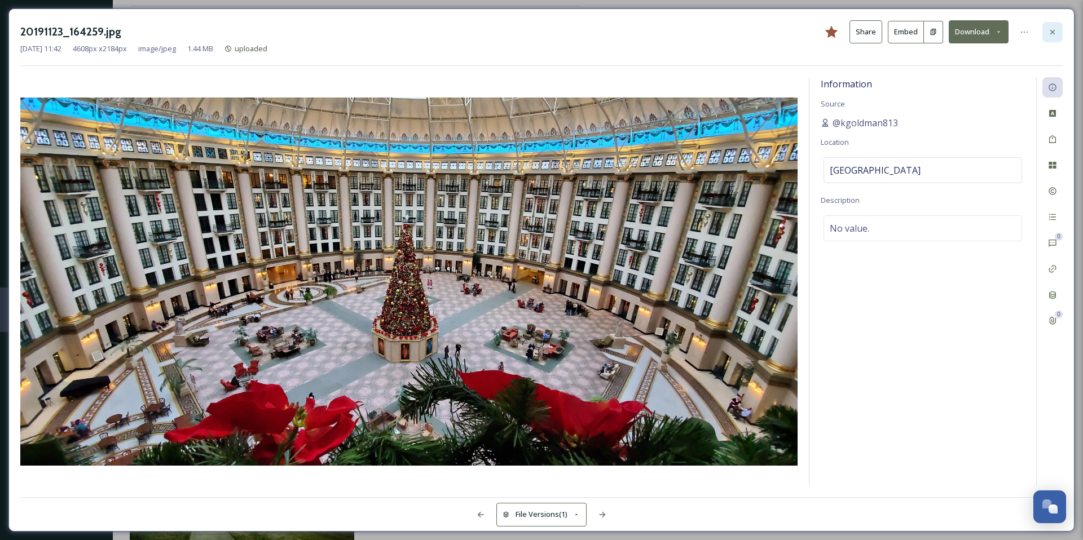
click at [1056, 29] on icon at bounding box center [1052, 32] width 9 height 9
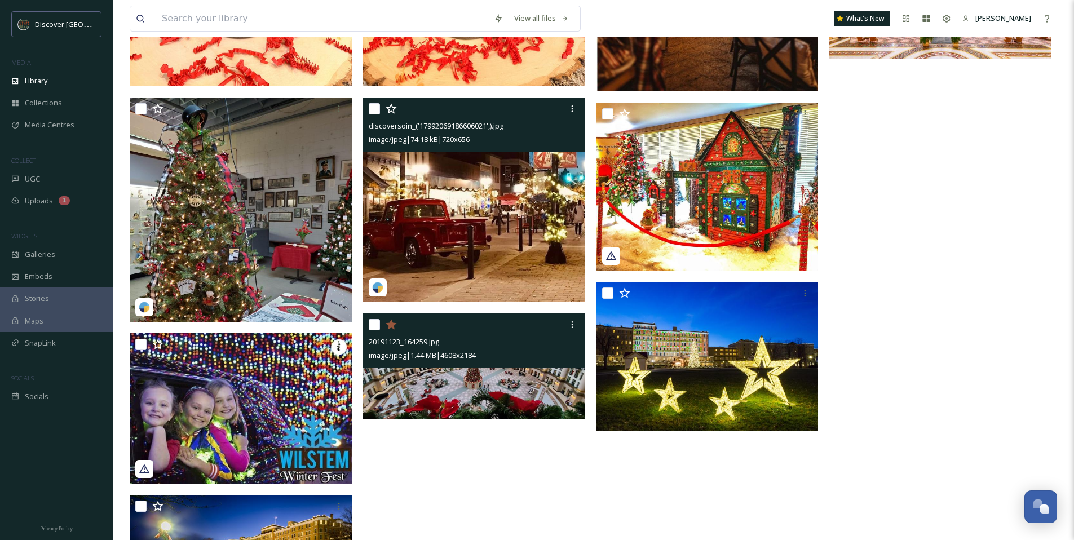
scroll to position [2659, 0]
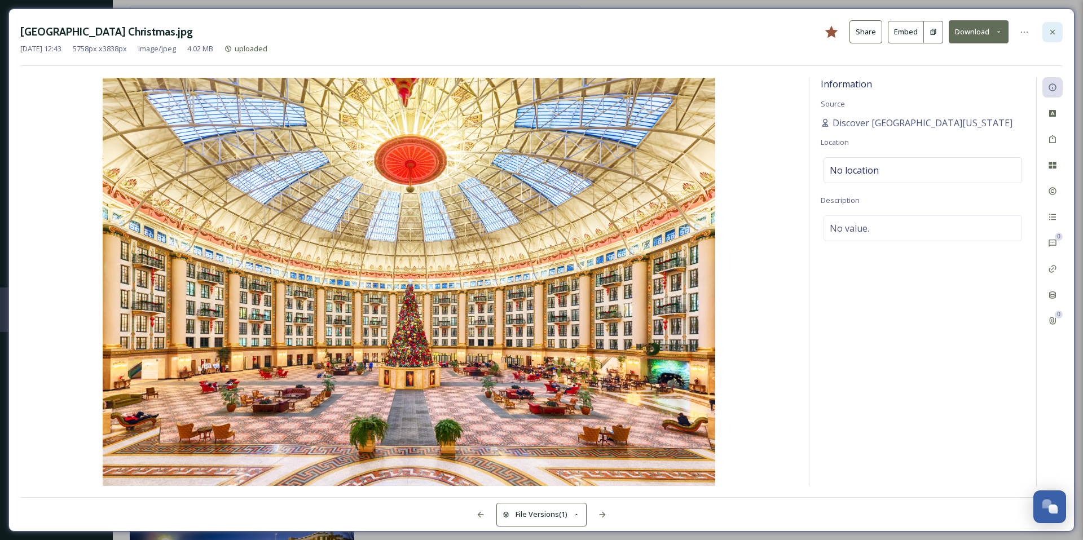
click at [1045, 28] on div at bounding box center [1052, 32] width 20 height 20
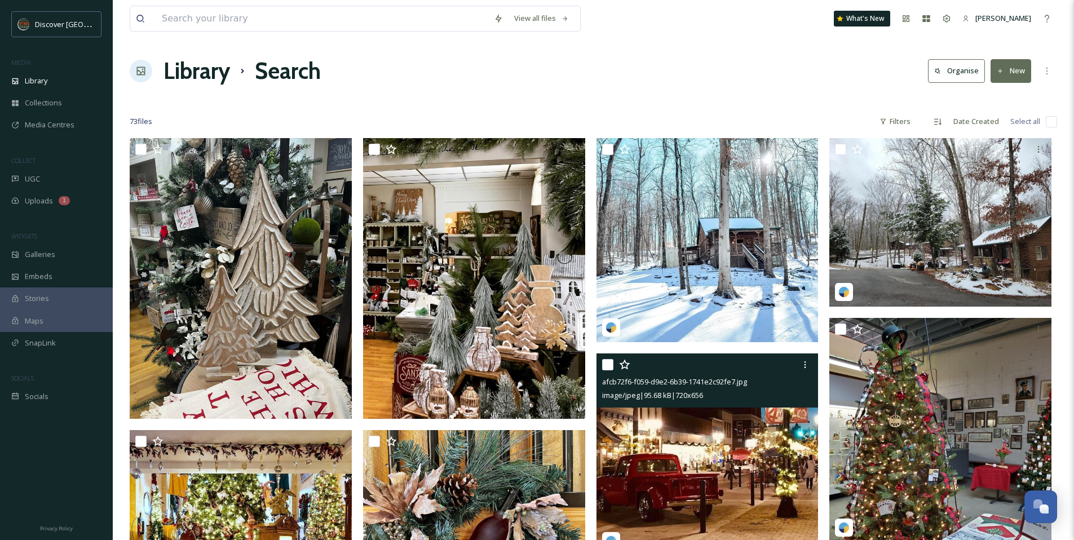
click at [758, 475] on img at bounding box center [708, 455] width 222 height 202
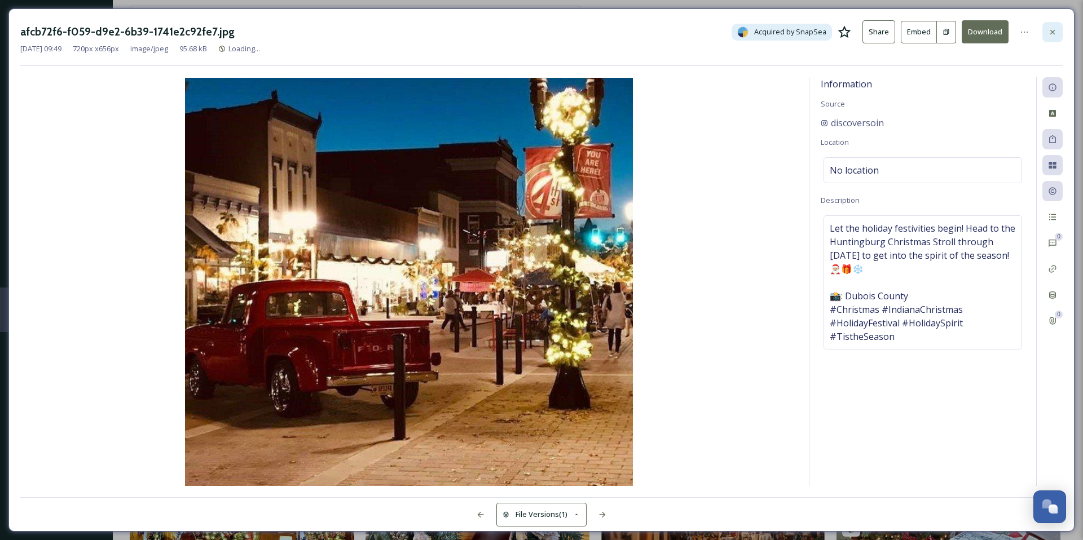
click at [1053, 28] on icon at bounding box center [1052, 32] width 9 height 9
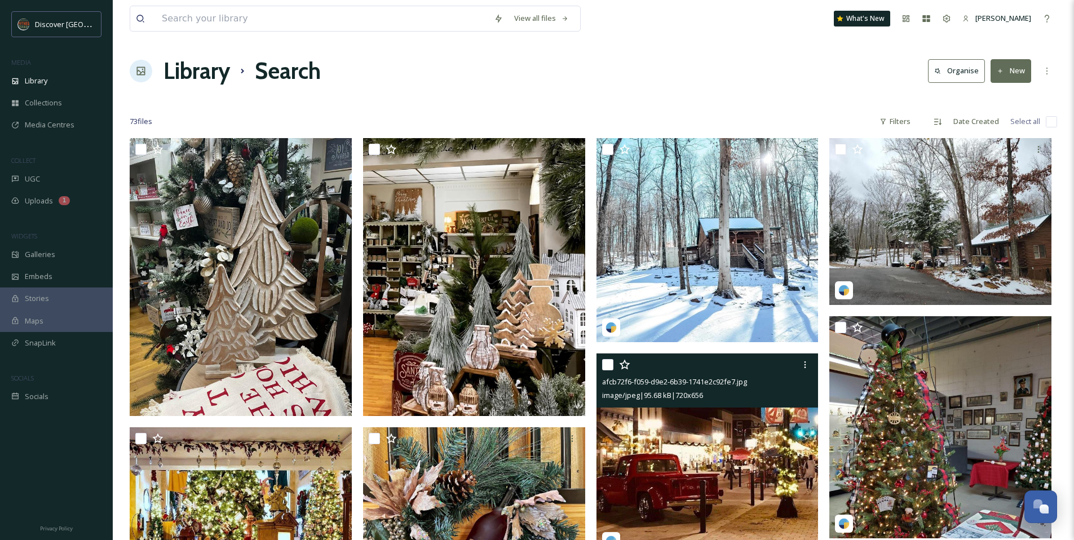
click at [517, 94] on div at bounding box center [594, 99] width 928 height 11
click at [75, 74] on div "Library" at bounding box center [56, 81] width 113 height 22
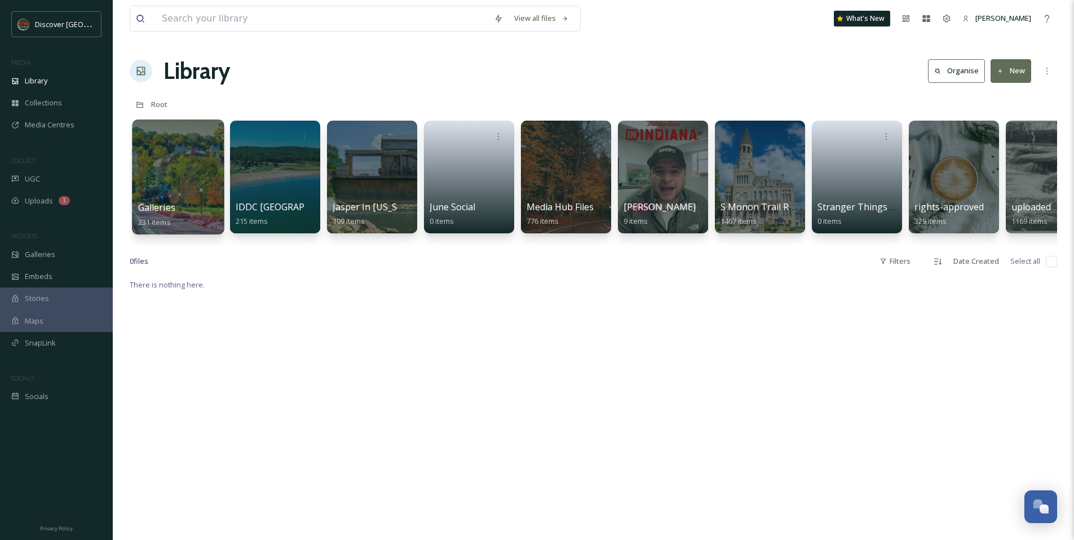
click at [200, 177] on div at bounding box center [178, 177] width 92 height 115
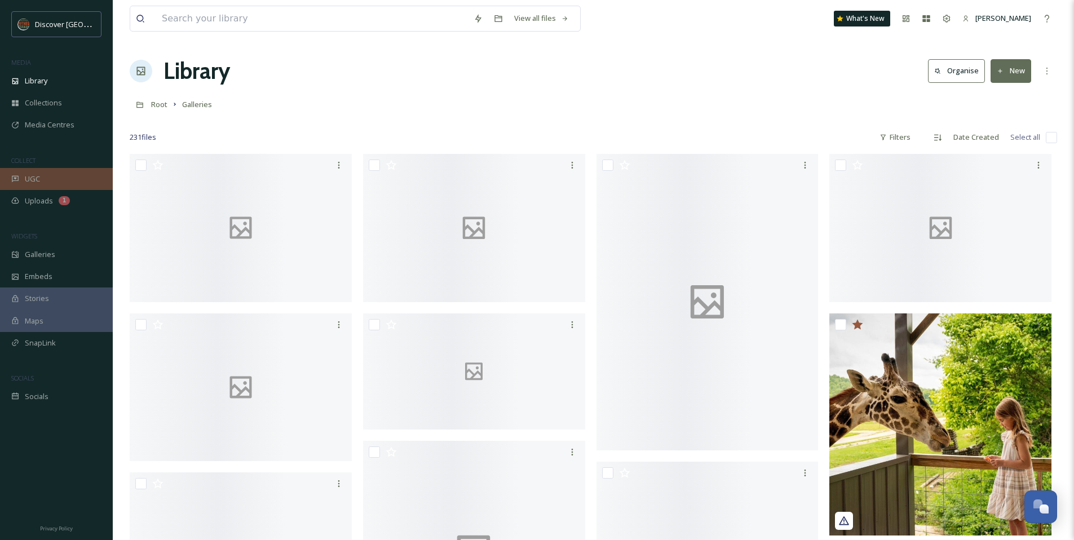
click at [58, 177] on div "UGC" at bounding box center [56, 179] width 113 height 22
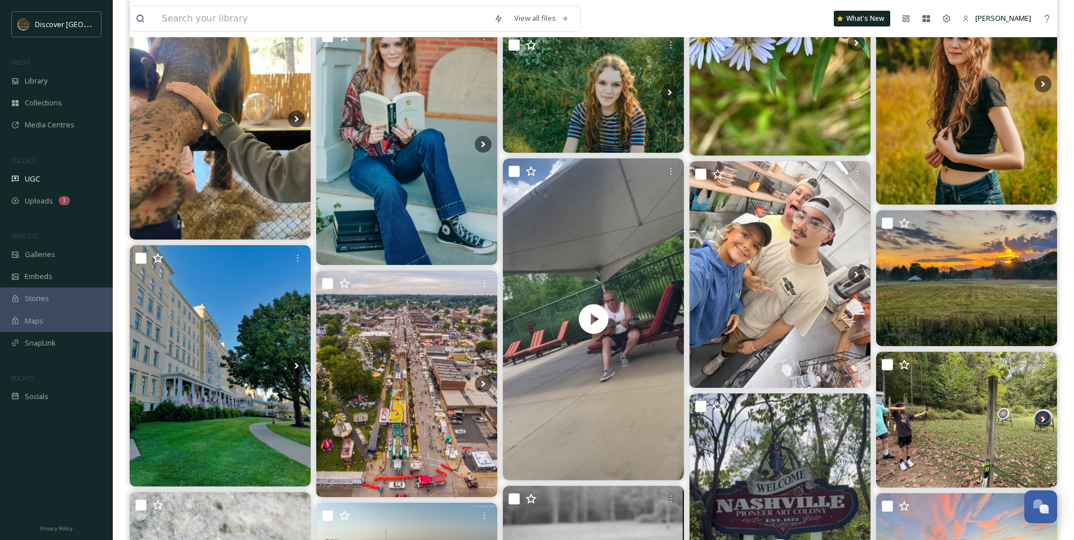
scroll to position [834, 0]
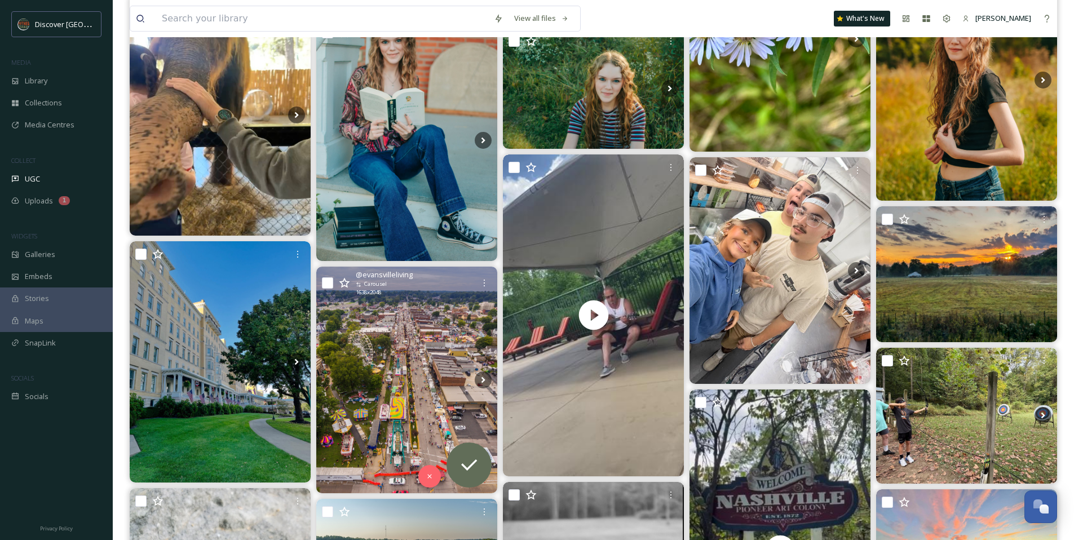
click at [425, 336] on img at bounding box center [406, 380] width 181 height 226
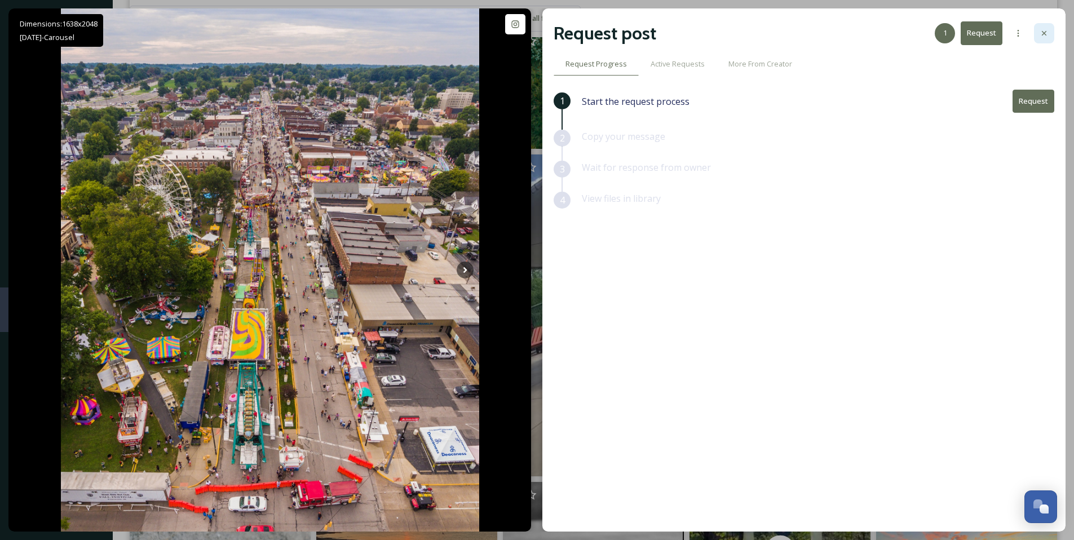
click at [1042, 29] on icon at bounding box center [1044, 33] width 9 height 9
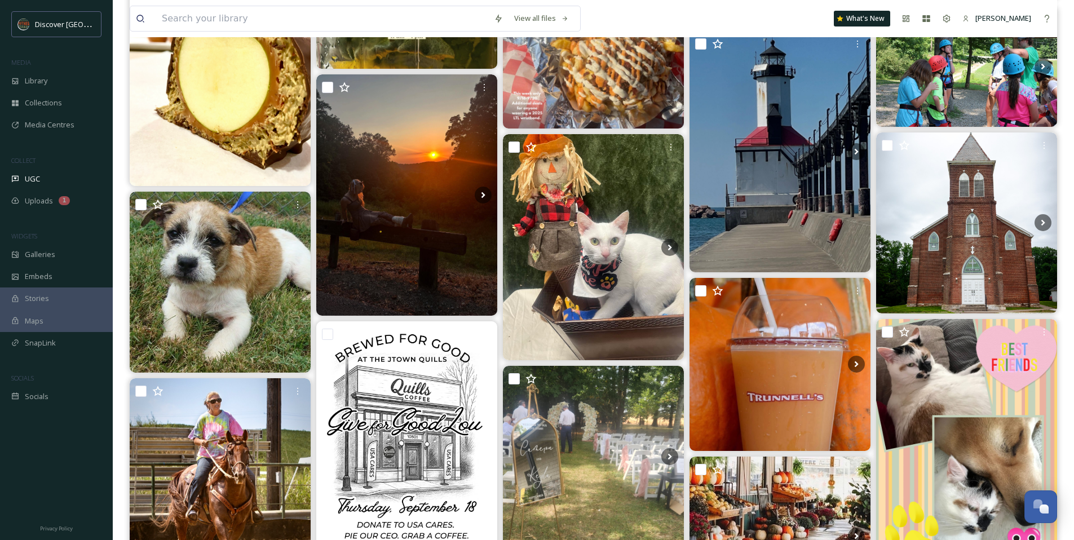
scroll to position [7494, 0]
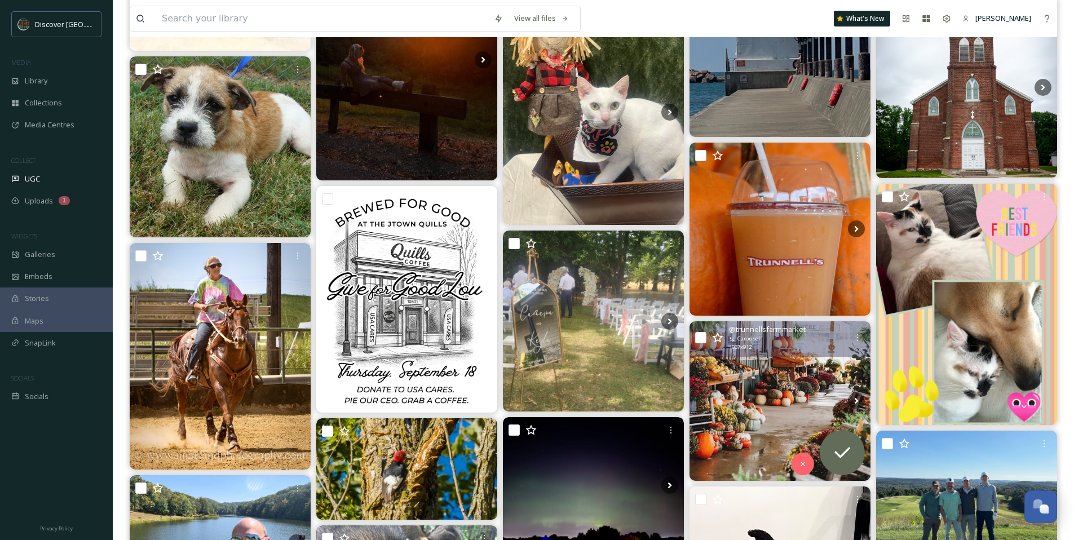
click at [739, 398] on img at bounding box center [780, 400] width 181 height 159
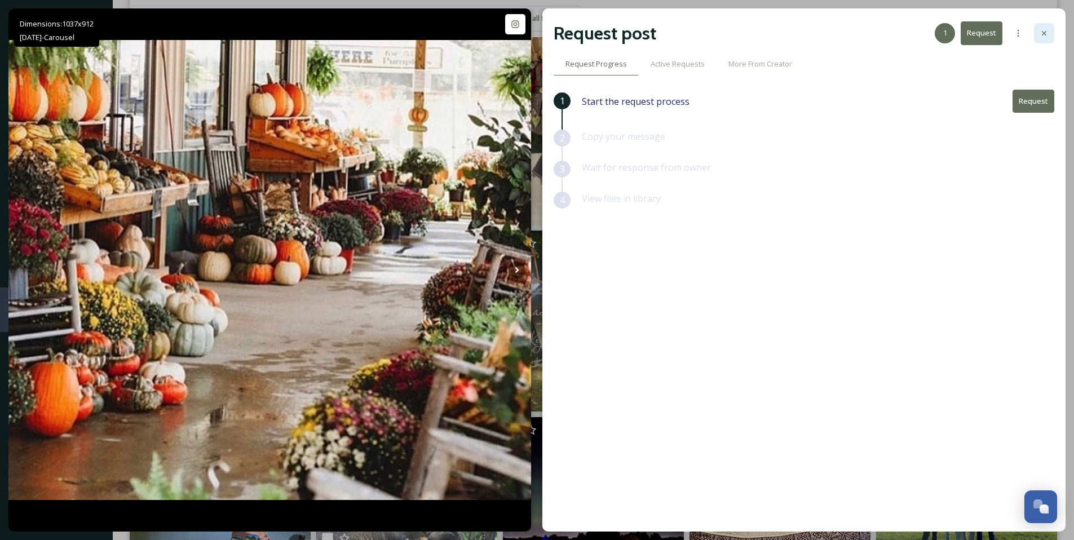
click at [1047, 36] on icon at bounding box center [1044, 33] width 9 height 9
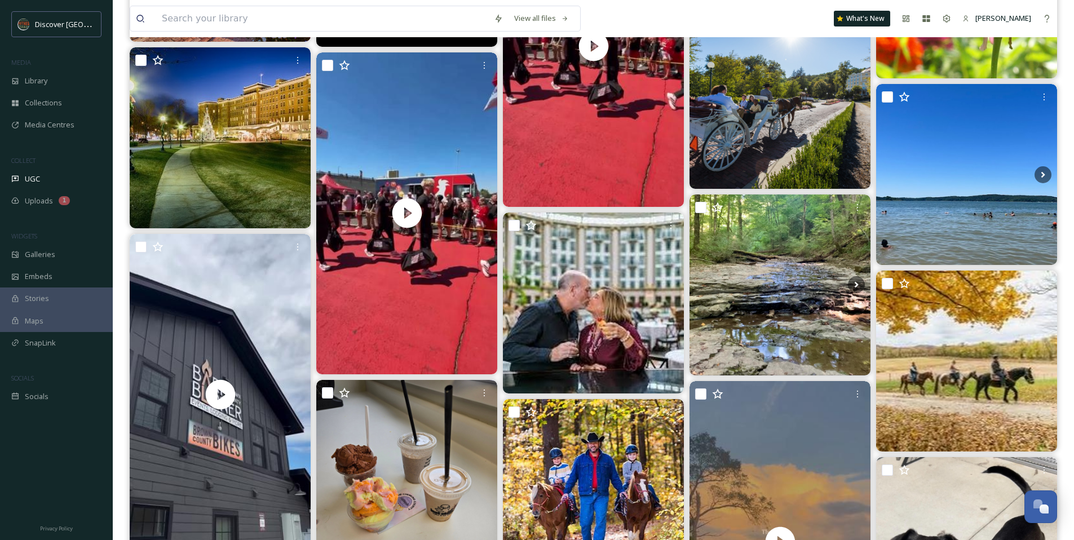
scroll to position [11383, 0]
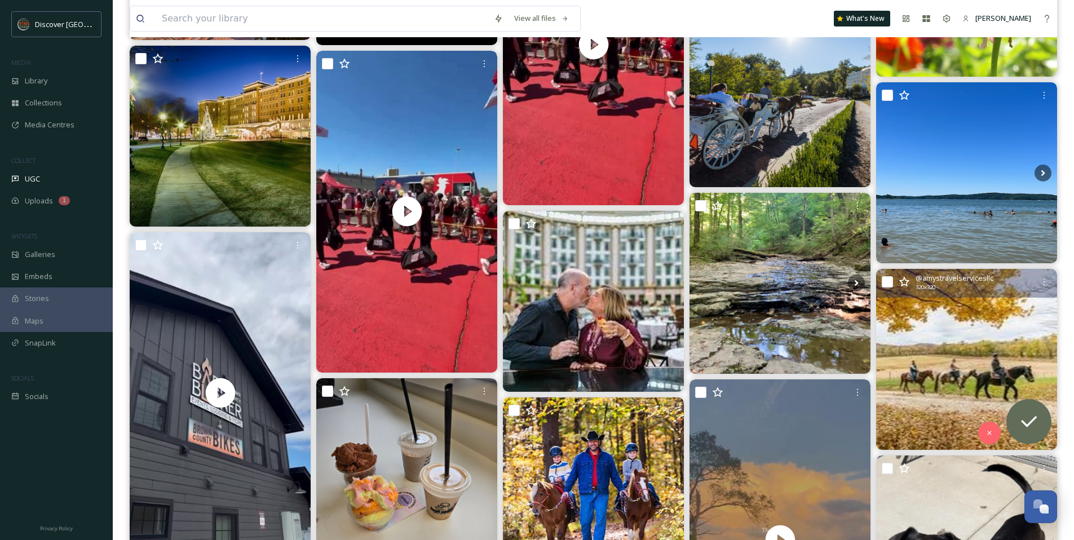
click at [906, 349] on img at bounding box center [966, 359] width 181 height 181
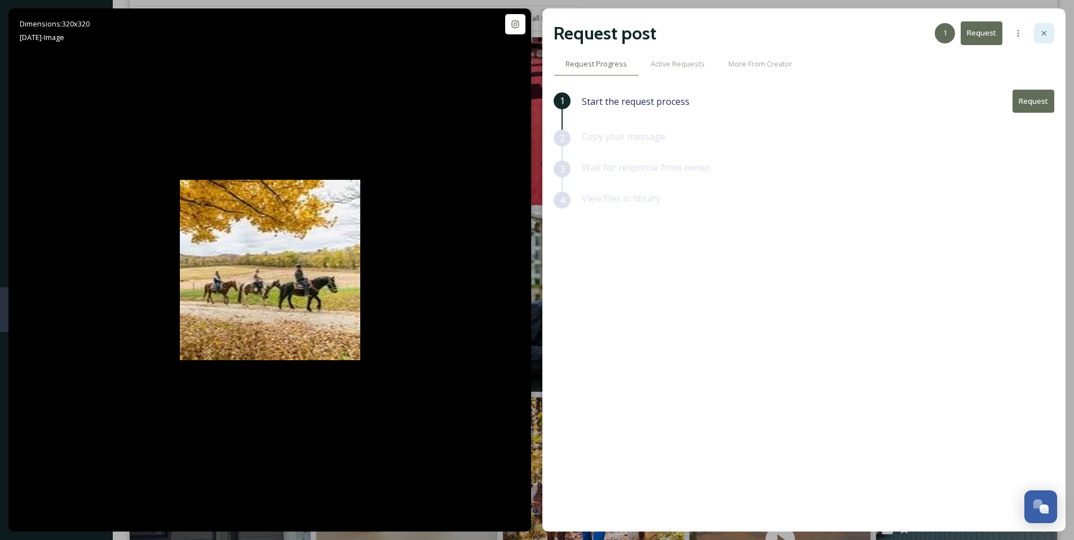
click at [1043, 34] on icon at bounding box center [1044, 33] width 9 height 9
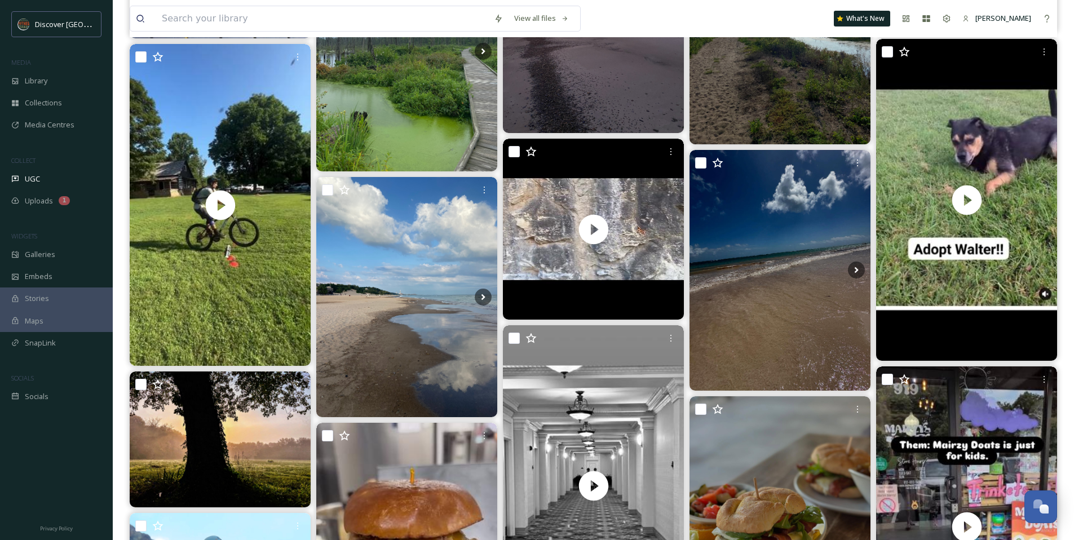
scroll to position [17511, 0]
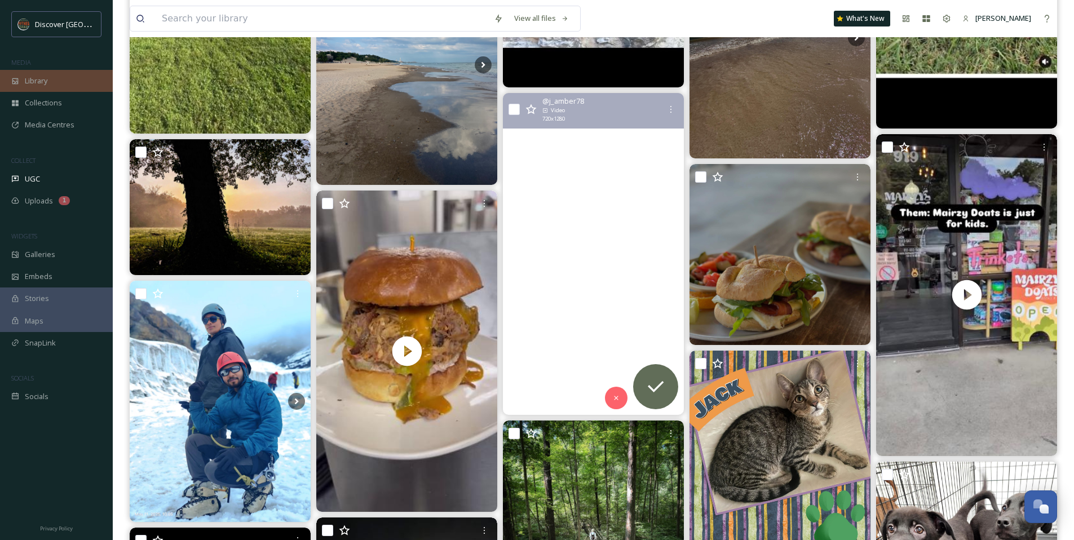
click at [49, 77] on div "Library" at bounding box center [56, 81] width 113 height 22
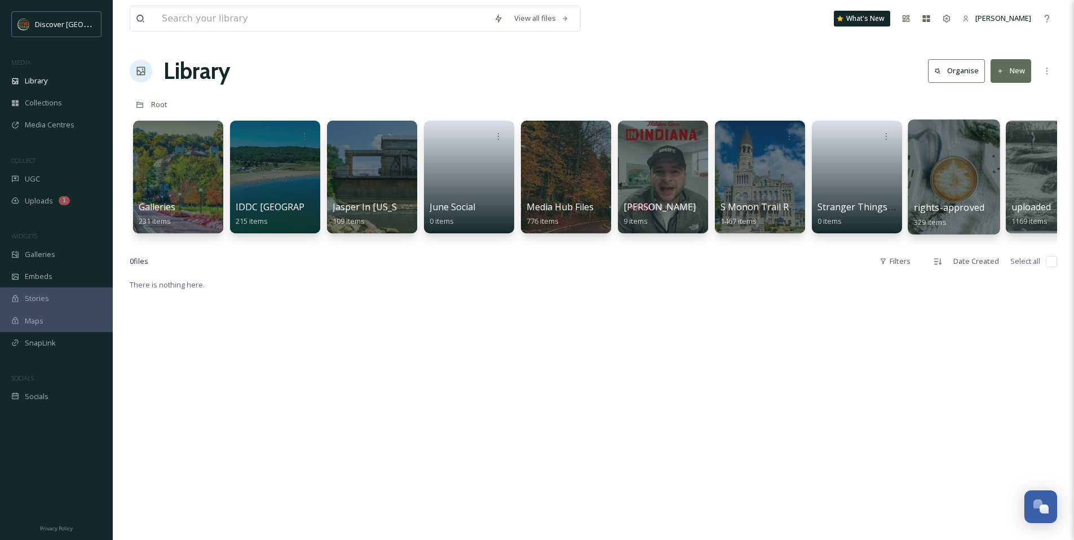
click at [939, 194] on div at bounding box center [954, 177] width 92 height 115
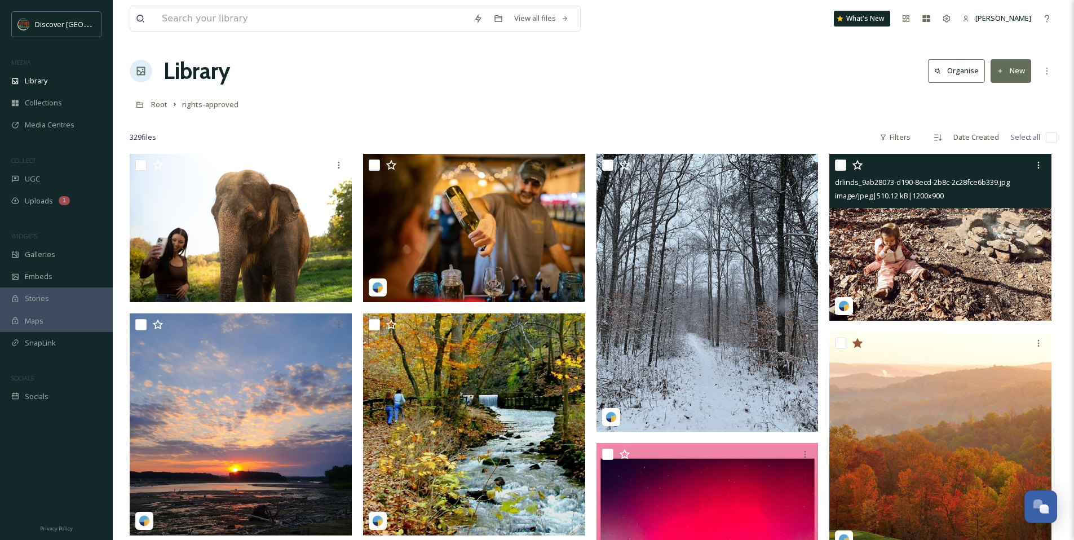
click at [915, 237] on img at bounding box center [941, 237] width 222 height 167
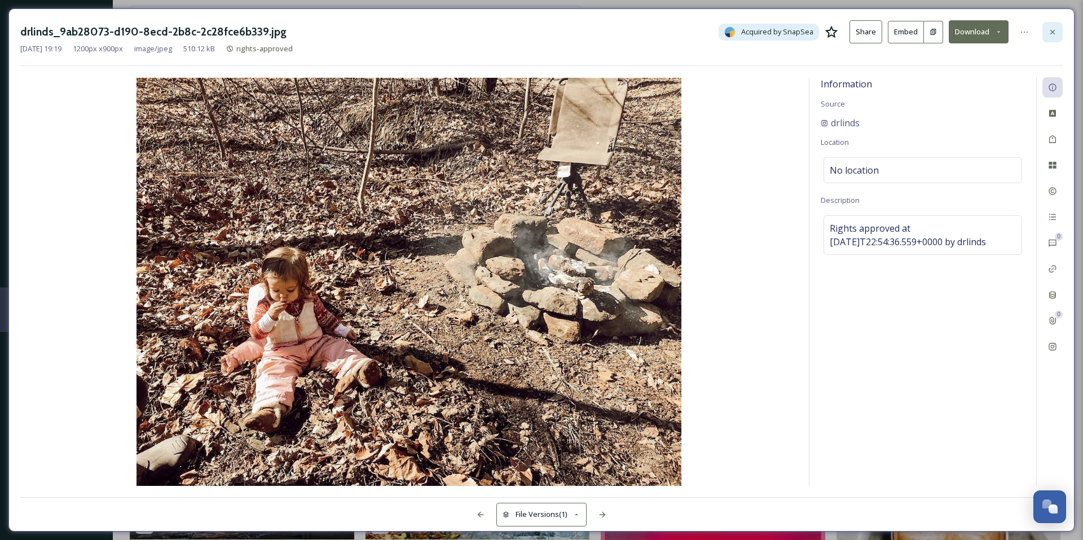
click at [1047, 36] on div at bounding box center [1052, 32] width 20 height 20
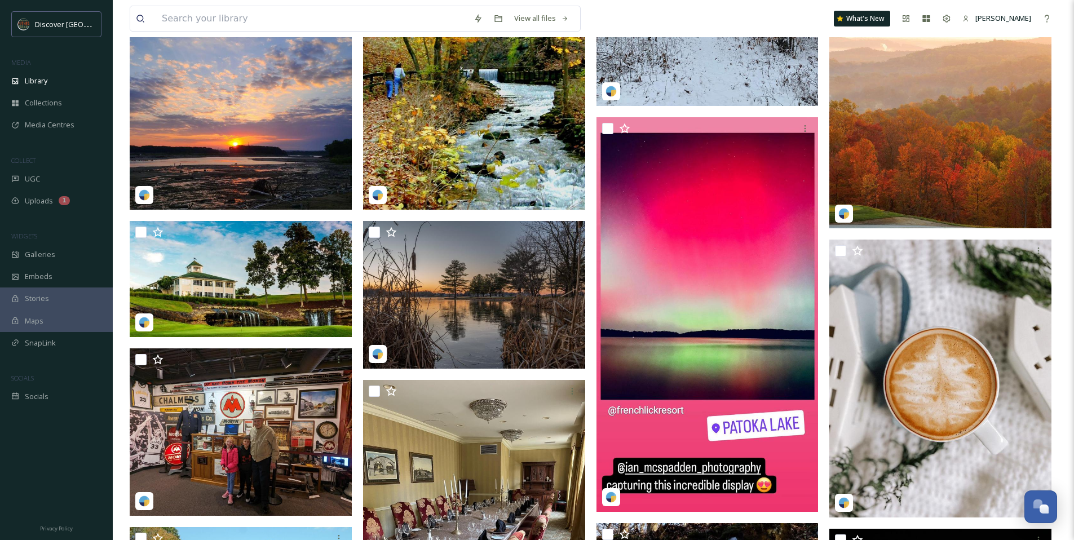
scroll to position [327, 0]
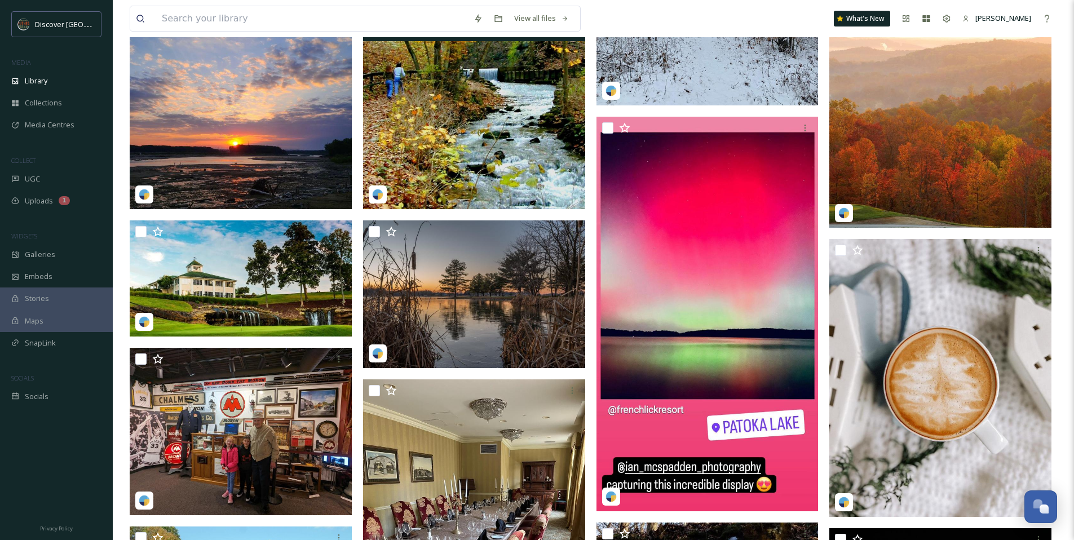
click at [486, 177] on img at bounding box center [474, 98] width 222 height 222
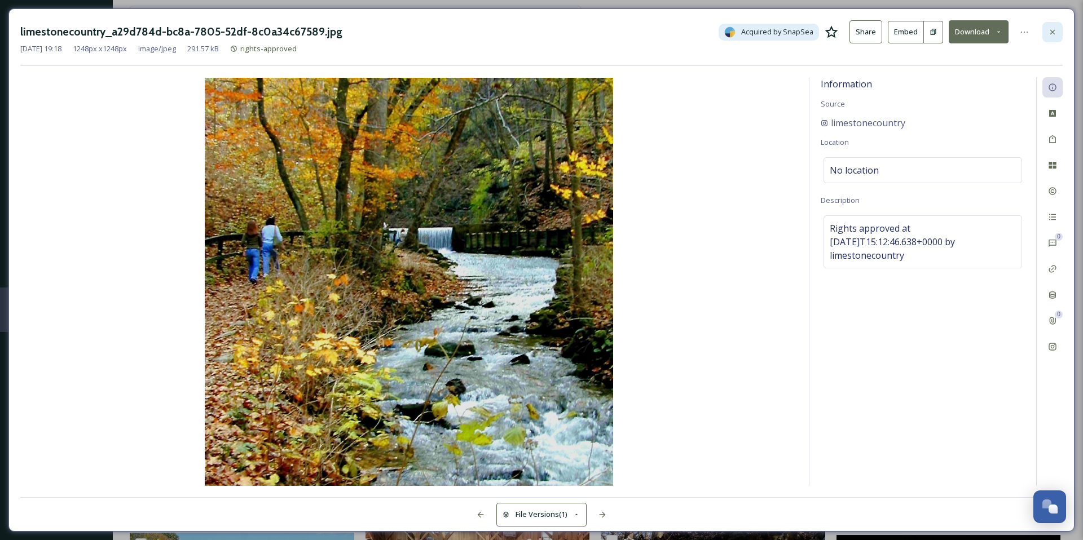
click at [1051, 39] on div at bounding box center [1052, 32] width 20 height 20
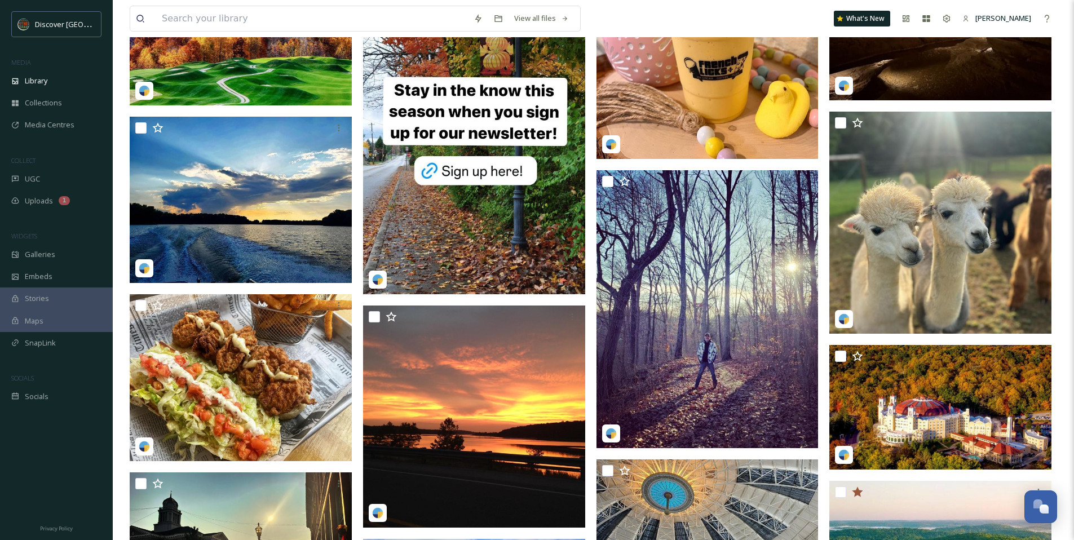
scroll to position [1660, 0]
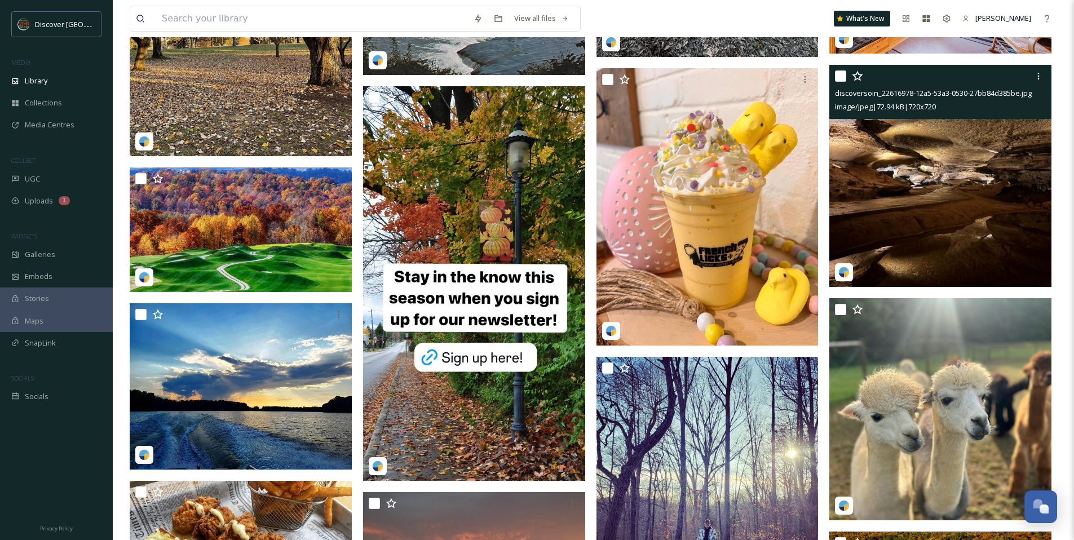
click at [1032, 157] on img at bounding box center [941, 176] width 222 height 222
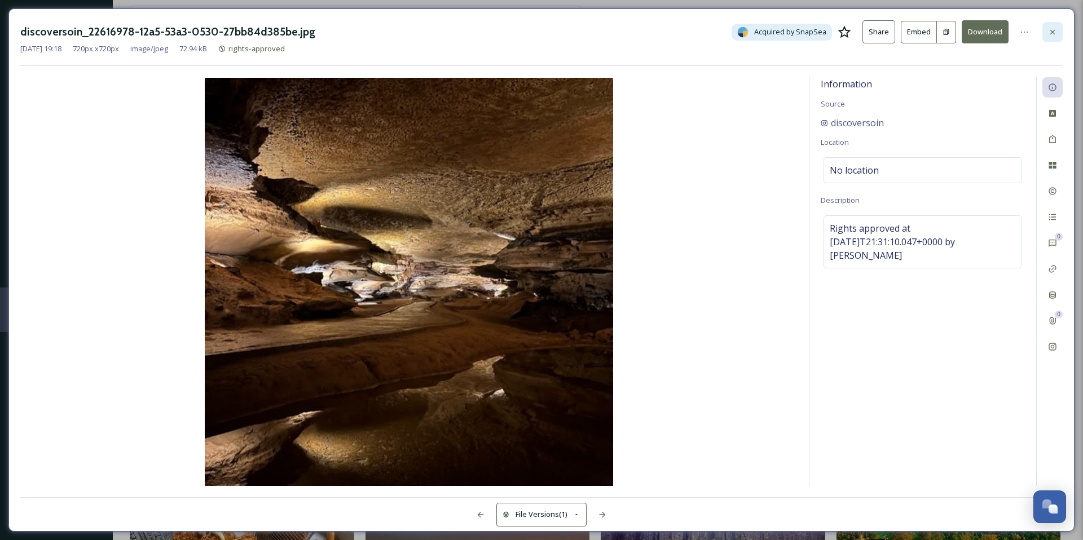
click at [1055, 33] on icon at bounding box center [1052, 32] width 9 height 9
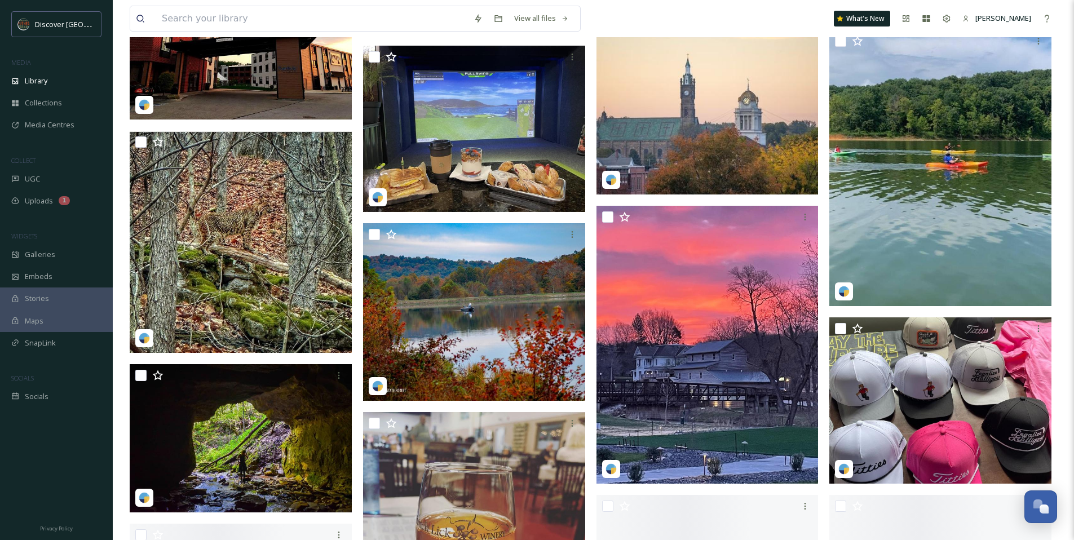
scroll to position [3572, 0]
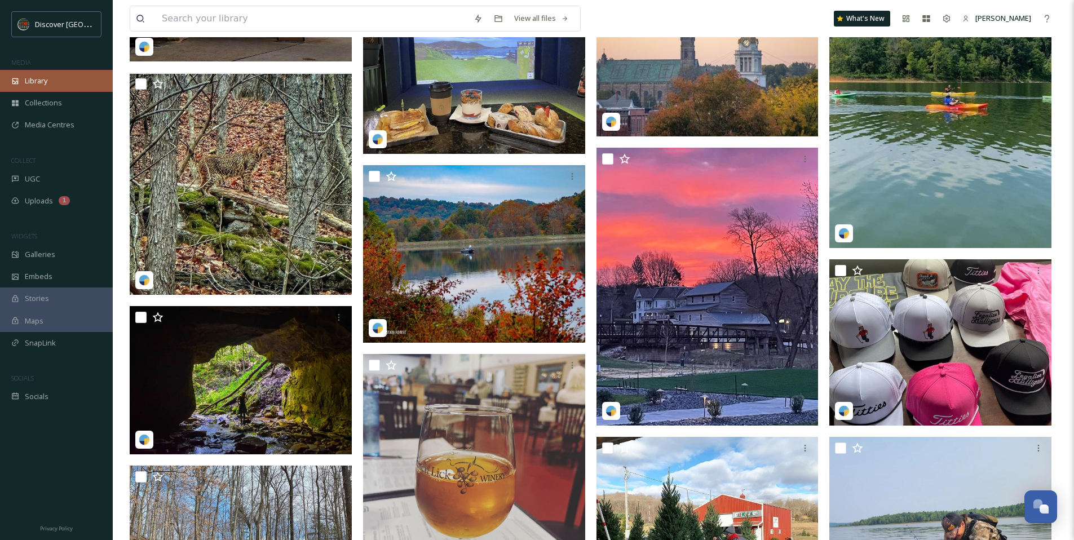
click at [35, 78] on span "Library" at bounding box center [36, 81] width 23 height 11
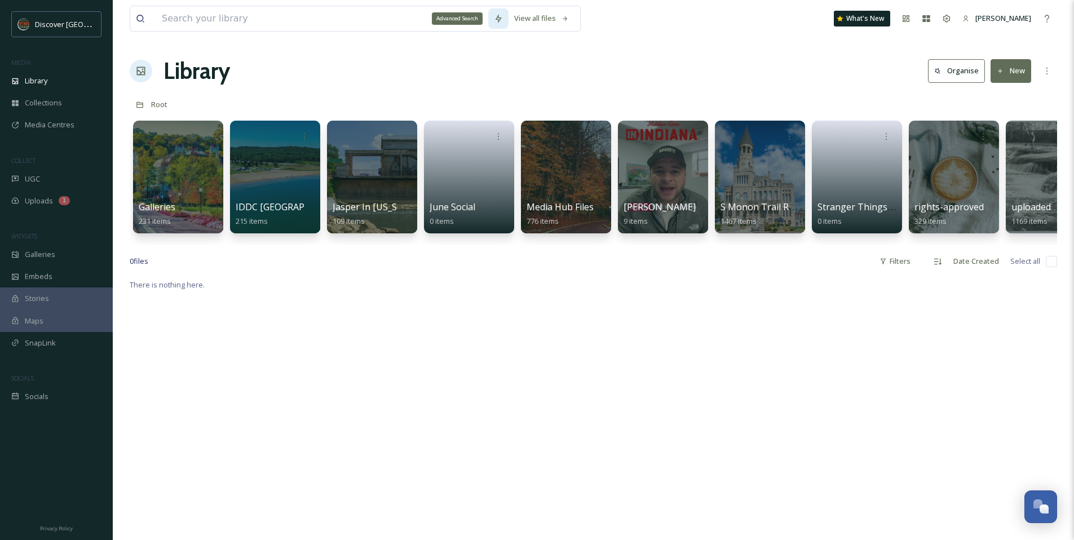
click at [496, 16] on icon at bounding box center [498, 18] width 9 height 9
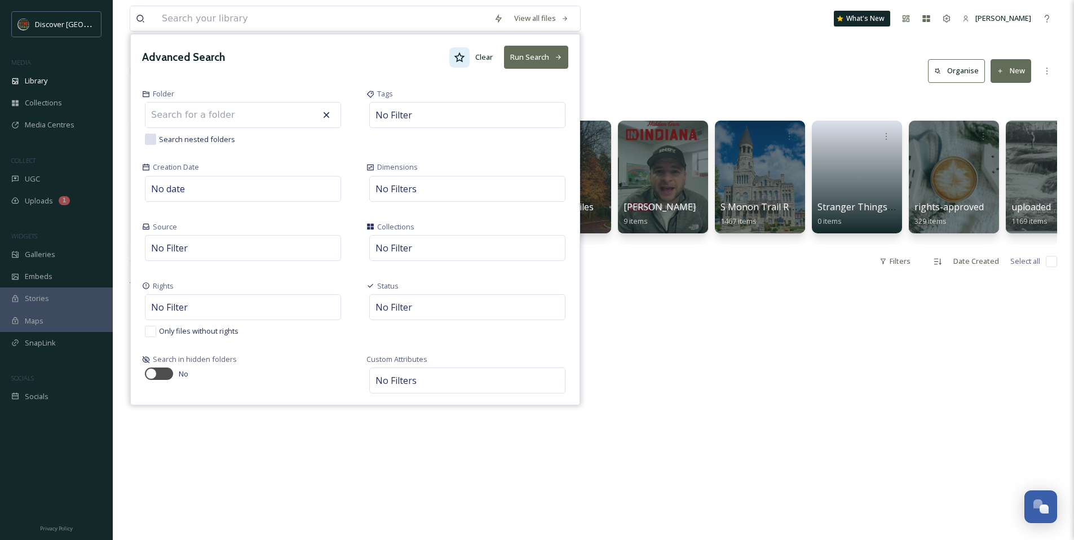
click at [457, 59] on icon at bounding box center [460, 57] width 11 height 10
click at [546, 61] on button "Run Search" at bounding box center [536, 57] width 64 height 23
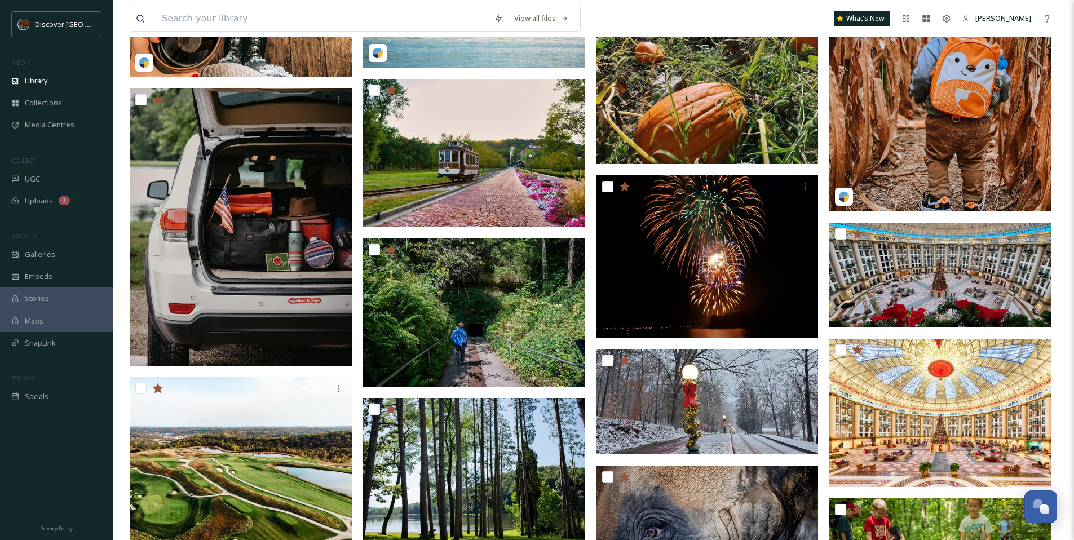
scroll to position [3508, 0]
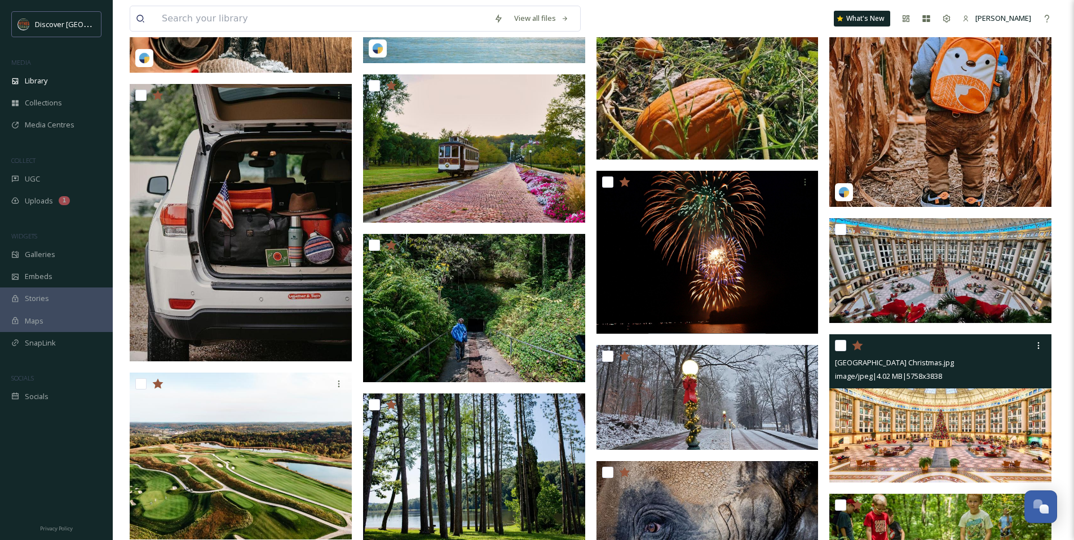
click at [891, 409] on img at bounding box center [941, 408] width 222 height 148
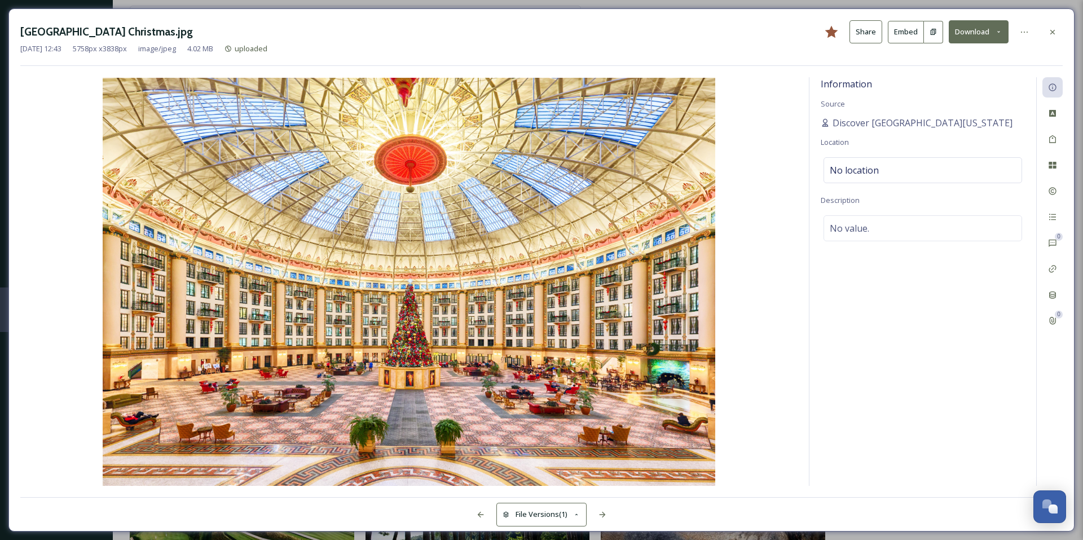
click at [1039, 30] on div "West Baden Springs Hotel Christmas.jpg Share Embed Download" at bounding box center [541, 31] width 1042 height 23
click at [1068, 32] on div "West Baden Springs Hotel Christmas.jpg Share Embed Download Dec 21 2017 12:43 5…" at bounding box center [541, 269] width 1066 height 523
click at [1059, 32] on div at bounding box center [1052, 32] width 20 height 20
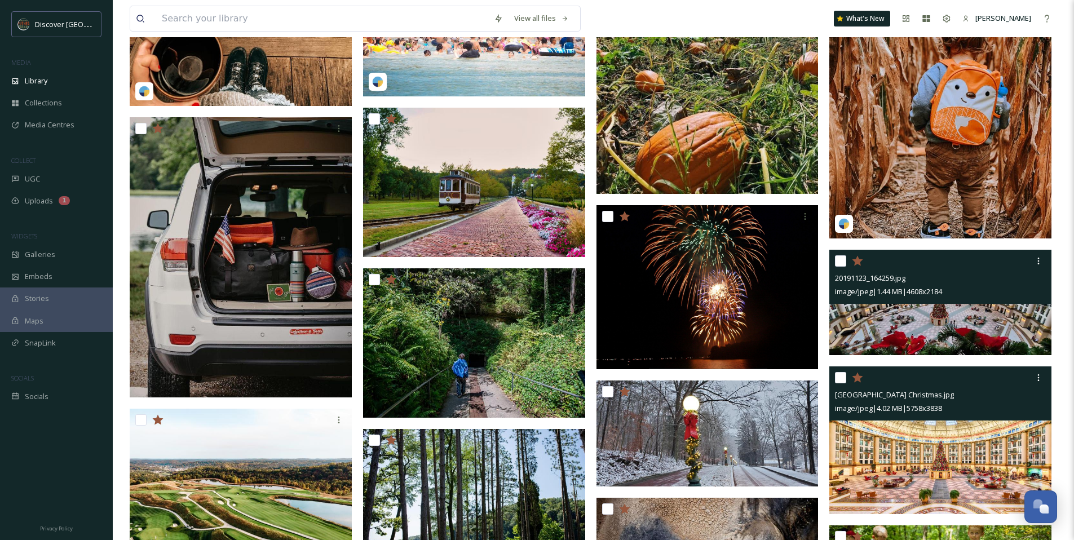
click at [997, 314] on img at bounding box center [941, 302] width 222 height 105
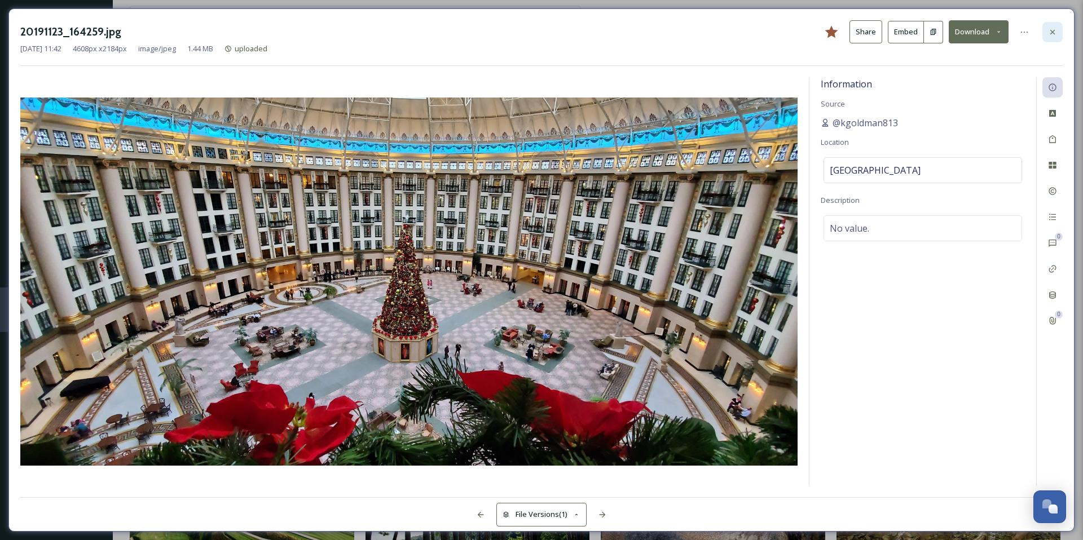
click at [1054, 32] on icon at bounding box center [1052, 32] width 9 height 9
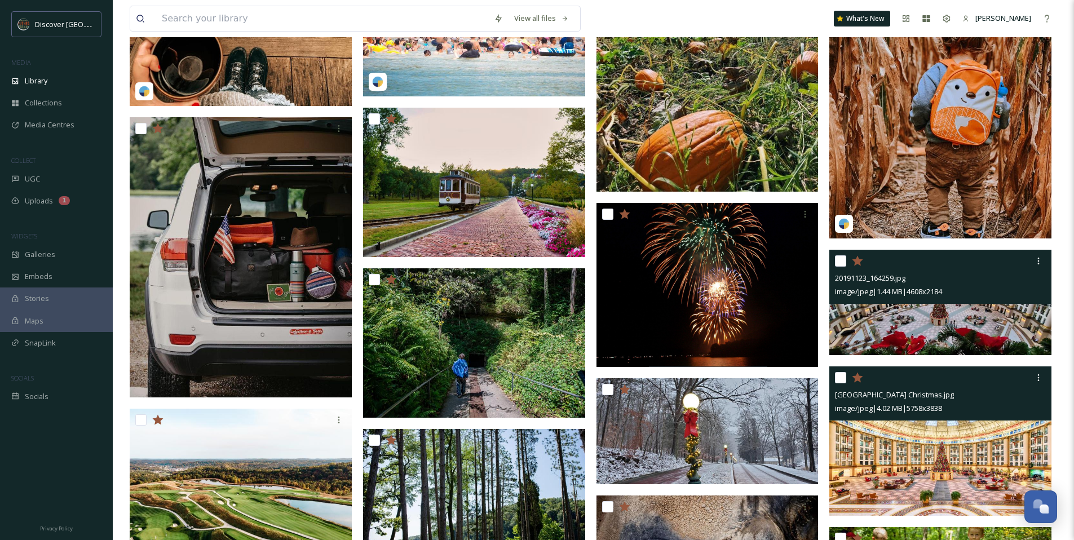
click at [942, 327] on img at bounding box center [941, 302] width 222 height 105
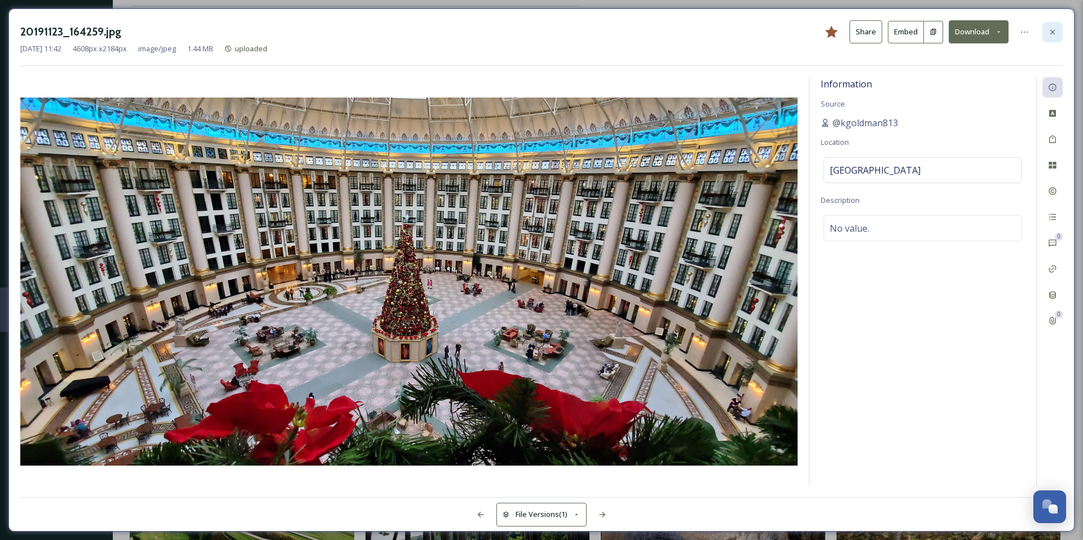
click at [1050, 33] on icon at bounding box center [1052, 32] width 9 height 9
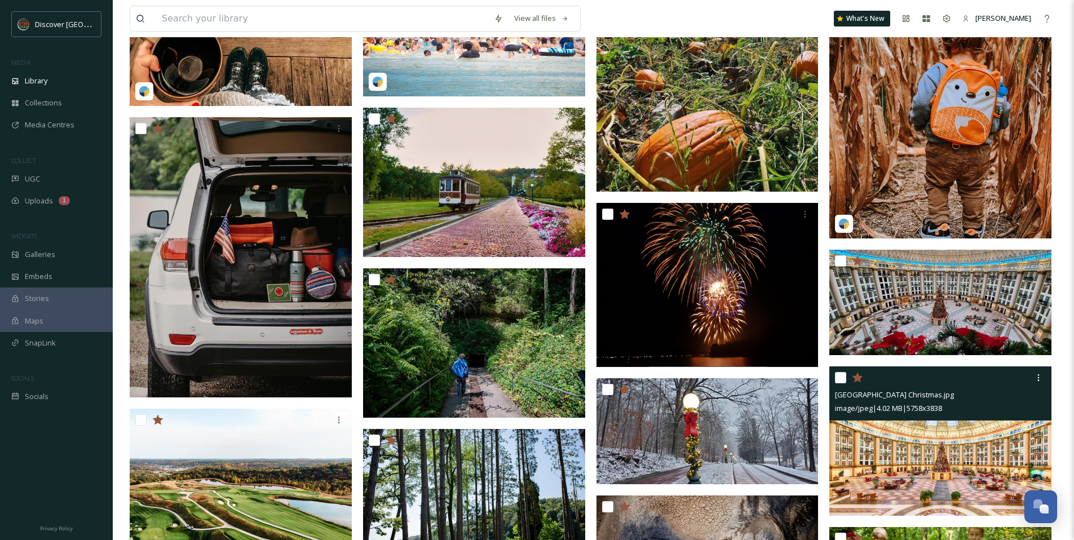
click at [952, 460] on img at bounding box center [942, 441] width 224 height 150
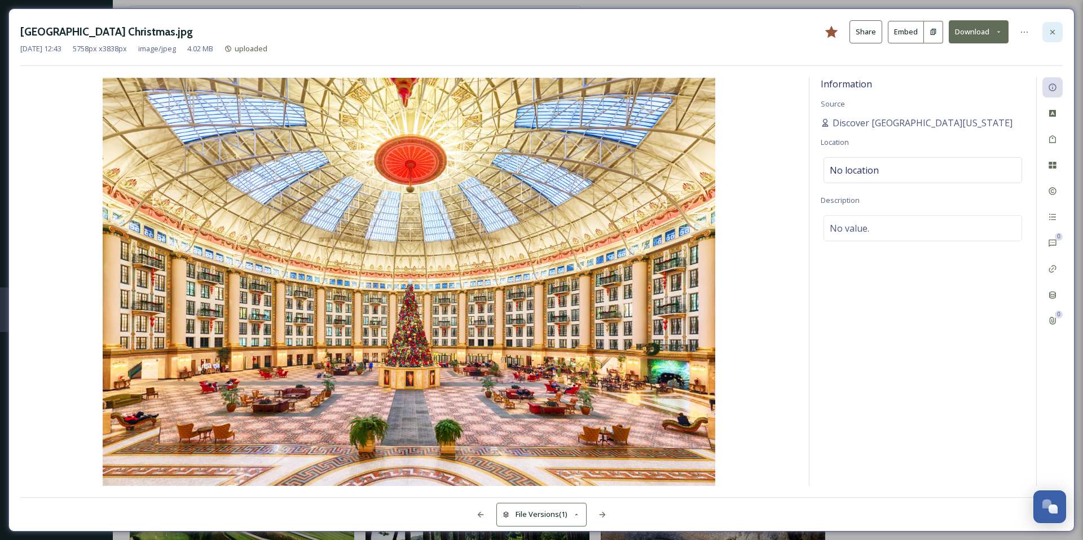
click at [1051, 36] on icon at bounding box center [1052, 32] width 9 height 9
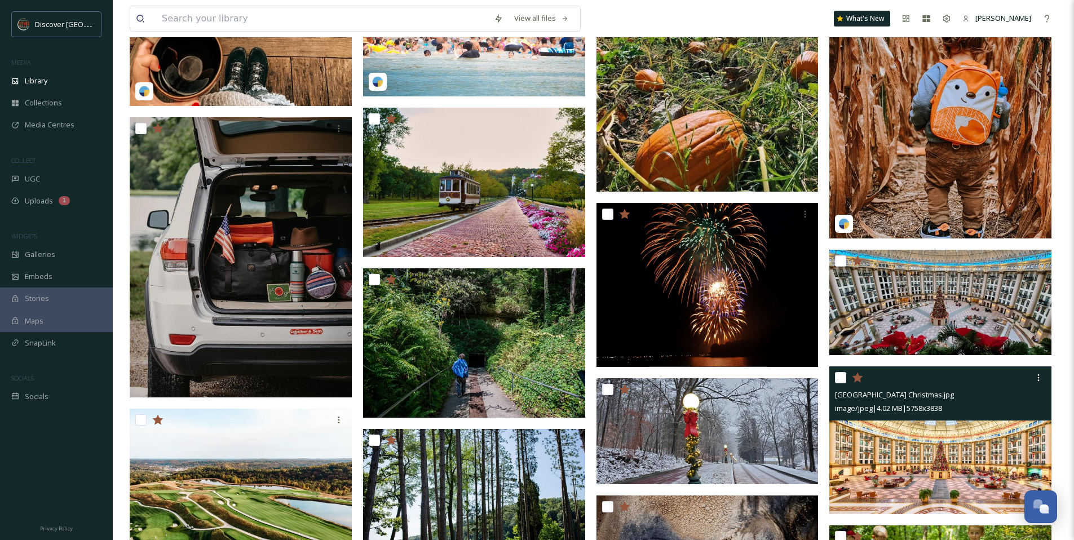
click at [915, 452] on img at bounding box center [941, 440] width 222 height 148
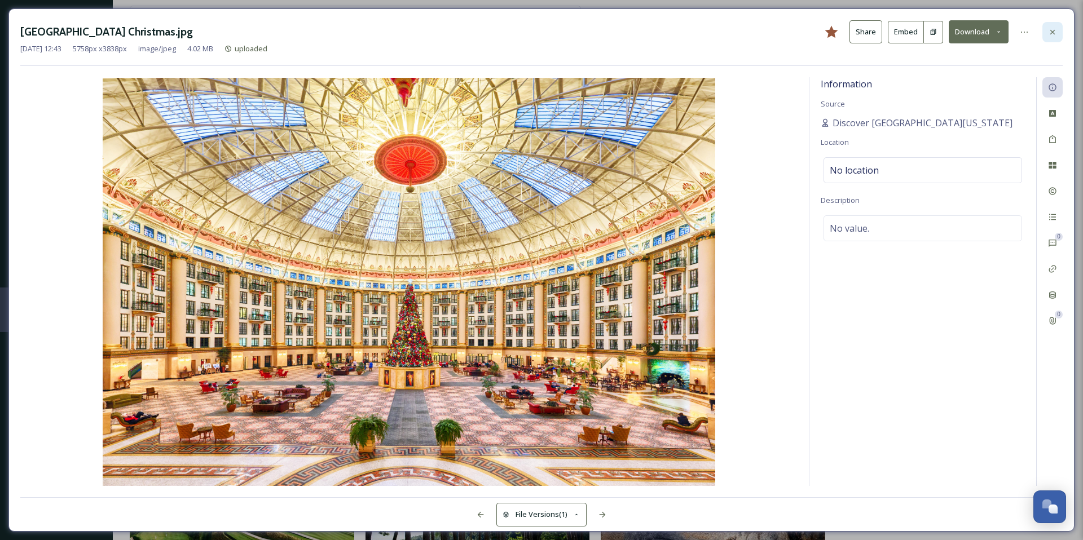
click at [1060, 36] on div at bounding box center [1052, 32] width 20 height 20
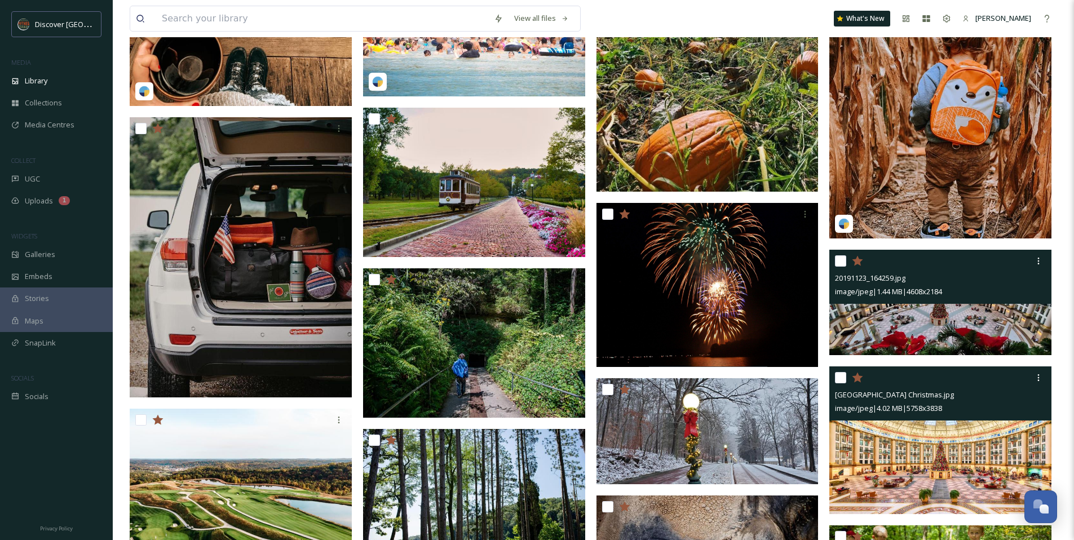
click at [988, 293] on div "image/jpeg | 1.44 MB | 4608 x 2184" at bounding box center [942, 292] width 214 height 14
click at [981, 316] on img at bounding box center [941, 302] width 222 height 105
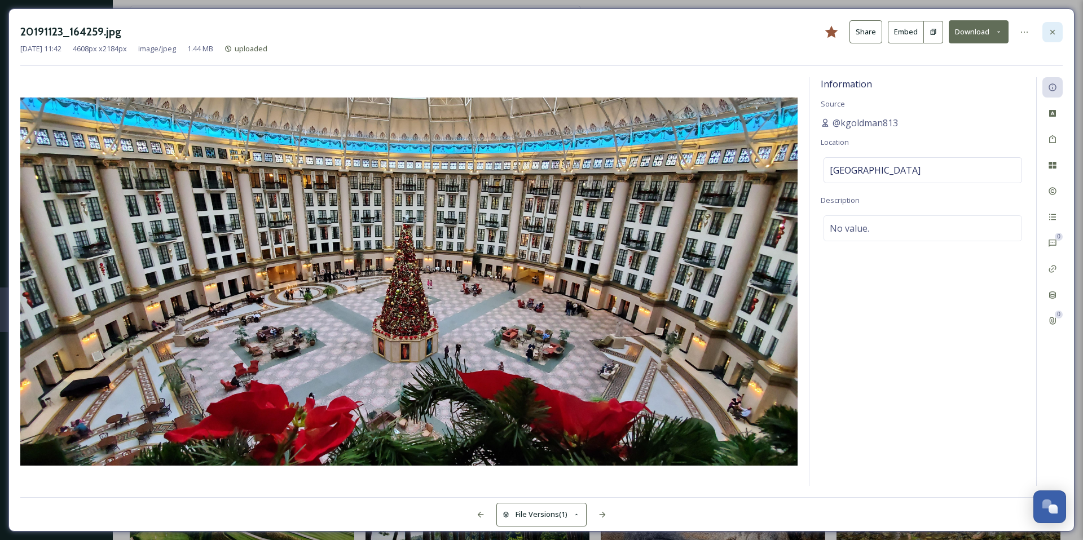
click at [1057, 33] on div at bounding box center [1052, 32] width 20 height 20
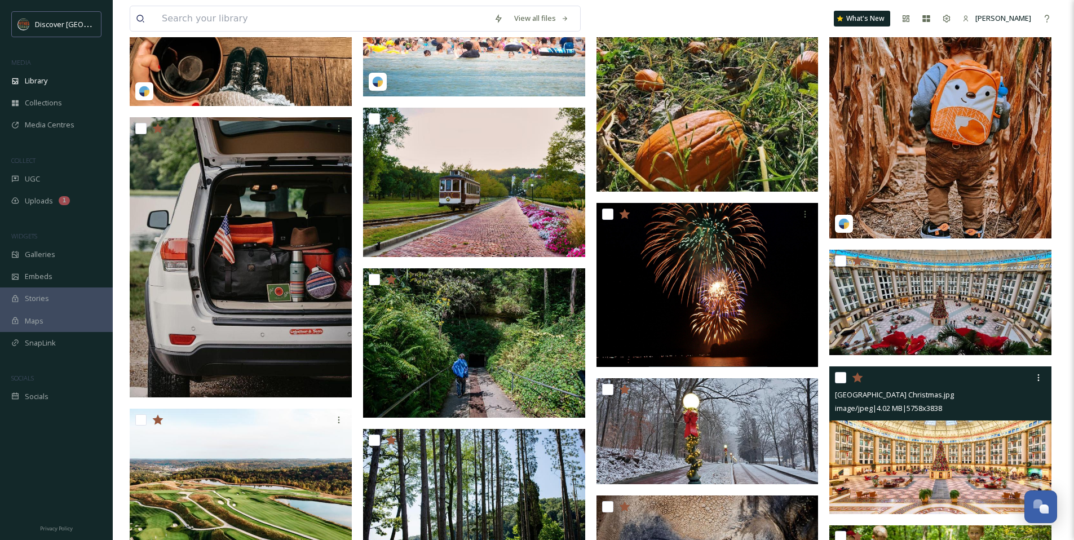
click at [929, 470] on img at bounding box center [941, 440] width 222 height 148
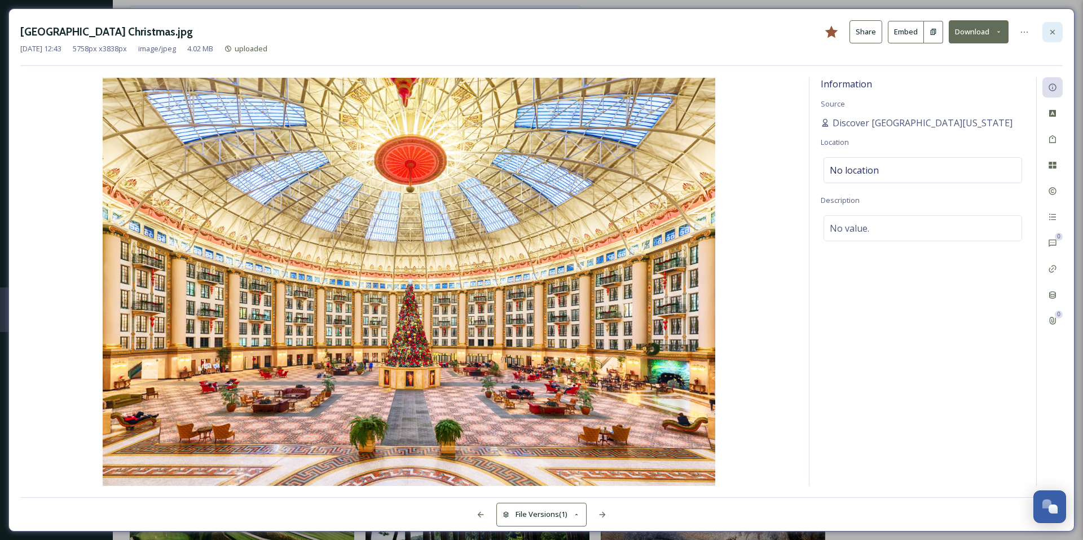
click at [1055, 28] on icon at bounding box center [1052, 32] width 9 height 9
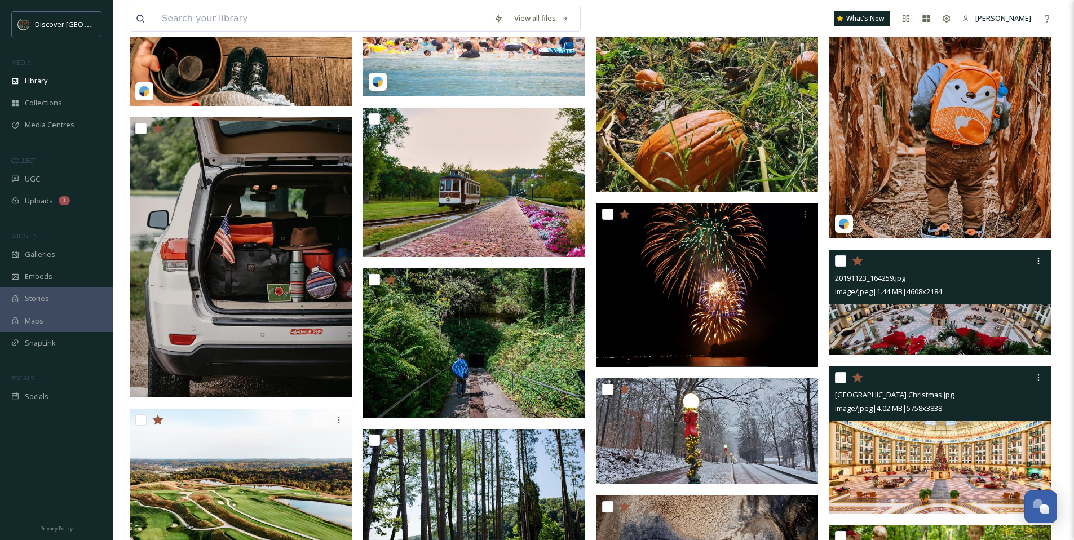
click at [947, 328] on img at bounding box center [941, 302] width 222 height 105
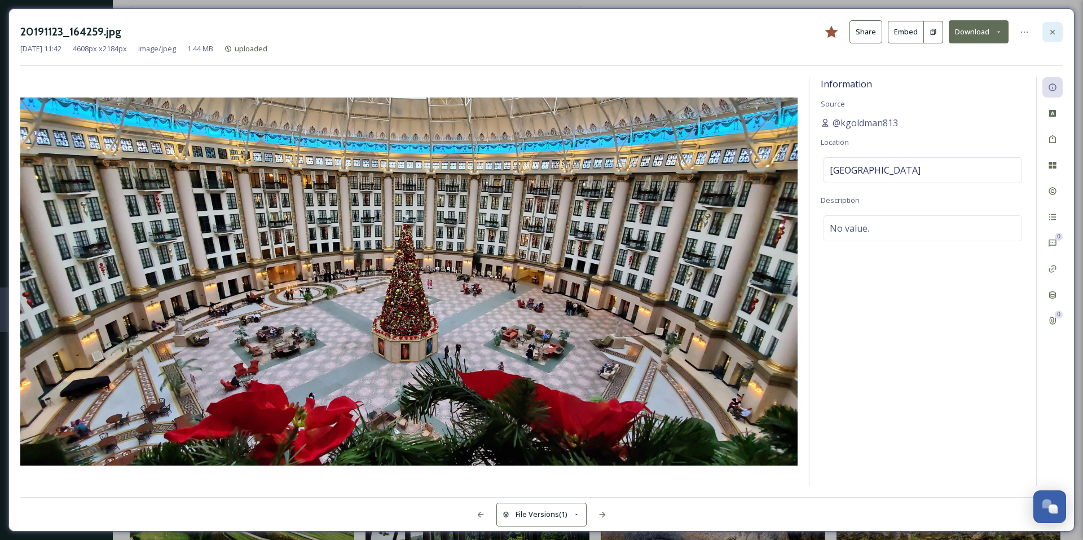
click at [1049, 33] on icon at bounding box center [1052, 32] width 9 height 9
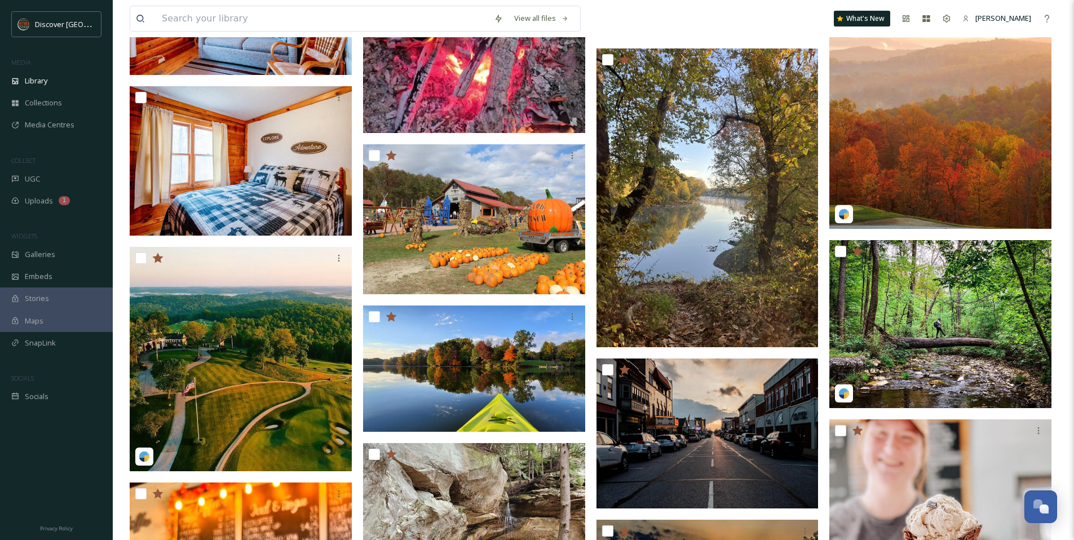
scroll to position [2105, 0]
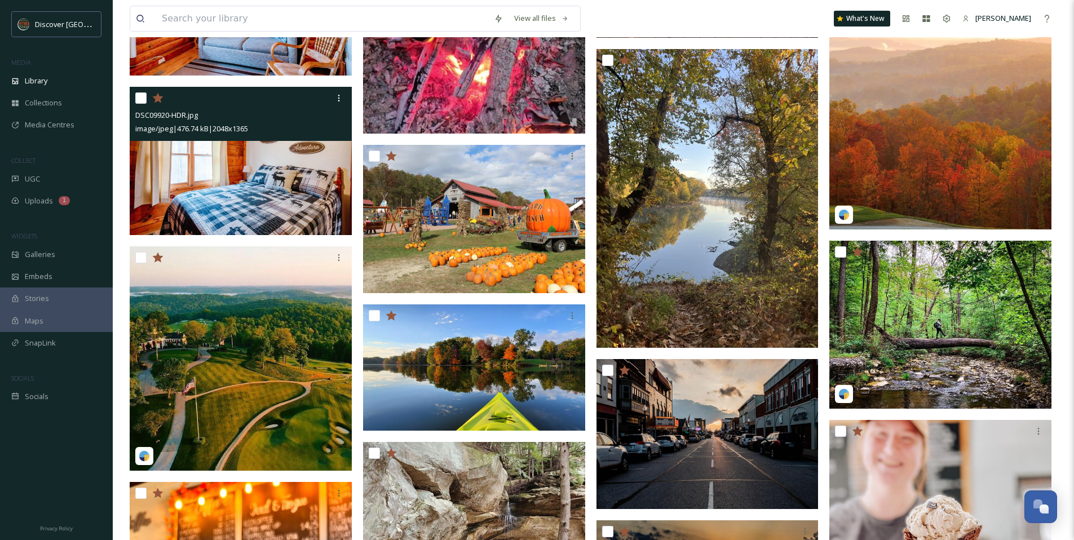
click at [314, 193] on img at bounding box center [241, 161] width 222 height 148
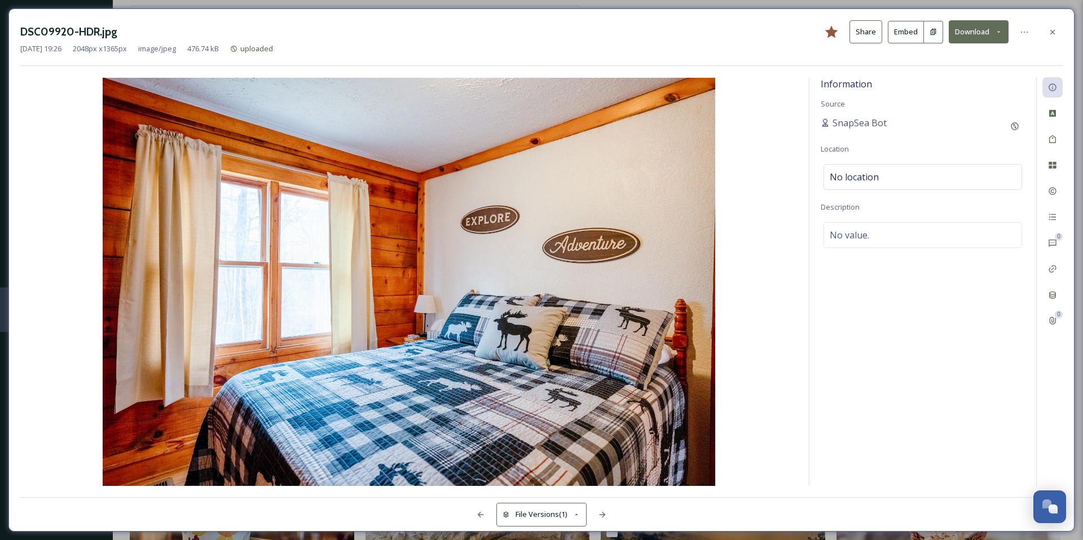
click at [1052, 43] on div "Nov 04 2024 19:26 2048 px x 1365 px image/jpeg 476.74 kB uploaded" at bounding box center [541, 48] width 1042 height 11
click at [1052, 34] on icon at bounding box center [1052, 32] width 9 height 9
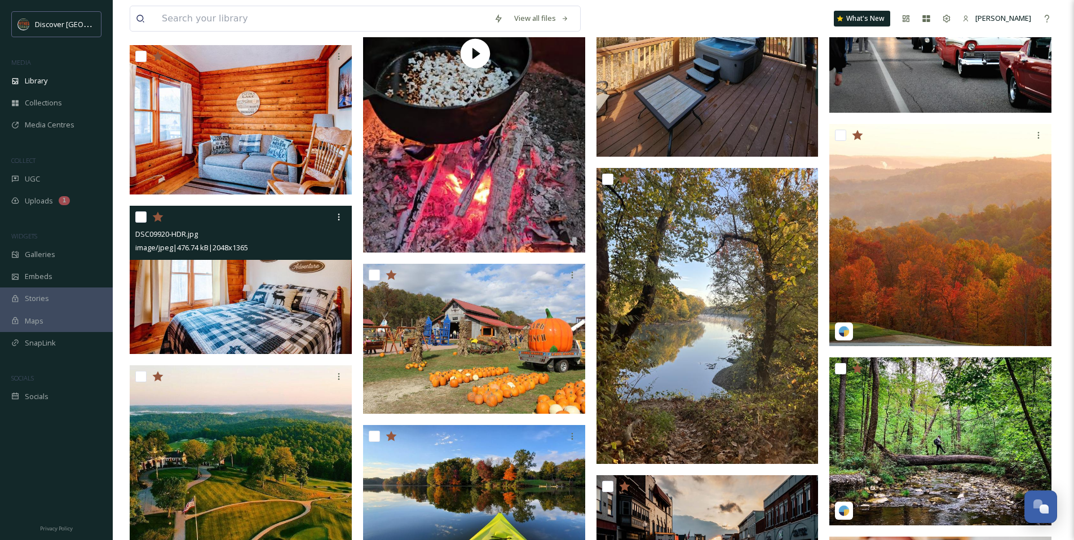
scroll to position [1879, 0]
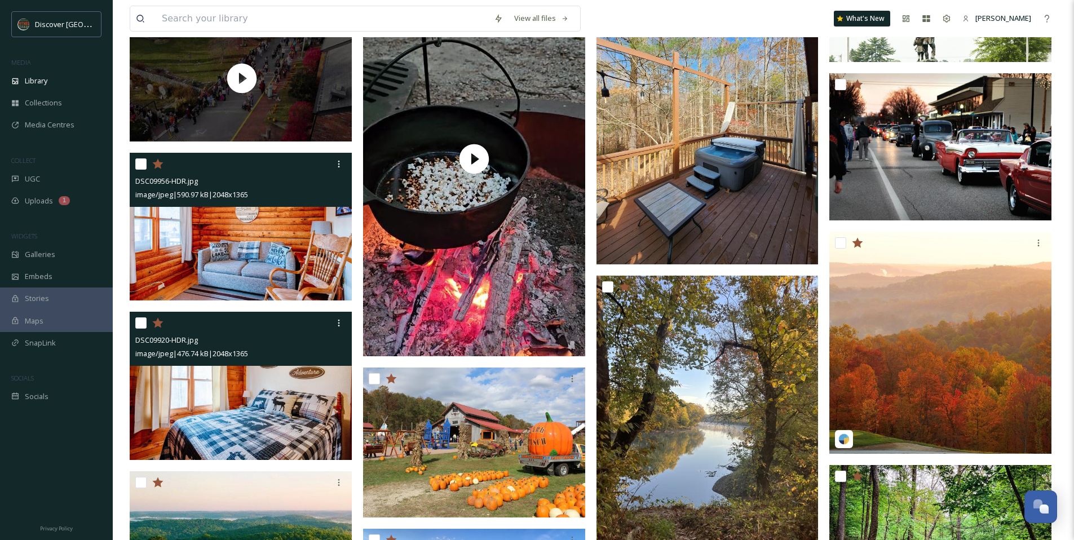
click at [256, 242] on img at bounding box center [241, 227] width 222 height 148
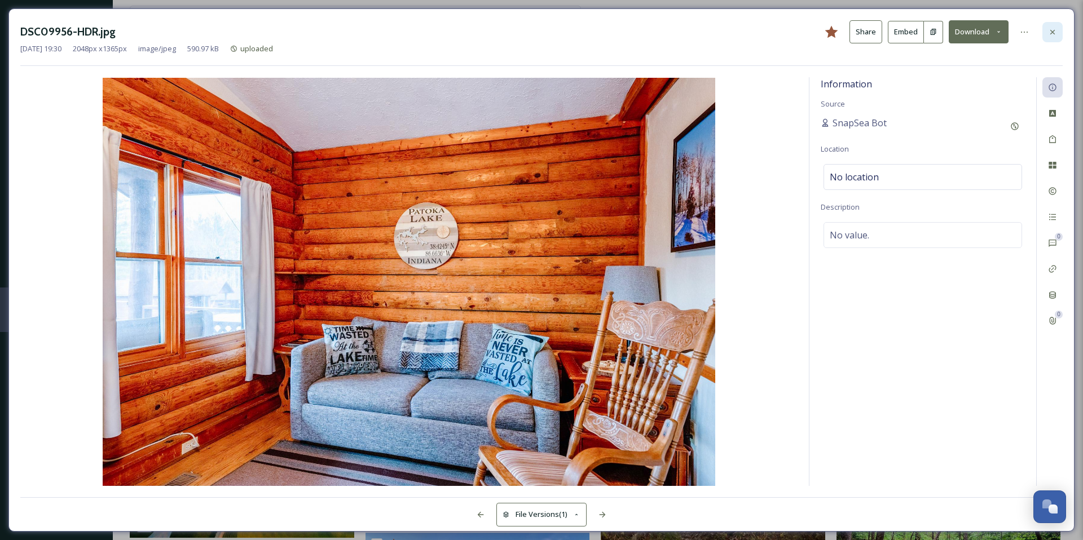
click at [1053, 30] on icon at bounding box center [1052, 32] width 9 height 9
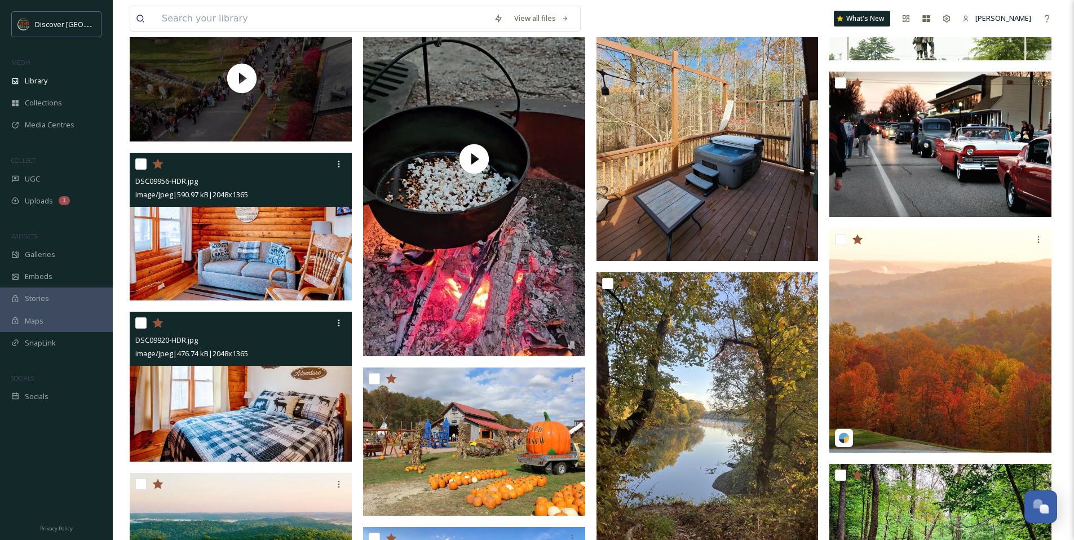
click at [280, 413] on img at bounding box center [242, 387] width 224 height 150
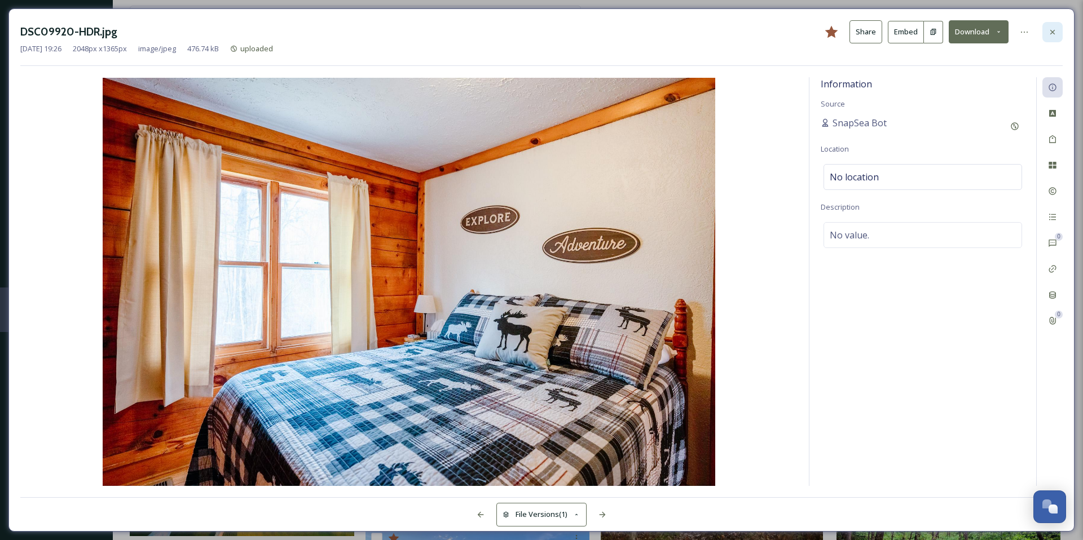
click at [1056, 29] on icon at bounding box center [1052, 32] width 9 height 9
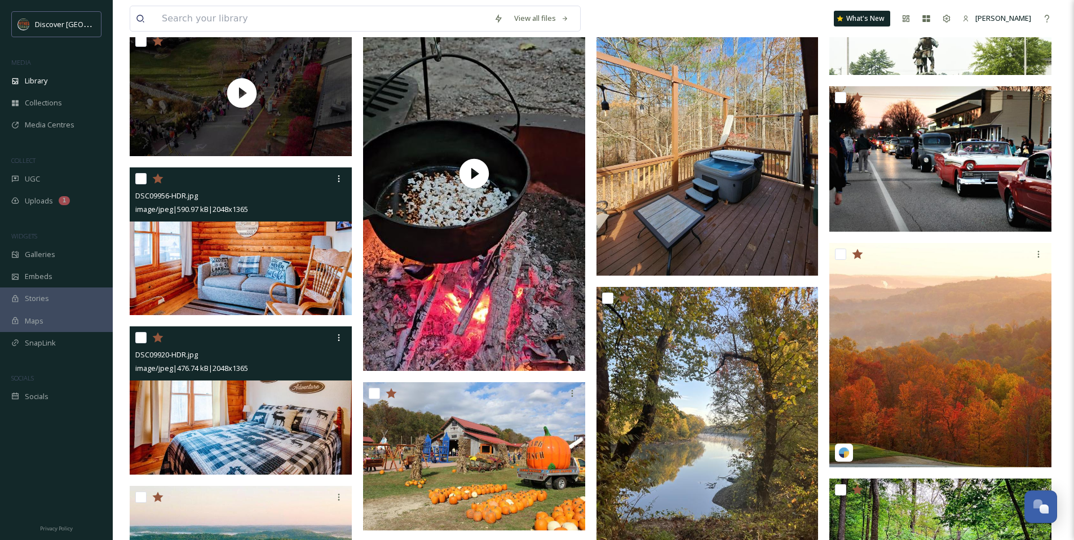
scroll to position [1861, 0]
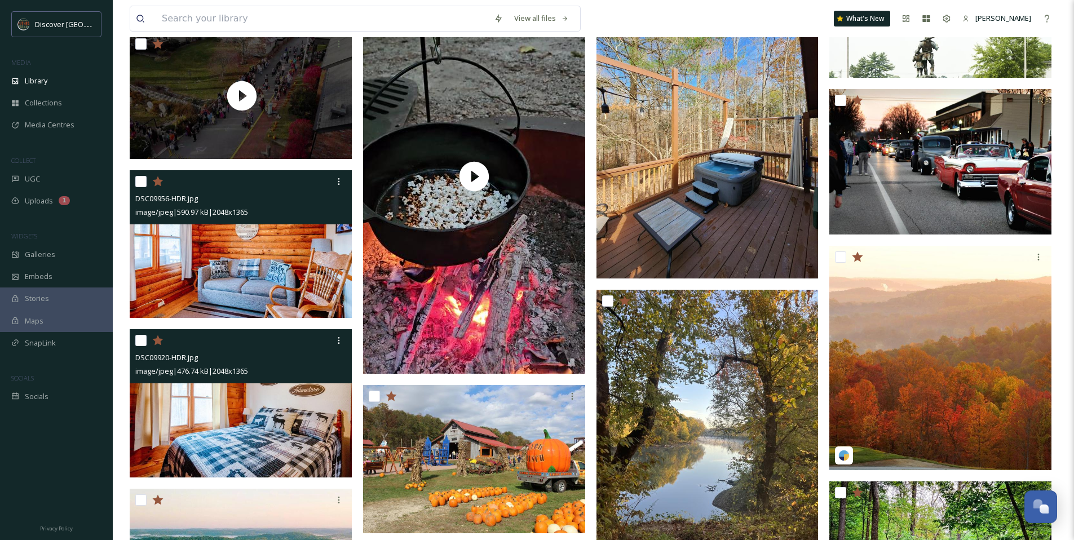
click at [657, 213] on img at bounding box center [708, 131] width 222 height 296
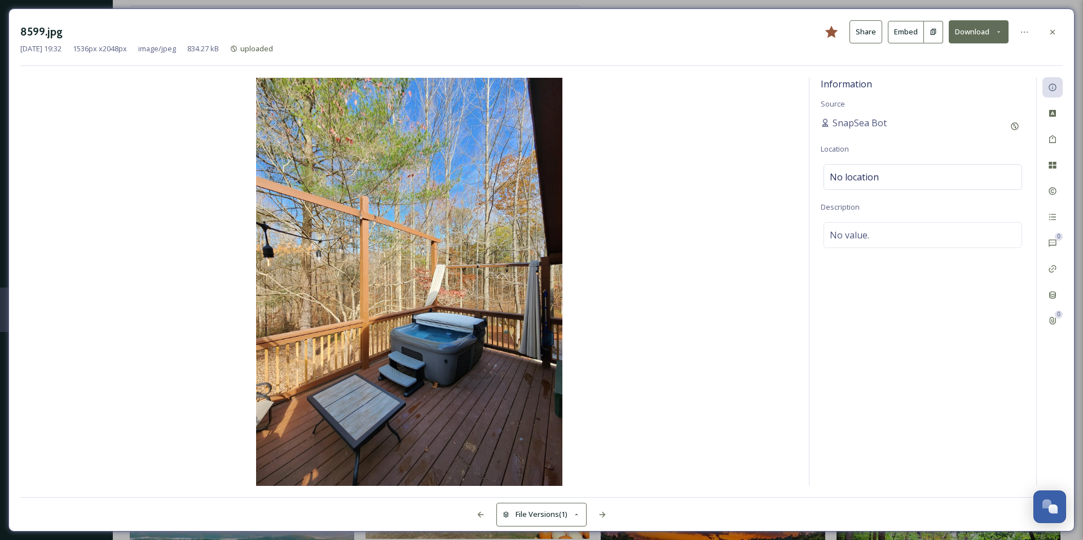
click at [1048, 42] on div "8599.jpg Share Embed Download" at bounding box center [541, 31] width 1042 height 23
click at [1050, 32] on icon at bounding box center [1052, 32] width 9 height 9
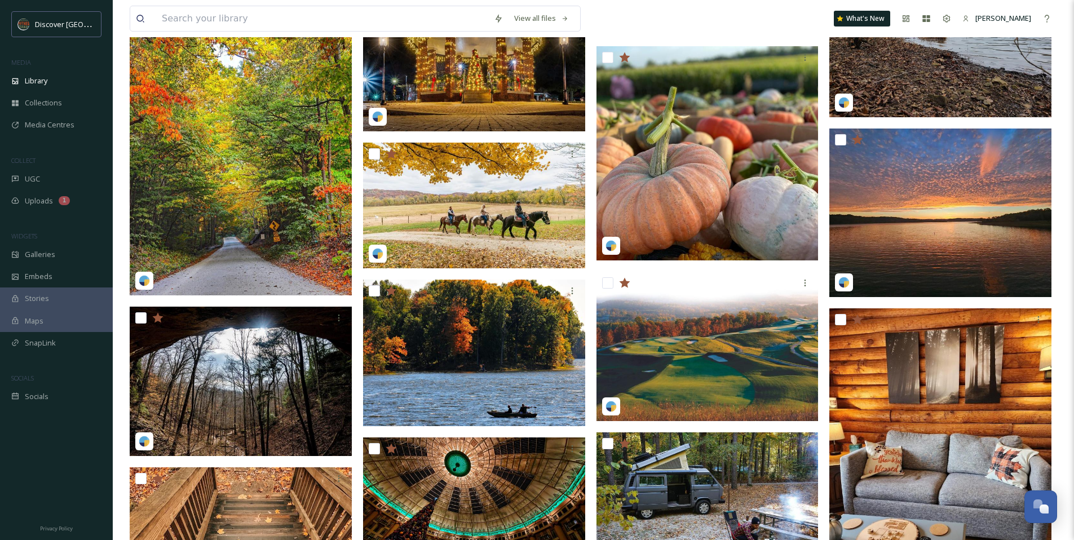
scroll to position [3118, 0]
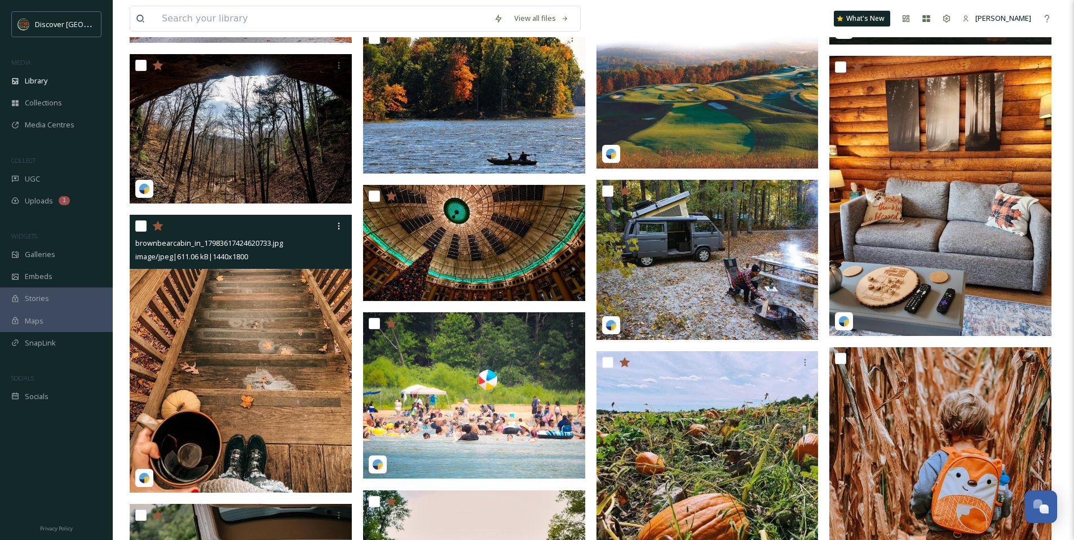
click at [255, 302] on img at bounding box center [241, 354] width 222 height 278
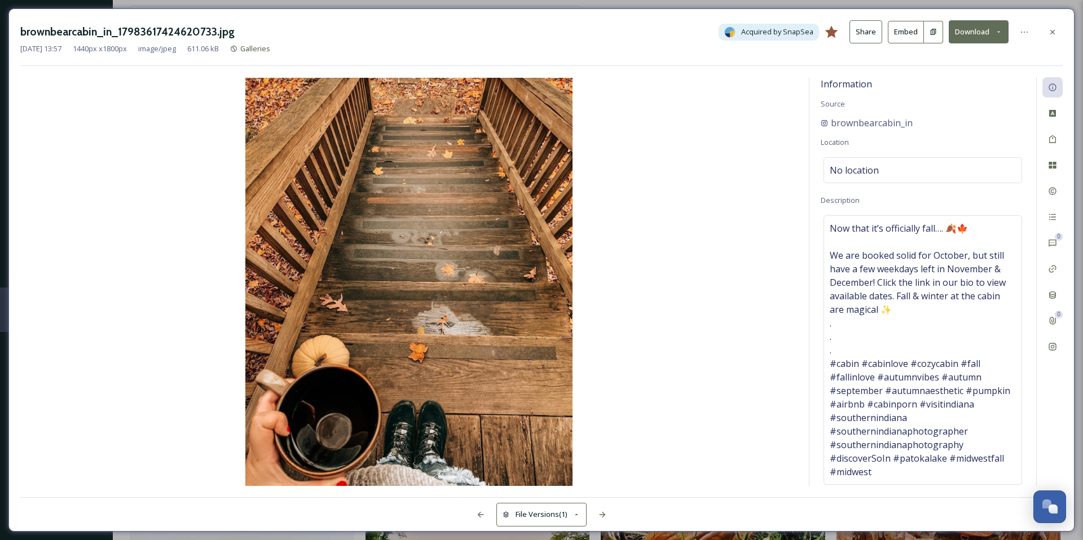
click at [1049, 37] on div at bounding box center [1052, 32] width 20 height 20
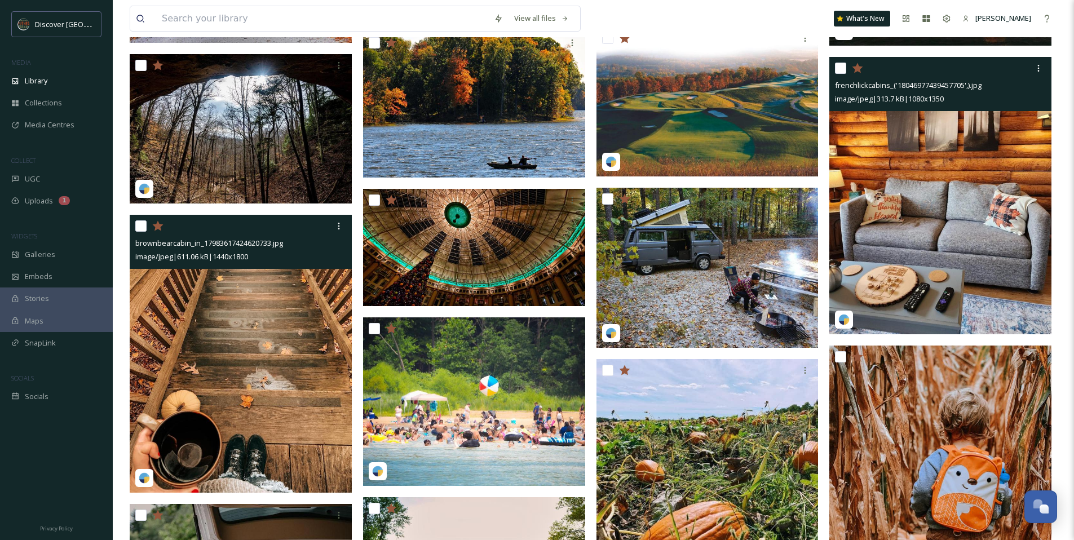
click at [951, 230] on img at bounding box center [941, 196] width 222 height 278
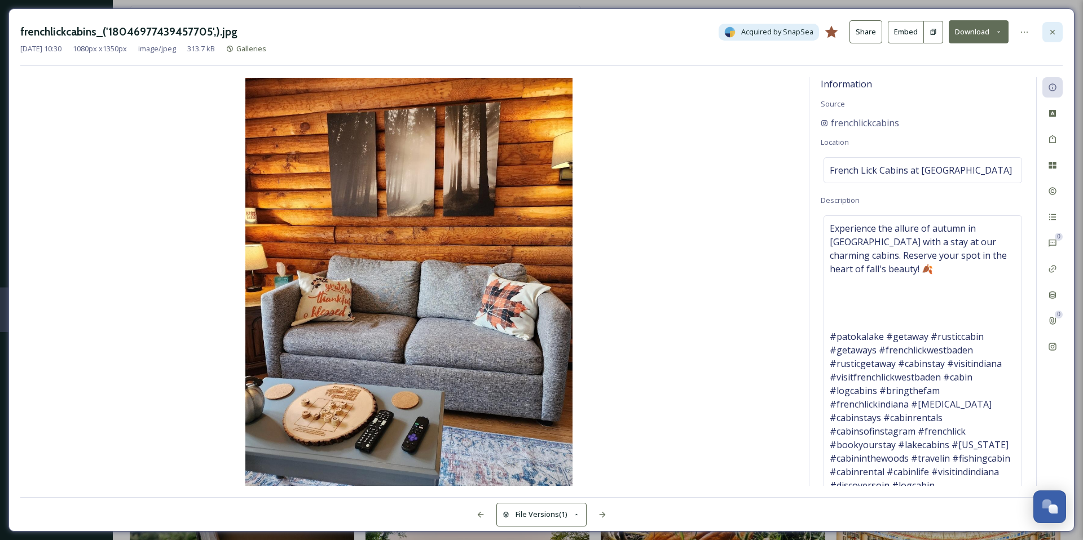
click at [1049, 39] on div at bounding box center [1052, 32] width 20 height 20
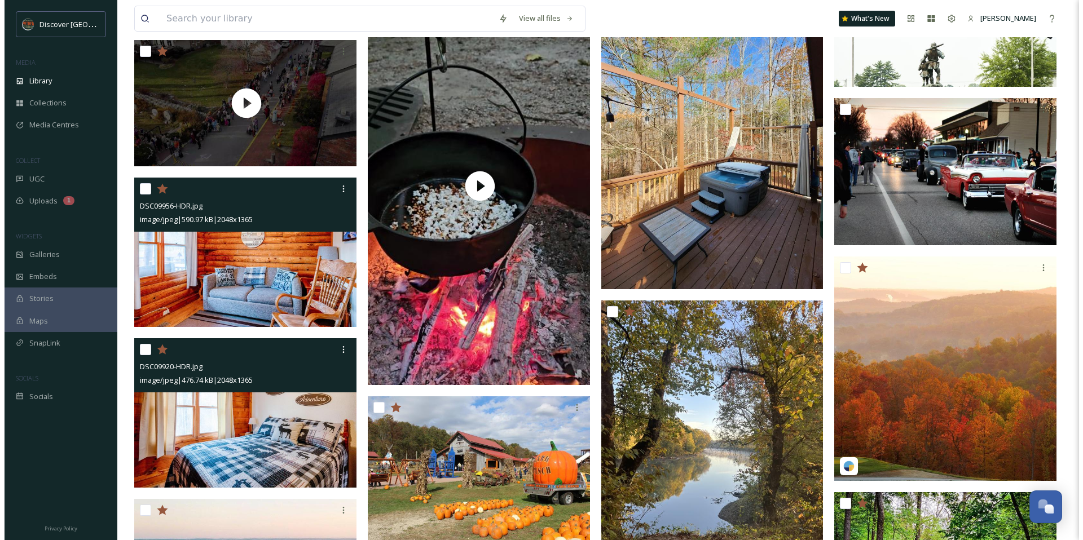
scroll to position [1852, 0]
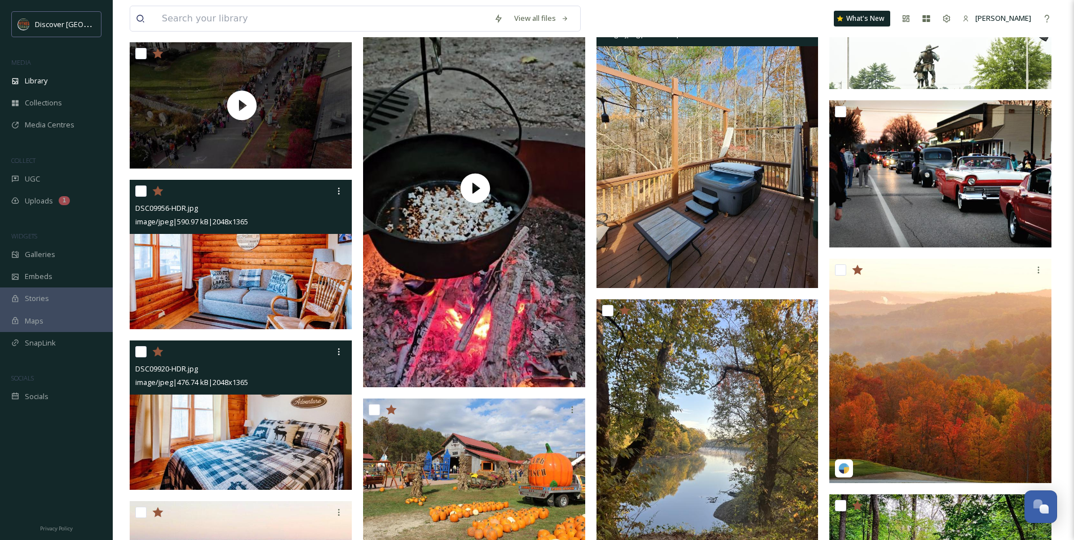
click at [657, 218] on img at bounding box center [708, 140] width 222 height 296
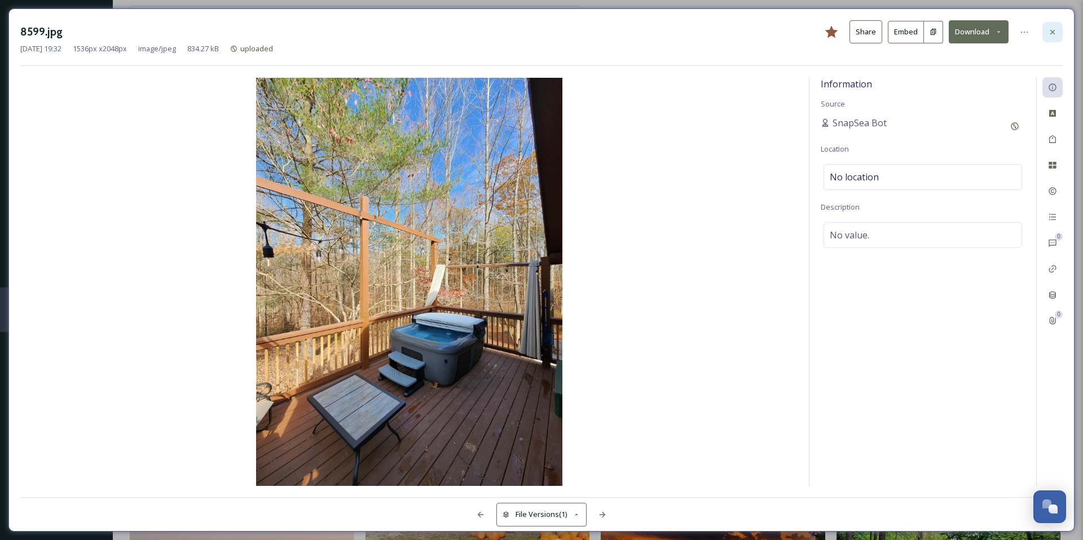
click at [1051, 37] on div at bounding box center [1052, 32] width 20 height 20
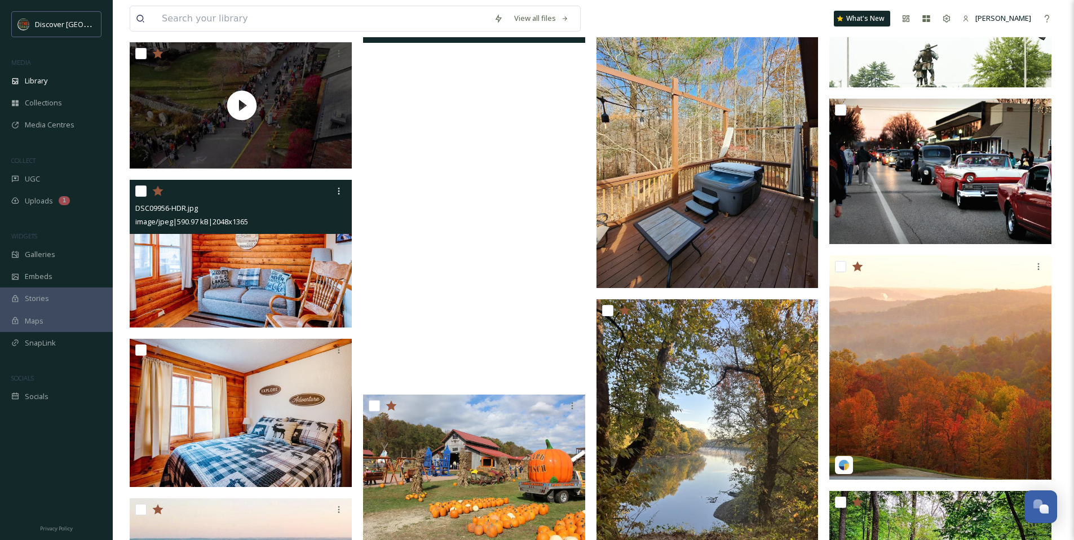
click at [268, 294] on img at bounding box center [241, 254] width 222 height 148
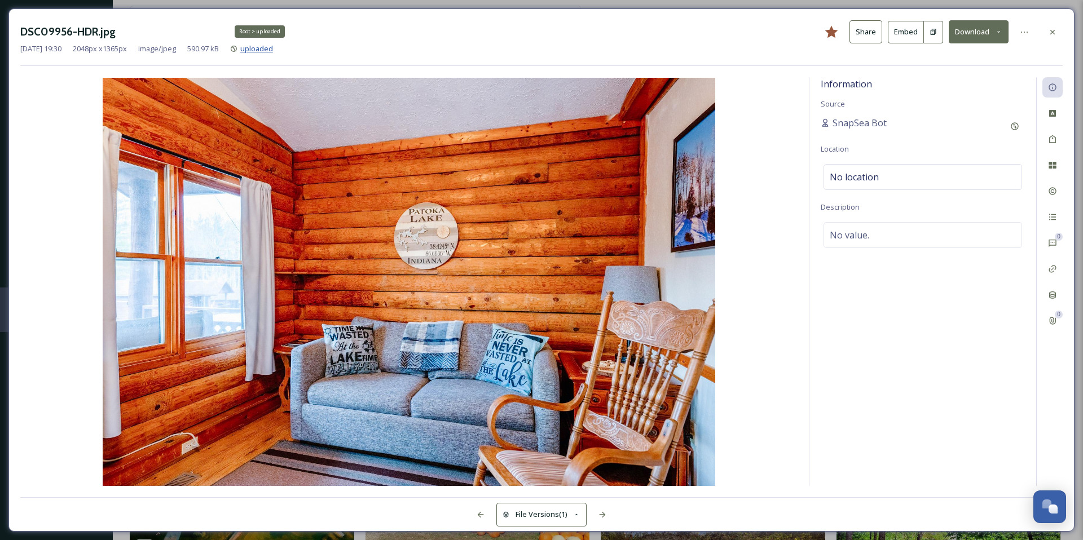
click at [273, 51] on span "uploaded" at bounding box center [256, 48] width 33 height 10
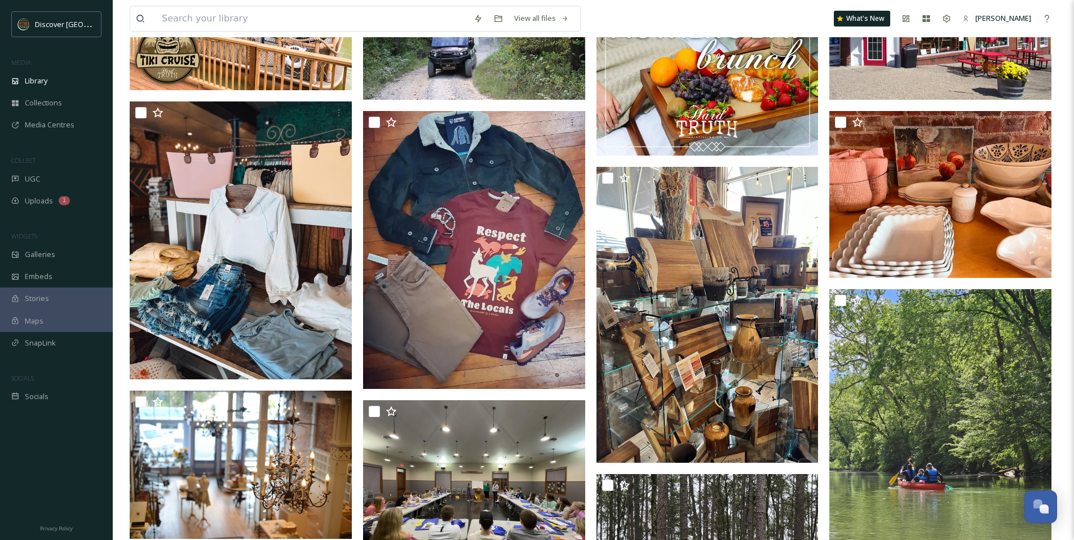
scroll to position [381, 0]
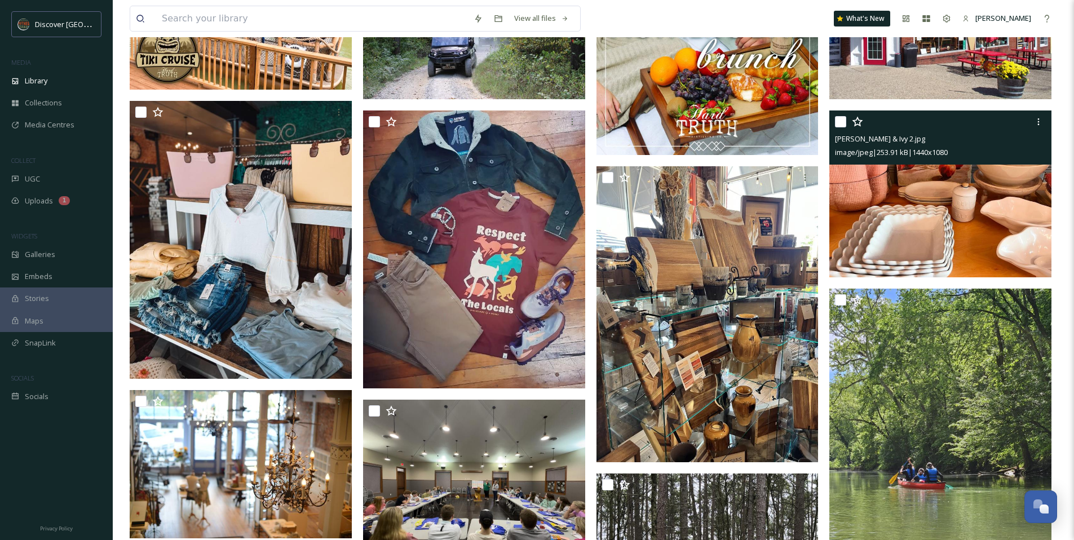
click at [858, 240] on img at bounding box center [941, 194] width 222 height 167
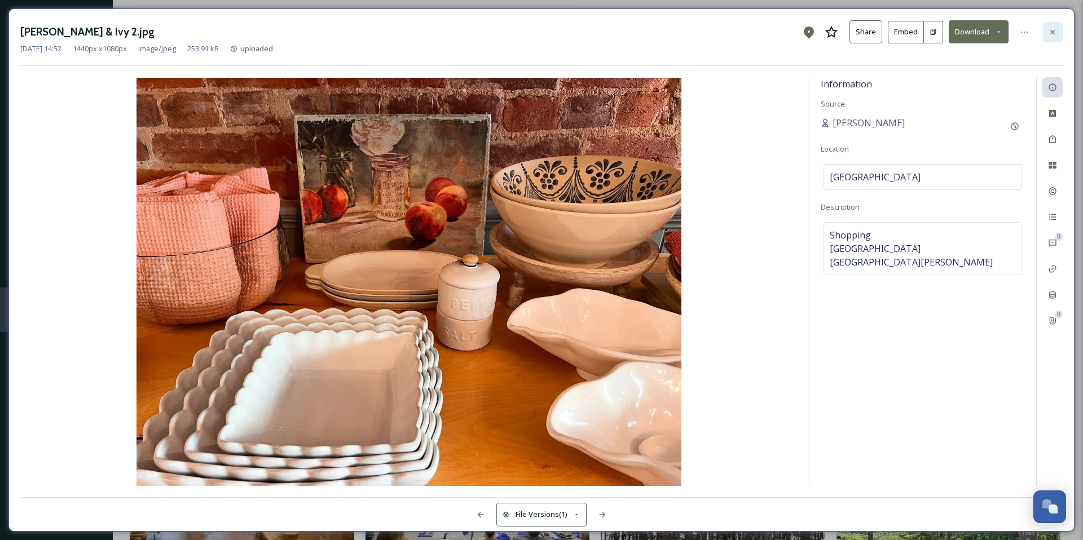
click at [1048, 32] on icon at bounding box center [1052, 32] width 9 height 9
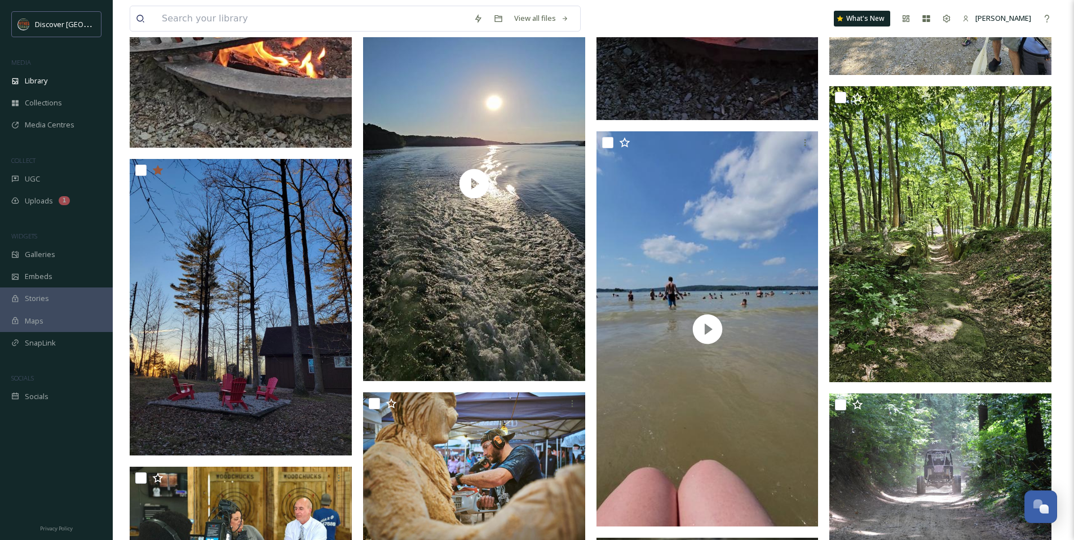
scroll to position [2340, 0]
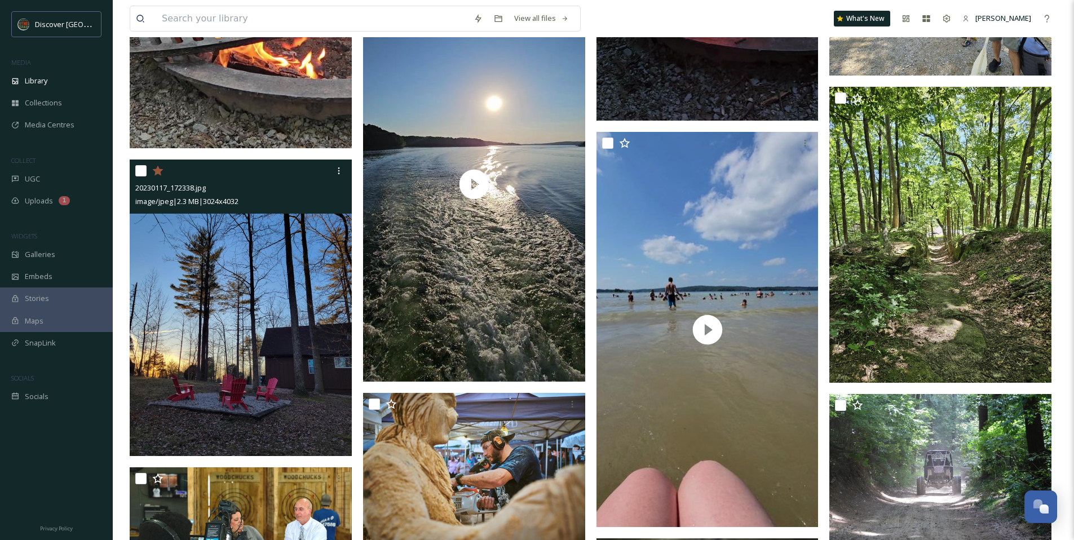
click at [285, 241] on img at bounding box center [241, 308] width 222 height 296
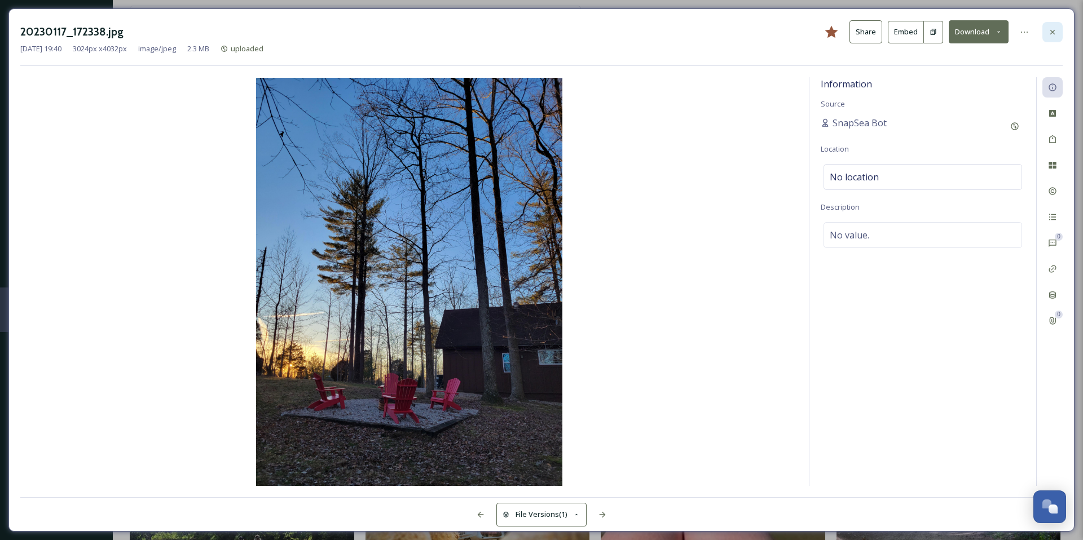
click at [1059, 34] on div at bounding box center [1052, 32] width 20 height 20
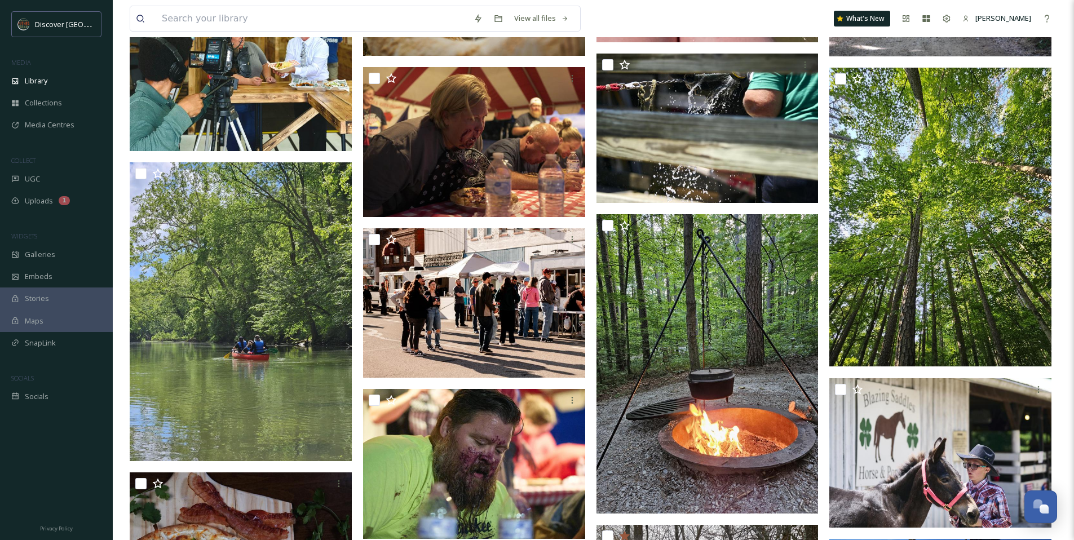
scroll to position [2959, 0]
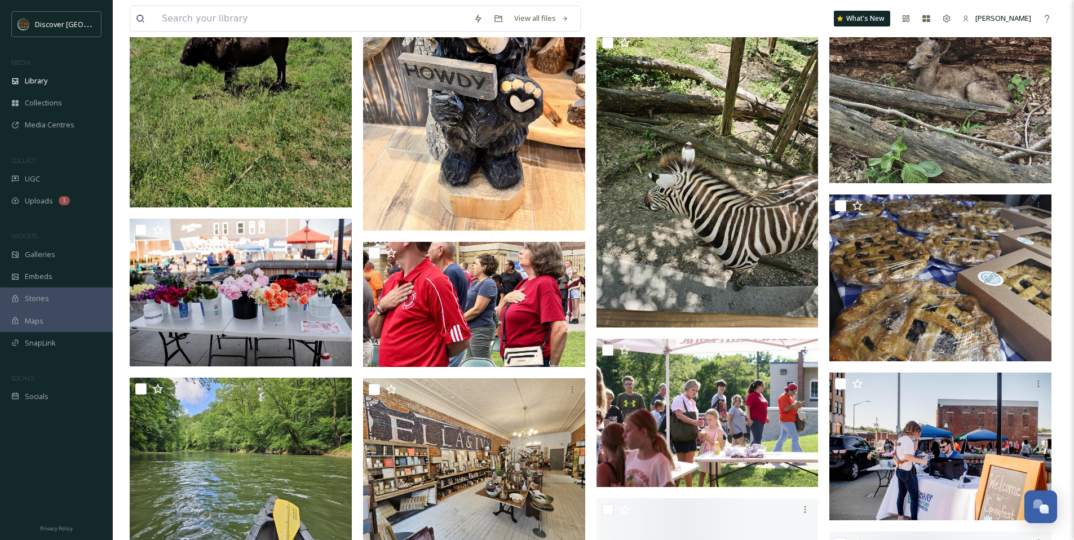
scroll to position [4312, 0]
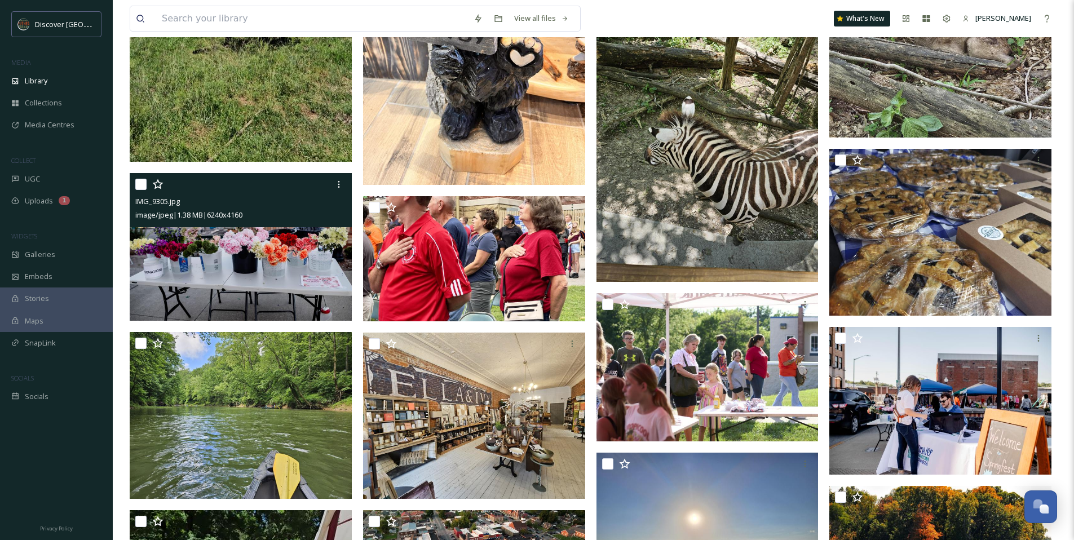
click at [247, 266] on img at bounding box center [241, 247] width 222 height 148
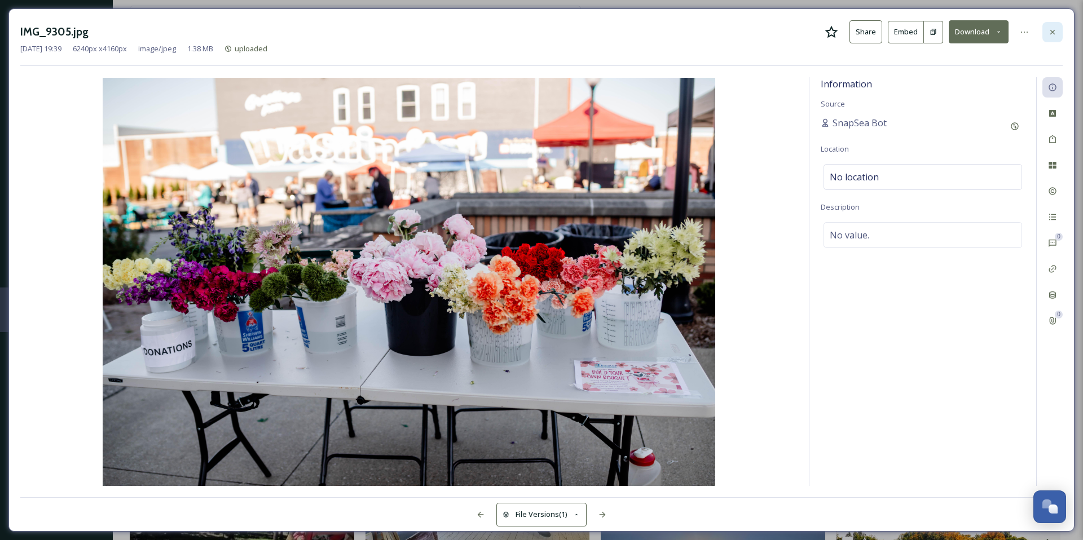
click at [1050, 36] on icon at bounding box center [1052, 32] width 9 height 9
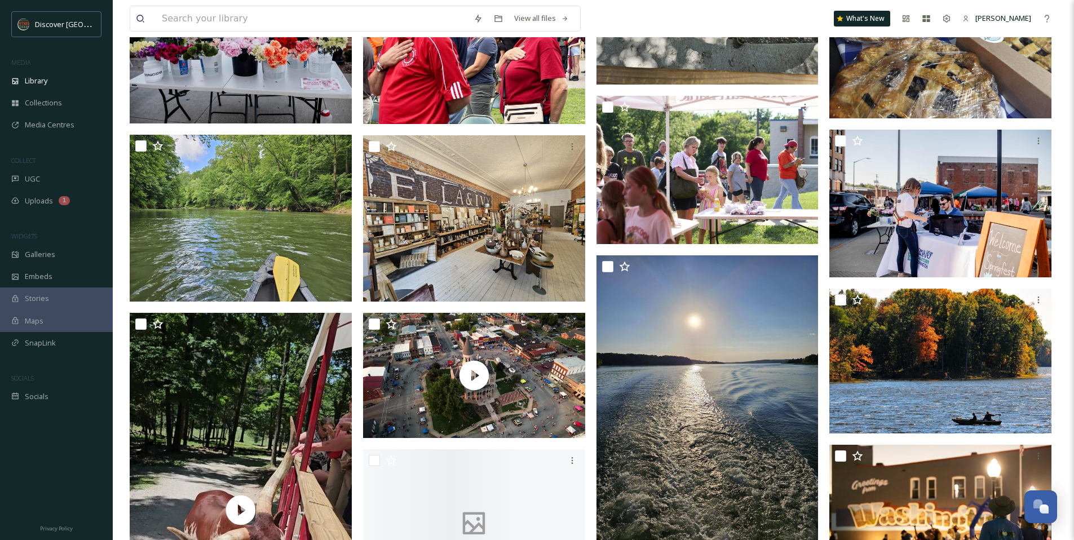
scroll to position [4519, 0]
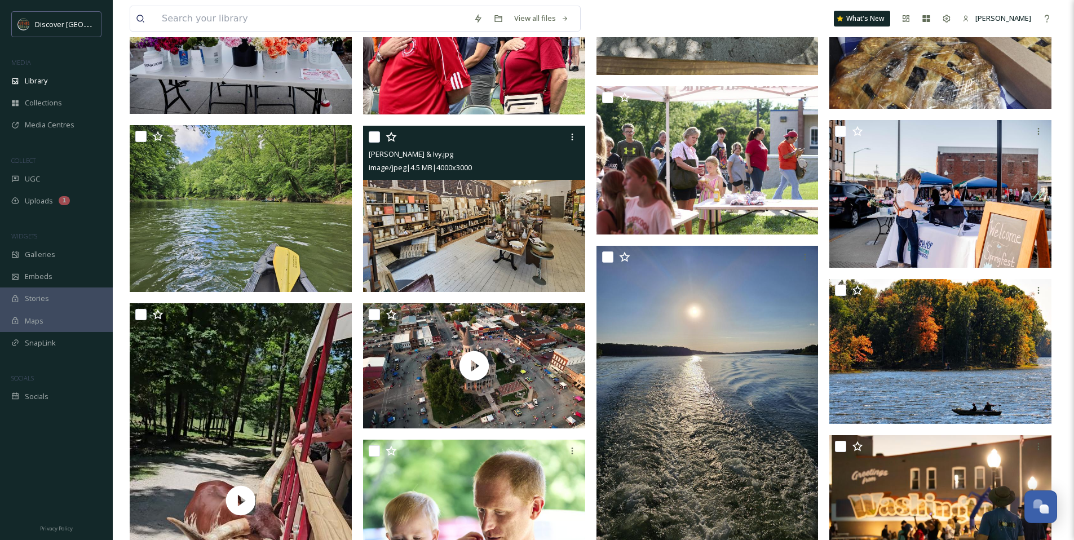
click at [528, 232] on img at bounding box center [474, 209] width 222 height 167
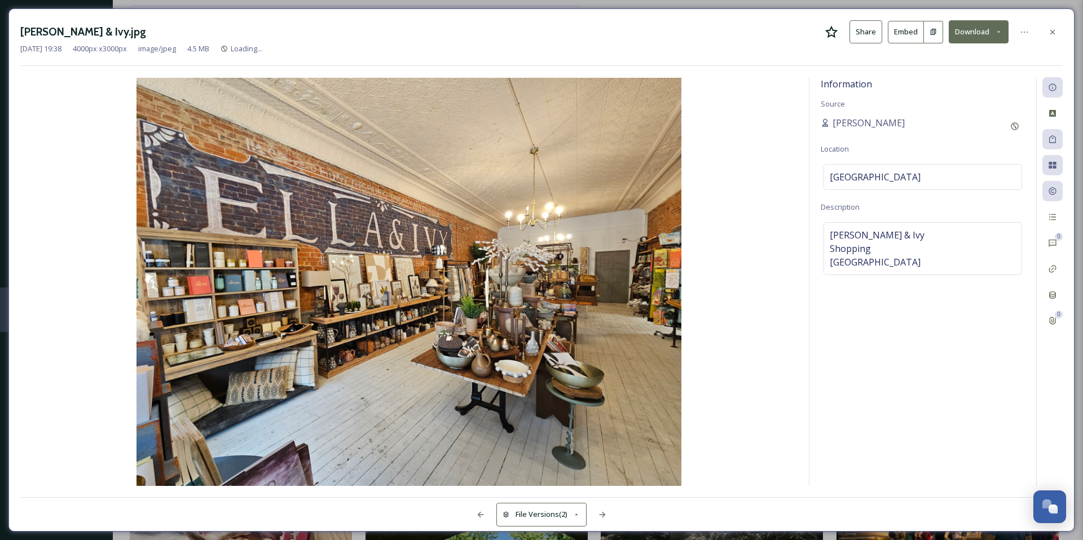
click at [835, 32] on icon at bounding box center [831, 31] width 13 height 12
click at [1059, 31] on div at bounding box center [1052, 32] width 20 height 20
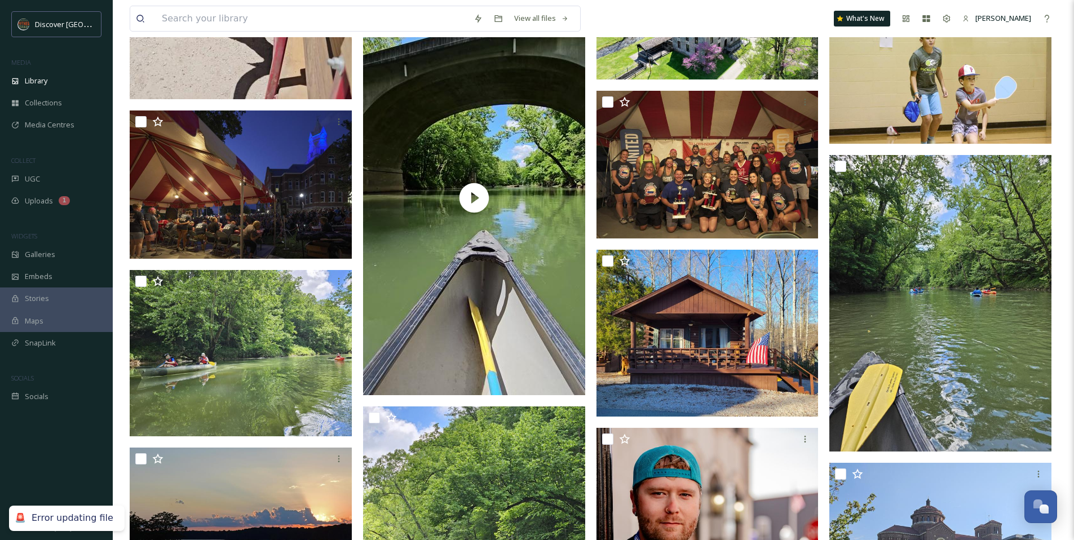
scroll to position [5127, 0]
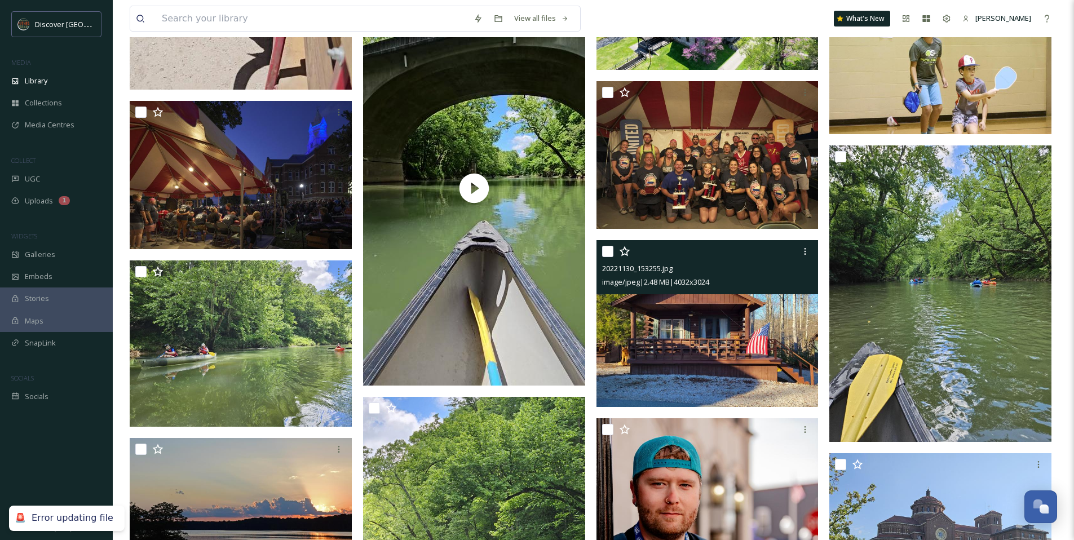
click at [633, 301] on img at bounding box center [708, 323] width 222 height 167
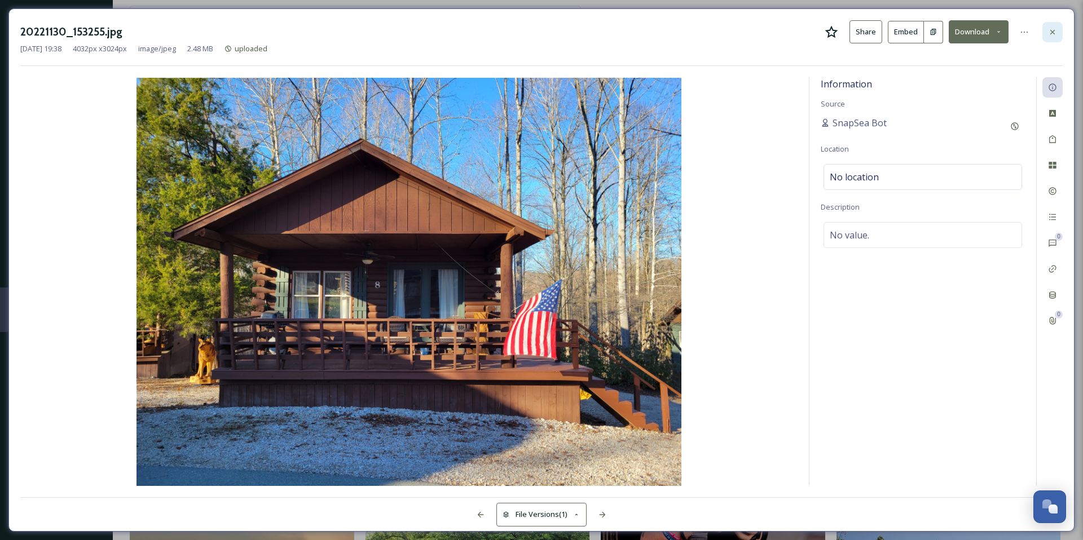
click at [1046, 28] on div at bounding box center [1052, 32] width 20 height 20
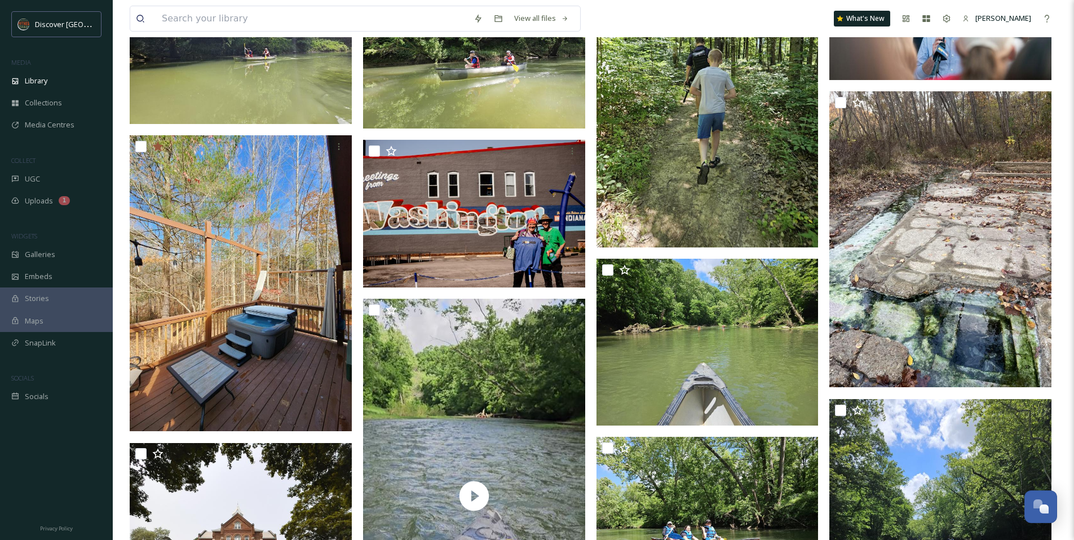
scroll to position [11364, 0]
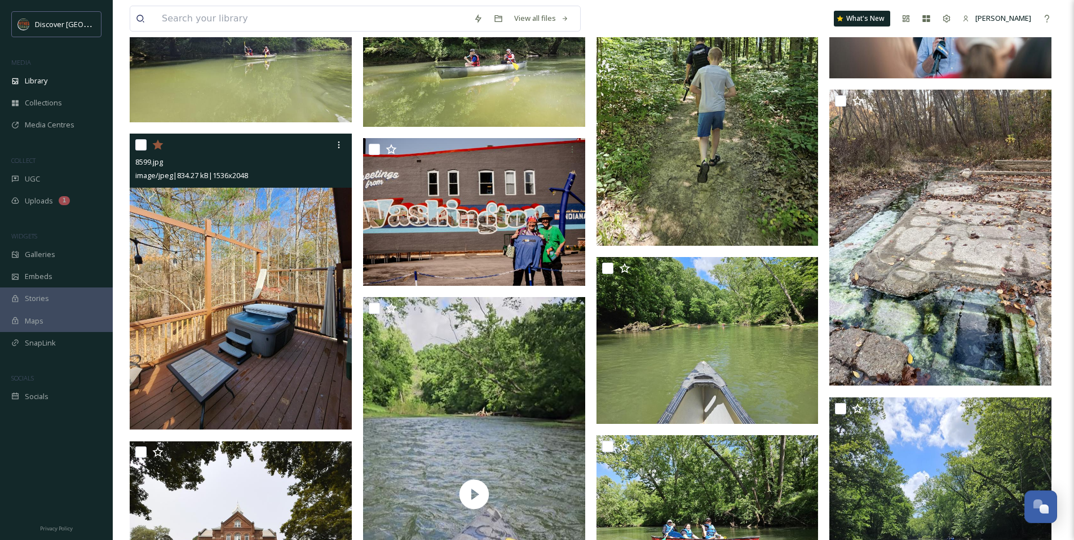
click at [257, 261] on img at bounding box center [241, 282] width 222 height 296
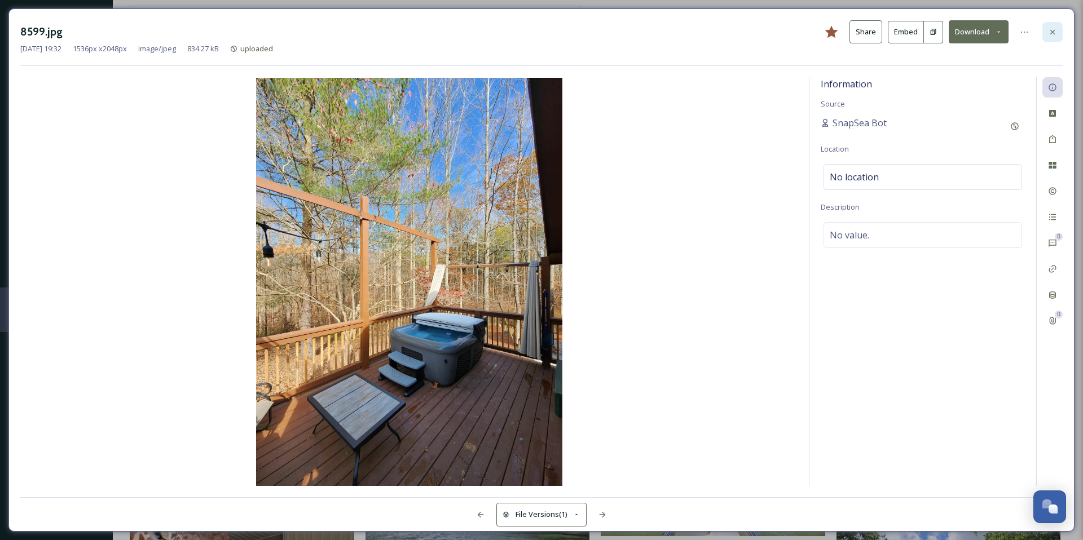
click at [1047, 24] on div at bounding box center [1052, 32] width 20 height 20
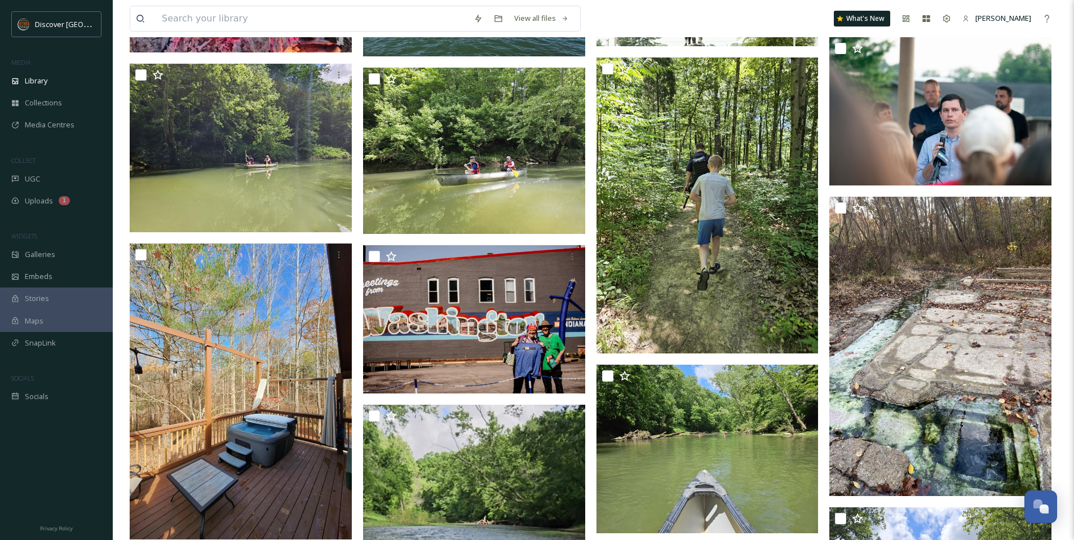
click at [229, 319] on img at bounding box center [241, 392] width 222 height 296
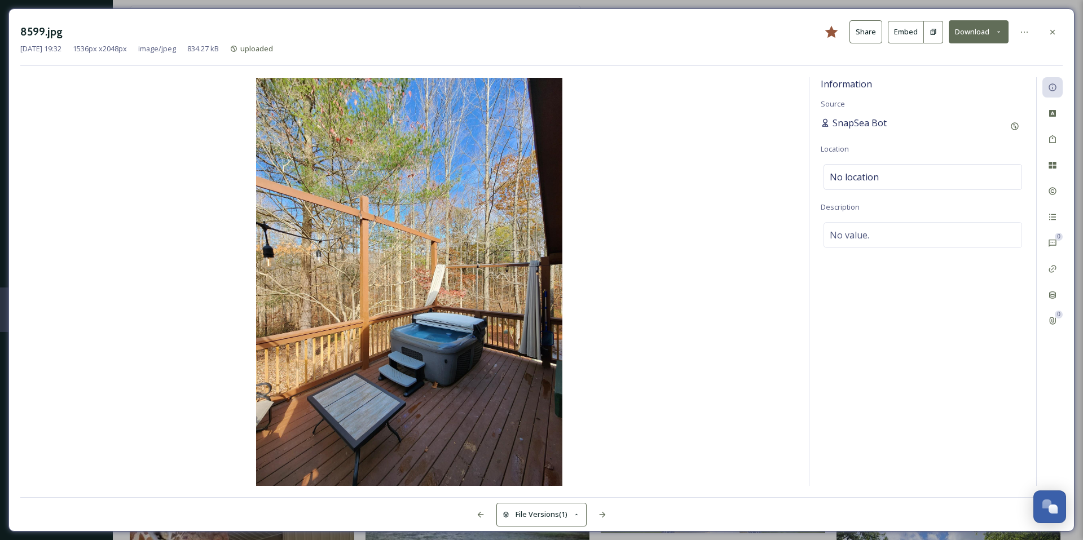
click at [871, 125] on span "SnapSea Bot" at bounding box center [859, 123] width 54 height 14
click at [774, 143] on img at bounding box center [408, 282] width 777 height 408
click at [1056, 33] on icon at bounding box center [1052, 32] width 9 height 9
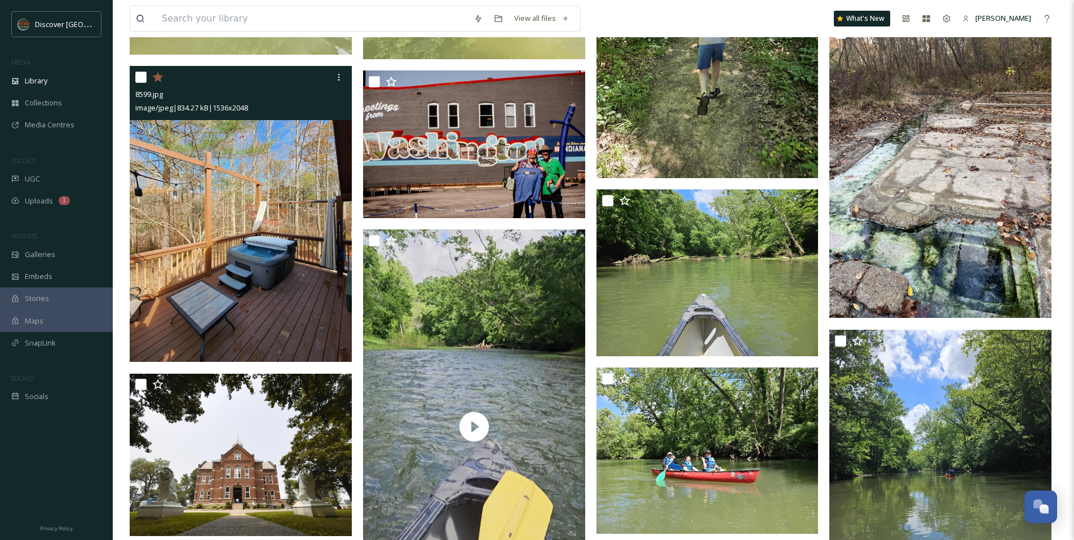
scroll to position [11510, 0]
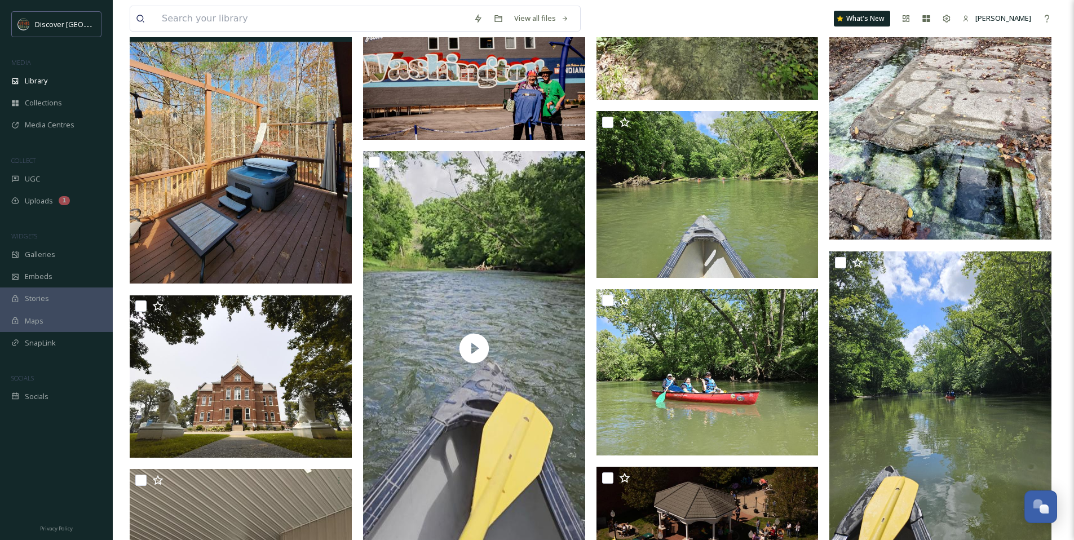
click at [915, 122] on img at bounding box center [941, 92] width 222 height 296
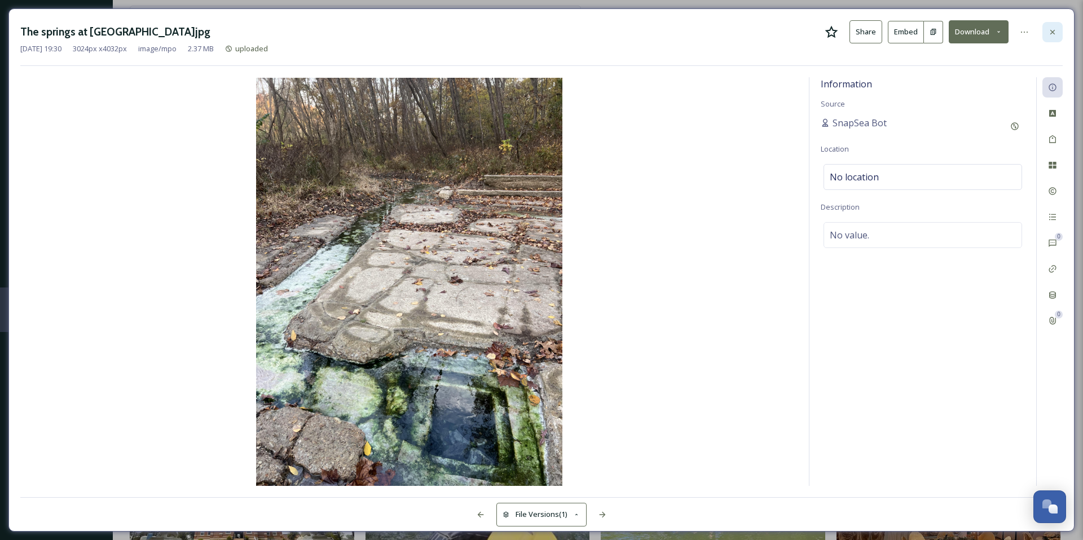
click at [1044, 33] on div at bounding box center [1052, 32] width 20 height 20
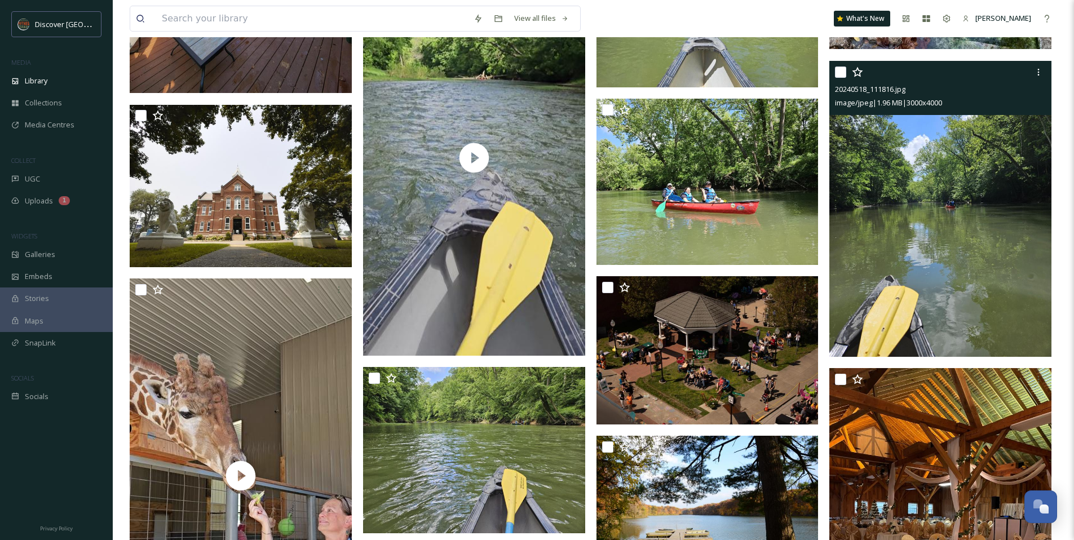
scroll to position [11850, 0]
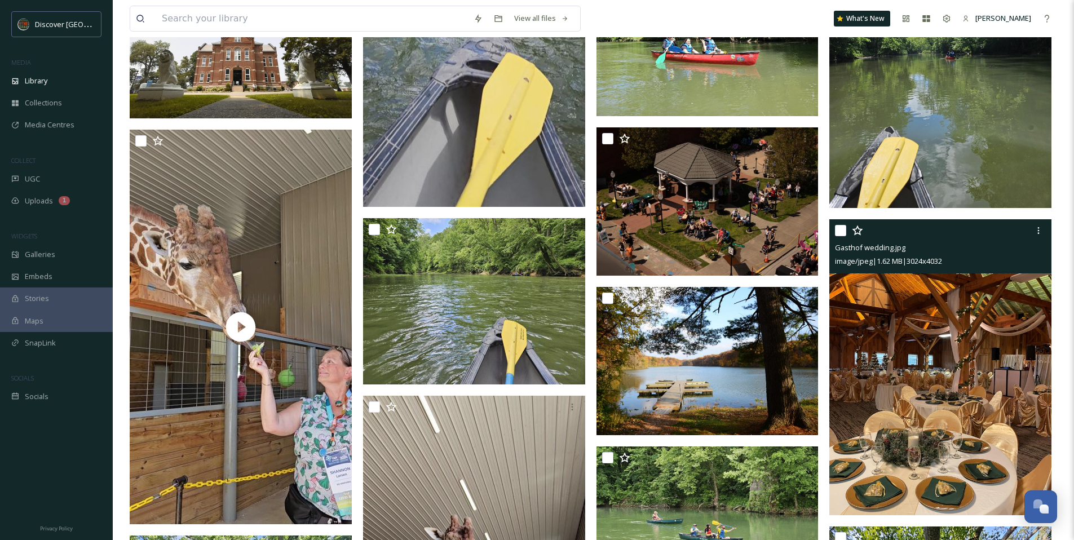
click at [940, 322] on img at bounding box center [941, 367] width 222 height 296
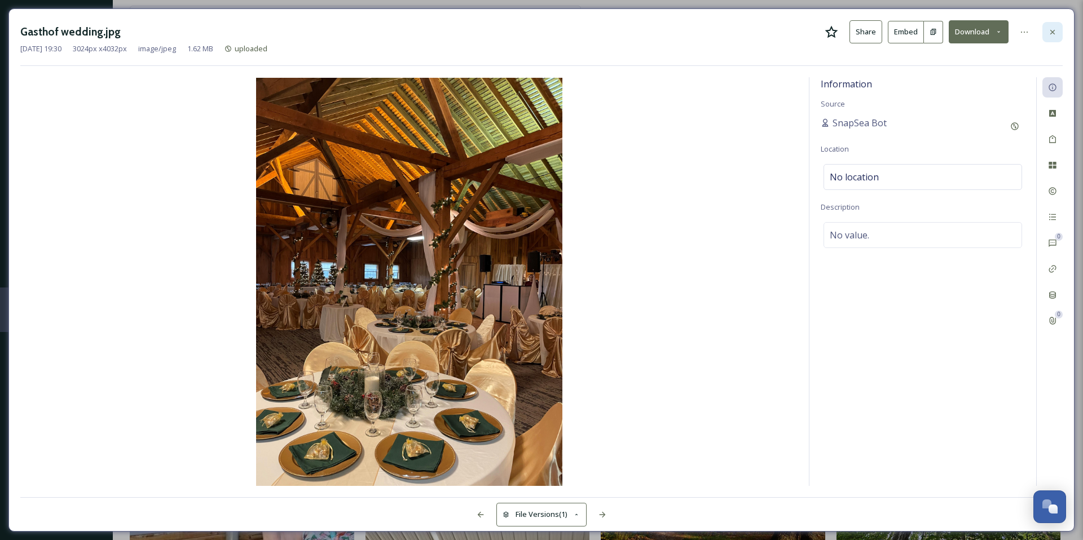
click at [1059, 34] on div at bounding box center [1052, 32] width 20 height 20
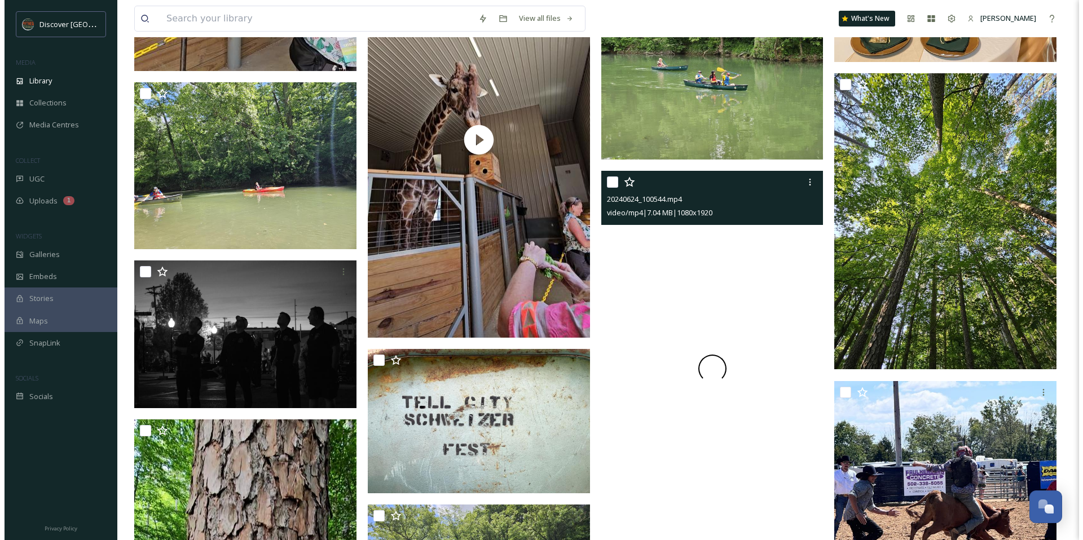
scroll to position [12562, 0]
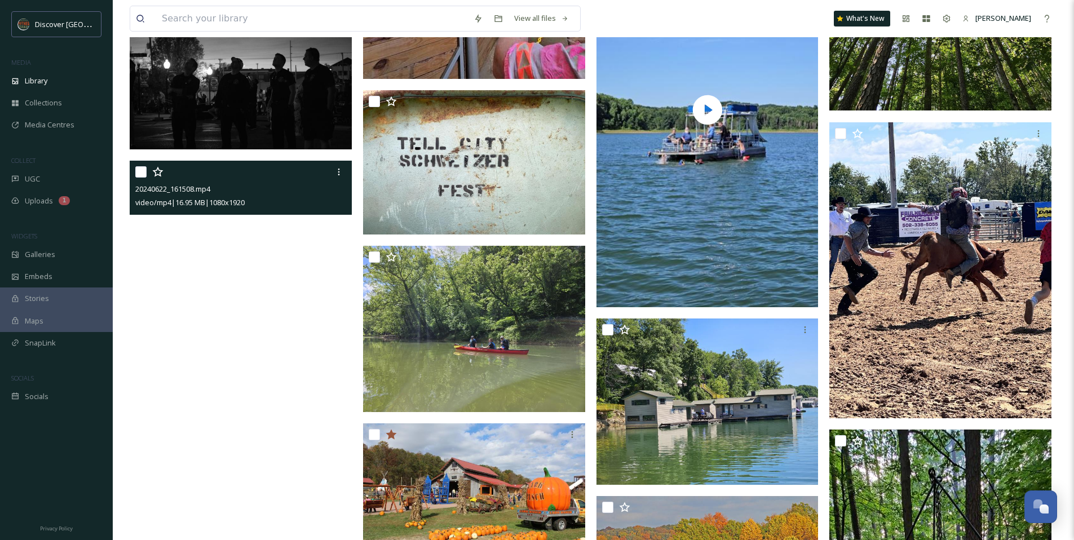
click at [281, 254] on video "20240622_161508.mp4" at bounding box center [241, 358] width 222 height 395
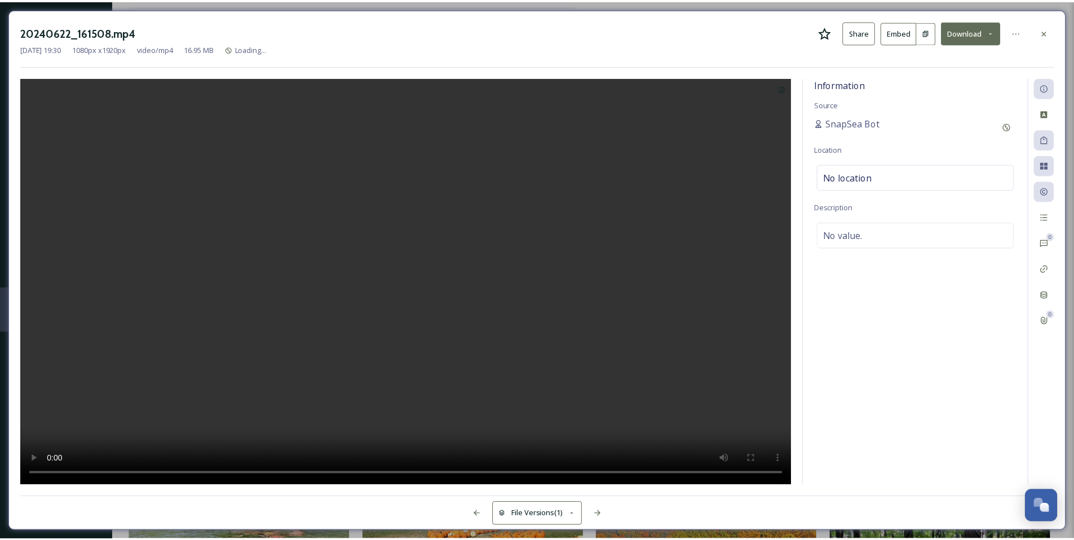
scroll to position [12682, 0]
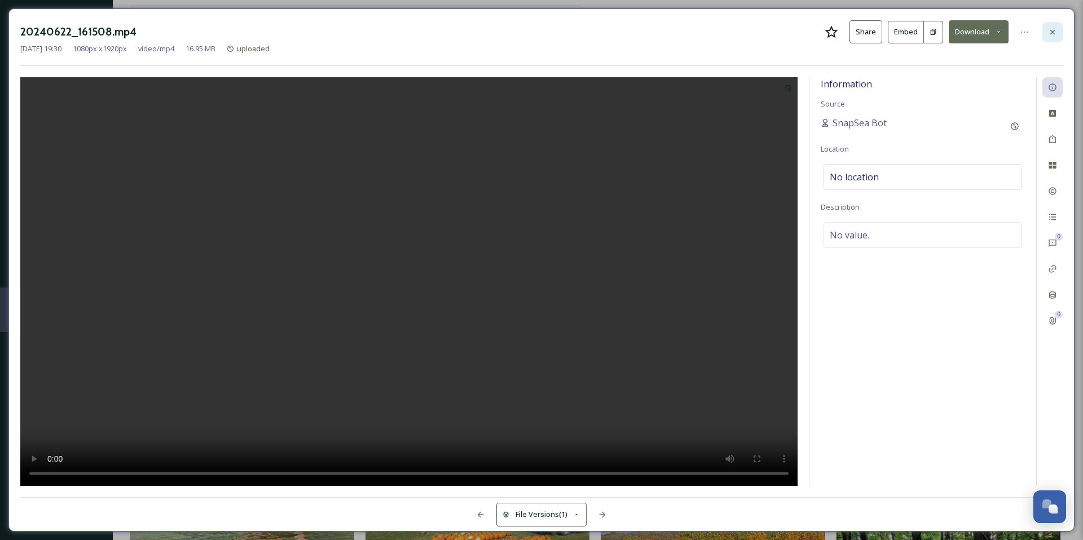
click at [1054, 27] on div at bounding box center [1052, 32] width 20 height 20
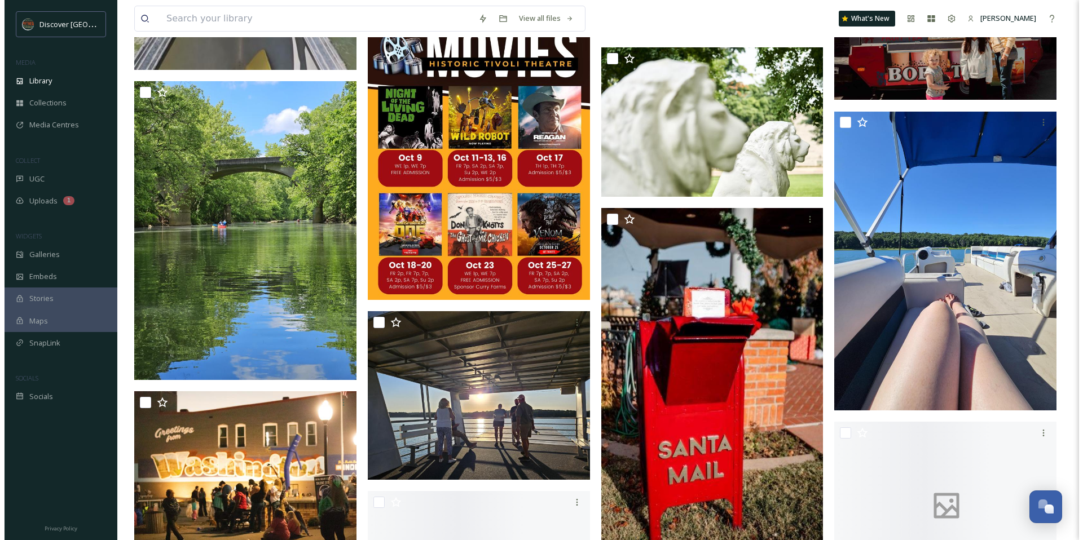
scroll to position [15808, 0]
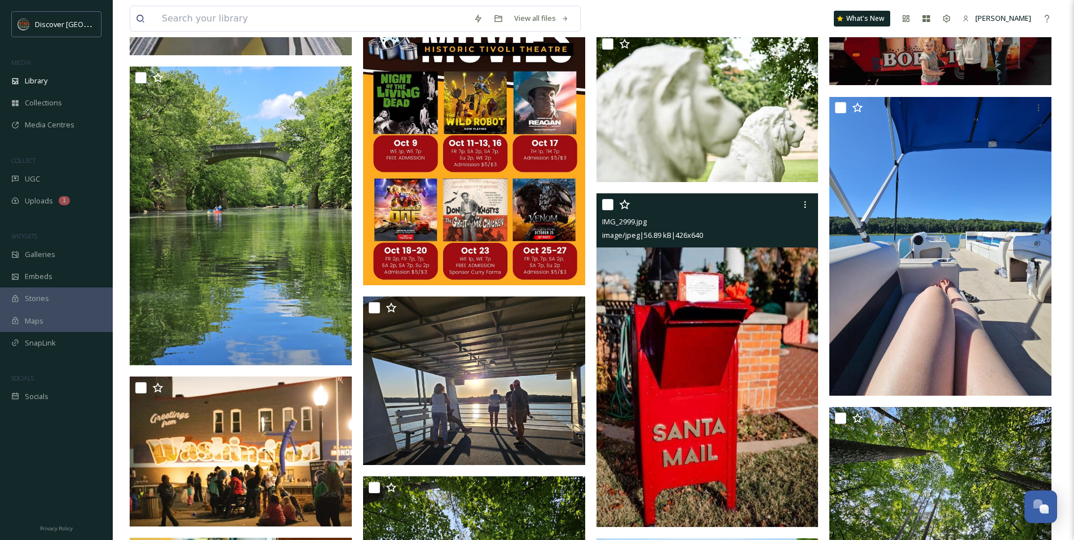
click at [683, 280] on img at bounding box center [708, 360] width 222 height 334
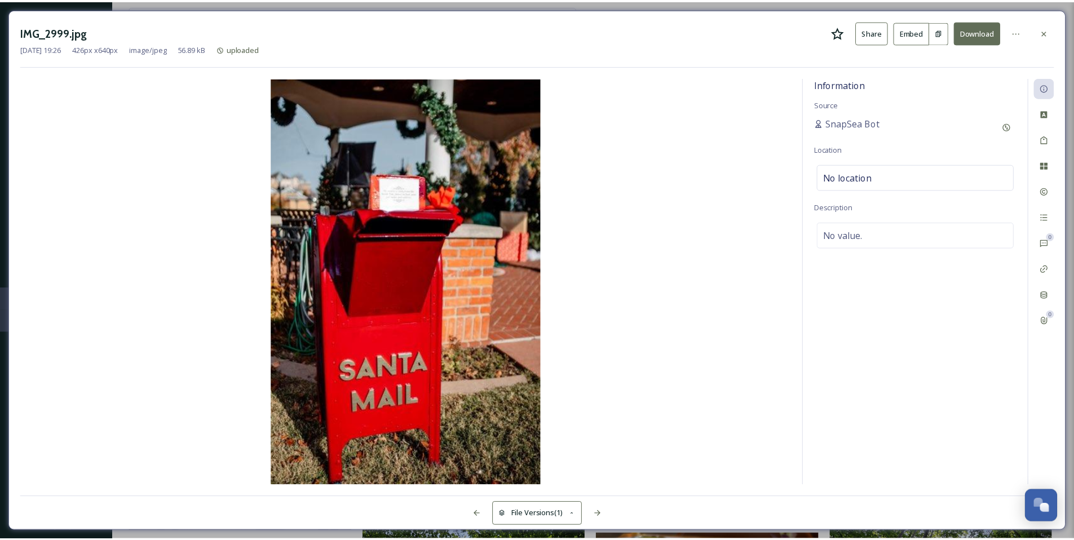
scroll to position [15813, 0]
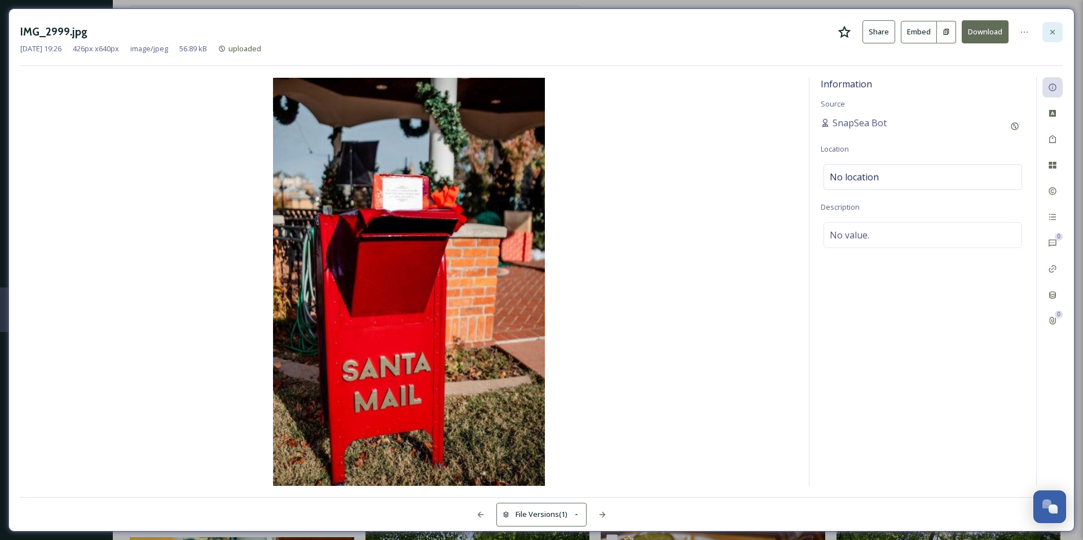
click at [1055, 37] on div at bounding box center [1052, 32] width 20 height 20
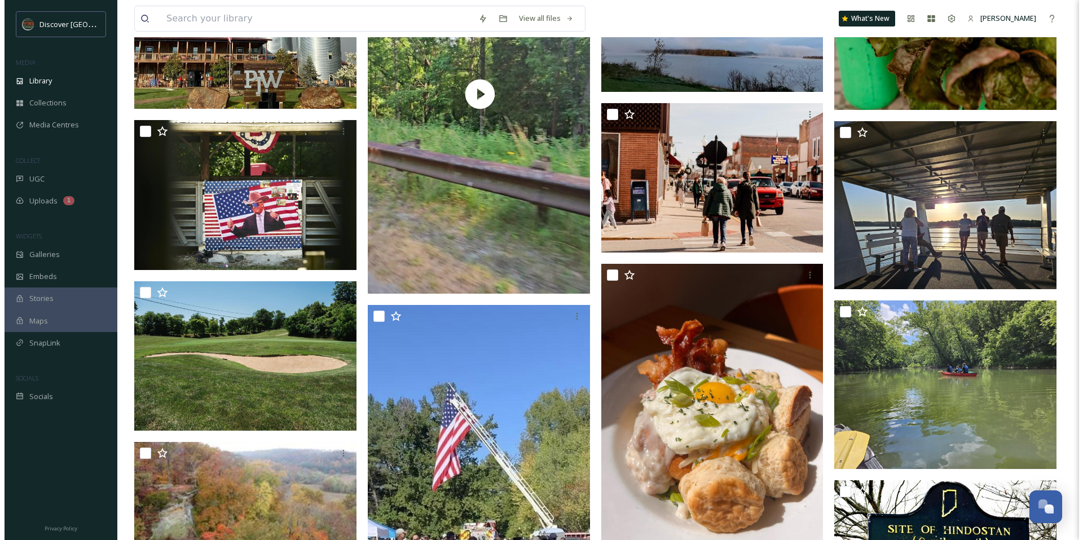
scroll to position [19480, 0]
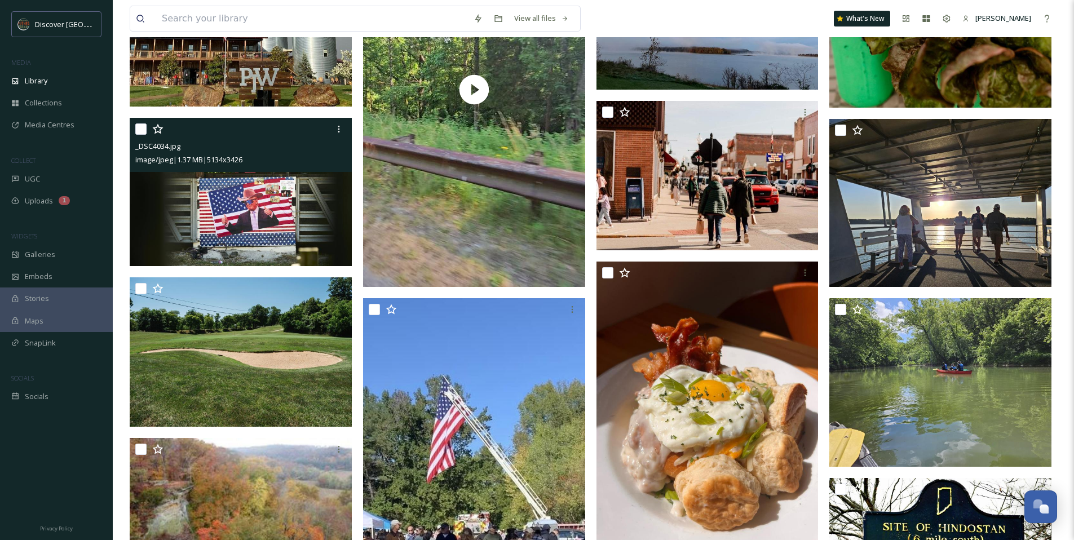
click at [287, 222] on img at bounding box center [241, 192] width 222 height 148
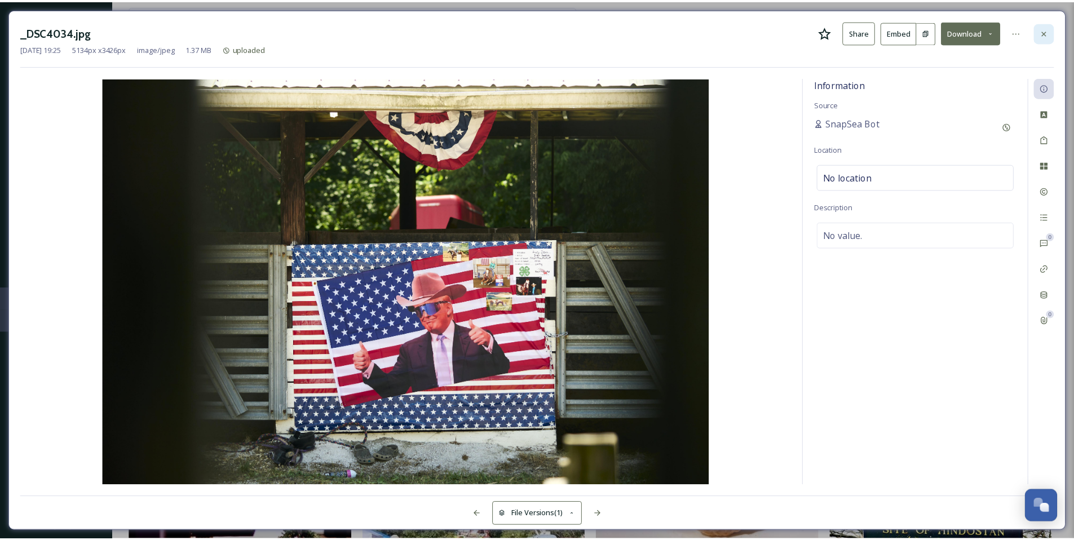
scroll to position [19483, 0]
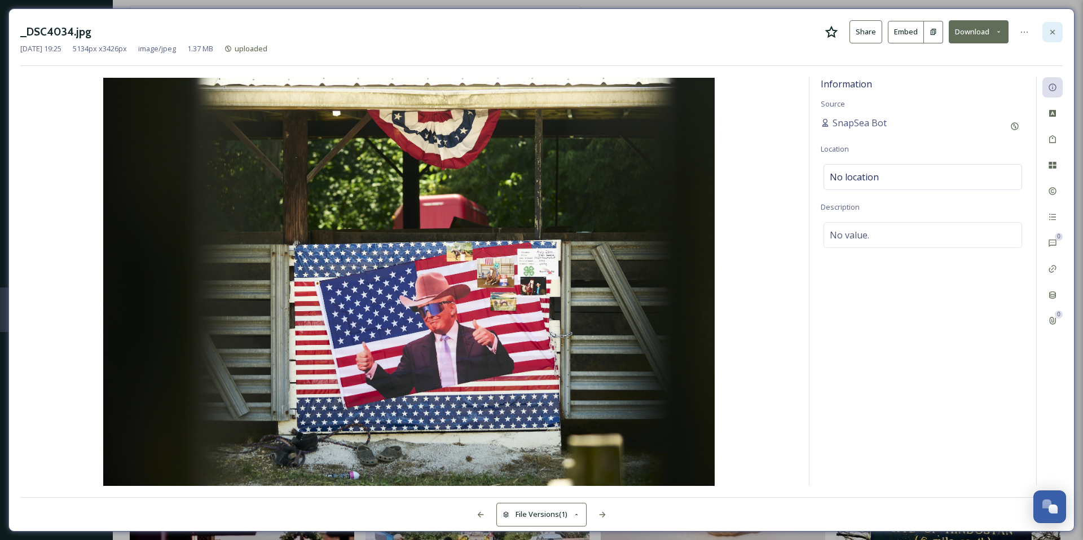
click at [1059, 35] on div at bounding box center [1052, 32] width 20 height 20
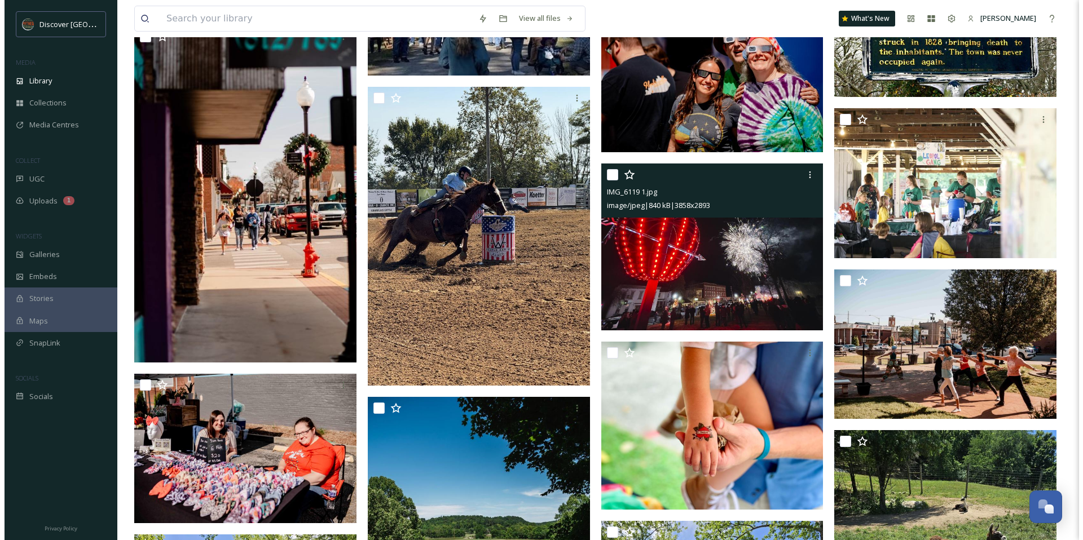
scroll to position [20142, 0]
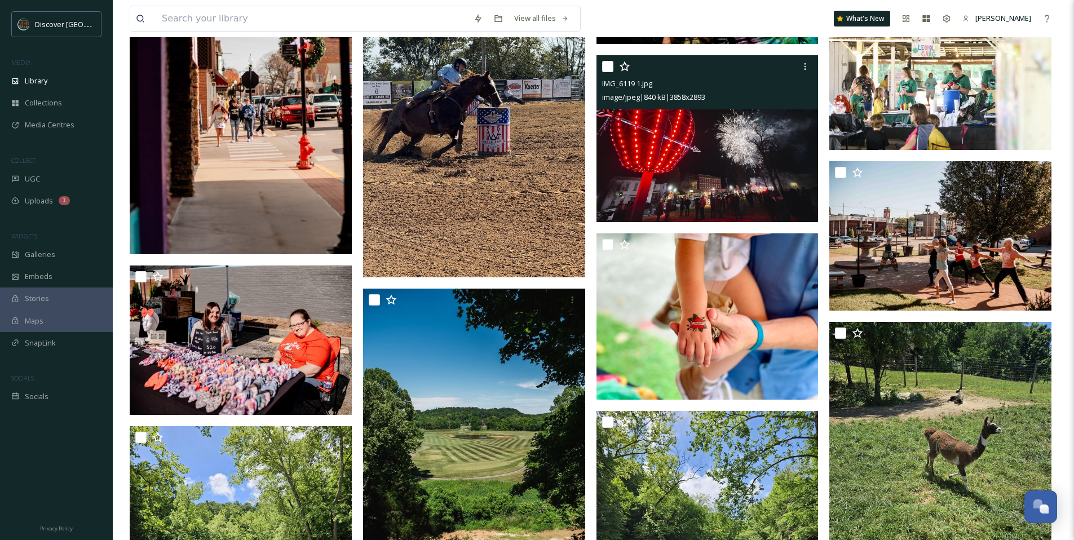
click at [669, 174] on img at bounding box center [708, 138] width 222 height 167
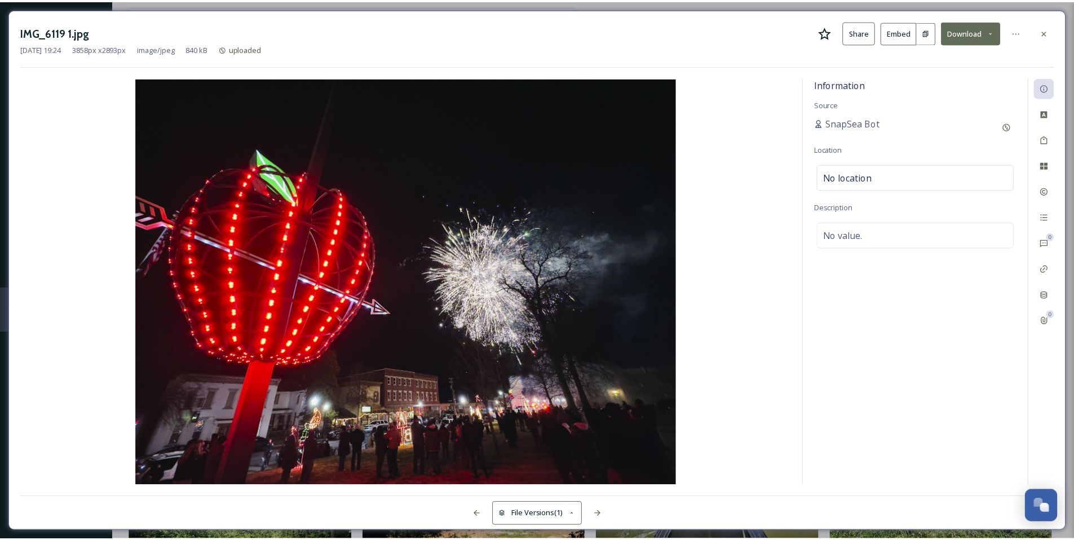
scroll to position [20144, 0]
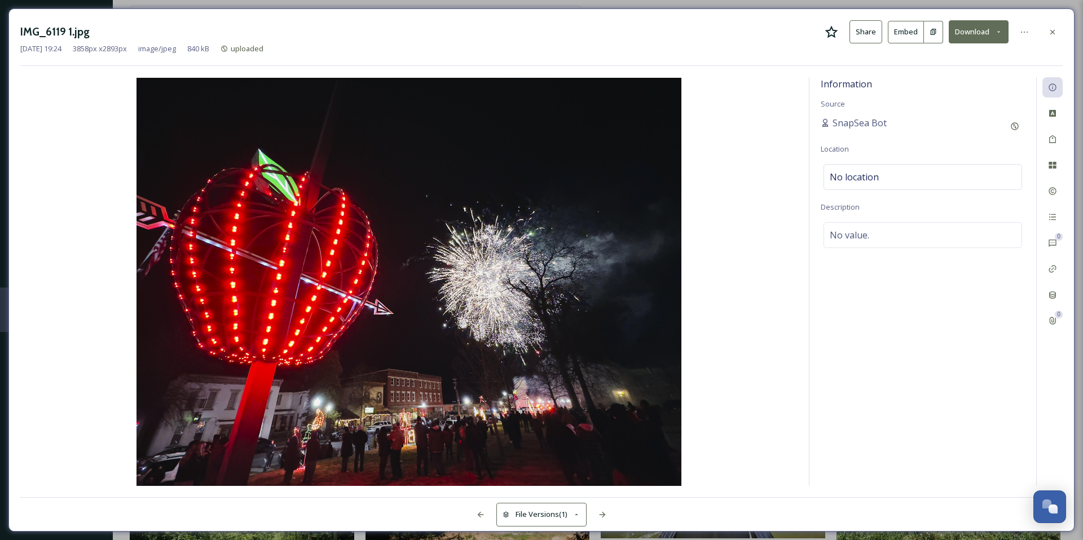
click at [833, 34] on icon at bounding box center [832, 32] width 14 height 14
drag, startPoint x: 1049, startPoint y: 36, endPoint x: 1023, endPoint y: 56, distance: 33.4
click at [1049, 36] on icon at bounding box center [1052, 32] width 9 height 9
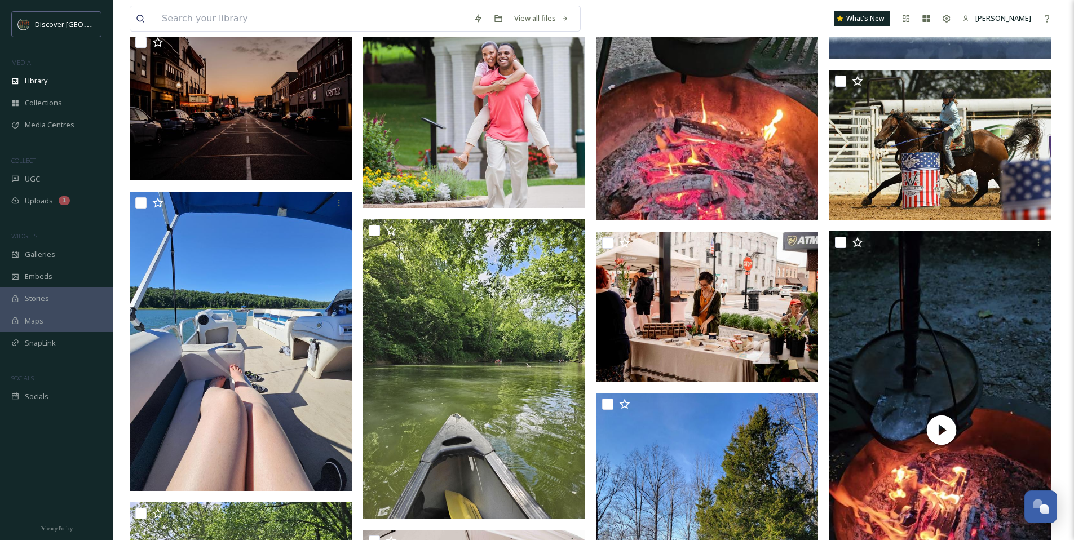
scroll to position [21359, 0]
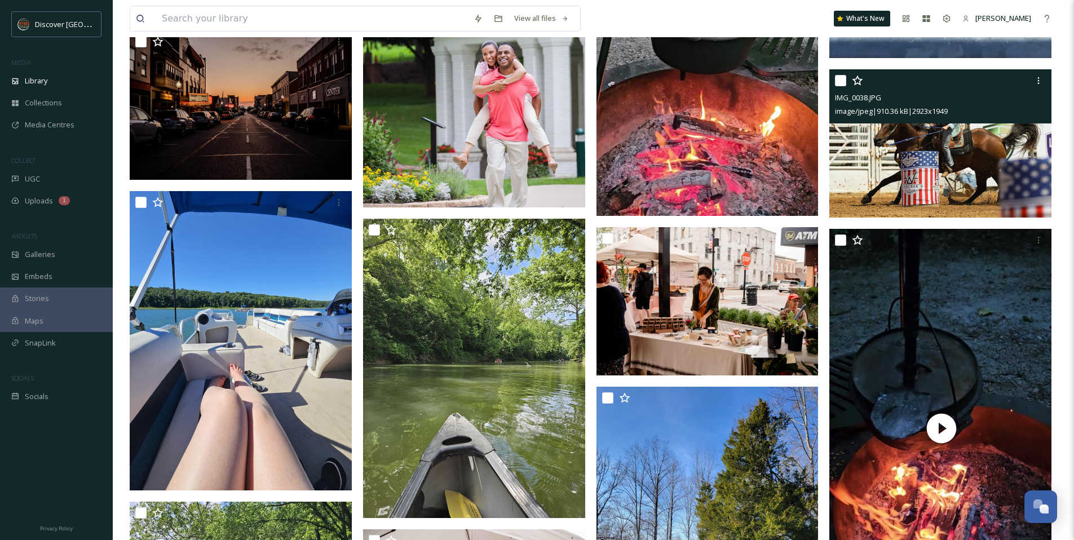
click at [898, 146] on img at bounding box center [941, 143] width 222 height 148
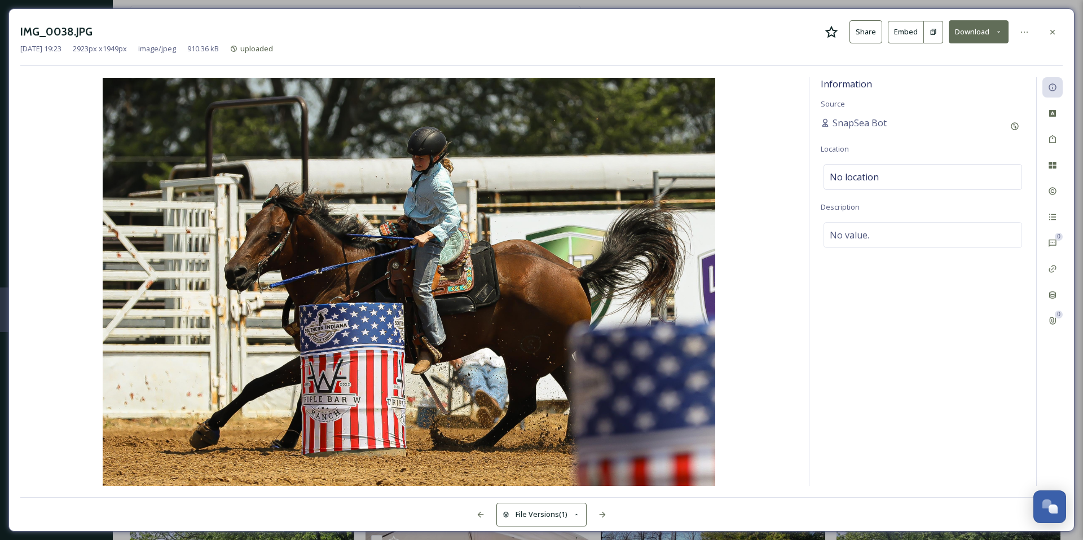
click at [835, 31] on icon at bounding box center [831, 31] width 13 height 12
click at [1056, 34] on icon at bounding box center [1052, 32] width 9 height 9
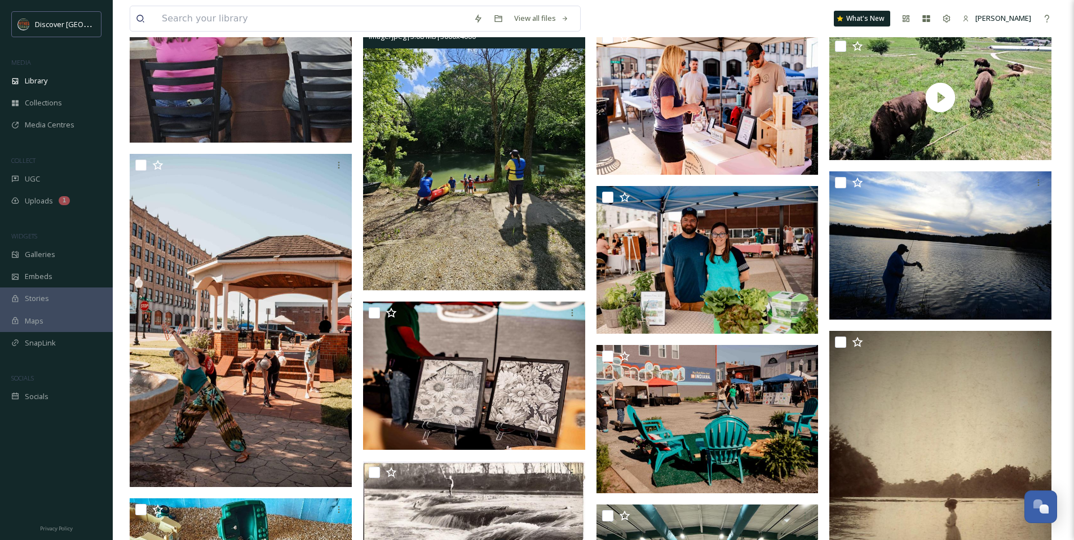
scroll to position [23037, 0]
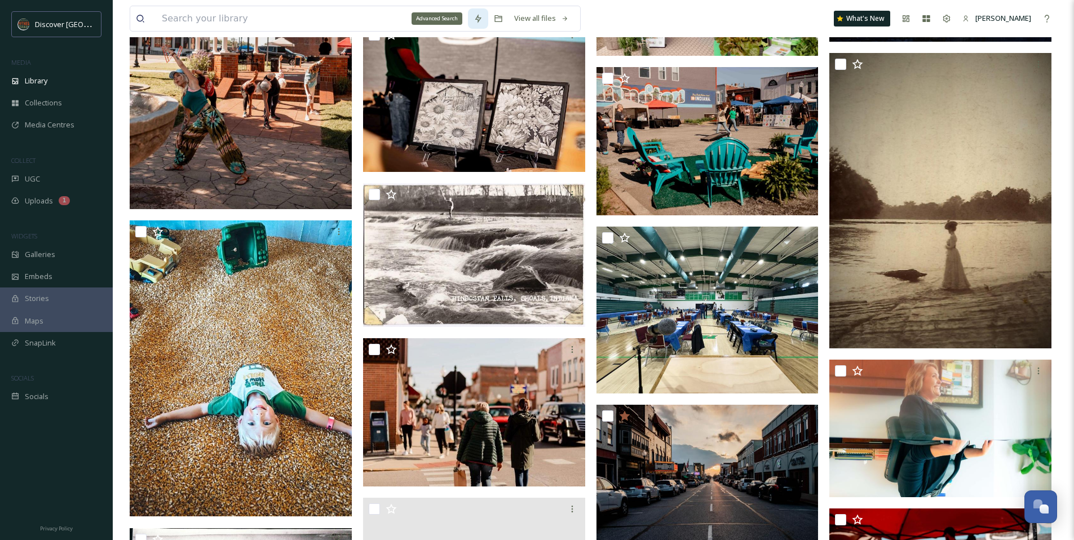
click at [478, 17] on icon at bounding box center [478, 18] width 6 height 9
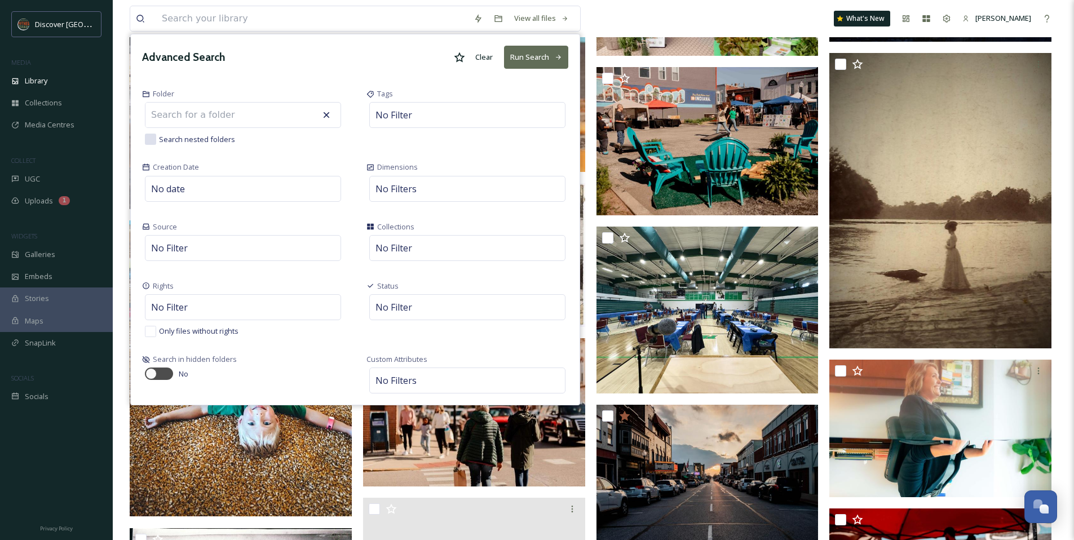
drag, startPoint x: 455, startPoint y: 52, endPoint x: 527, endPoint y: 63, distance: 73.0
click at [455, 52] on icon at bounding box center [459, 57] width 11 height 11
click at [528, 61] on button "Run Search" at bounding box center [536, 57] width 64 height 23
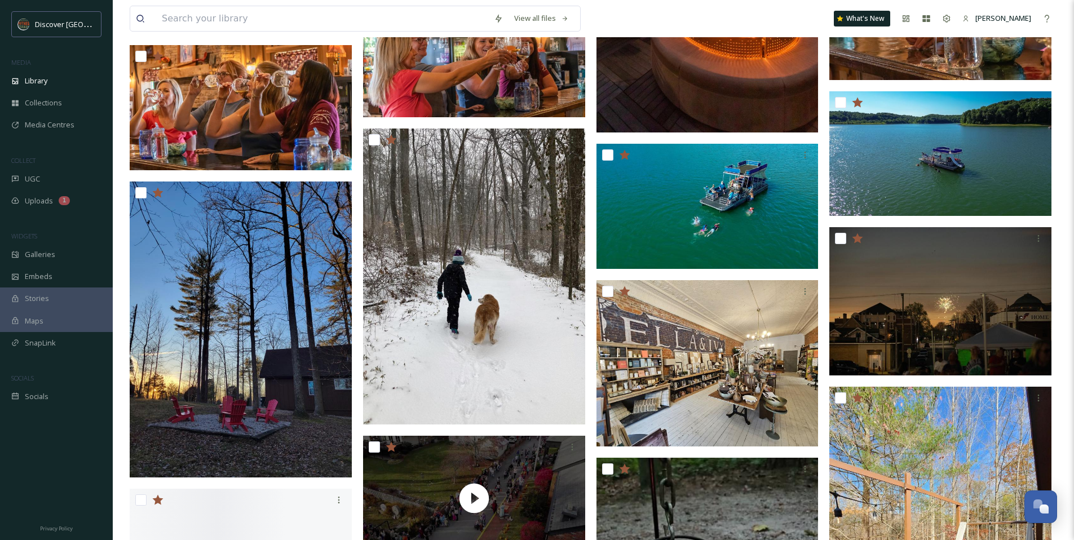
scroll to position [1409, 0]
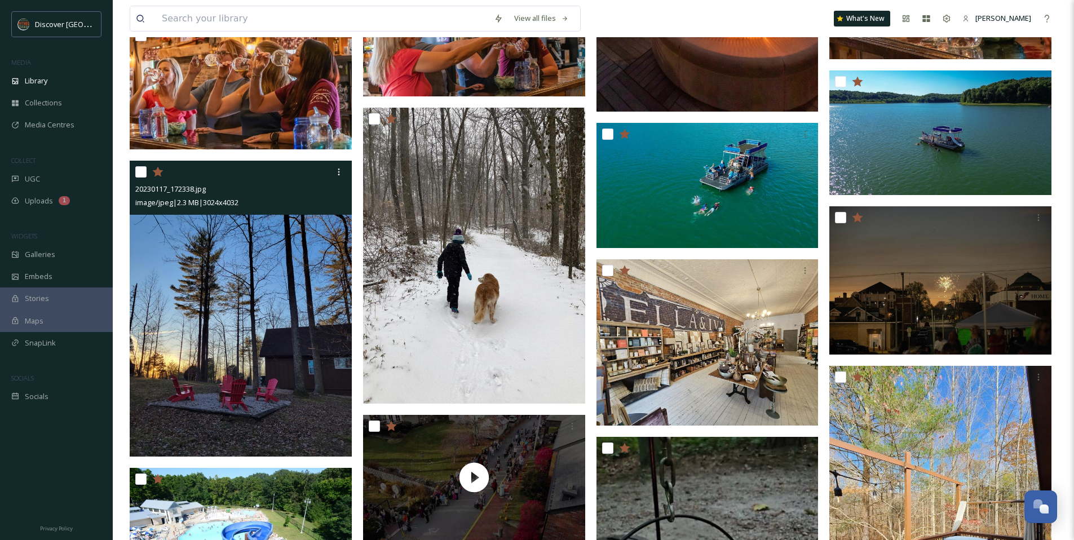
click at [314, 267] on img at bounding box center [241, 309] width 222 height 296
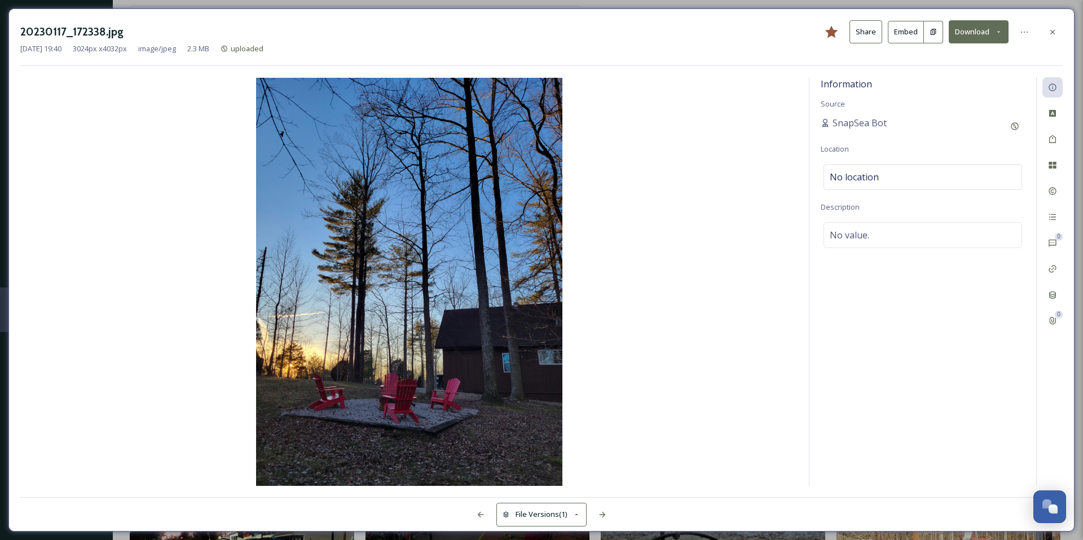
click at [995, 30] on icon at bounding box center [998, 31] width 7 height 7
click at [967, 56] on span "Download Original (3024 x 4032)" at bounding box center [949, 57] width 107 height 11
click at [1061, 24] on div at bounding box center [1052, 32] width 20 height 20
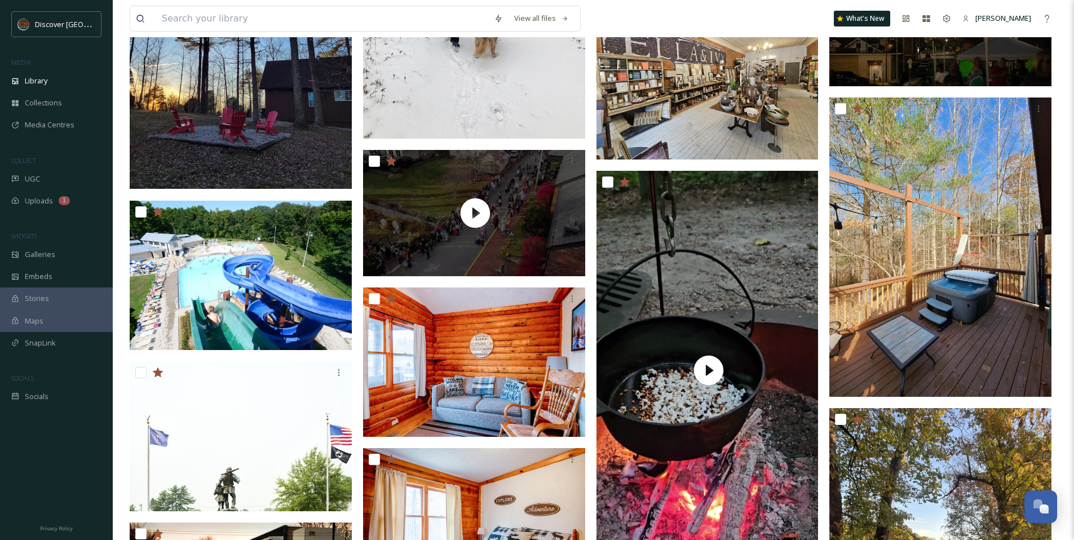
scroll to position [1712, 0]
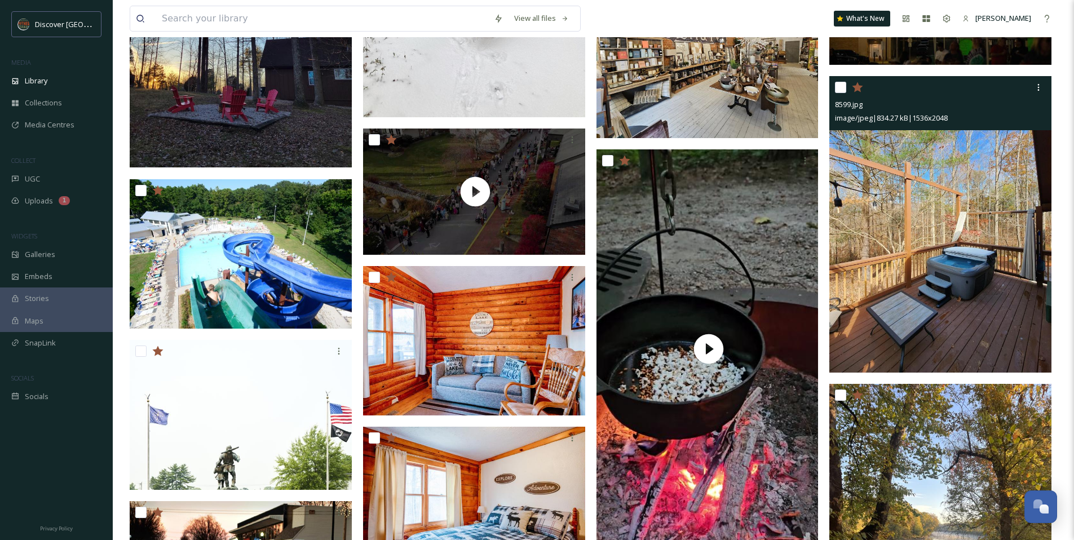
click at [884, 231] on img at bounding box center [941, 224] width 222 height 296
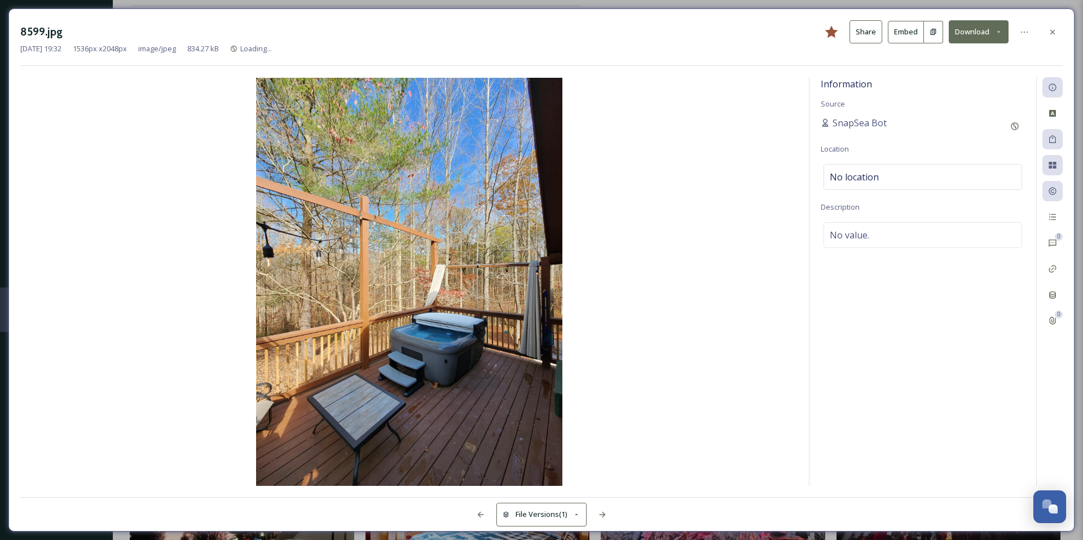
click at [999, 25] on button "Download" at bounding box center [979, 31] width 60 height 23
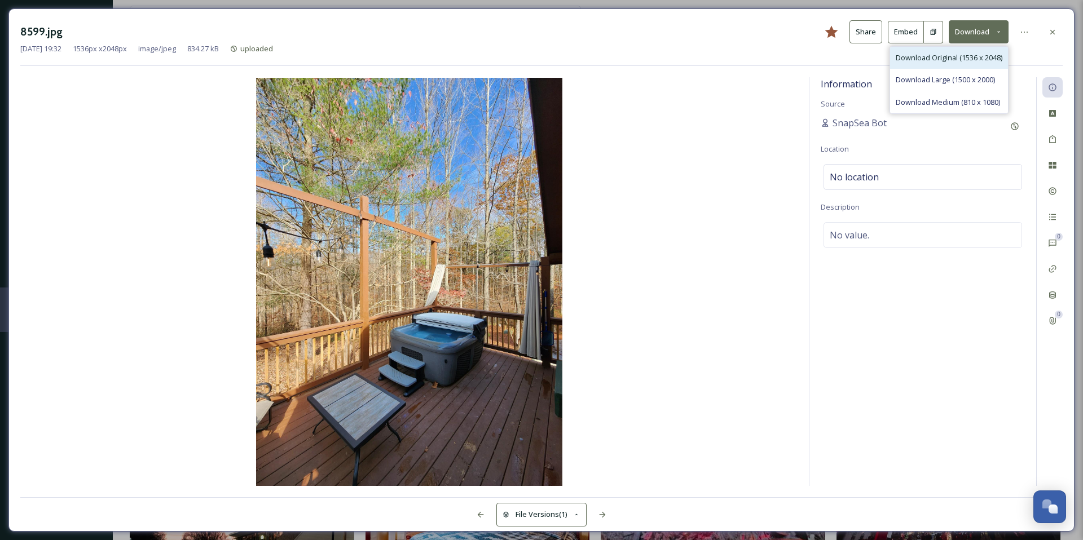
click at [977, 55] on span "Download Original (1536 x 2048)" at bounding box center [949, 57] width 107 height 11
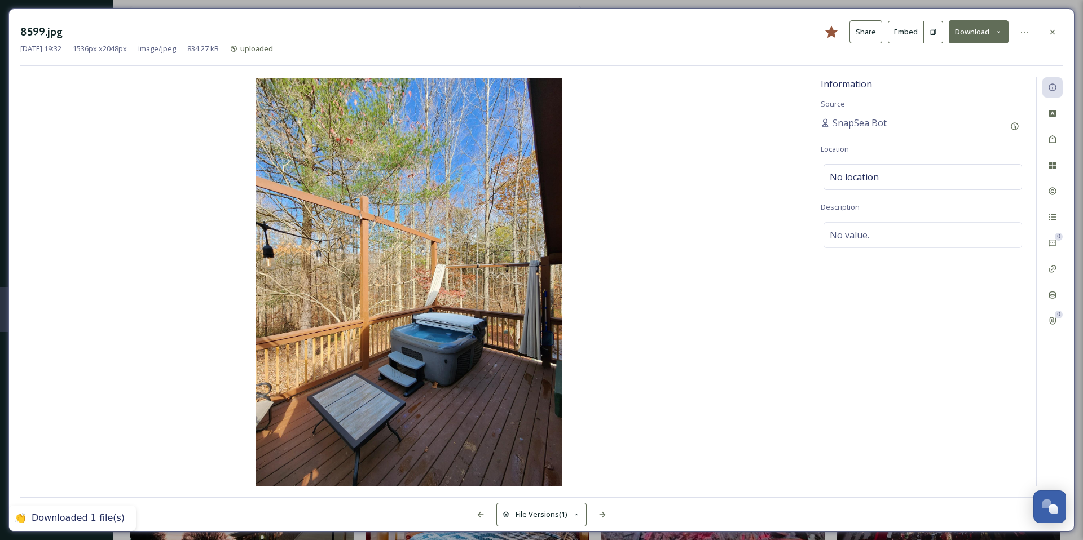
drag, startPoint x: 1061, startPoint y: 32, endPoint x: 1041, endPoint y: 37, distance: 21.4
click at [1061, 32] on div at bounding box center [1052, 32] width 20 height 20
